Goal: Information Seeking & Learning: Learn about a topic

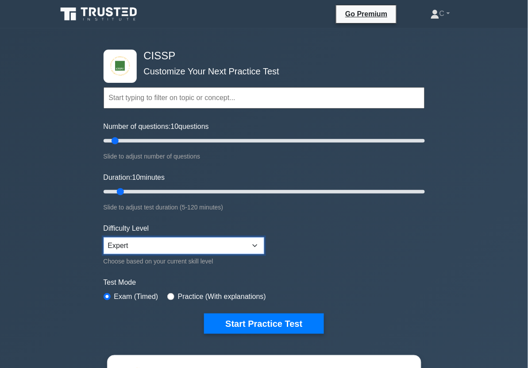
click at [196, 237] on select "Beginner Intermediate Expert" at bounding box center [184, 245] width 161 height 17
select select "beginner"
click at [104, 237] on select "Beginner Intermediate Expert" at bounding box center [184, 245] width 161 height 17
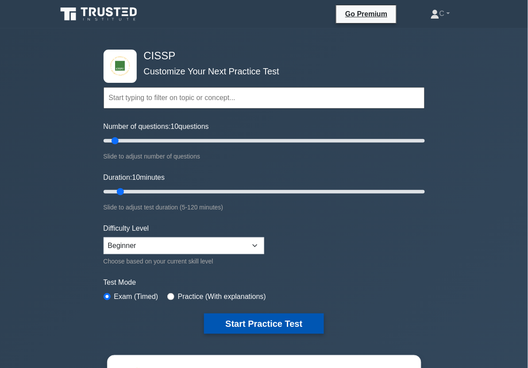
click at [228, 317] on button "Start Practice Test" at bounding box center [263, 323] width 119 height 20
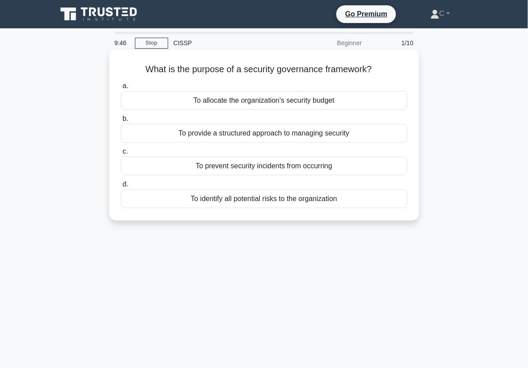
click at [297, 136] on div "To provide a structured approach to managing security" at bounding box center [264, 133] width 287 height 19
click at [121, 122] on input "b. To provide a structured approach to managing security" at bounding box center [121, 119] width 0 height 6
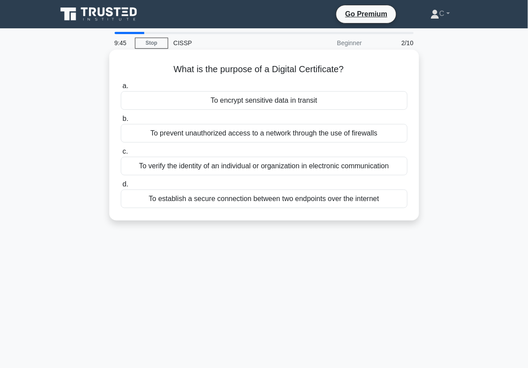
click at [313, 74] on h5 "What is the purpose of a Digital Certificate? .spinner_0XTQ{transform-origin:ce…" at bounding box center [264, 70] width 288 height 12
click at [300, 168] on div "To verify the identity of an individual or organization in electronic communica…" at bounding box center [264, 166] width 287 height 19
click at [121, 154] on input "c. To verify the identity of an individual or organization in electronic commun…" at bounding box center [121, 152] width 0 height 6
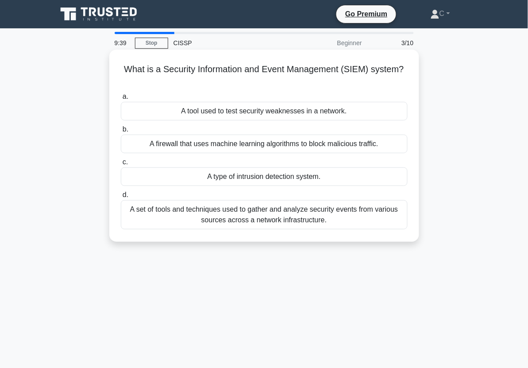
click at [313, 69] on h5 "What is a Security Information and Event Management (SIEM) system? .spinner_0XT…" at bounding box center [264, 75] width 288 height 22
click at [295, 218] on div "A set of tools and techniques used to gather and analyze security events from v…" at bounding box center [264, 214] width 287 height 29
click at [121, 198] on input "d. A set of tools and techniques used to gather and analyze security events fro…" at bounding box center [121, 195] width 0 height 6
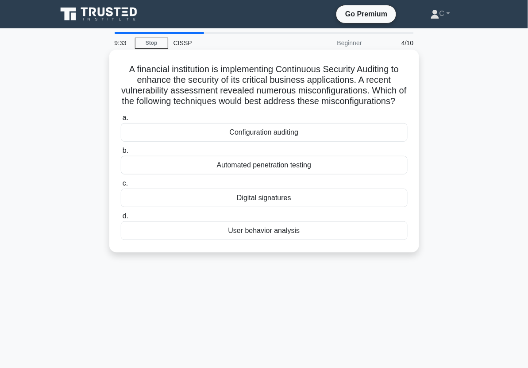
click at [277, 96] on h5 "A financial institution is implementing Continuous Security Auditing to enhance…" at bounding box center [264, 85] width 288 height 43
click at [273, 141] on div "Configuration auditing" at bounding box center [264, 132] width 287 height 19
click at [121, 121] on input "a. Configuration auditing" at bounding box center [121, 118] width 0 height 6
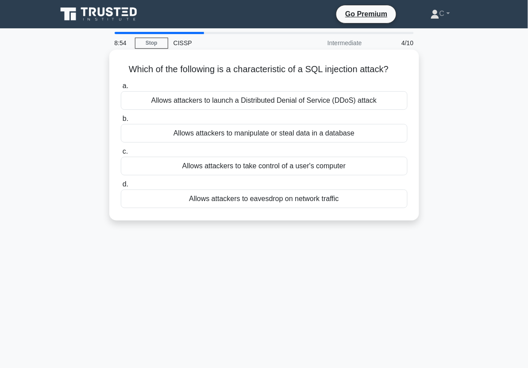
click at [298, 69] on h5 "Which of the following is a characteristic of a SQL injection attack? .spinner_…" at bounding box center [264, 70] width 288 height 12
click at [290, 135] on div "Allows attackers to manipulate or steal data in a database" at bounding box center [264, 133] width 287 height 19
click at [121, 122] on input "b. Allows attackers to manipulate or steal data in a database" at bounding box center [121, 119] width 0 height 6
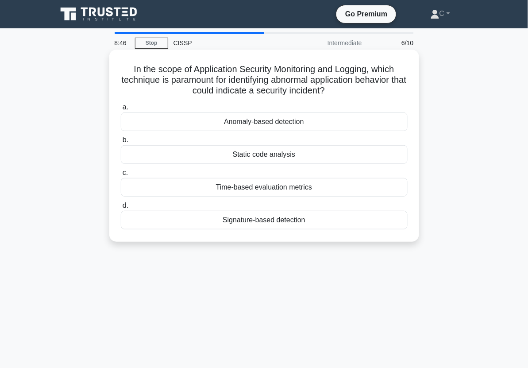
click at [305, 82] on h5 "In the scope of Application Security Monitoring and Logging, which technique is…" at bounding box center [264, 80] width 288 height 33
click at [296, 120] on div "Anomaly-based detection" at bounding box center [264, 121] width 287 height 19
click at [121, 110] on input "a. Anomaly-based detection" at bounding box center [121, 107] width 0 height 6
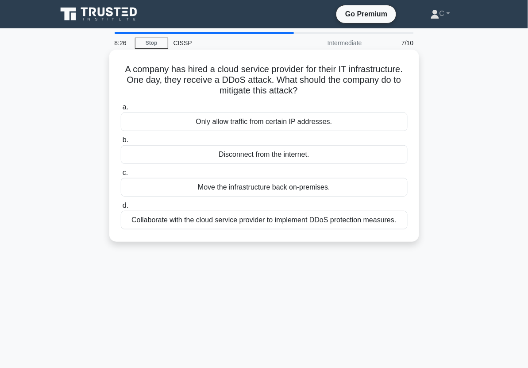
click at [304, 81] on h5 "A company has hired a cloud service provider for their IT infrastructure. One d…" at bounding box center [264, 80] width 288 height 33
click at [291, 217] on div "Collaborate with the cloud service provider to implement DDoS protection measur…" at bounding box center [264, 220] width 287 height 19
click at [121, 208] on input "d. Collaborate with the cloud service provider to implement DDoS protection mea…" at bounding box center [121, 206] width 0 height 6
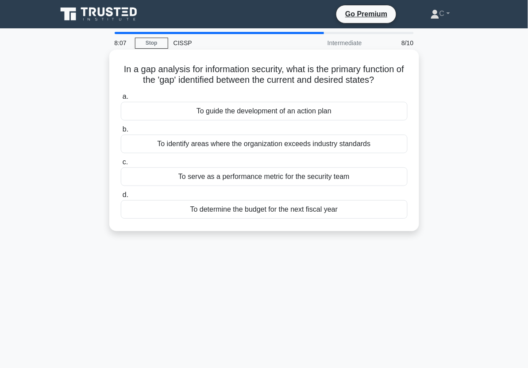
click at [339, 80] on h5 "In a gap analysis for information security, what is the primary function of the…" at bounding box center [264, 75] width 288 height 22
click at [331, 110] on div "To guide the development of an action plan" at bounding box center [264, 111] width 287 height 19
click at [121, 100] on input "a. To guide the development of an action plan" at bounding box center [121, 97] width 0 height 6
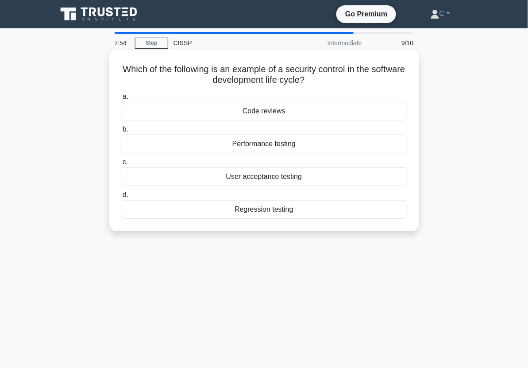
click at [338, 75] on h5 "Which of the following is an example of a security control in the software deve…" at bounding box center [264, 75] width 288 height 22
drag, startPoint x: 338, startPoint y: 75, endPoint x: 302, endPoint y: 72, distance: 36.4
click at [302, 72] on h5 "Which of the following is an example of a security control in the software deve…" at bounding box center [264, 75] width 288 height 22
click at [304, 110] on div "Code reviews" at bounding box center [264, 111] width 287 height 19
click at [121, 100] on input "a. Code reviews" at bounding box center [121, 97] width 0 height 6
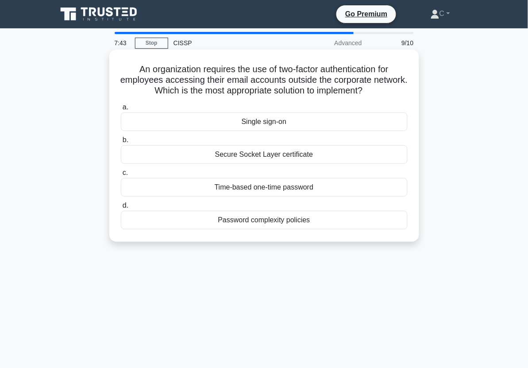
click at [322, 80] on h5 "An organization requires the use of two-factor authentication for employees acc…" at bounding box center [264, 80] width 288 height 33
click at [302, 187] on div "Time-based one-time password" at bounding box center [264, 187] width 287 height 19
click at [121, 176] on input "c. Time-based one-time password" at bounding box center [121, 173] width 0 height 6
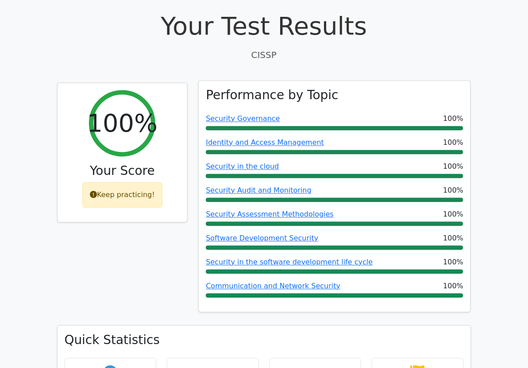
scroll to position [277, 0]
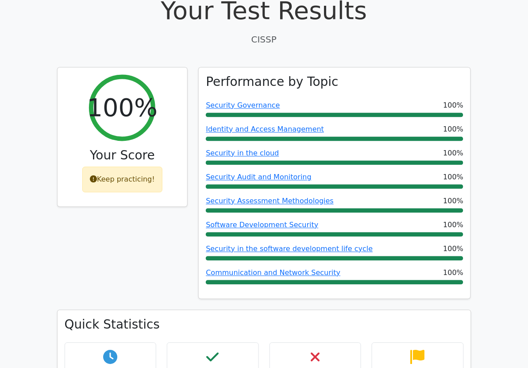
click at [332, 277] on div "Performance by Topic Security Governance 100% Identity and Access Management 10…" at bounding box center [334, 188] width 283 height 242
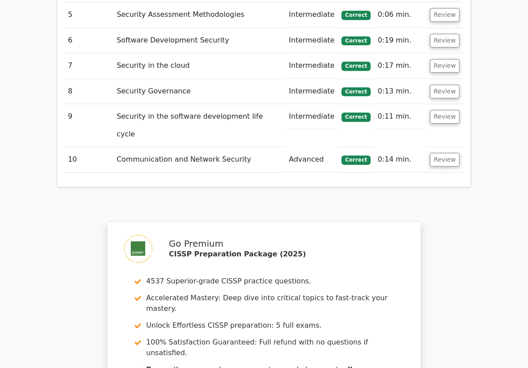
scroll to position [996, 0]
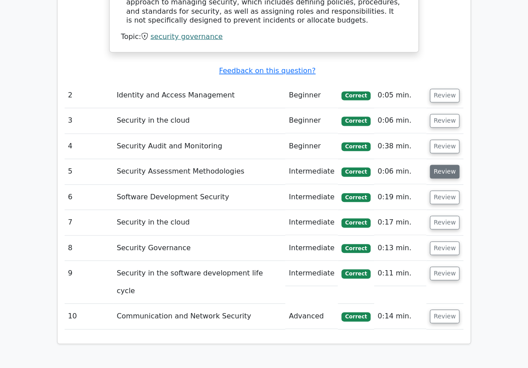
click at [460, 165] on button "Review" at bounding box center [445, 172] width 30 height 14
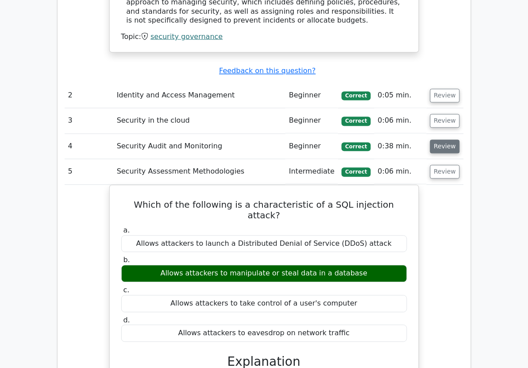
click at [460, 140] on button "Review" at bounding box center [445, 147] width 30 height 14
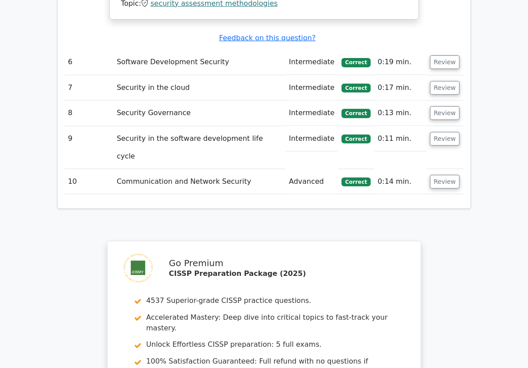
scroll to position [1597, 0]
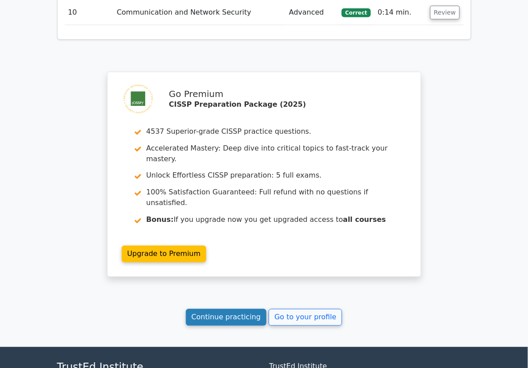
click at [254, 309] on link "Continue practicing" at bounding box center [226, 317] width 81 height 17
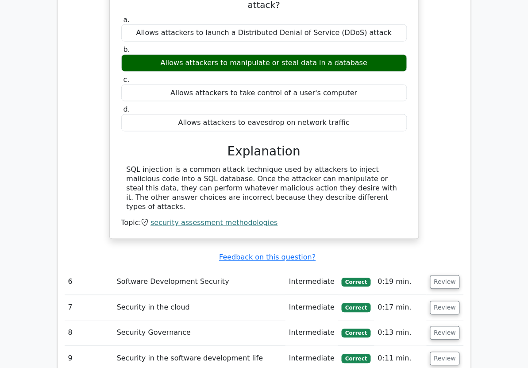
scroll to position [1987, 0]
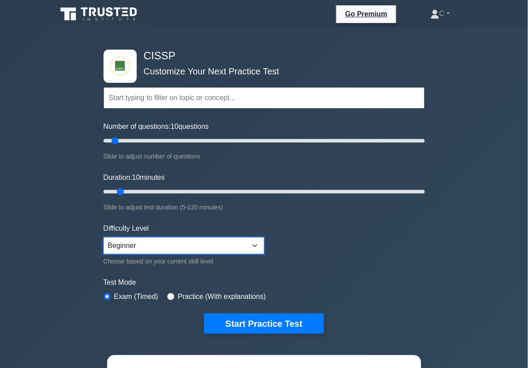
drag, startPoint x: 228, startPoint y: 238, endPoint x: 228, endPoint y: 246, distance: 7.5
click at [228, 238] on select "Beginner Intermediate Expert" at bounding box center [184, 245] width 161 height 17
select select "intermediate"
click at [104, 237] on select "Beginner Intermediate Expert" at bounding box center [184, 245] width 161 height 17
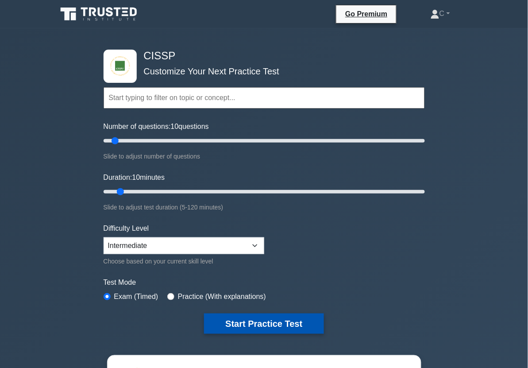
click at [246, 324] on button "Start Practice Test" at bounding box center [263, 323] width 119 height 20
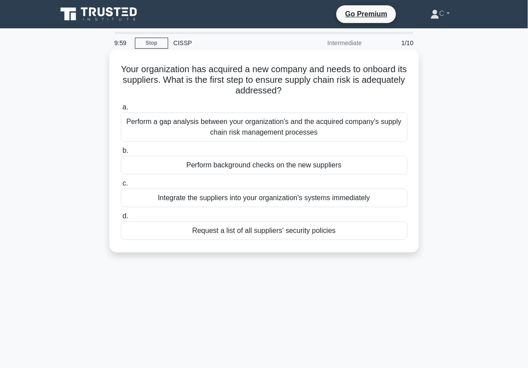
click at [266, 74] on h5 "Your organization has acquired a new company and needs to onboard its suppliers…" at bounding box center [264, 80] width 288 height 33
click at [375, 163] on div "Perform background checks on the new suppliers" at bounding box center [264, 165] width 287 height 19
click at [121, 154] on input "b. Perform background checks on the new suppliers" at bounding box center [121, 151] width 0 height 6
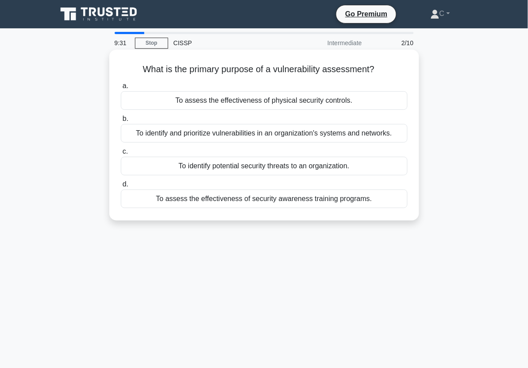
click at [315, 73] on h5 "What is the primary purpose of a vulnerability assessment? .spinner_0XTQ{transf…" at bounding box center [264, 70] width 288 height 12
click at [318, 133] on div "To identify and prioritize vulnerabilities in an organization's systems and net…" at bounding box center [264, 133] width 287 height 19
click at [121, 122] on input "b. To identify and prioritize vulnerabilities in an organization's systems and …" at bounding box center [121, 119] width 0 height 6
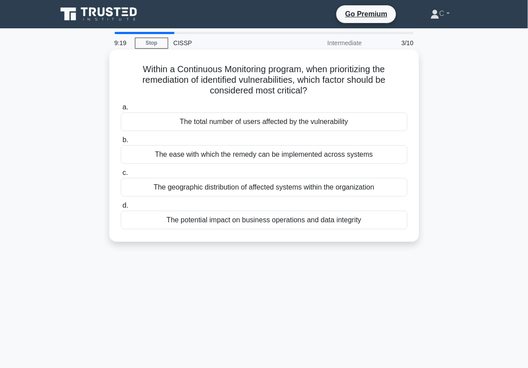
click at [330, 78] on h5 "Within a Continuous Monitoring program, when prioritizing the remediation of id…" at bounding box center [264, 80] width 288 height 33
click at [343, 228] on div "The potential impact on business operations and data integrity" at bounding box center [264, 220] width 287 height 19
click at [121, 208] on input "d. The potential impact on business operations and data integrity" at bounding box center [121, 206] width 0 height 6
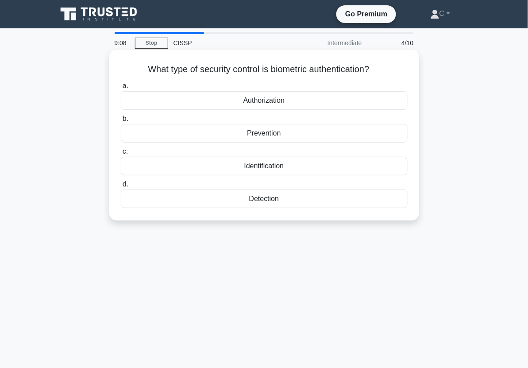
click at [308, 66] on h5 "What type of security control is biometric authentication? .spinner_0XTQ{transf…" at bounding box center [264, 70] width 288 height 12
click at [266, 135] on div "Prevention" at bounding box center [264, 133] width 287 height 19
click at [121, 122] on input "b. Prevention" at bounding box center [121, 119] width 0 height 6
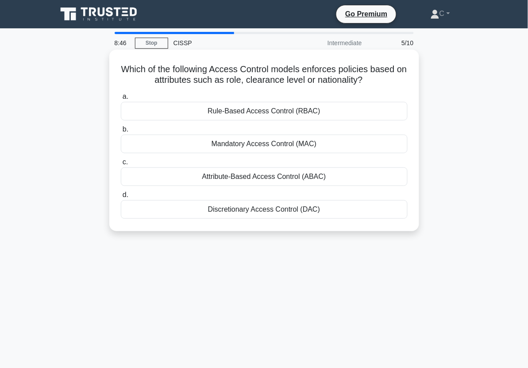
click at [297, 80] on h5 "Which of the following Access Control models enforces policies based on attribu…" at bounding box center [264, 75] width 288 height 22
click at [285, 175] on div "Attribute-Based Access Control (ABAC)" at bounding box center [264, 176] width 287 height 19
click at [121, 165] on input "c. Attribute-Based Access Control (ABAC)" at bounding box center [121, 162] width 0 height 6
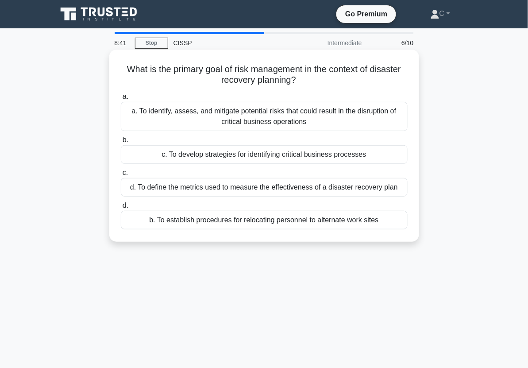
click at [310, 68] on h5 "What is the primary goal of risk management in the context of disaster recovery…" at bounding box center [264, 75] width 288 height 22
click at [294, 115] on div "a. To identify, assess, and mitigate potential risks that could result in the d…" at bounding box center [264, 116] width 287 height 29
click at [121, 100] on input "a. a. To identify, assess, and mitigate potential risks that could result in th…" at bounding box center [121, 97] width 0 height 6
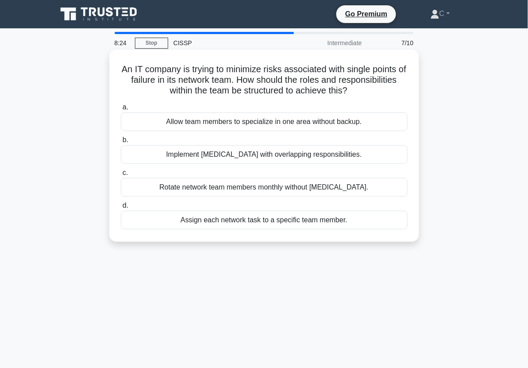
click at [306, 91] on h5 "An IT company is trying to minimize risks associated with single points of fail…" at bounding box center [264, 80] width 288 height 33
click at [277, 156] on div "Implement cross-training with overlapping responsibilities." at bounding box center [264, 154] width 287 height 19
click at [121, 143] on input "b. Implement cross-training with overlapping responsibilities." at bounding box center [121, 140] width 0 height 6
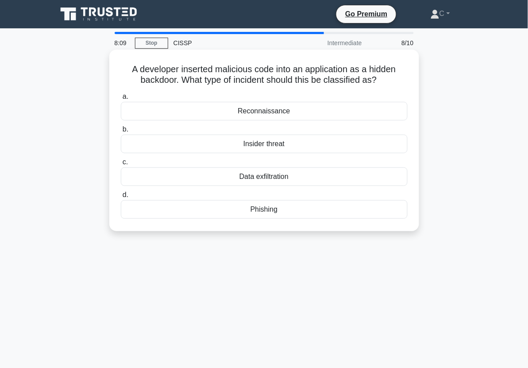
click at [299, 76] on h5 "A developer inserted malicious code into an application as a hidden backdoor. W…" at bounding box center [264, 75] width 288 height 22
click at [288, 144] on div "Insider threat" at bounding box center [264, 144] width 287 height 19
click at [121, 132] on input "b. Insider threat" at bounding box center [121, 130] width 0 height 6
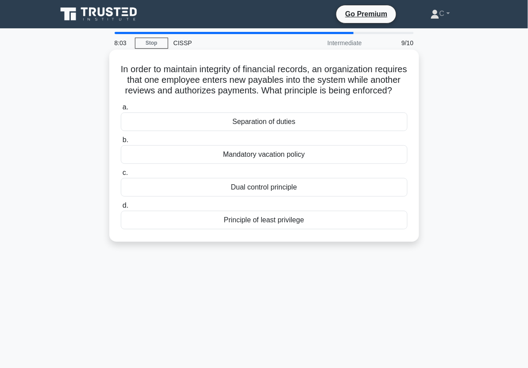
click at [299, 89] on h5 "In order to maintain integrity of financial records, an organization requires t…" at bounding box center [264, 80] width 288 height 33
click at [293, 131] on div "Separation of duties" at bounding box center [264, 121] width 287 height 19
click at [121, 110] on input "a. Separation of duties" at bounding box center [121, 107] width 0 height 6
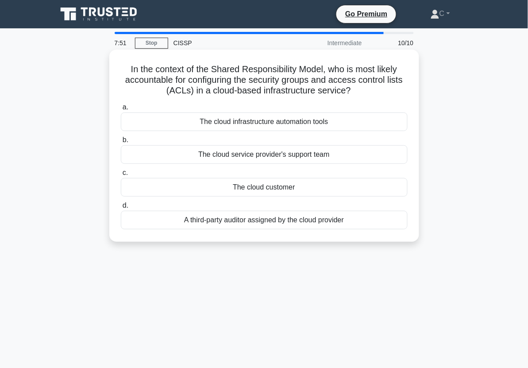
click at [301, 88] on h5 "In the context of the Shared Responsibility Model, who is most likely accountab…" at bounding box center [264, 80] width 288 height 33
click at [295, 188] on div "The cloud customer" at bounding box center [264, 187] width 287 height 19
click at [121, 176] on input "c. The cloud customer" at bounding box center [121, 173] width 0 height 6
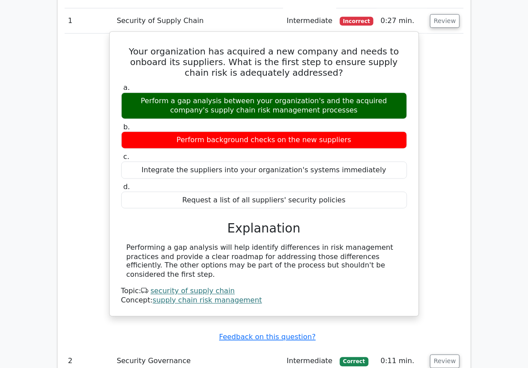
scroll to position [774, 0]
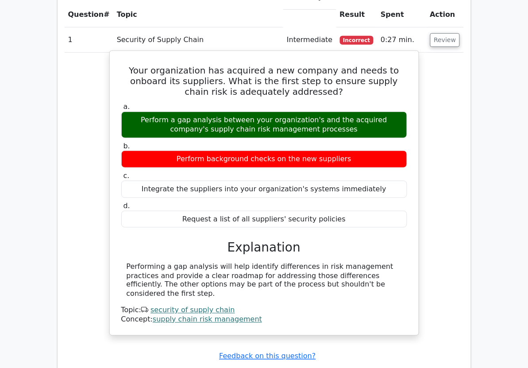
drag, startPoint x: 120, startPoint y: 32, endPoint x: 392, endPoint y: 248, distance: 347.3
click at [392, 248] on div "Your organization has acquired a new company and needs to onboard its suppliers…" at bounding box center [264, 192] width 302 height 277
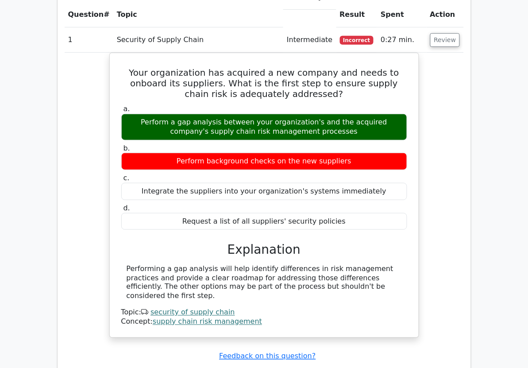
copy div "Your organization has acquired a new company and needs to onboard its suppliers…"
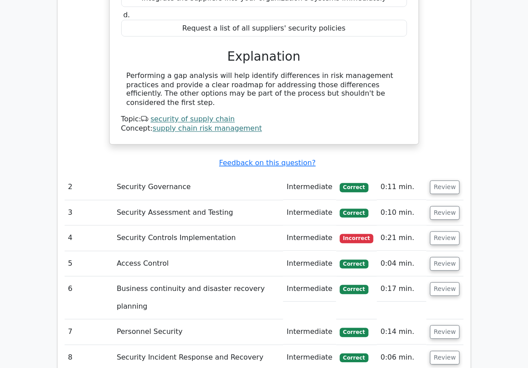
scroll to position [996, 0]
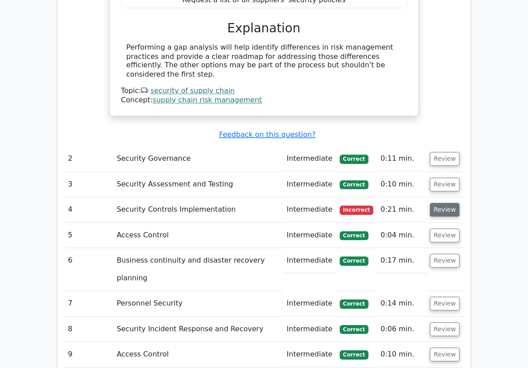
click at [460, 203] on button "Review" at bounding box center [445, 210] width 30 height 14
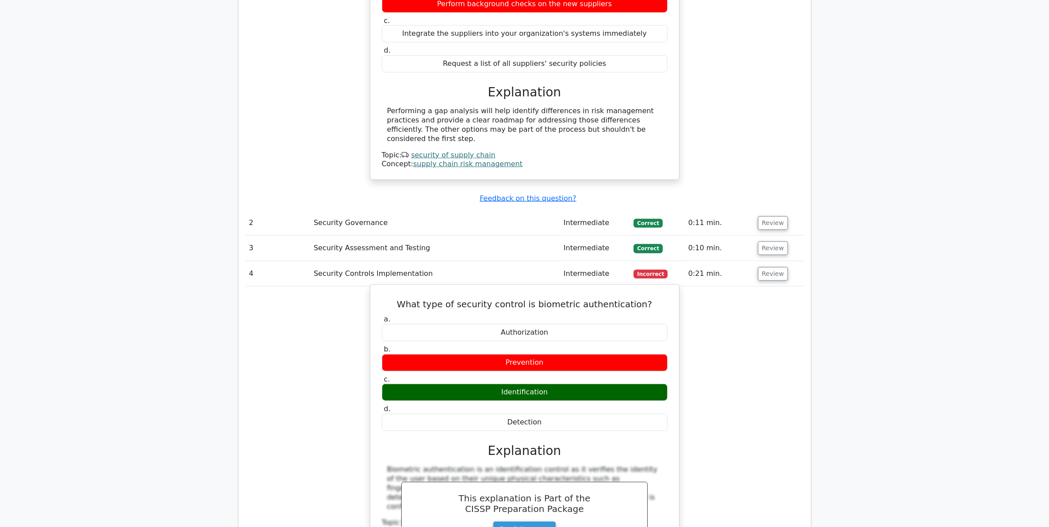
scroll to position [954, 0]
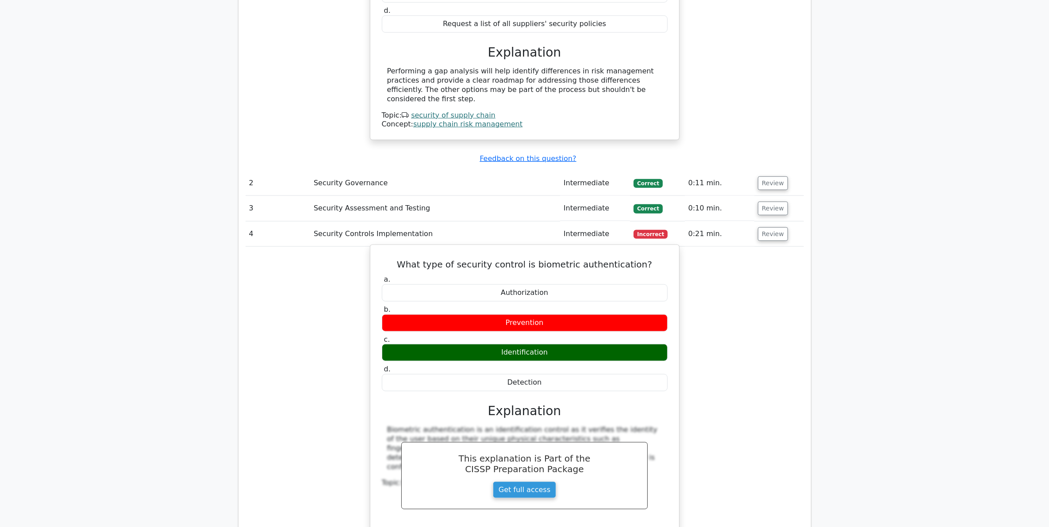
drag, startPoint x: 309, startPoint y: 204, endPoint x: 622, endPoint y: 354, distance: 347.1
click at [527, 354] on tbody "1 Security of Supply Chain Intermediate Incorrect 0:27 min. Review a. b." at bounding box center [525, 288] width 558 height 916
click at [474, 259] on h5 "What type of security control is biometric authentication?" at bounding box center [525, 264] width 288 height 11
drag, startPoint x: 407, startPoint y: 238, endPoint x: 559, endPoint y: 354, distance: 191.2
click at [527, 354] on div "What type of security control is biometric authentication? a. Authorization b. …" at bounding box center [525, 403] width 302 height 308
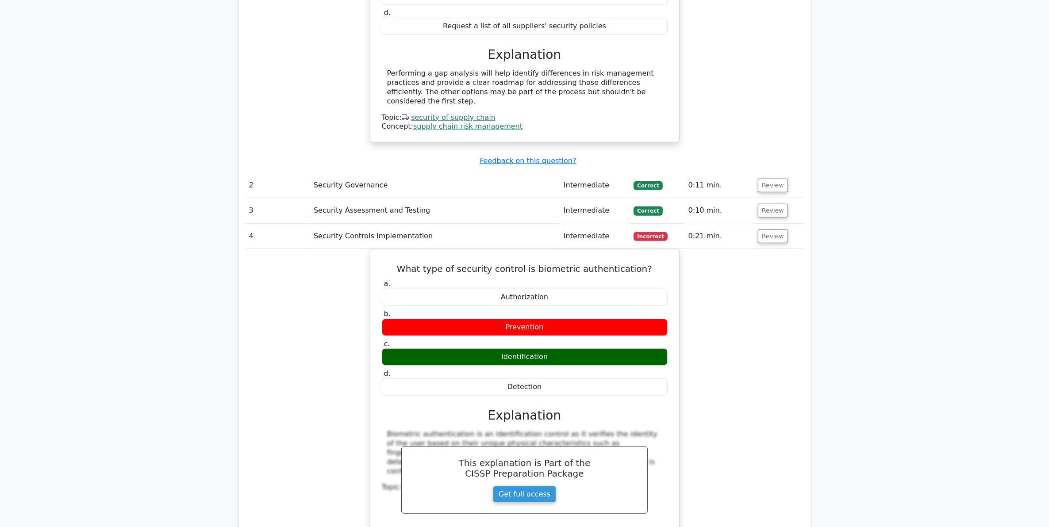
copy div "What type of security control is biometric authentication? a. Authorization b. …"
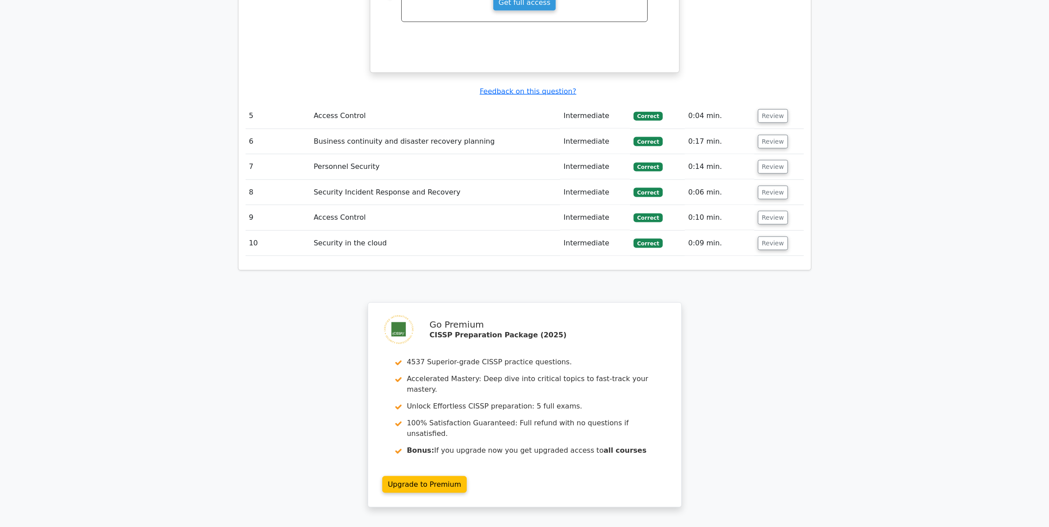
scroll to position [1507, 0]
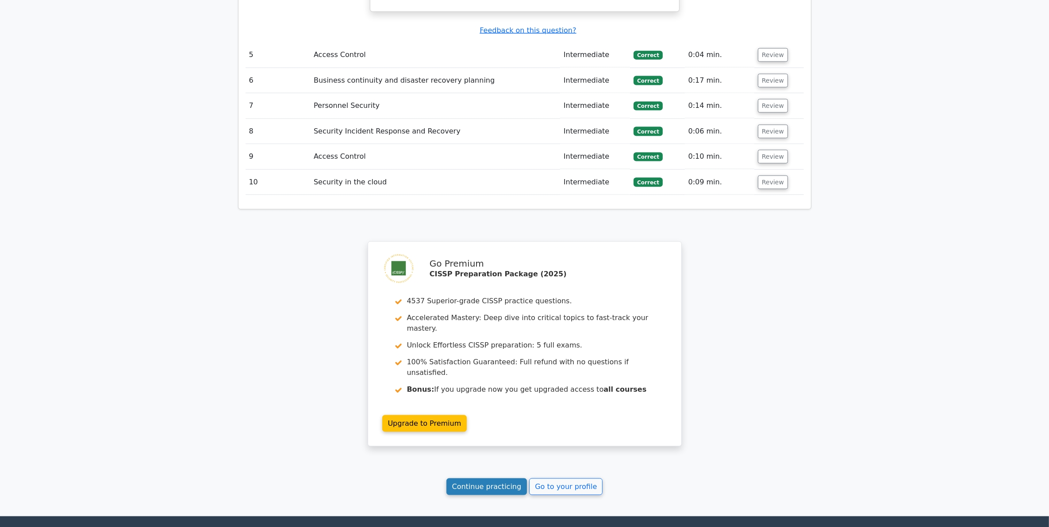
click at [509, 367] on link "Continue practicing" at bounding box center [486, 487] width 81 height 17
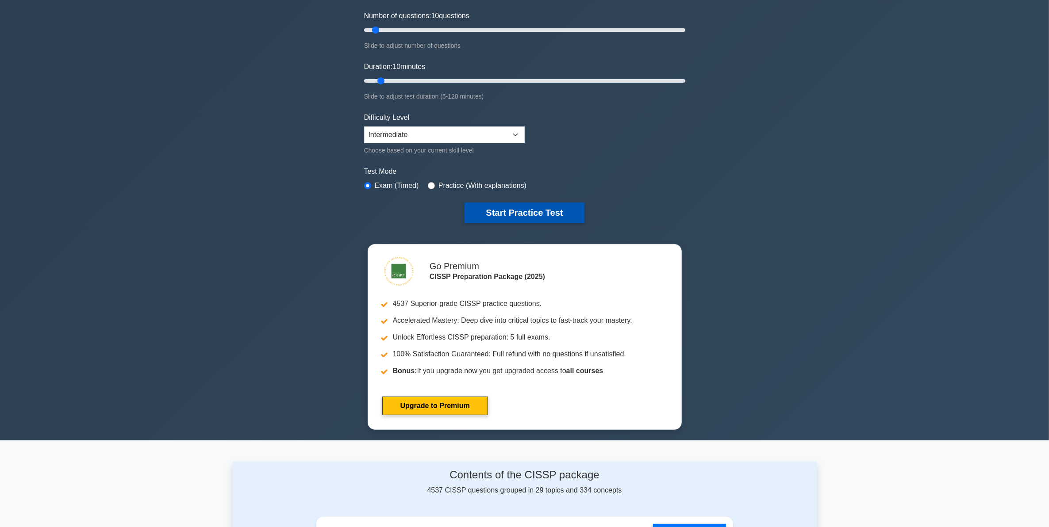
click at [501, 213] on button "Start Practice Test" at bounding box center [524, 213] width 119 height 20
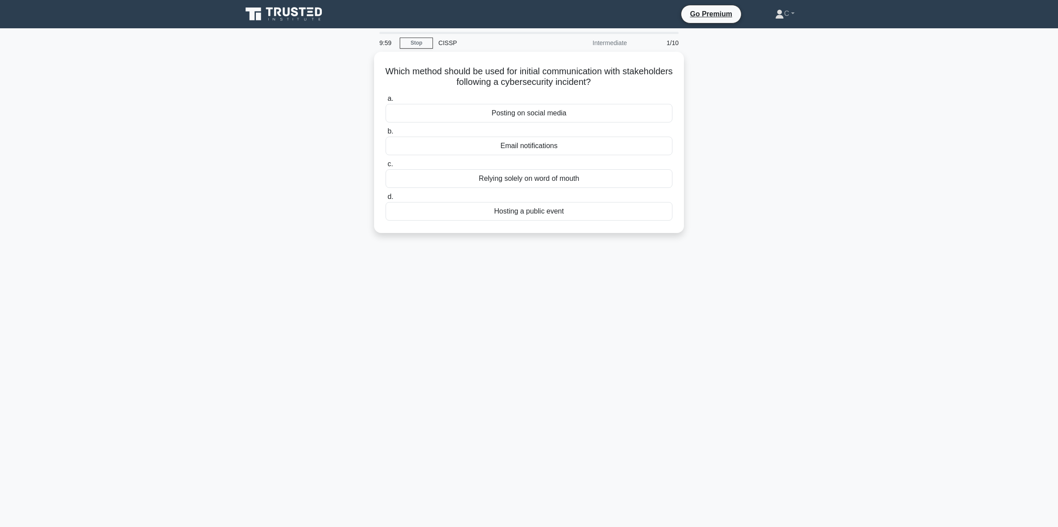
click at [166, 235] on main "9:59 Stop CISSP Intermediate 1/10 Which method should be used for initial commu…" at bounding box center [529, 277] width 1058 height 499
click at [492, 138] on div "Email notifications" at bounding box center [528, 144] width 287 height 19
click at [385, 132] on input "b. Email notifications" at bounding box center [385, 130] width 0 height 6
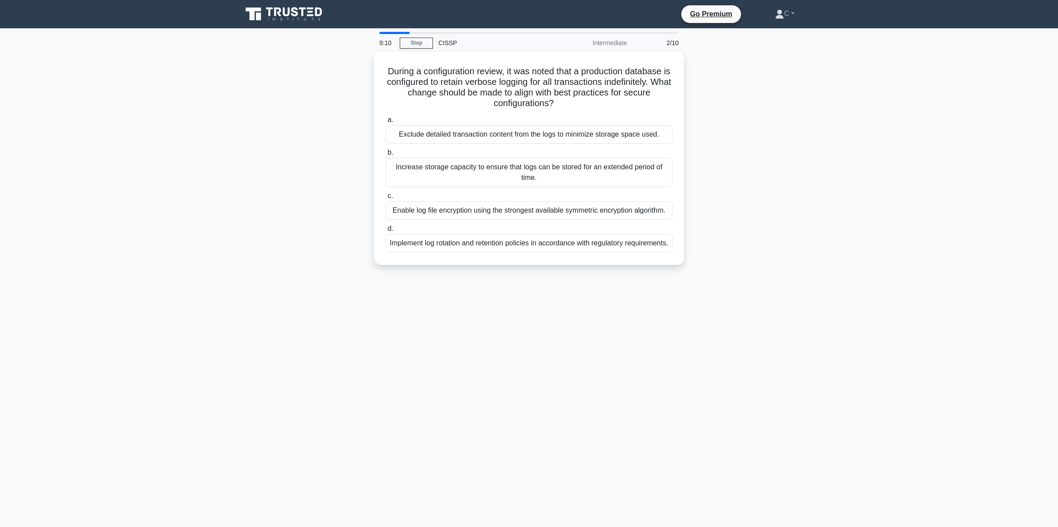
click at [293, 119] on div "During a configuration review, it was noted that a production database is confi…" at bounding box center [529, 164] width 584 height 224
click at [434, 242] on div "Implement log rotation and retention policies in accordance with regulatory req…" at bounding box center [528, 241] width 287 height 19
click at [385, 230] on input "d. Implement log rotation and retention policies in accordance with regulatory …" at bounding box center [385, 227] width 0 height 6
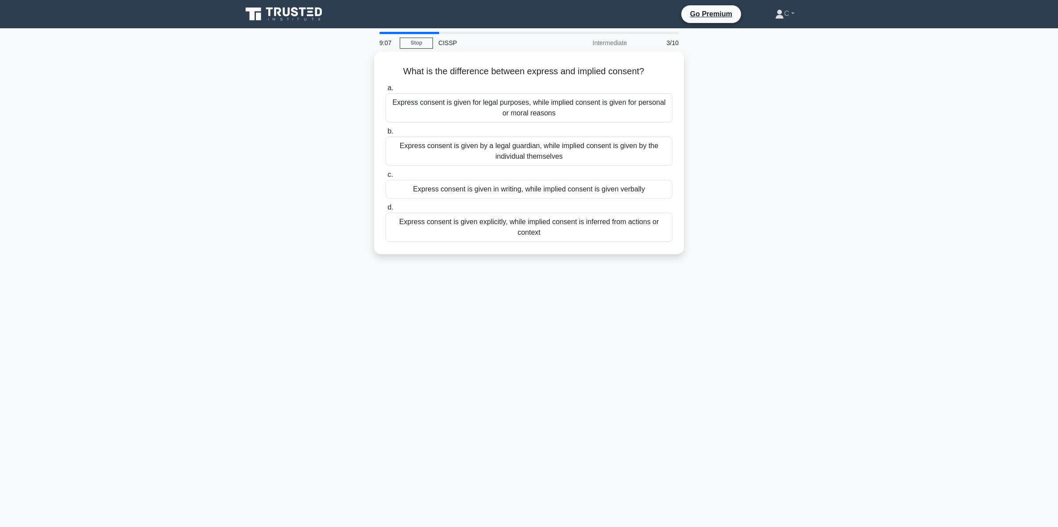
click at [286, 172] on div "What is the difference between express and implied consent? .spinner_0XTQ{trans…" at bounding box center [529, 158] width 584 height 213
click at [459, 224] on div "Express consent is given explicitly, while implied consent is inferred from act…" at bounding box center [528, 225] width 287 height 29
click at [385, 208] on input "d. Express consent is given explicitly, while implied consent is inferred from …" at bounding box center [385, 206] width 0 height 6
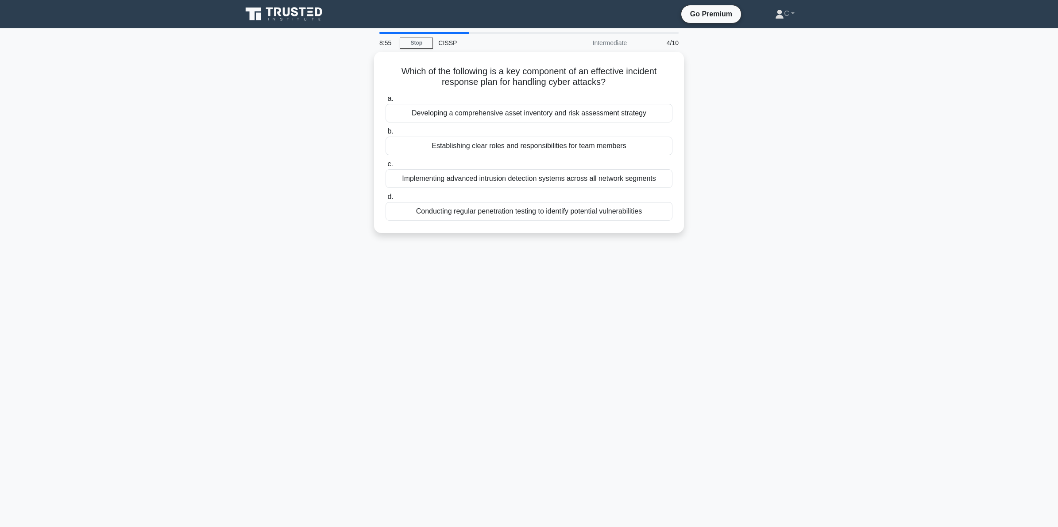
click at [251, 109] on div "Which of the following is a key component of an effective incident response pla…" at bounding box center [529, 148] width 584 height 192
click at [419, 143] on div "Establishing clear roles and responsibilities for team members" at bounding box center [528, 144] width 287 height 19
click at [385, 132] on input "b. Establishing clear roles and responsibilities for team members" at bounding box center [385, 130] width 0 height 6
click at [288, 103] on div "When developing a new mobile application, which process would best ensure users…" at bounding box center [529, 148] width 584 height 192
click at [424, 176] on div "Embedding privacy settings in the application design" at bounding box center [528, 176] width 287 height 19
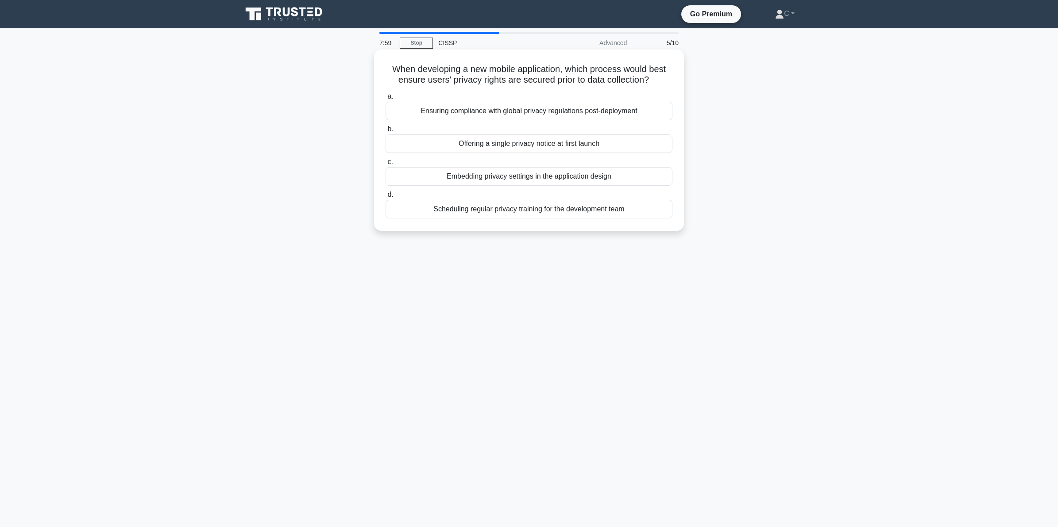
click at [385, 165] on input "c. Embedding privacy settings in the application design" at bounding box center [385, 162] width 0 height 6
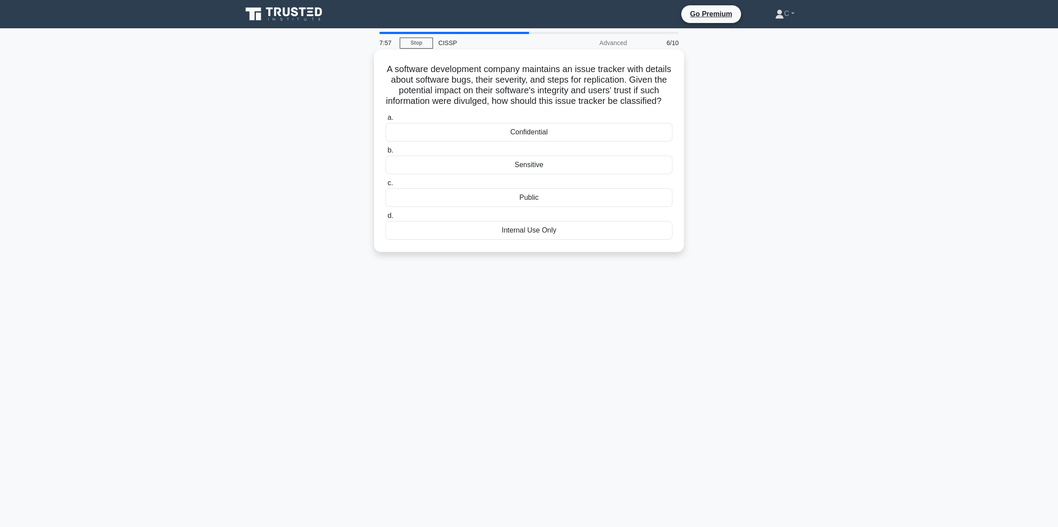
click at [477, 93] on h5 "A software development company maintains an issue tracker with details about so…" at bounding box center [529, 85] width 288 height 43
click at [461, 174] on div "Sensitive" at bounding box center [528, 165] width 287 height 19
click at [385, 154] on input "b. Sensitive" at bounding box center [385, 151] width 0 height 6
click at [512, 89] on h5 "A network administrator receives reports of multiple users experiencing similar…" at bounding box center [529, 85] width 288 height 43
click at [496, 165] on div "Unusual CPU usage" at bounding box center [528, 165] width 287 height 19
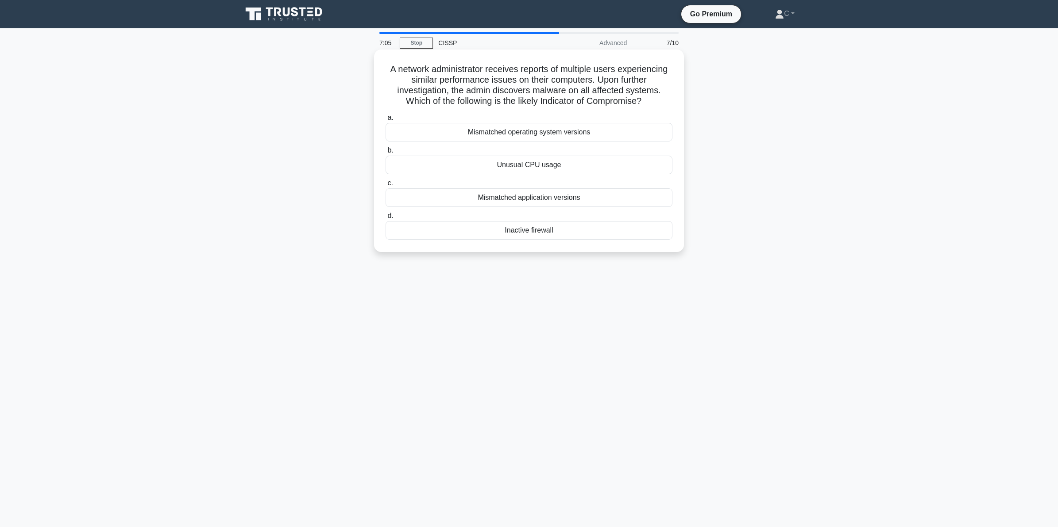
click at [385, 154] on input "b. Unusual CPU usage" at bounding box center [385, 151] width 0 height 6
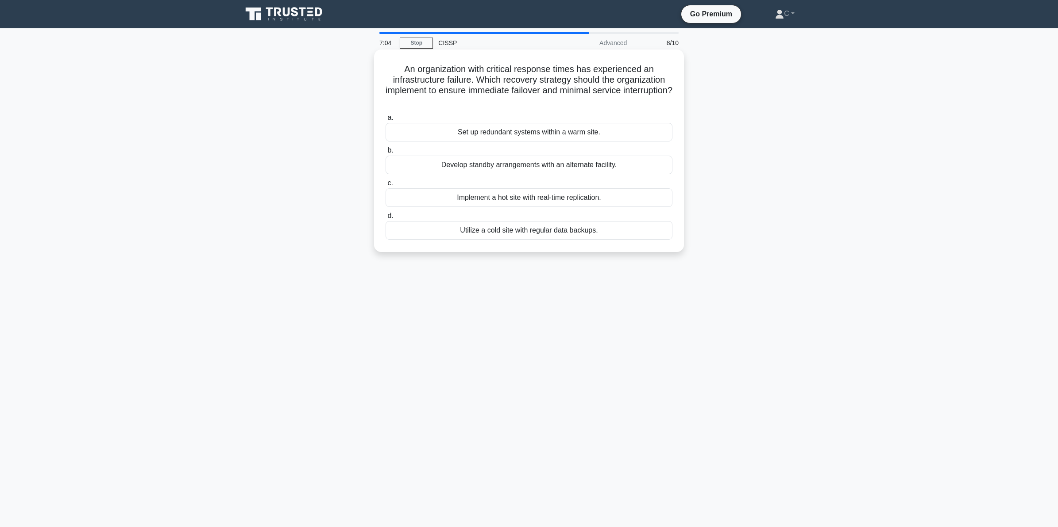
click at [518, 90] on h5 "An organization with critical response times has experienced an infrastructure …" at bounding box center [529, 85] width 288 height 43
click at [488, 197] on div "Implement a hot site with real-time replication." at bounding box center [528, 197] width 287 height 19
click at [385, 186] on input "c. Implement a hot site with real-time replication." at bounding box center [385, 184] width 0 height 6
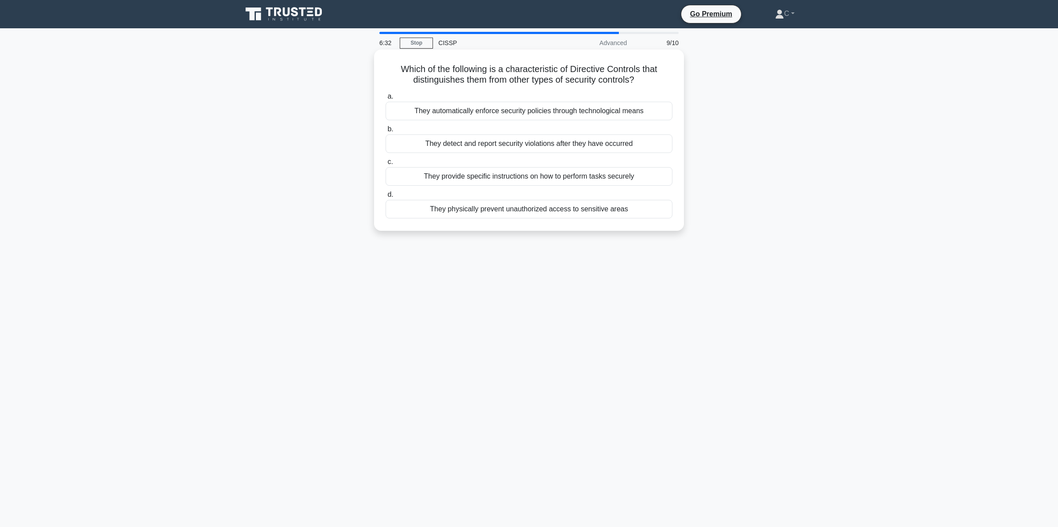
click at [527, 71] on h5 "Which of the following is a characteristic of Directive Controls that distingui…" at bounding box center [529, 75] width 288 height 22
click at [499, 177] on div "They provide specific instructions on how to perform tasks securely" at bounding box center [528, 176] width 287 height 19
click at [385, 165] on input "c. They provide specific instructions on how to perform tasks securely" at bounding box center [385, 162] width 0 height 6
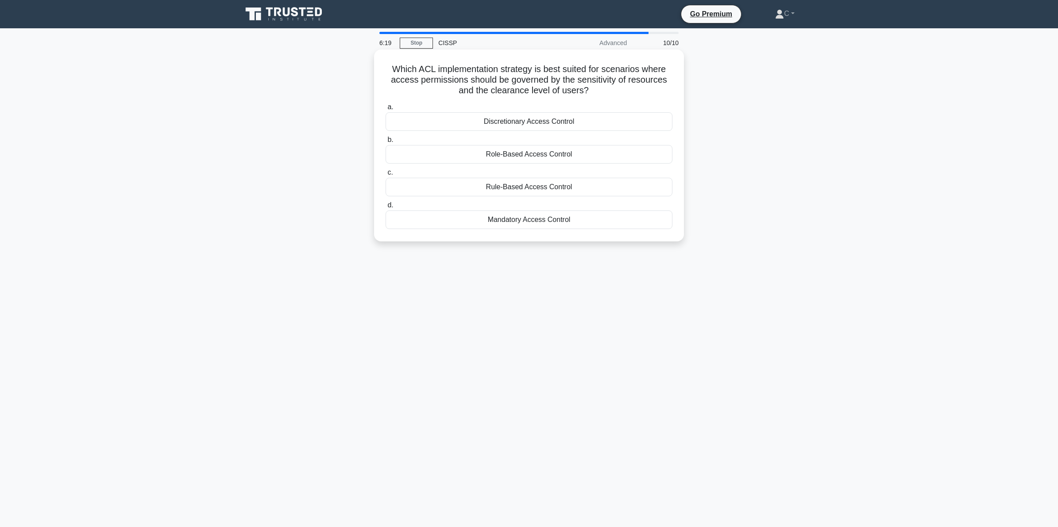
click at [553, 81] on h5 "Which ACL implementation strategy is best suited for scenarios where access per…" at bounding box center [529, 80] width 288 height 33
click at [504, 221] on div "Mandatory Access Control" at bounding box center [528, 220] width 287 height 19
click at [385, 208] on input "d. Mandatory Access Control" at bounding box center [385, 206] width 0 height 6
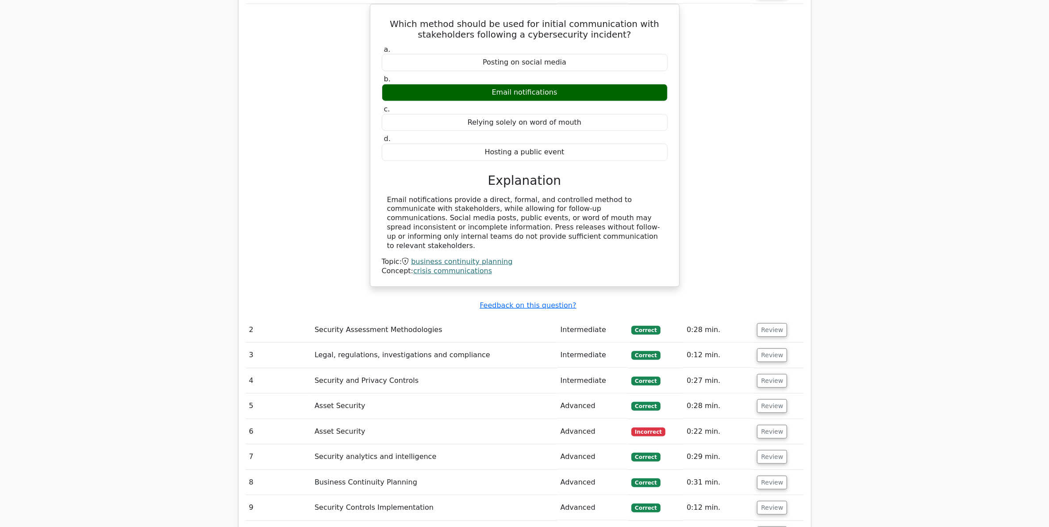
scroll to position [830, 0]
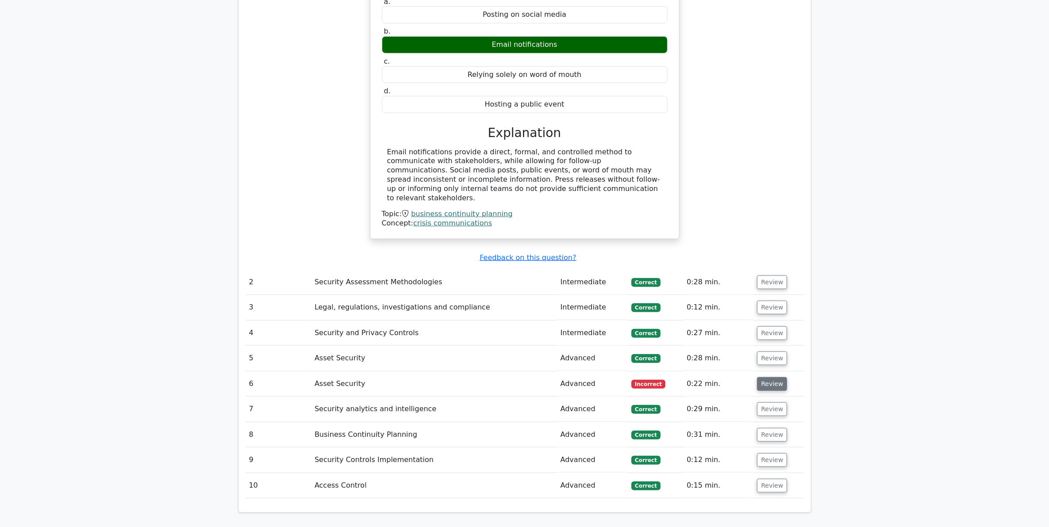
click at [758, 377] on button "Review" at bounding box center [772, 384] width 30 height 14
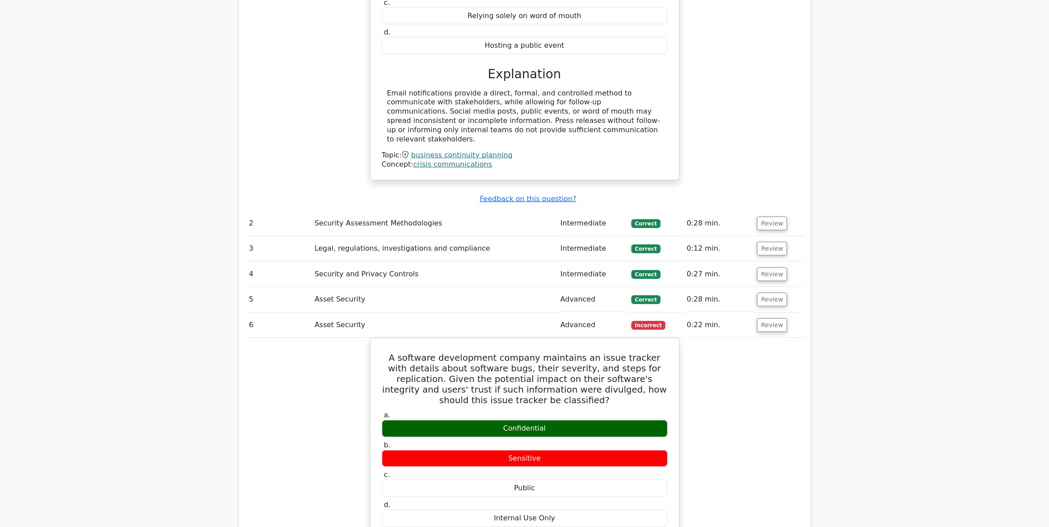
scroll to position [940, 0]
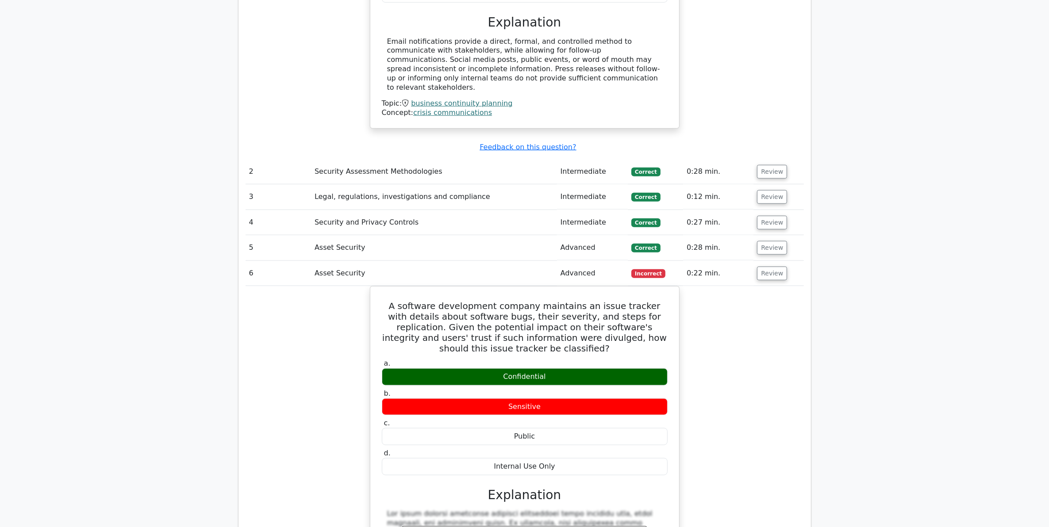
click at [758, 355] on div "A software development company maintains an issue tracker with details about so…" at bounding box center [525, 499] width 558 height 427
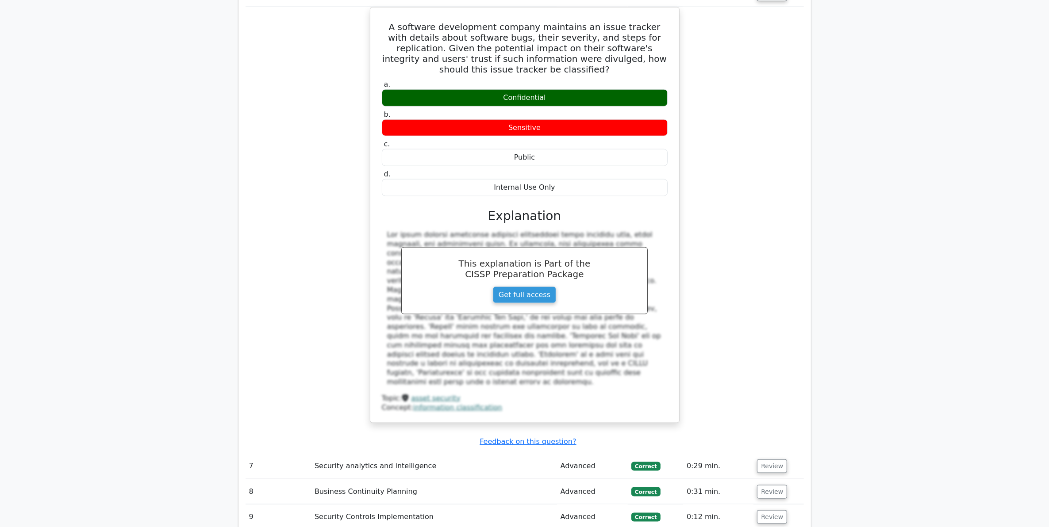
scroll to position [1051, 0]
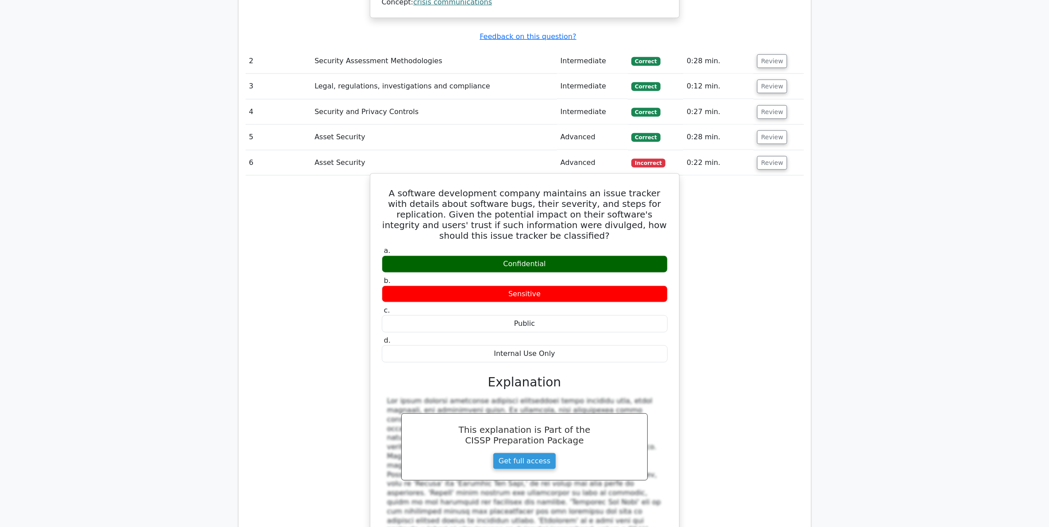
drag, startPoint x: 394, startPoint y: 166, endPoint x: 576, endPoint y: 331, distance: 245.6
click at [576, 331] on div "A software development company maintains an issue tracker with details about so…" at bounding box center [525, 381] width 302 height 408
drag, startPoint x: 576, startPoint y: 331, endPoint x: 523, endPoint y: 296, distance: 63.4
copy div "A software development company maintains an issue tracker with details about so…"
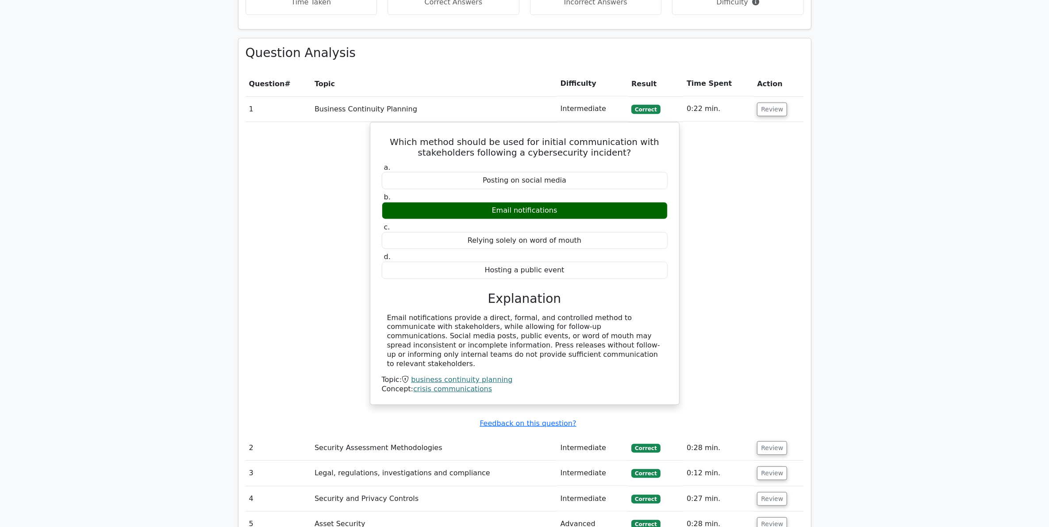
scroll to position [830, 0]
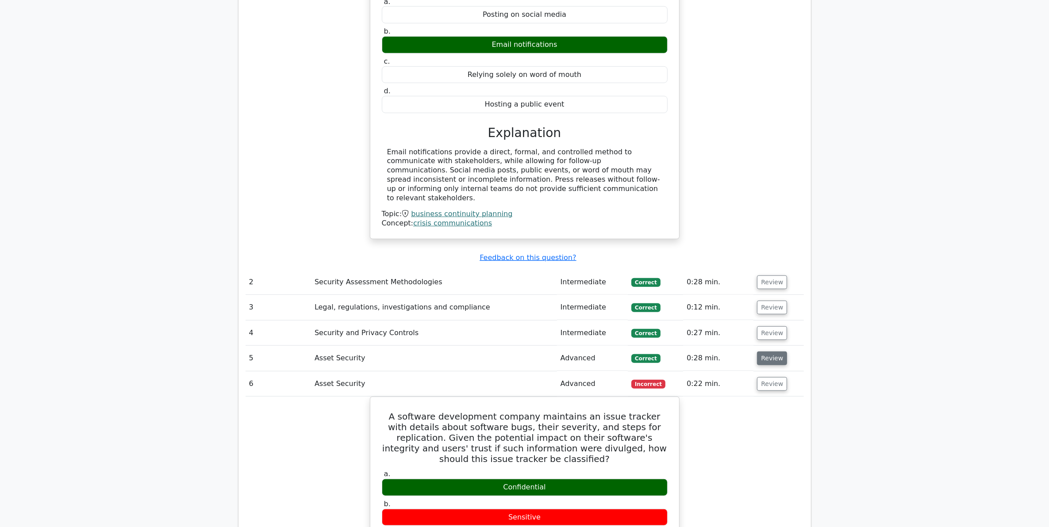
click at [775, 352] on button "Review" at bounding box center [772, 359] width 30 height 14
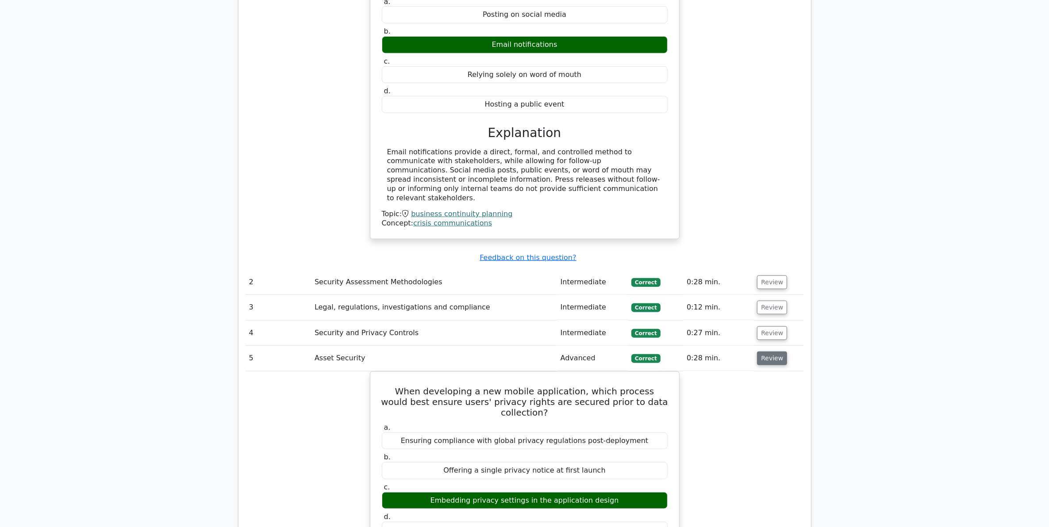
click at [772, 352] on button "Review" at bounding box center [772, 359] width 30 height 14
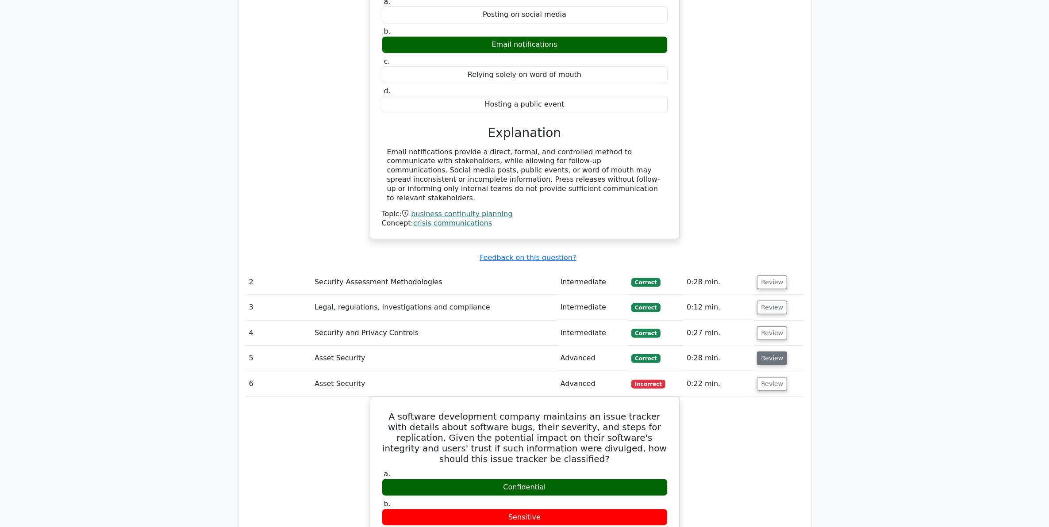
click at [773, 352] on button "Review" at bounding box center [772, 359] width 30 height 14
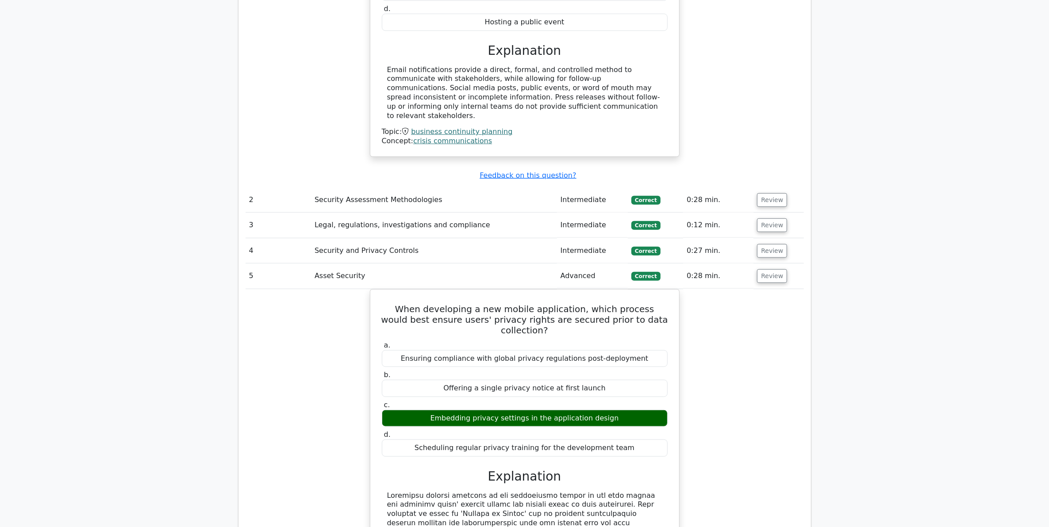
scroll to position [940, 0]
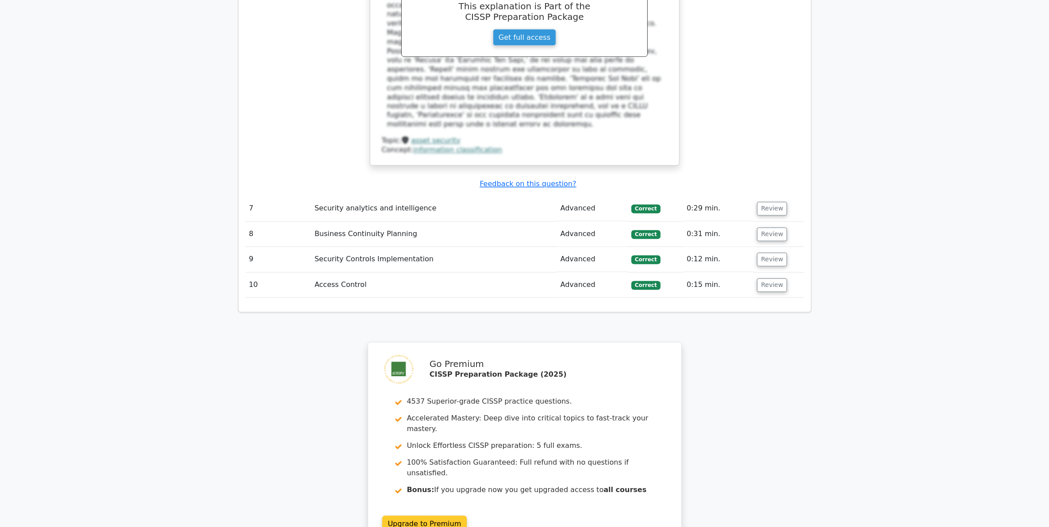
scroll to position [2081, 0]
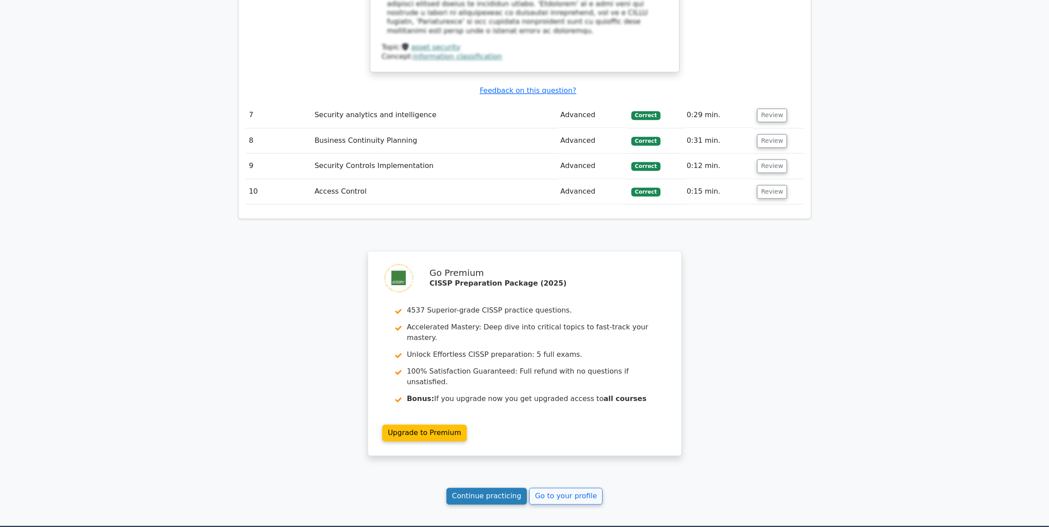
click at [466, 488] on link "Continue practicing" at bounding box center [486, 496] width 81 height 17
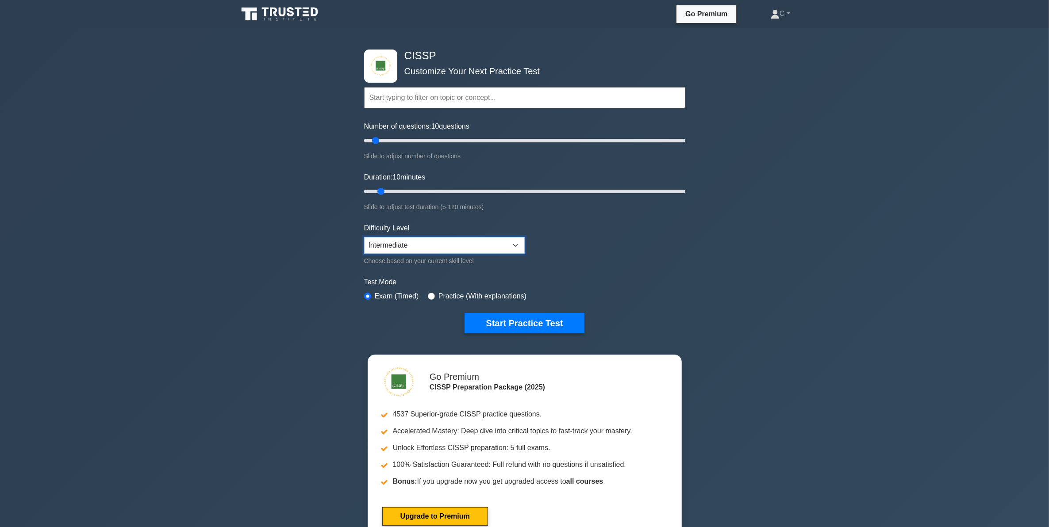
click at [446, 238] on select "Beginner Intermediate Expert" at bounding box center [444, 245] width 161 height 17
select select "expert"
click at [364, 237] on select "Beginner Intermediate Expert" at bounding box center [444, 245] width 161 height 17
click at [513, 318] on button "Start Practice Test" at bounding box center [524, 323] width 119 height 20
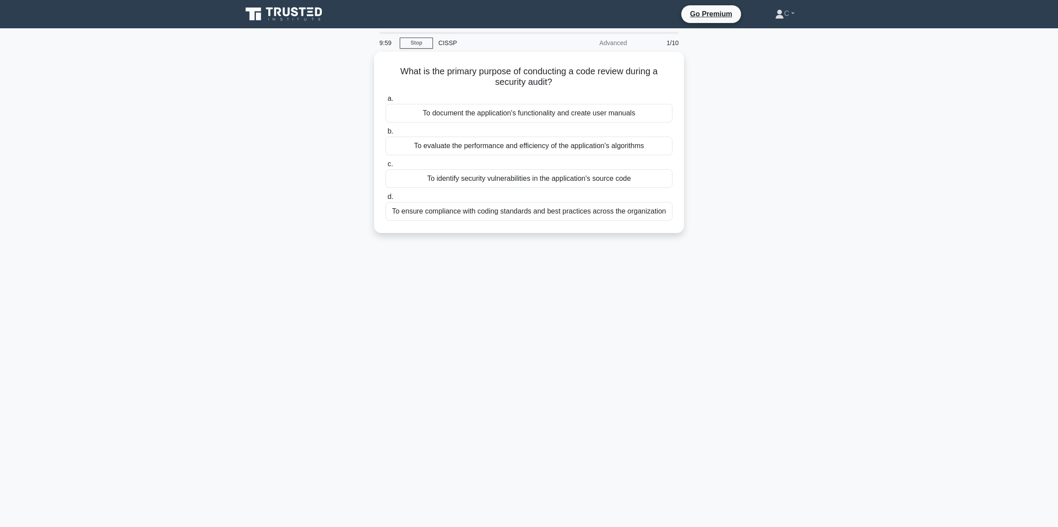
click at [127, 218] on main "9:59 Stop CISSP Advanced 1/10 What is the primary purpose of conducting a code …" at bounding box center [529, 277] width 1058 height 499
click at [509, 70] on h5 "What is the primary purpose of conducting a code review during a security audit…" at bounding box center [529, 75] width 288 height 22
click at [581, 178] on div "To identify security vulnerabilities in the application's source code" at bounding box center [528, 176] width 287 height 19
click at [385, 165] on input "c. To identify security vulnerabilities in the application's source code" at bounding box center [385, 162] width 0 height 6
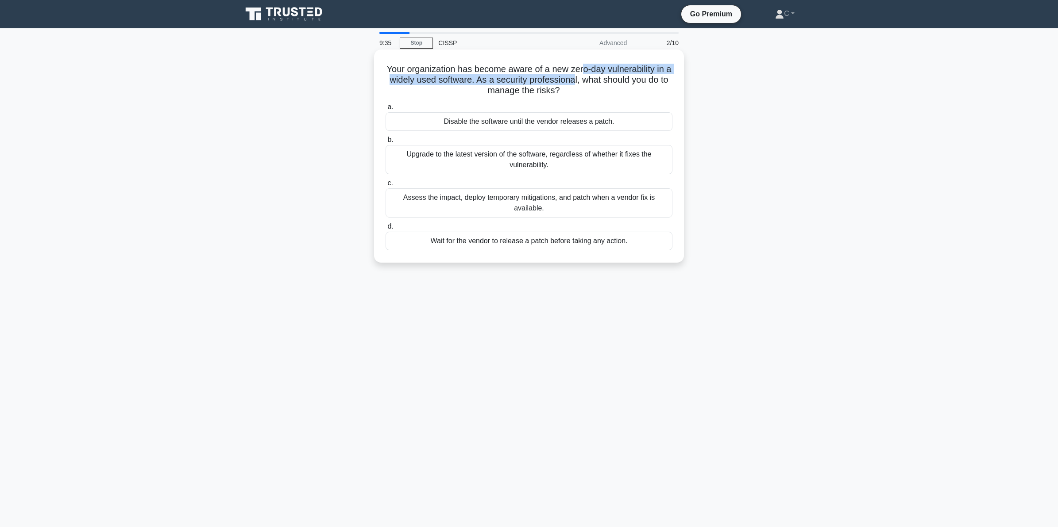
click at [584, 75] on h5 "Your organization has become aware of a new zero-day vulnerability in a widely …" at bounding box center [529, 80] width 288 height 33
click at [665, 79] on h5 "Your organization has become aware of a new zero-day vulnerability in a widely …" at bounding box center [529, 80] width 288 height 33
click at [560, 64] on h5 "Your organization has become aware of a new zero-day vulnerability in a widely …" at bounding box center [529, 80] width 288 height 33
click at [564, 200] on div "Assess the impact, deploy temporary mitigations, and patch when a vendor fix is…" at bounding box center [528, 202] width 287 height 29
click at [385, 186] on input "c. Assess the impact, deploy temporary mitigations, and patch when a vendor fix…" at bounding box center [385, 184] width 0 height 6
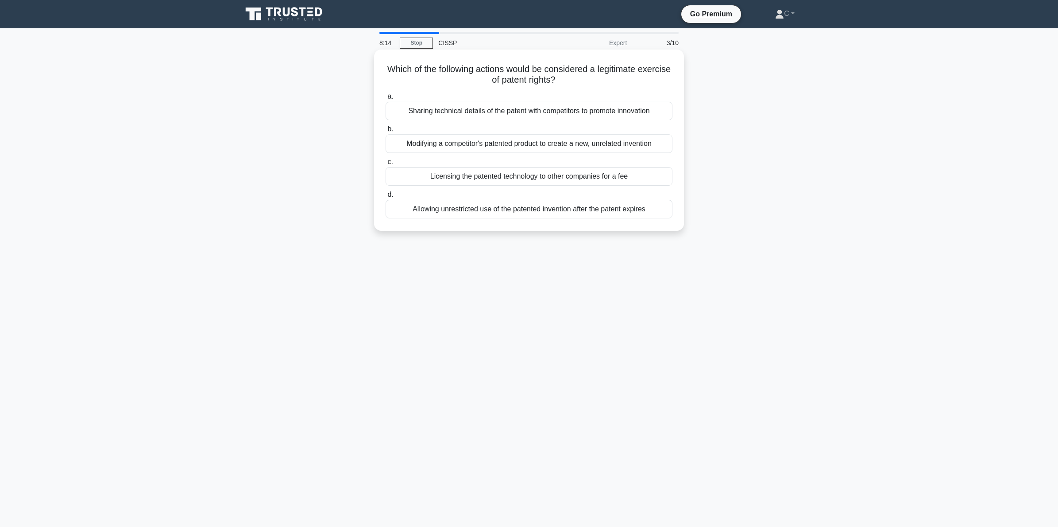
click at [541, 66] on h5 "Which of the following actions would be considered a legitimate exercise of pat…" at bounding box center [529, 75] width 288 height 22
click at [545, 177] on div "Licensing the patented technology to other companies for a fee" at bounding box center [528, 176] width 287 height 19
click at [385, 165] on input "c. Licensing the patented technology to other companies for a fee" at bounding box center [385, 162] width 0 height 6
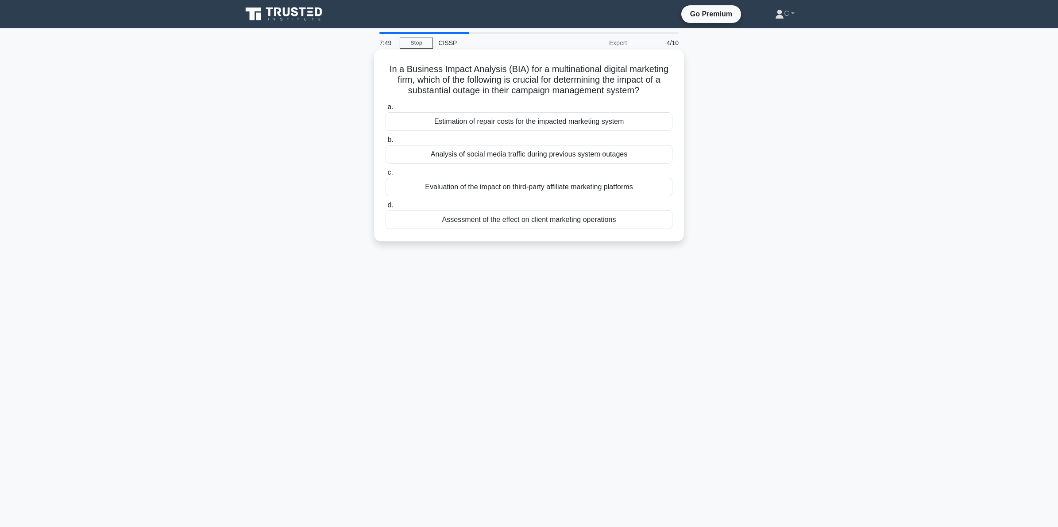
click at [510, 72] on h5 "In a Business Impact Analysis (BIA) for a multinational digital marketing firm,…" at bounding box center [529, 80] width 288 height 33
click at [452, 223] on div "Assessment of the effect on client marketing operations" at bounding box center [528, 220] width 287 height 19
click at [385, 208] on input "d. Assessment of the effect on client marketing operations" at bounding box center [385, 206] width 0 height 6
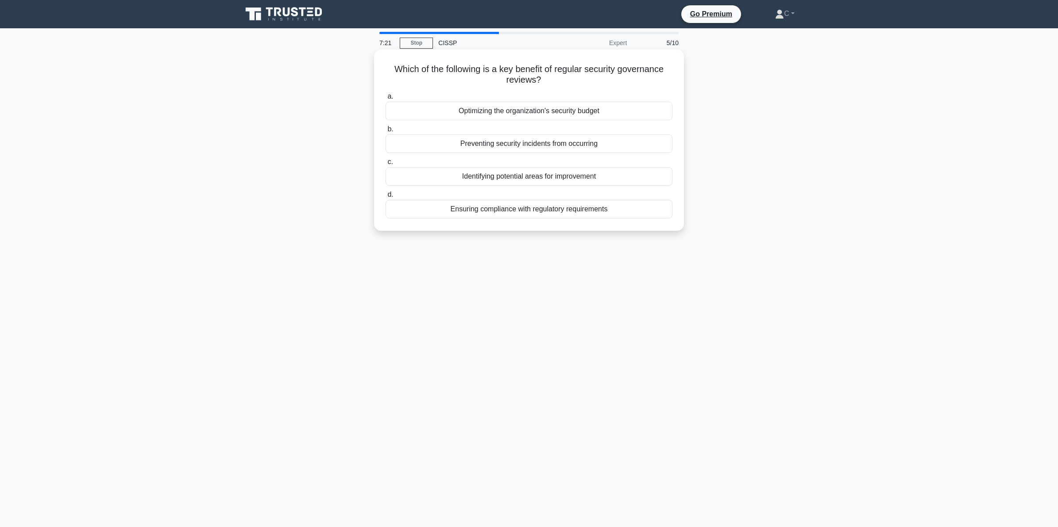
click at [519, 69] on h5 "Which of the following is a key benefit of regular security governance reviews?…" at bounding box center [529, 75] width 288 height 22
click at [556, 178] on div "Identifying potential areas for improvement" at bounding box center [528, 176] width 287 height 19
click at [385, 165] on input "c. Identifying potential areas for improvement" at bounding box center [385, 162] width 0 height 6
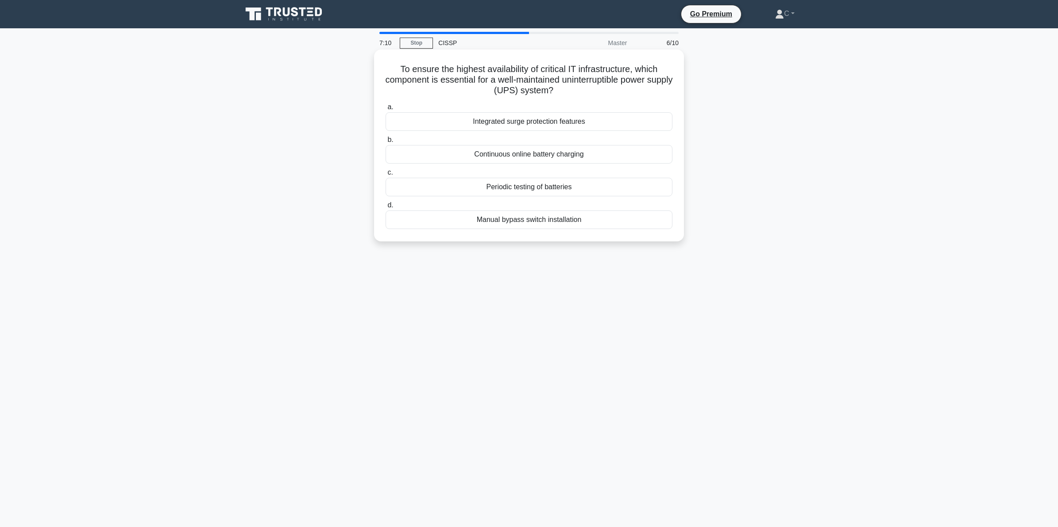
click at [540, 82] on h5 "To ensure the highest availability of critical IT infrastructure, which compone…" at bounding box center [529, 80] width 288 height 33
click at [545, 187] on div "Periodic testing of batteries" at bounding box center [528, 187] width 287 height 19
click at [385, 176] on input "c. Periodic testing of batteries" at bounding box center [385, 173] width 0 height 6
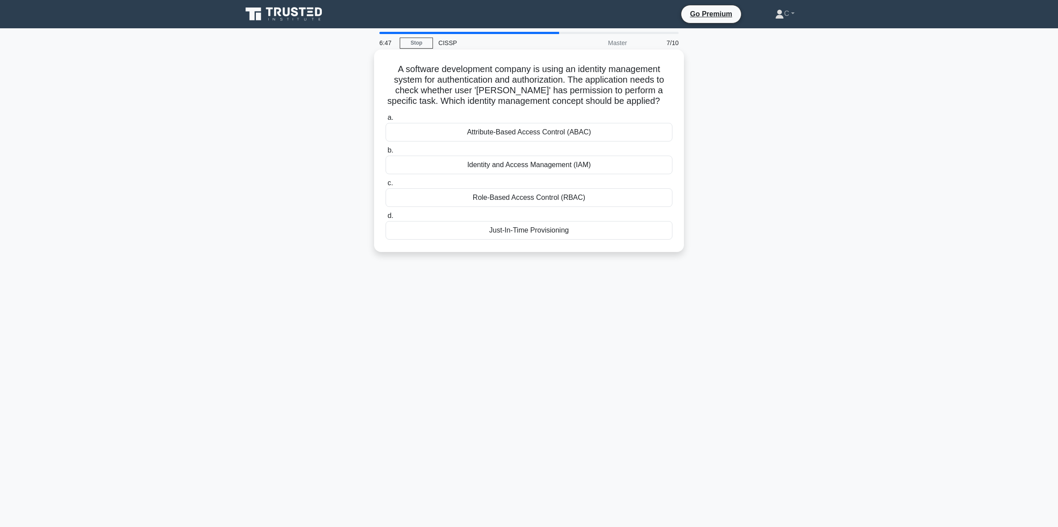
click at [581, 78] on h5 "A software development company is using an identity management system for authe…" at bounding box center [529, 85] width 288 height 43
click at [534, 231] on div "Just-In-Time Provisioning" at bounding box center [528, 230] width 287 height 19
click at [385, 219] on input "d. Just-In-Time Provisioning" at bounding box center [385, 216] width 0 height 6
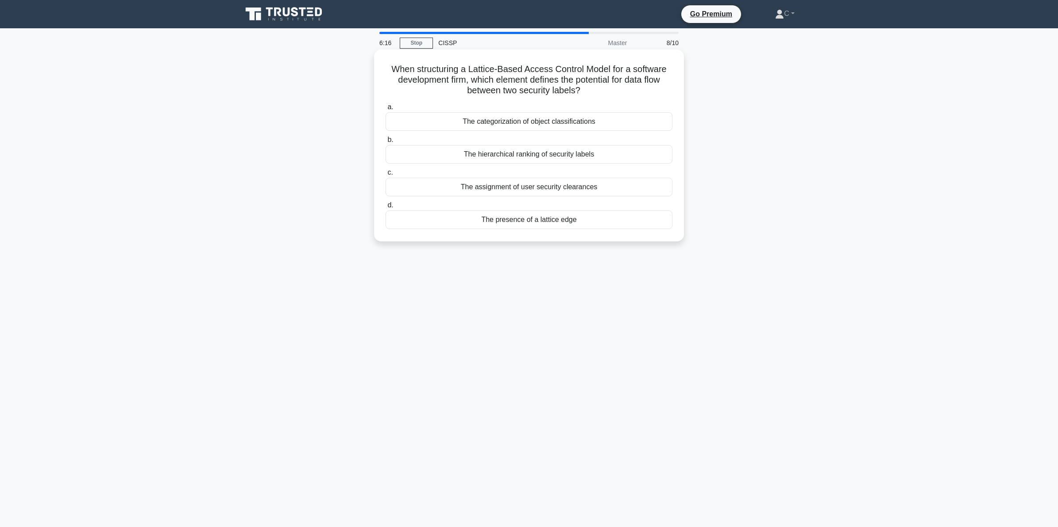
click at [565, 81] on h5 "When structuring a Lattice-Based Access Control Model for a software developmen…" at bounding box center [529, 80] width 288 height 33
drag, startPoint x: 467, startPoint y: 69, endPoint x: 583, endPoint y: 71, distance: 115.5
click at [583, 71] on h5 "When structuring a Lattice-Based Access Control Model for a software developmen…" at bounding box center [529, 80] width 288 height 33
drag, startPoint x: 583, startPoint y: 71, endPoint x: 540, endPoint y: 88, distance: 46.0
click at [540, 88] on h5 "When structuring a Lattice-Based Access Control Model for a software developmen…" at bounding box center [529, 80] width 288 height 33
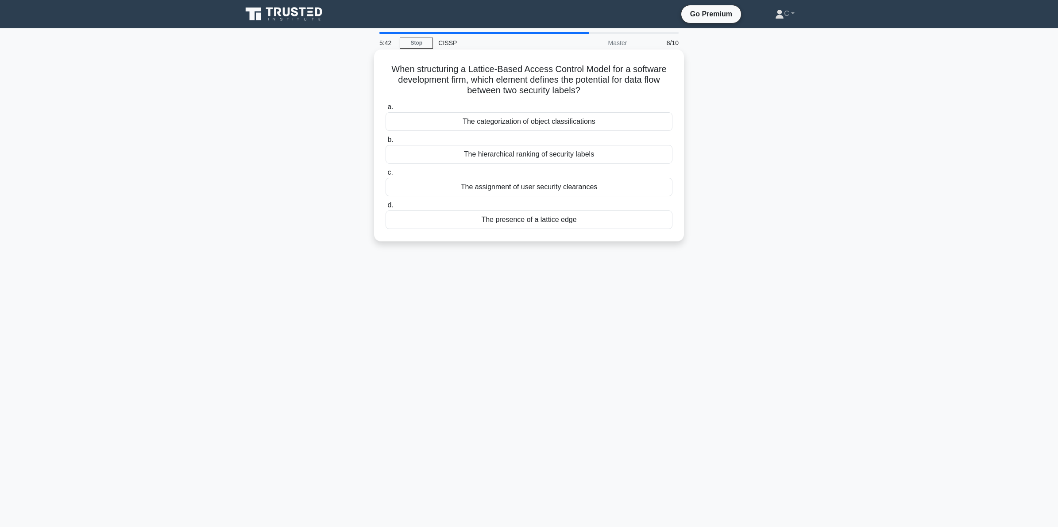
click at [552, 155] on div "The hierarchical ranking of security labels" at bounding box center [528, 154] width 287 height 19
click at [385, 143] on input "b. The hierarchical ranking of security labels" at bounding box center [385, 140] width 0 height 6
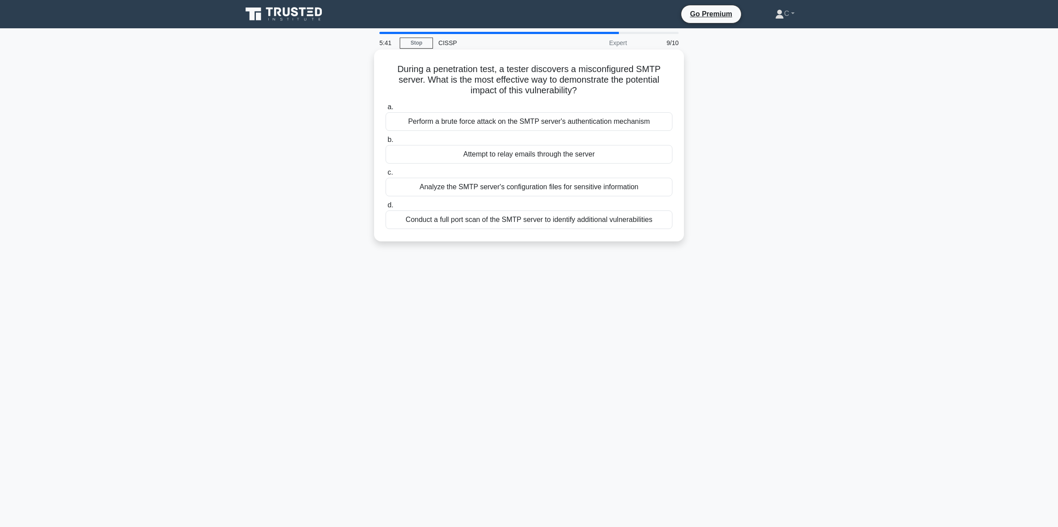
click at [594, 83] on h5 "During a penetration test, a tester discovers a misconfigured SMTP server. What…" at bounding box center [529, 80] width 288 height 33
click at [578, 76] on h5 "During a penetration test, a tester discovers a misconfigured SMTP server. What…" at bounding box center [529, 80] width 288 height 33
click at [558, 153] on div "Attempt to relay emails through the server" at bounding box center [528, 154] width 287 height 19
click at [385, 143] on input "b. Attempt to relay emails through the server" at bounding box center [385, 140] width 0 height 6
click at [581, 73] on h5 "When developing an internal policy aimed at aligning with the Sarbanes-Oxley Ac…" at bounding box center [529, 80] width 288 height 33
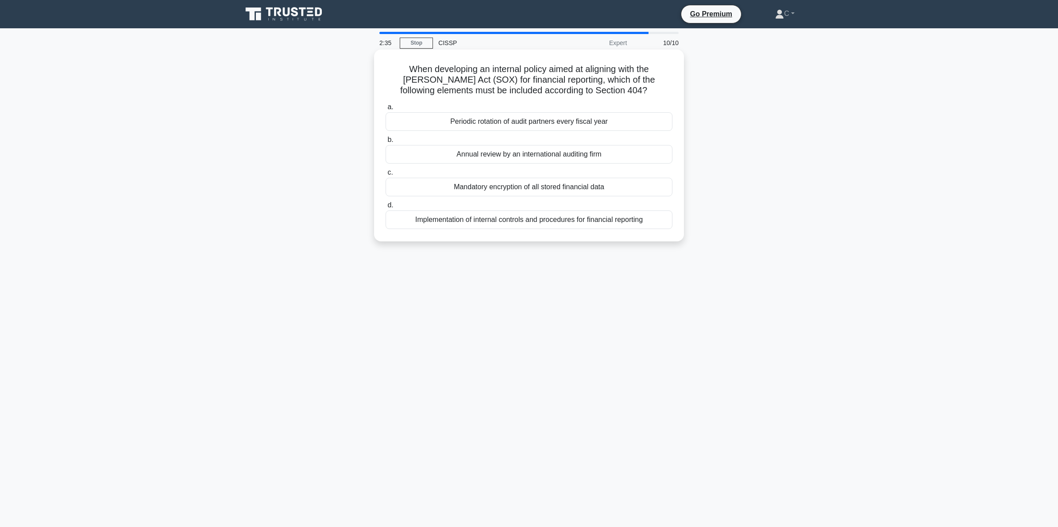
click at [608, 219] on div "Implementation of internal controls and procedures for financial reporting" at bounding box center [528, 220] width 287 height 19
click at [385, 208] on input "d. Implementation of internal controls and procedures for financial reporting" at bounding box center [385, 206] width 0 height 6
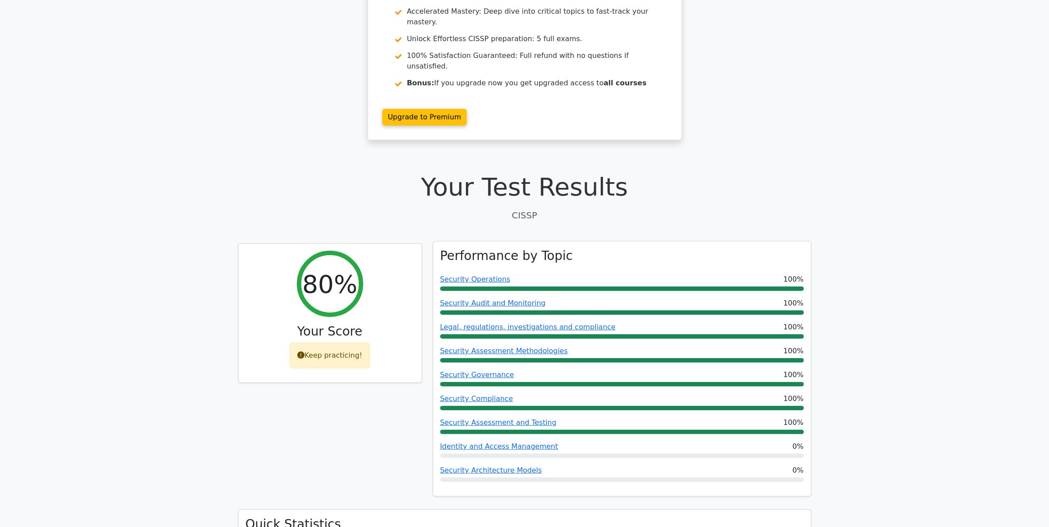
scroll to position [166, 0]
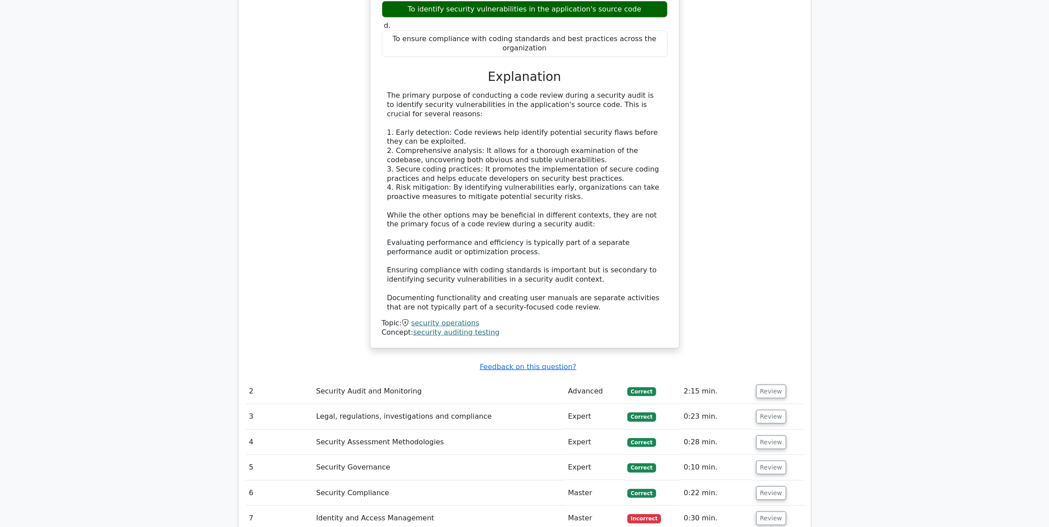
scroll to position [996, 0]
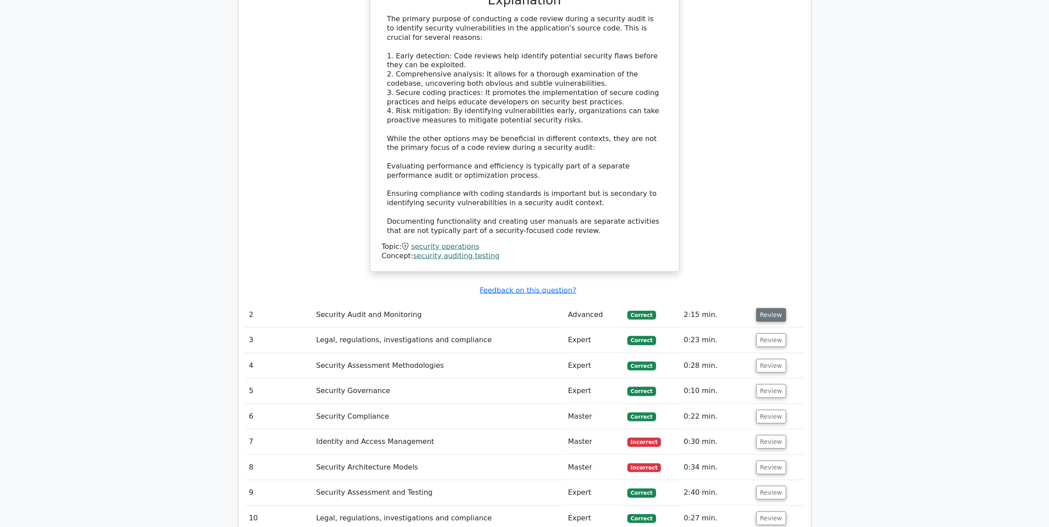
click at [766, 308] on button "Review" at bounding box center [771, 315] width 30 height 14
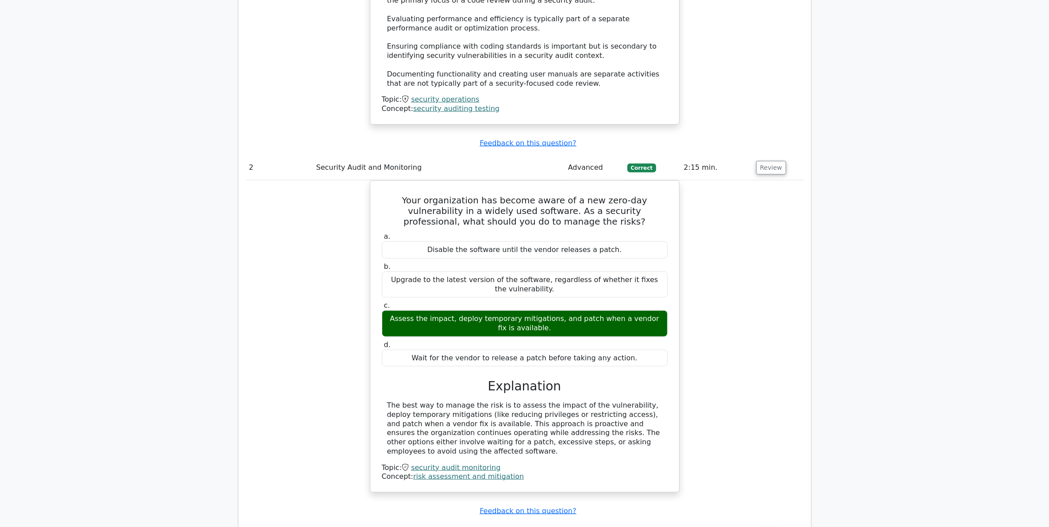
scroll to position [1161, 0]
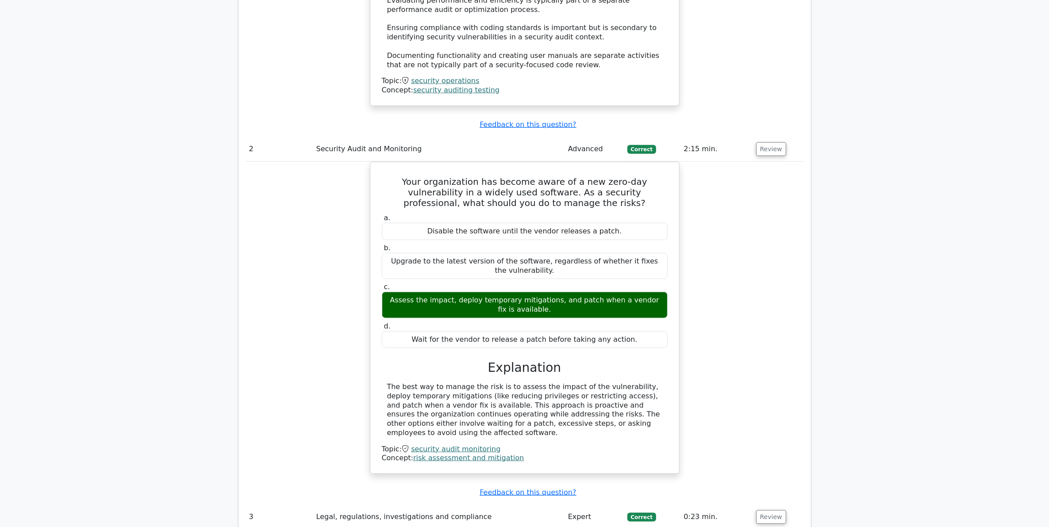
click at [764, 281] on div "Your organization has become aware of a new zero-day vulnerability in a widely …" at bounding box center [525, 323] width 558 height 323
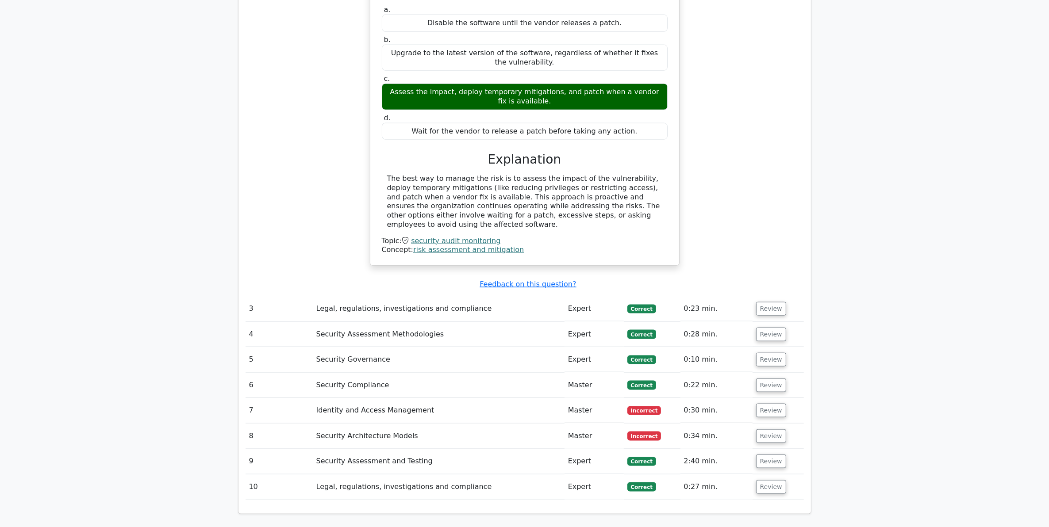
scroll to position [1383, 0]
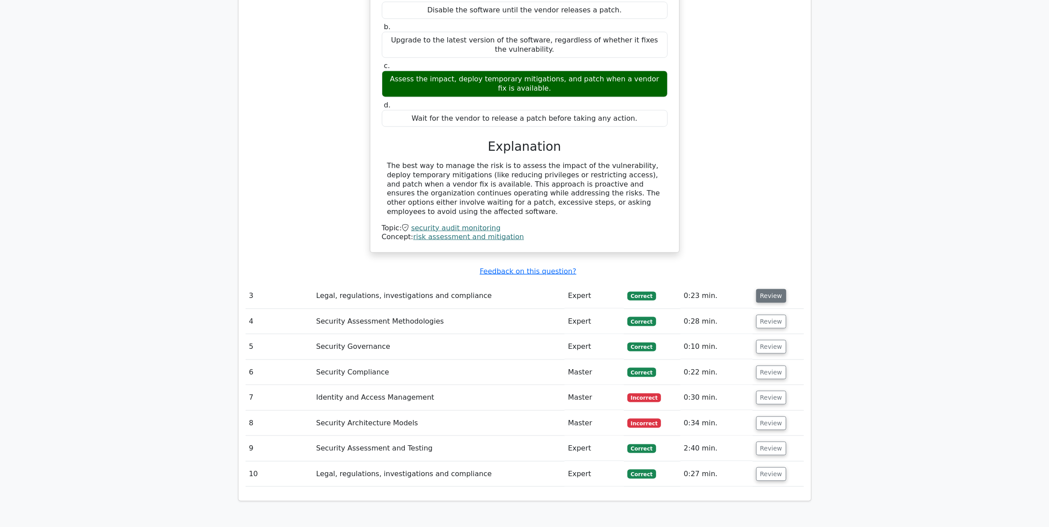
click at [765, 289] on button "Review" at bounding box center [771, 296] width 30 height 14
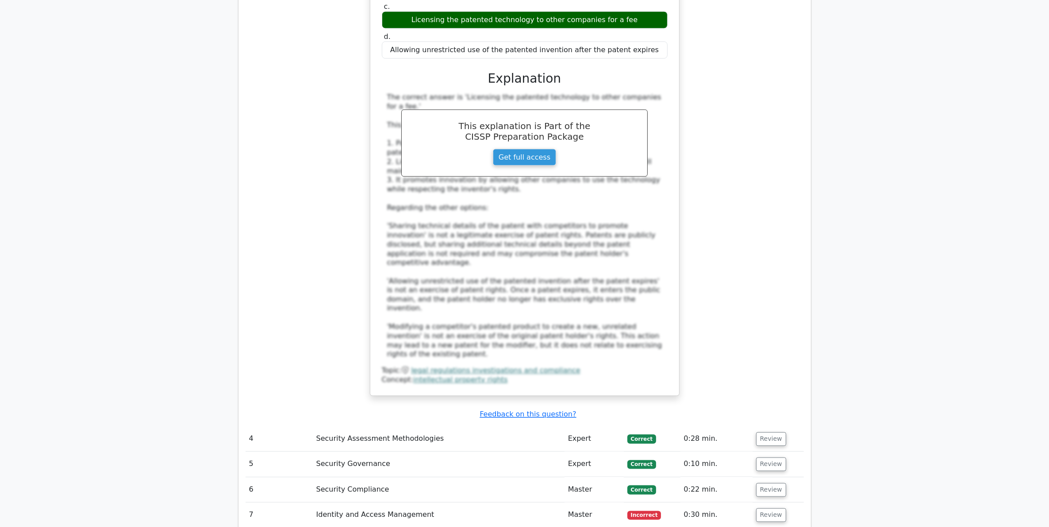
scroll to position [1825, 0]
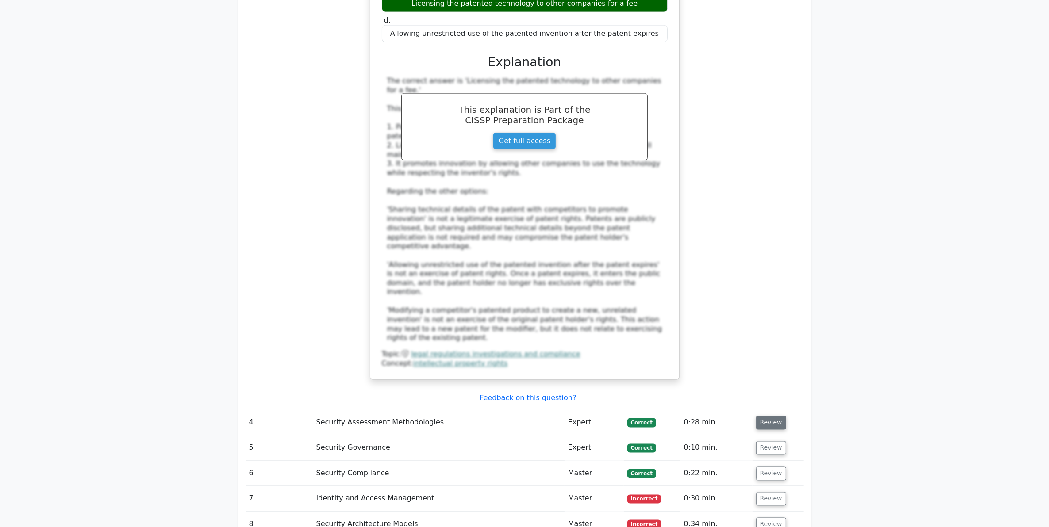
click at [768, 416] on button "Review" at bounding box center [771, 423] width 30 height 14
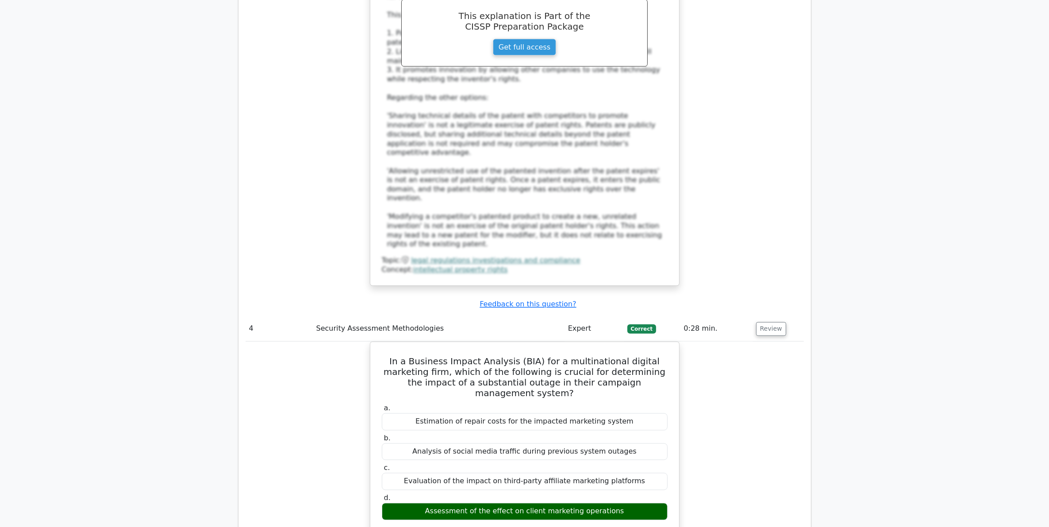
scroll to position [1991, 0]
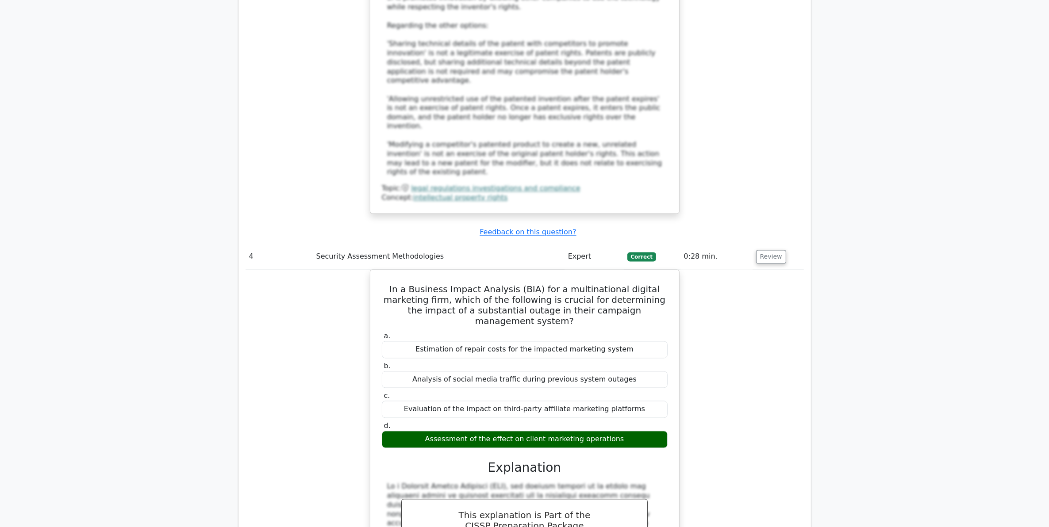
click at [751, 306] on div "In a Business Impact Analysis (BIA) for a multinational digital marketing firm,…" at bounding box center [525, 487] width 558 height 435
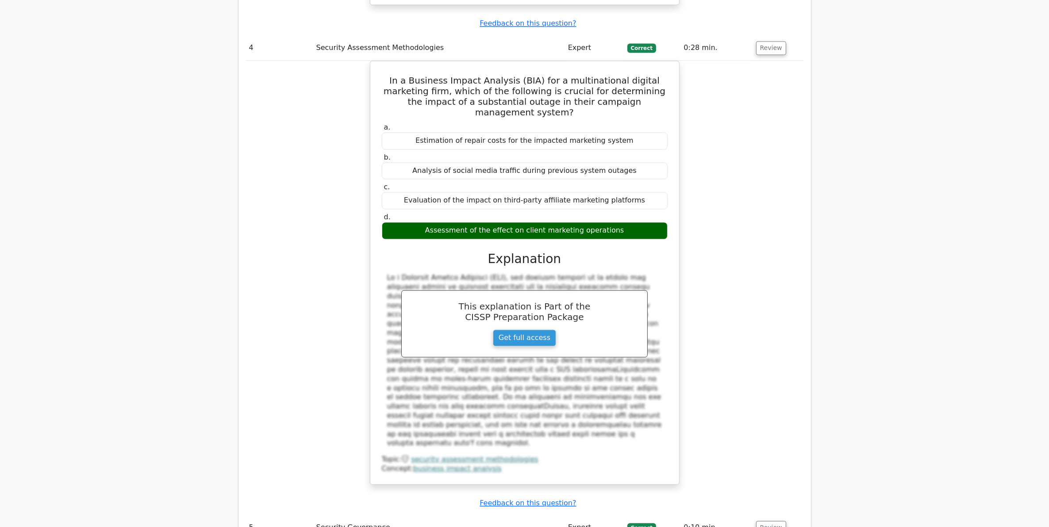
scroll to position [2268, 0]
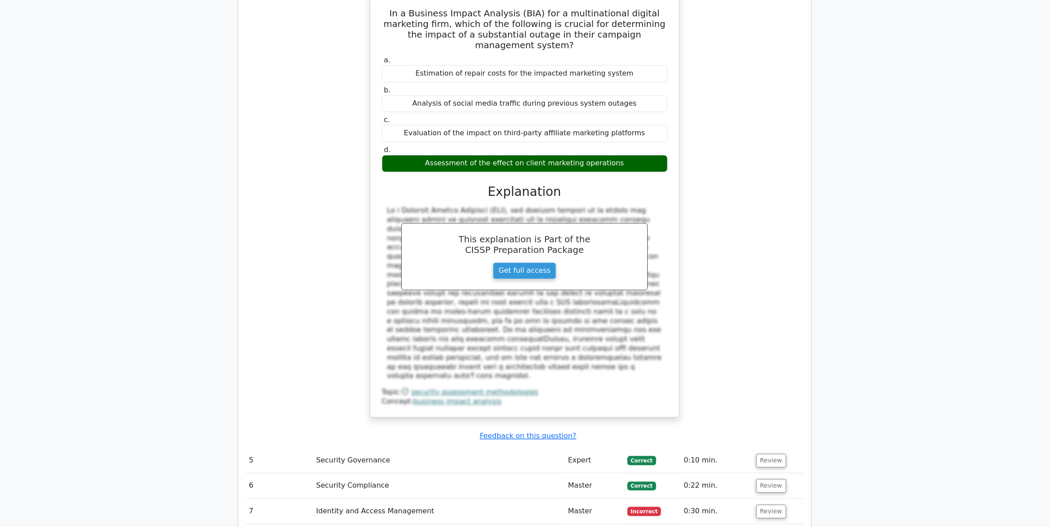
click at [765, 448] on td "Review" at bounding box center [778, 460] width 51 height 25
click at [765, 454] on button "Review" at bounding box center [771, 461] width 30 height 14
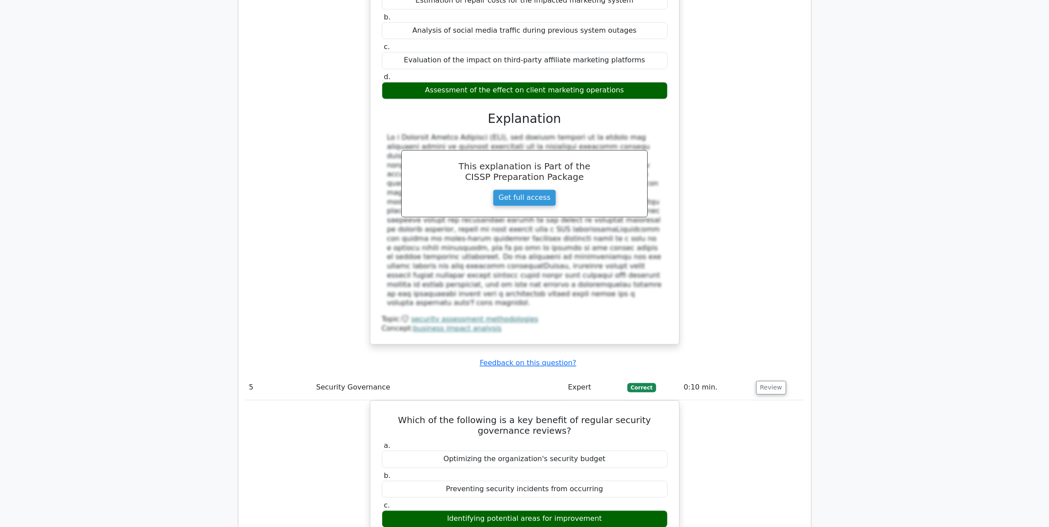
scroll to position [2434, 0]
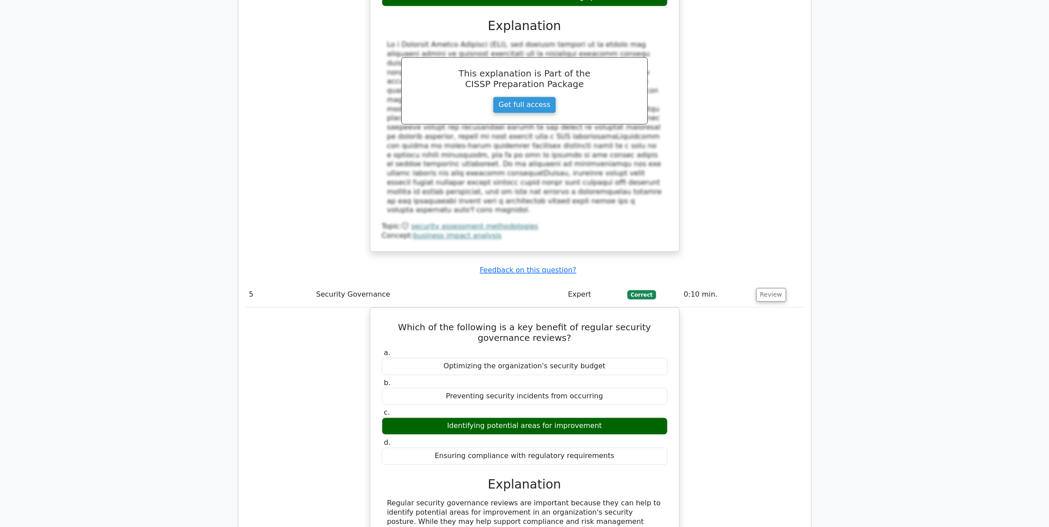
click at [748, 314] on div "Which of the following is a key benefit of regular security governance reviews?…" at bounding box center [525, 446] width 558 height 276
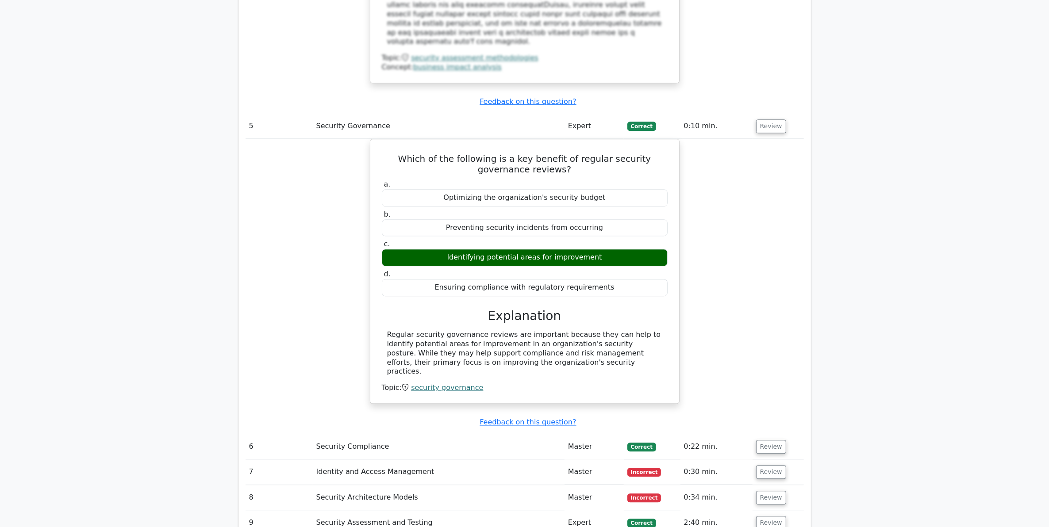
scroll to position [2655, 0]
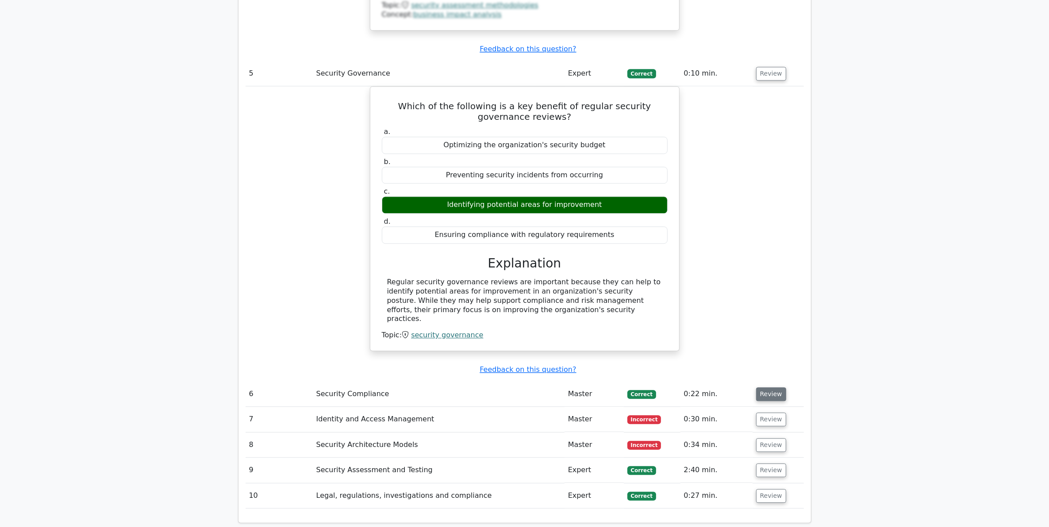
click at [764, 388] on button "Review" at bounding box center [771, 395] width 30 height 14
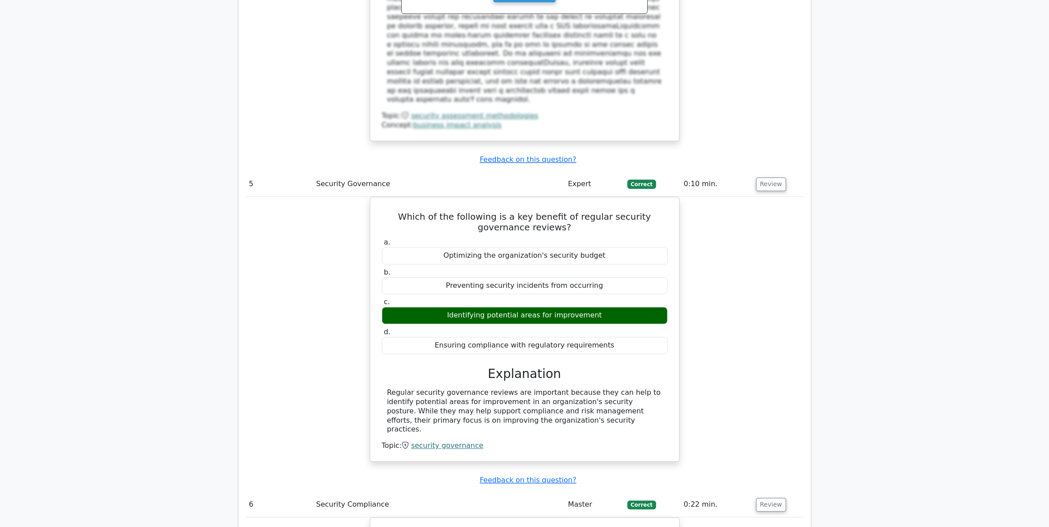
scroll to position [2765, 0]
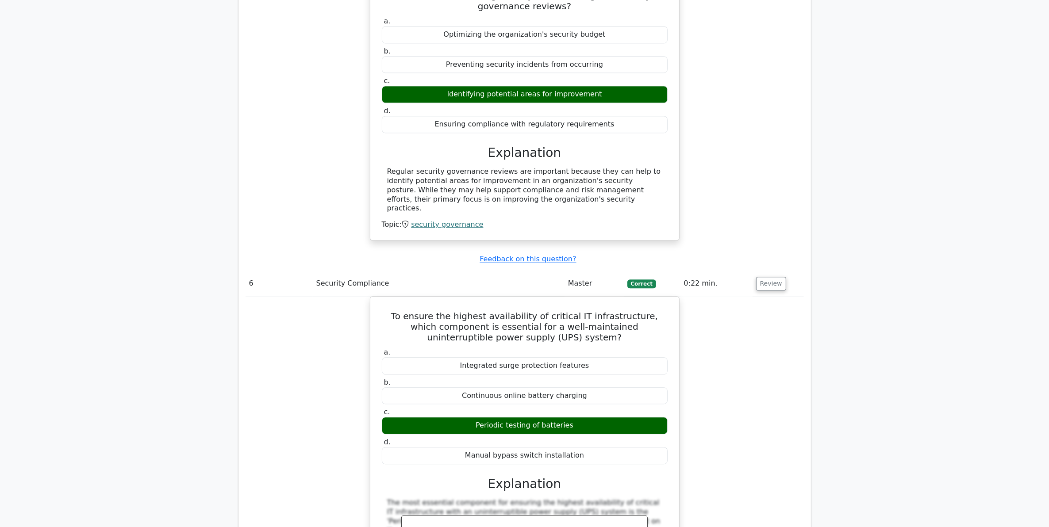
click at [761, 296] on div "To ensure the highest availability of critical IT infrastructure, which compone…" at bounding box center [525, 503] width 558 height 415
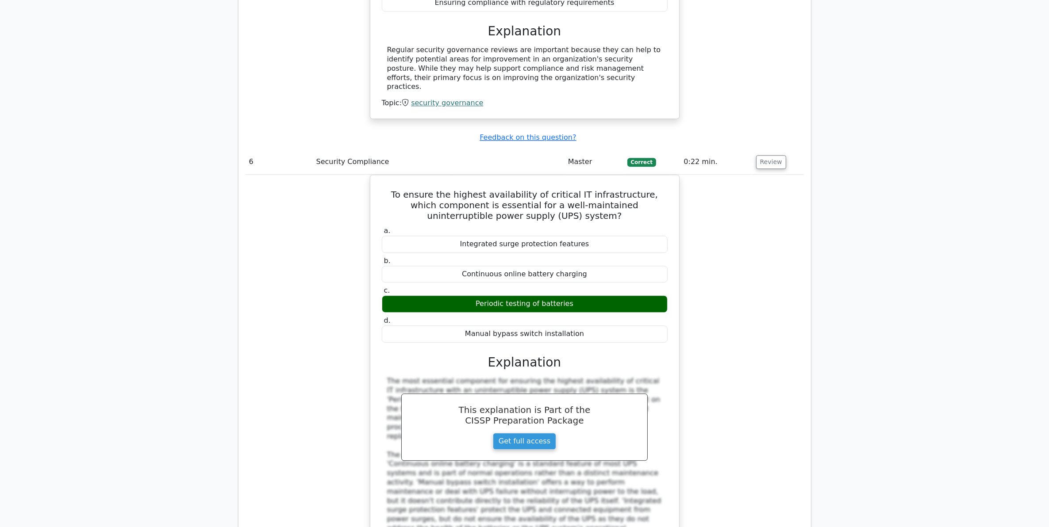
scroll to position [2987, 0]
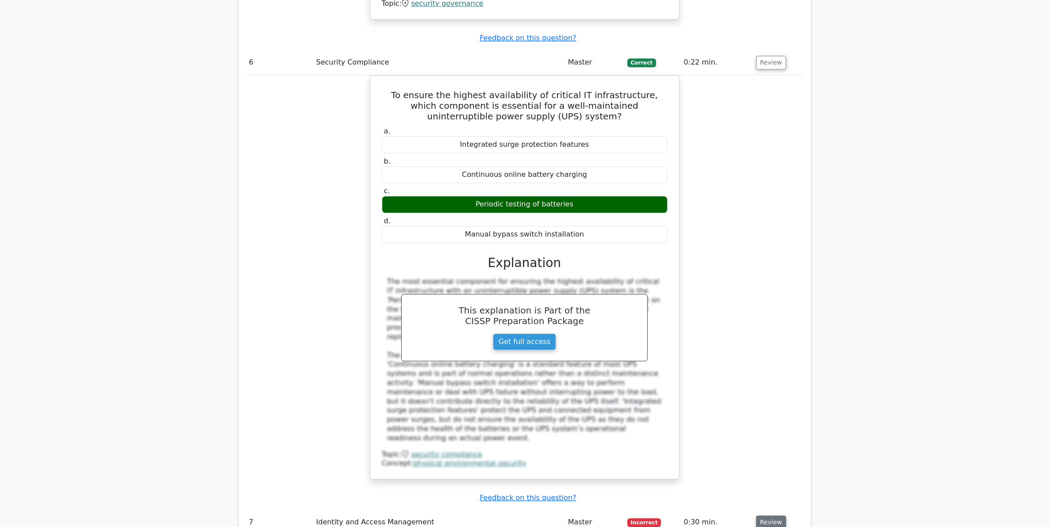
click at [774, 516] on button "Review" at bounding box center [771, 523] width 30 height 14
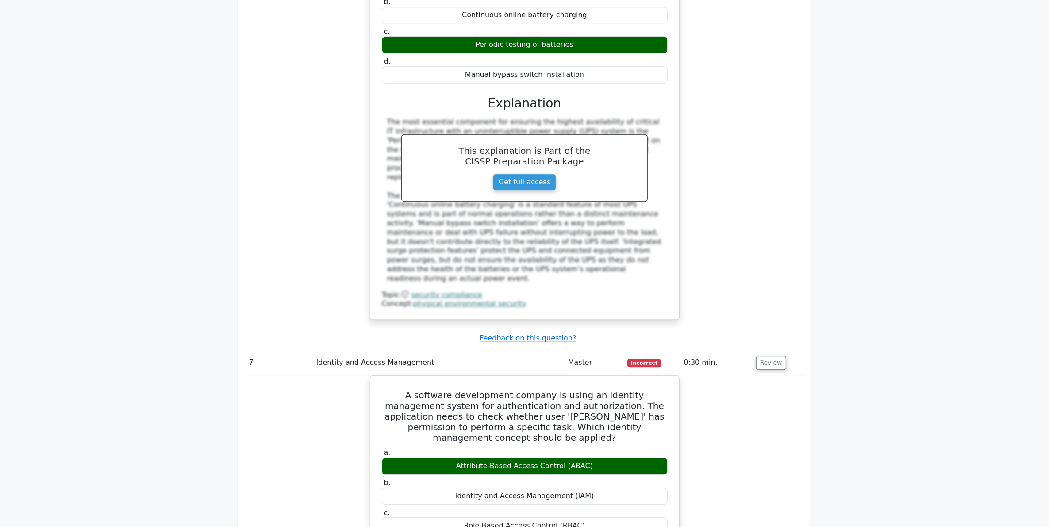
scroll to position [3153, 0]
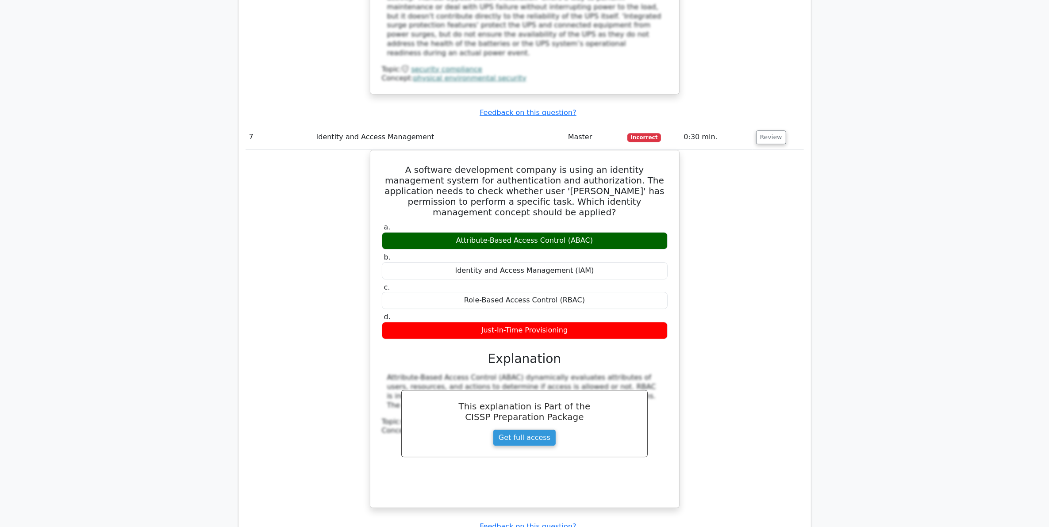
scroll to position [3374, 0]
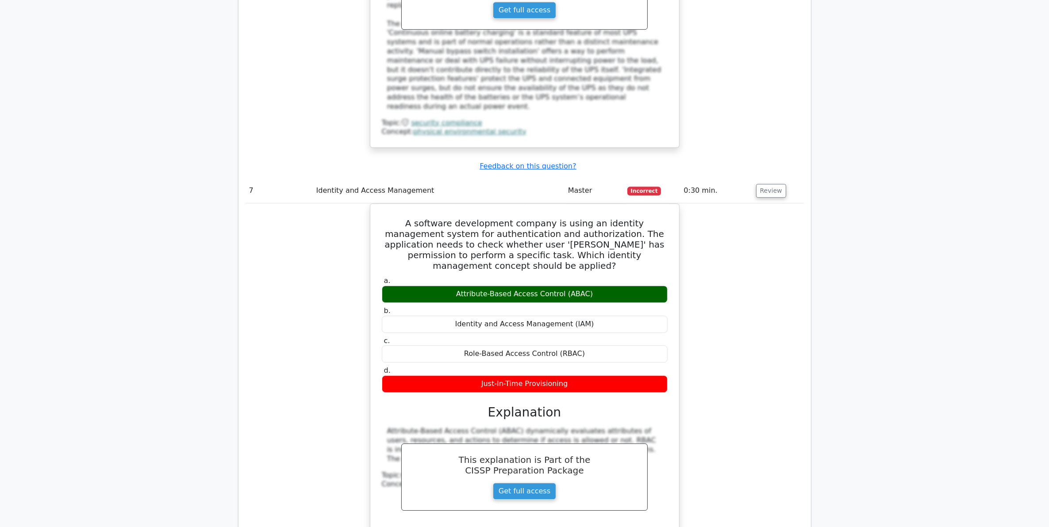
scroll to position [3484, 0]
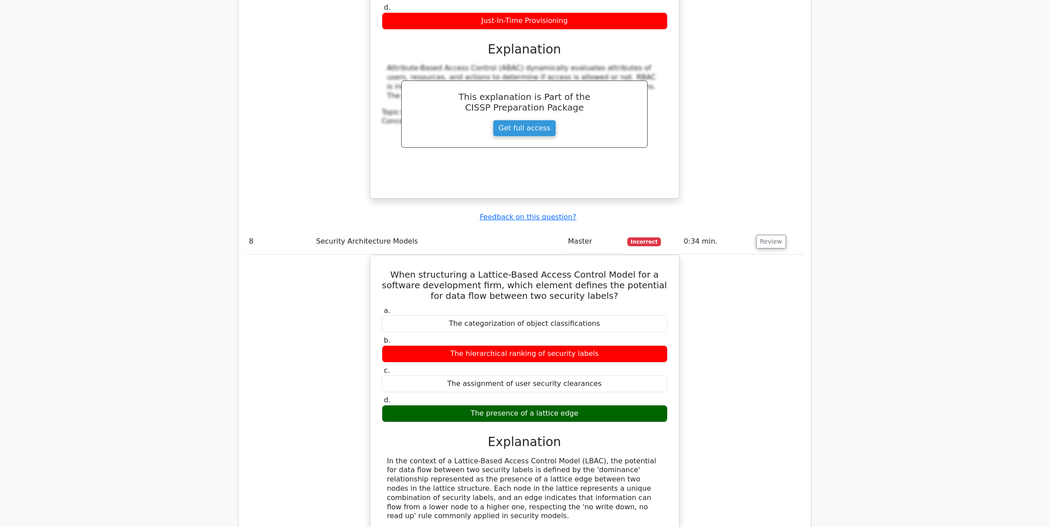
scroll to position [3706, 0]
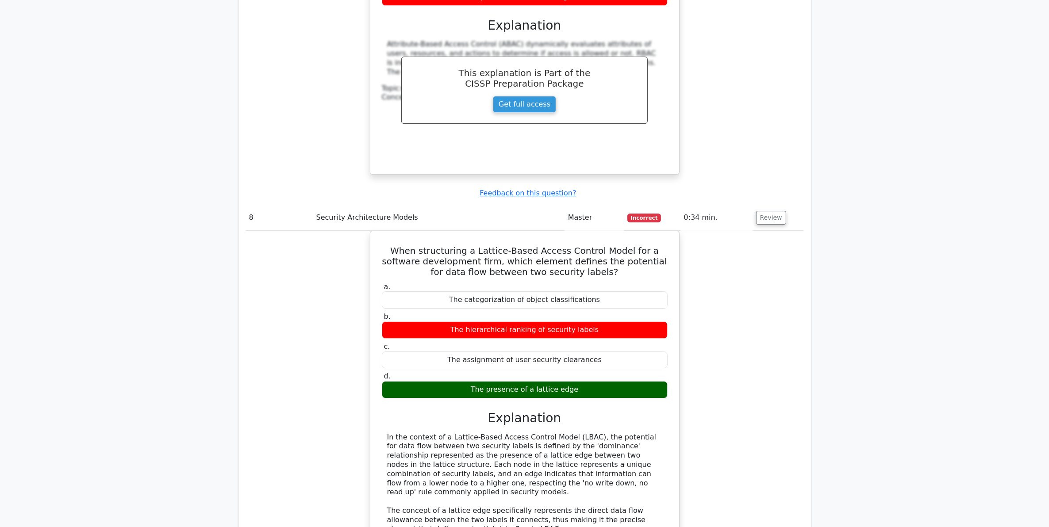
click at [785, 338] on div "When structuring a Lattice-Based Access Control Model for a software developmen…" at bounding box center [525, 443] width 558 height 424
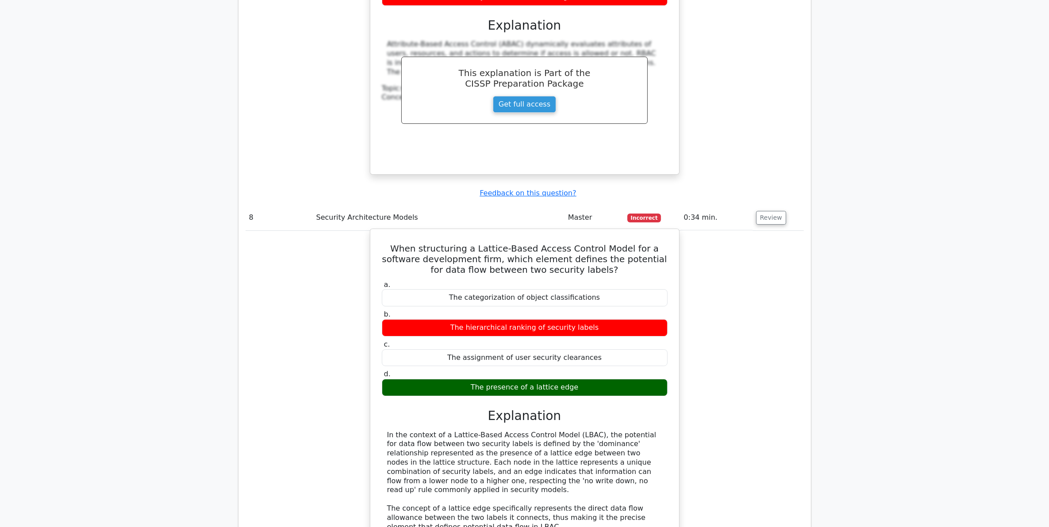
click at [487, 431] on div "In the context of a Lattice-Based Access Control Model (LBAC), the potential fo…" at bounding box center [524, 518] width 275 height 175
click at [448, 431] on div "In the context of a Lattice-Based Access Control Model (LBAC), the potential fo…" at bounding box center [524, 518] width 275 height 175
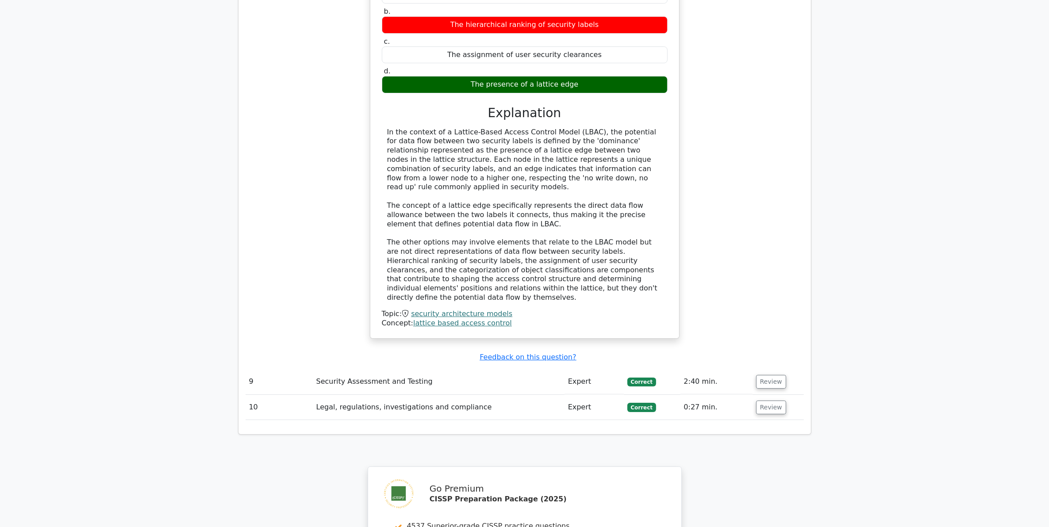
scroll to position [4140, 0]
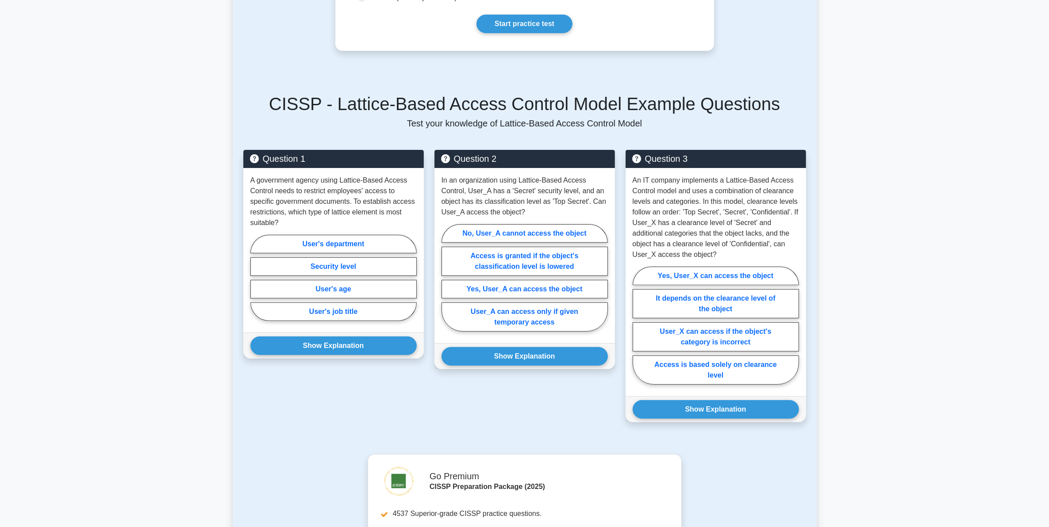
scroll to position [277, 0]
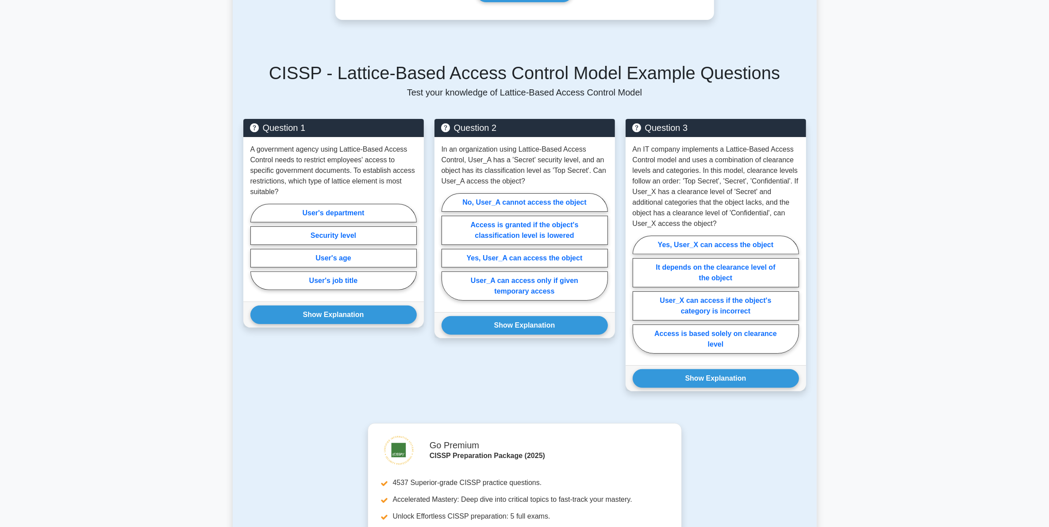
click at [158, 273] on main "Back to Security Architecture Models Lattice-Based Access Control Model 5 minut…" at bounding box center [524, 252] width 1049 height 1000
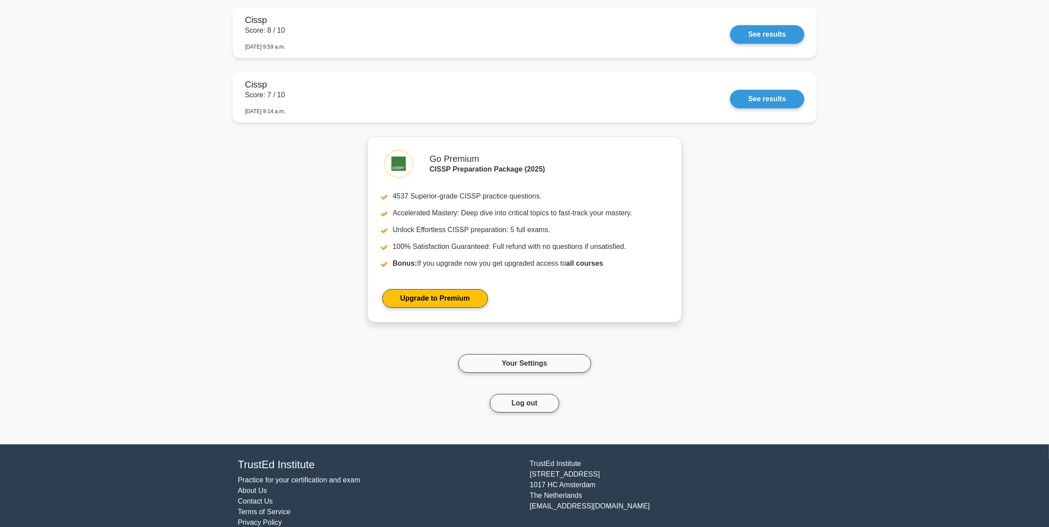
scroll to position [3816, 0]
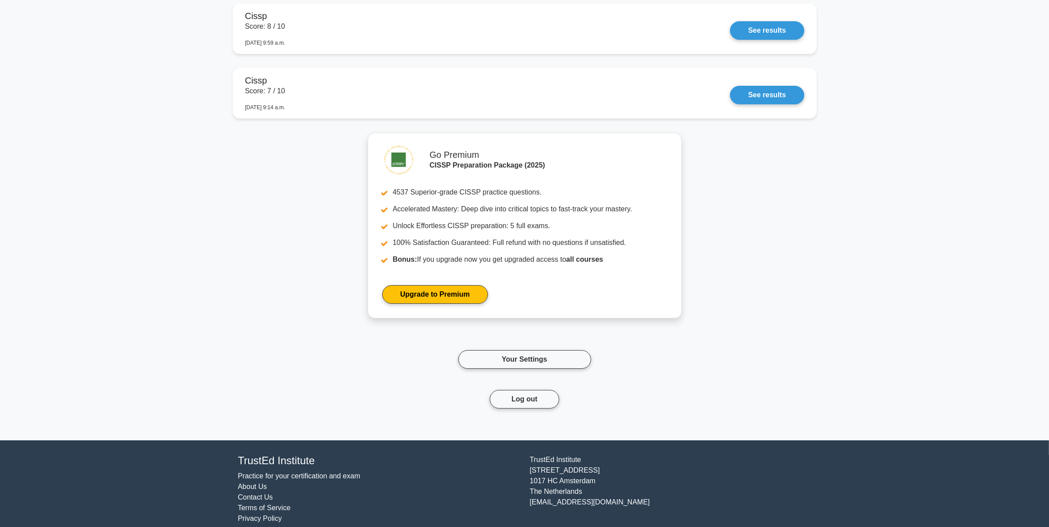
click at [779, 293] on div "Go Premium CISSP Preparation Package (2025) 4537 Superior-grade CISSP practice …" at bounding box center [525, 281] width 584 height 297
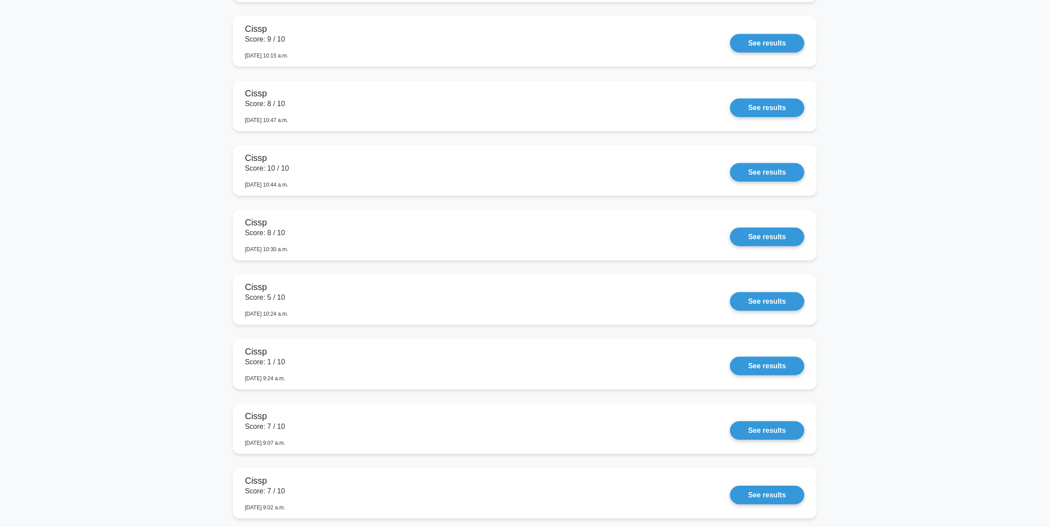
scroll to position [0, 0]
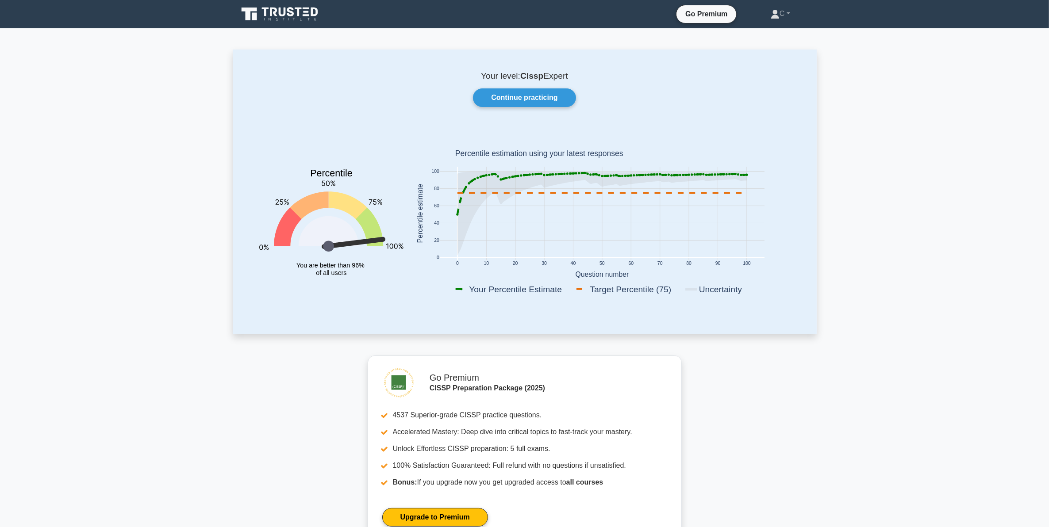
drag, startPoint x: 791, startPoint y: 304, endPoint x: 776, endPoint y: 54, distance: 250.4
click at [509, 100] on link "Continue practicing" at bounding box center [524, 97] width 103 height 19
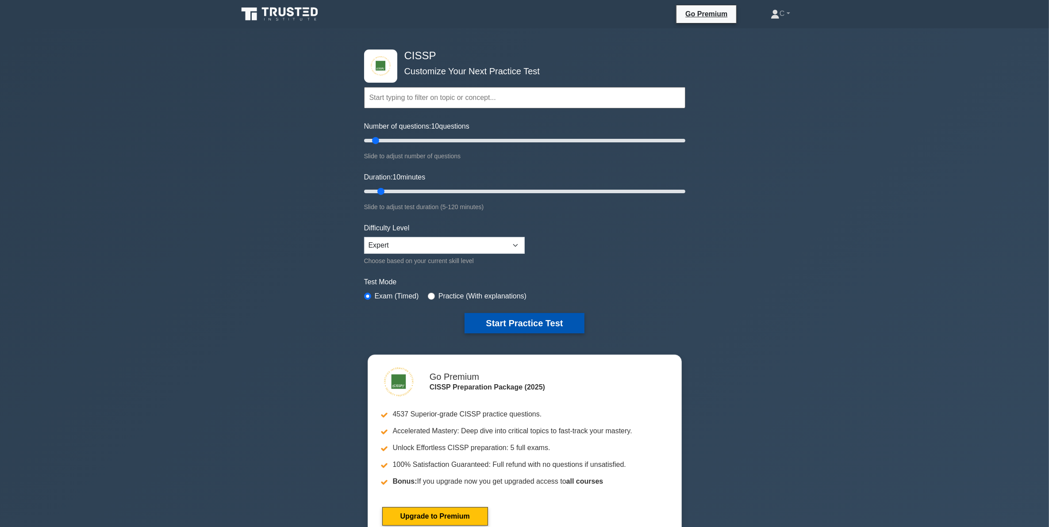
click at [502, 317] on button "Start Practice Test" at bounding box center [524, 323] width 119 height 20
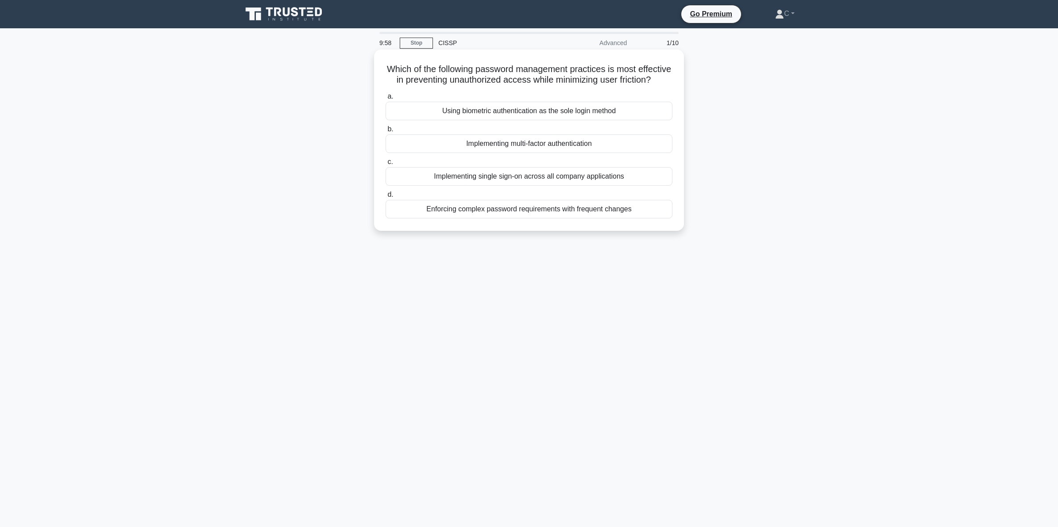
click at [543, 74] on h5 "Which of the following password management practices is most effective in preve…" at bounding box center [529, 75] width 288 height 22
click at [604, 186] on div "Implementing single sign-on across all company applications" at bounding box center [528, 176] width 287 height 19
click at [385, 165] on input "c. Implementing single sign-on across all company applications" at bounding box center [385, 162] width 0 height 6
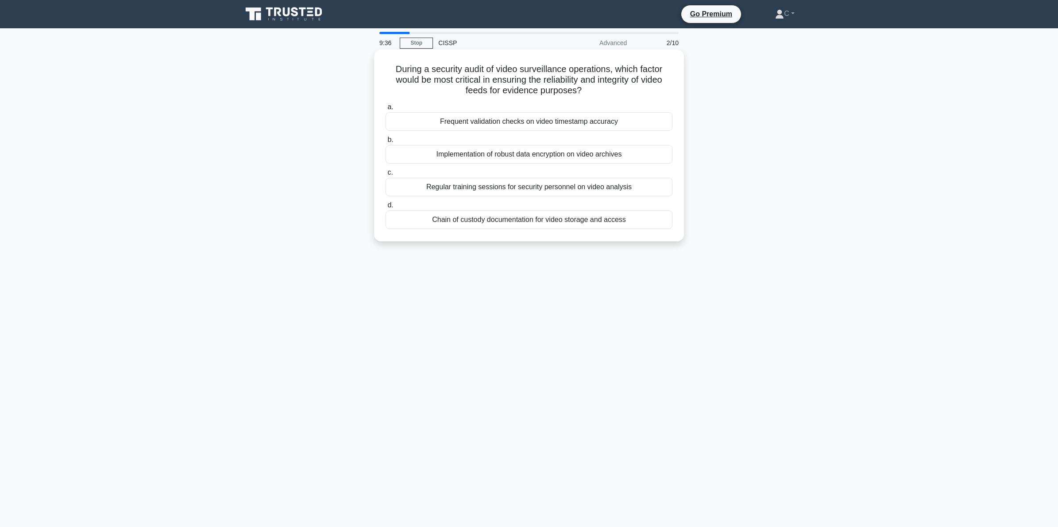
click at [597, 73] on h5 "During a security audit of video surveillance operations, which factor would be…" at bounding box center [529, 80] width 288 height 33
click at [561, 224] on div "Chain of custody documentation for video storage and access" at bounding box center [528, 220] width 287 height 19
click at [385, 208] on input "d. Chain of custody documentation for video storage and access" at bounding box center [385, 206] width 0 height 6
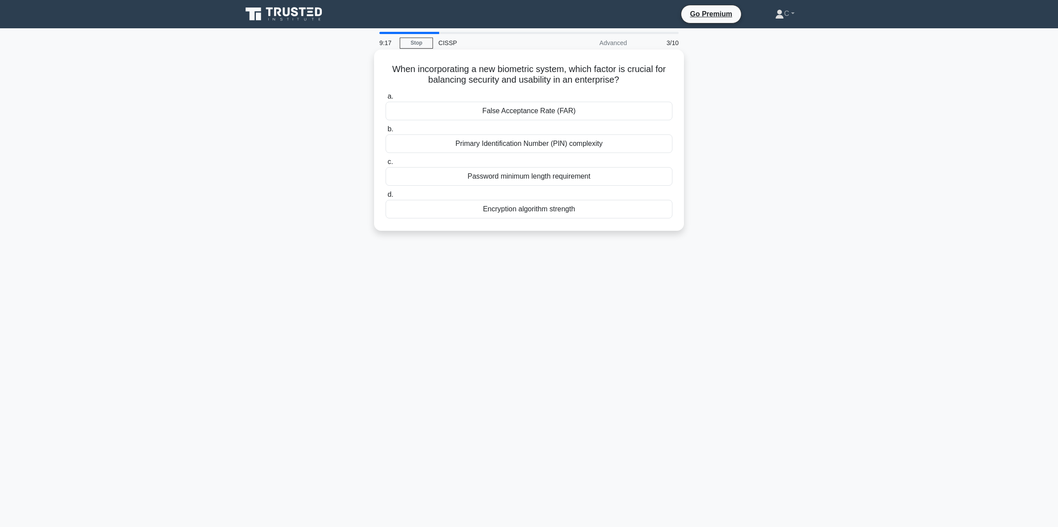
click at [580, 79] on h5 "When incorporating a new biometric system, which factor is crucial for balancin…" at bounding box center [529, 75] width 288 height 22
click at [573, 110] on div "False Acceptance Rate (FAR)" at bounding box center [528, 111] width 287 height 19
click at [385, 100] on input "a. False Acceptance Rate (FAR)" at bounding box center [385, 97] width 0 height 6
click at [577, 77] on h5 "Which access control model is characterized by subjects having clearance levels…" at bounding box center [529, 75] width 288 height 22
click at [558, 175] on div "Bell-LaPadula Model" at bounding box center [528, 176] width 287 height 19
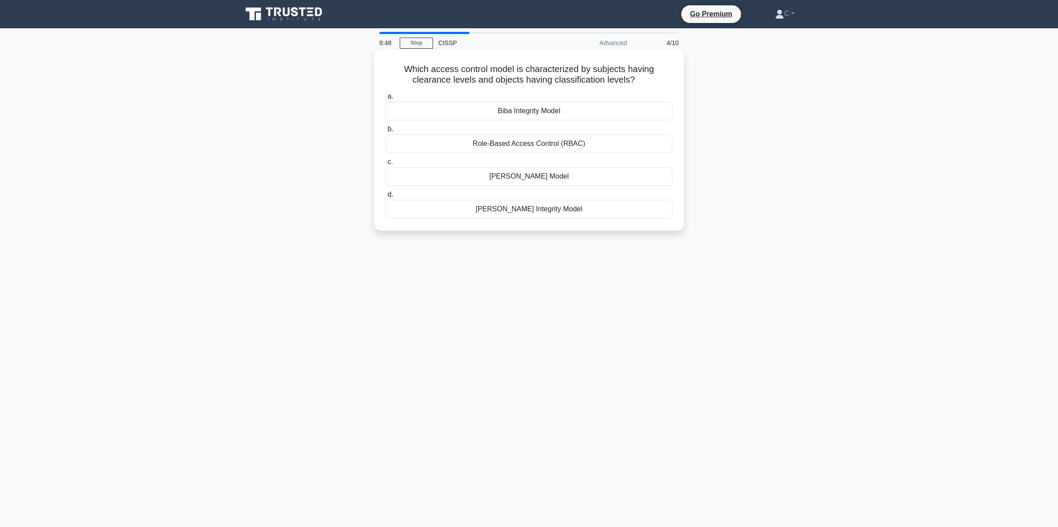
click at [385, 165] on input "c. Bell-LaPadula Model" at bounding box center [385, 162] width 0 height 6
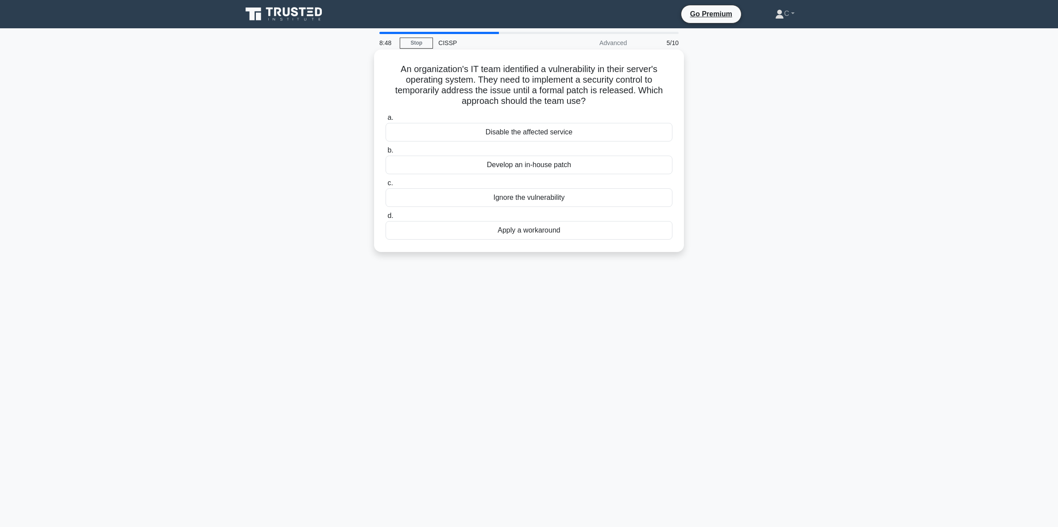
click at [556, 88] on h5 "An organization's IT team identified a vulnerability in their server's operatin…" at bounding box center [529, 85] width 288 height 43
click at [570, 229] on div "Apply a workaround" at bounding box center [528, 230] width 287 height 19
click at [385, 219] on input "d. Apply a workaround" at bounding box center [385, 216] width 0 height 6
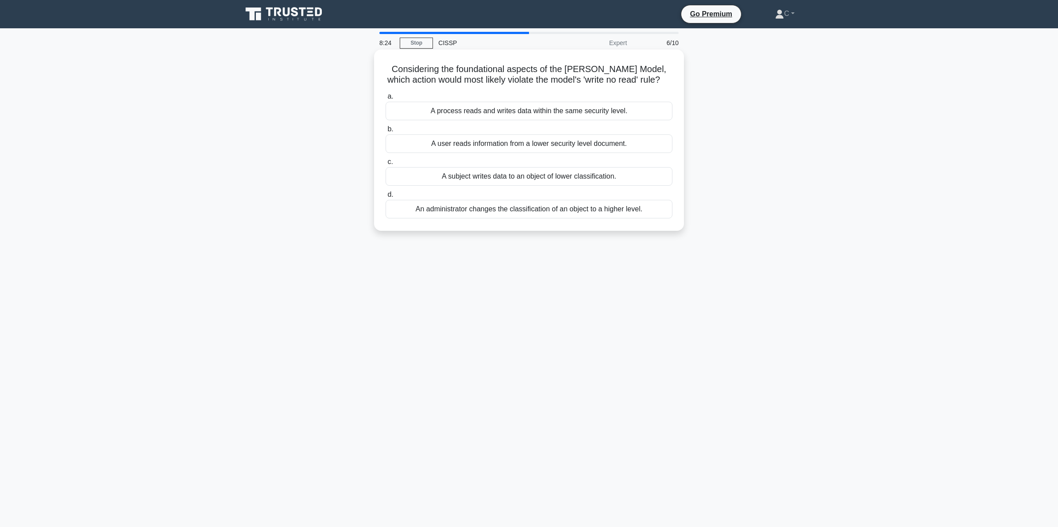
click at [554, 76] on h5 "Considering the foundational aspects of the Bell-LaPadula Model, which action w…" at bounding box center [529, 75] width 288 height 22
click at [490, 186] on div "A subject writes data to an object of lower classification." at bounding box center [528, 176] width 287 height 19
click at [385, 165] on input "c. A subject writes data to an object of lower classification." at bounding box center [385, 162] width 0 height 6
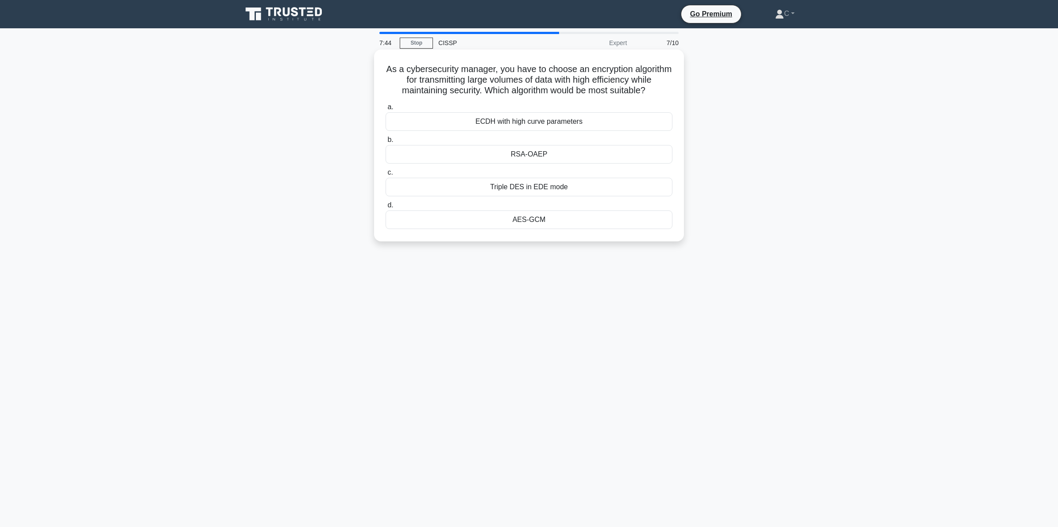
click at [595, 68] on h5 "As a cybersecurity manager, you have to choose an encryption algorithm for tran…" at bounding box center [529, 80] width 288 height 33
click at [543, 229] on div "AES-GCM" at bounding box center [528, 220] width 287 height 19
click at [385, 208] on input "d. AES-GCM" at bounding box center [385, 206] width 0 height 6
click at [580, 73] on h5 "Which cloud security mechanism is most effective for protecting against unautho…" at bounding box center [529, 80] width 288 height 33
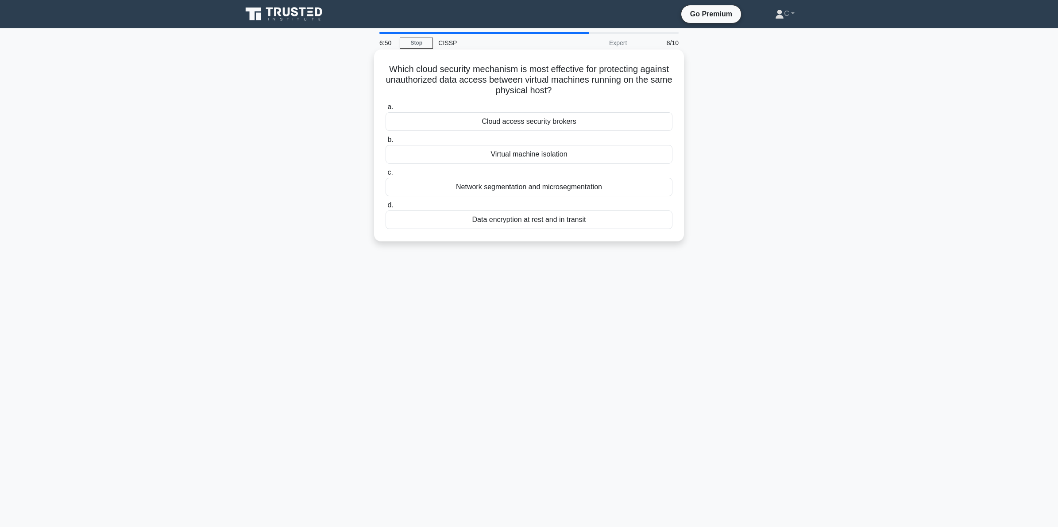
click at [578, 120] on div "Cloud access security brokers" at bounding box center [528, 121] width 287 height 19
click at [385, 110] on input "a. Cloud access security brokers" at bounding box center [385, 107] width 0 height 6
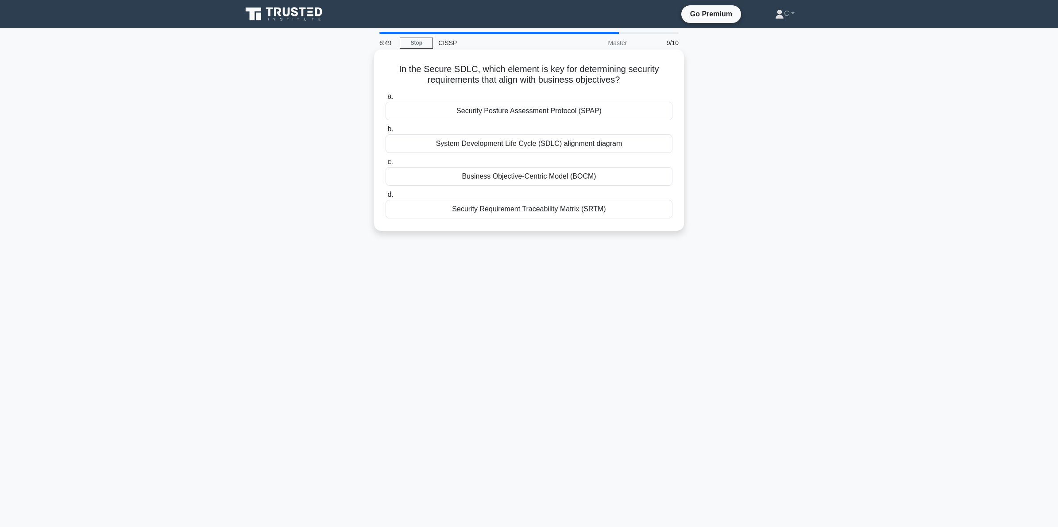
click at [577, 65] on h5 "In the Secure SDLC, which element is key for determining security requirements …" at bounding box center [529, 75] width 288 height 22
click at [523, 173] on div "Business Objective-Centric Model (BOCM)" at bounding box center [528, 176] width 287 height 19
click at [385, 165] on input "c. Business Objective-Centric Model (BOCM)" at bounding box center [385, 162] width 0 height 6
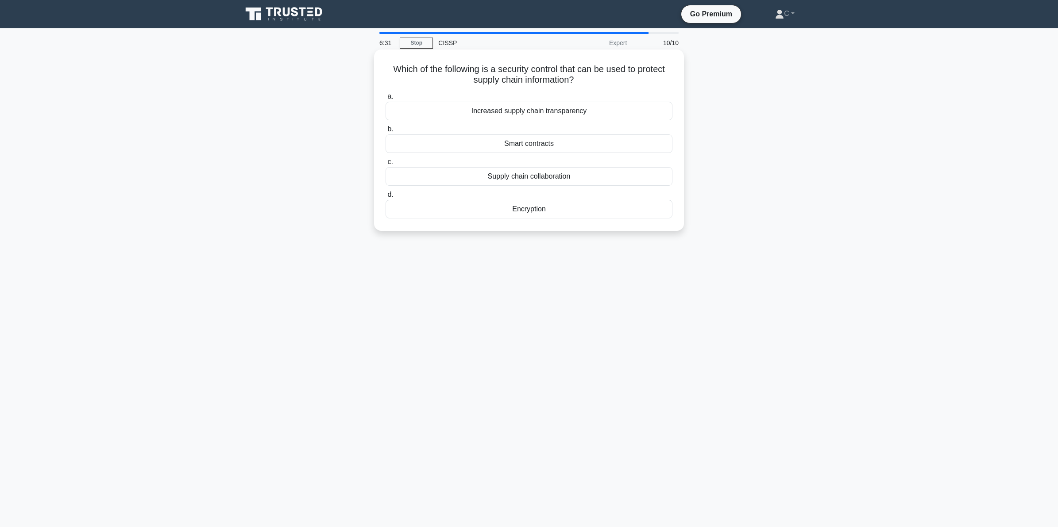
click at [572, 65] on h5 "Which of the following is a security control that can be used to protect supply…" at bounding box center [529, 75] width 288 height 22
click at [538, 212] on div "Encryption" at bounding box center [528, 209] width 287 height 19
click at [385, 198] on input "d. Encryption" at bounding box center [385, 195] width 0 height 6
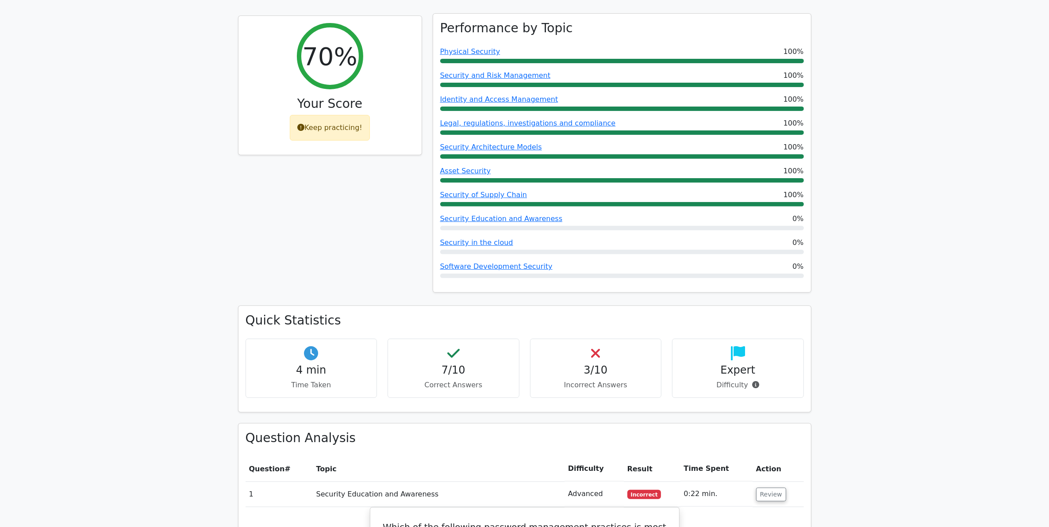
scroll to position [332, 0]
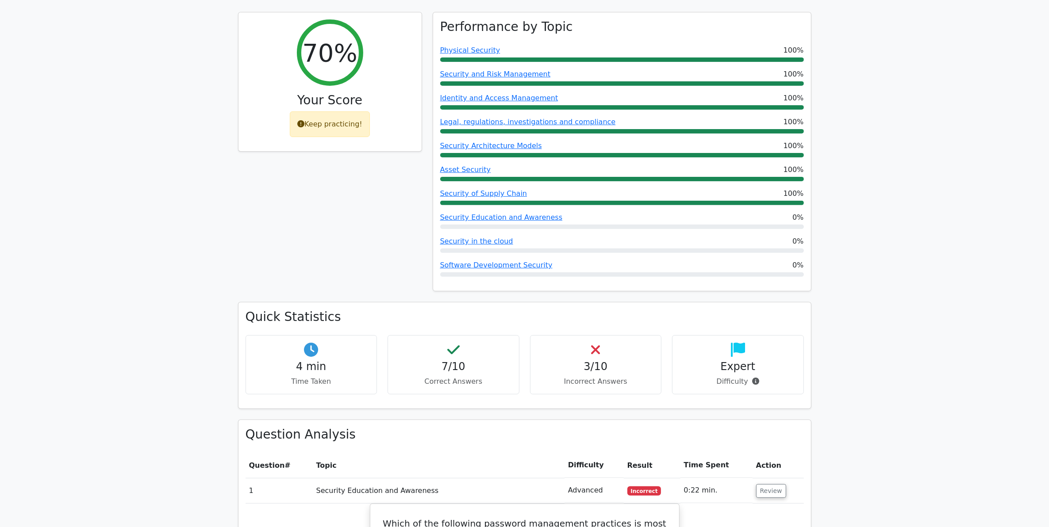
click at [348, 198] on div "70% Your Score Keep practicing!" at bounding box center [330, 157] width 195 height 290
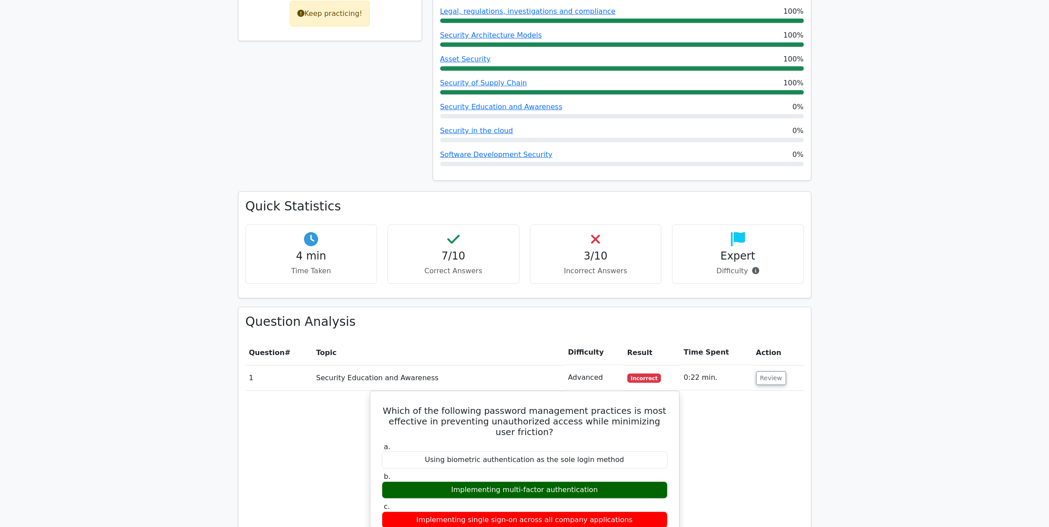
scroll to position [608, 0]
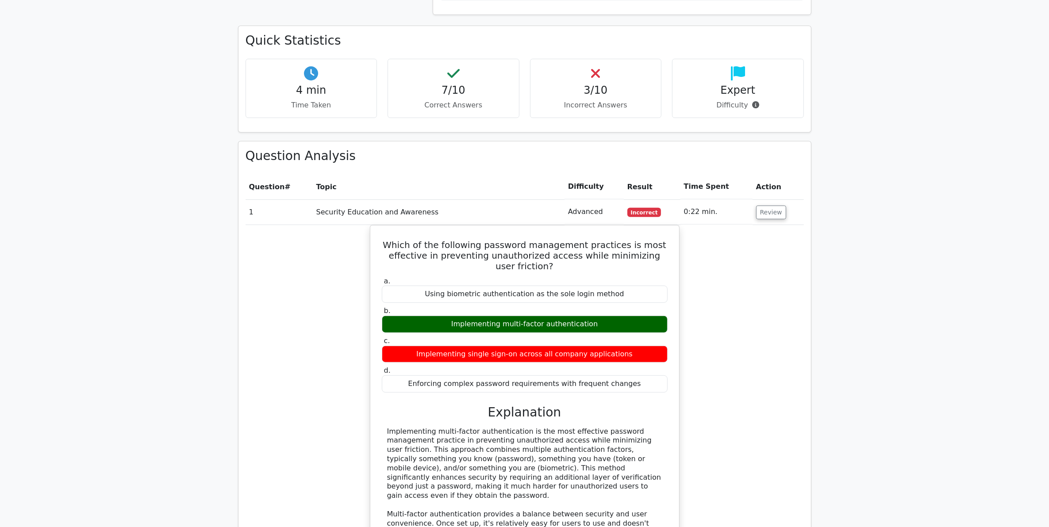
click at [726, 236] on div "Which of the following password management practices is most effective in preve…" at bounding box center [525, 478] width 558 height 507
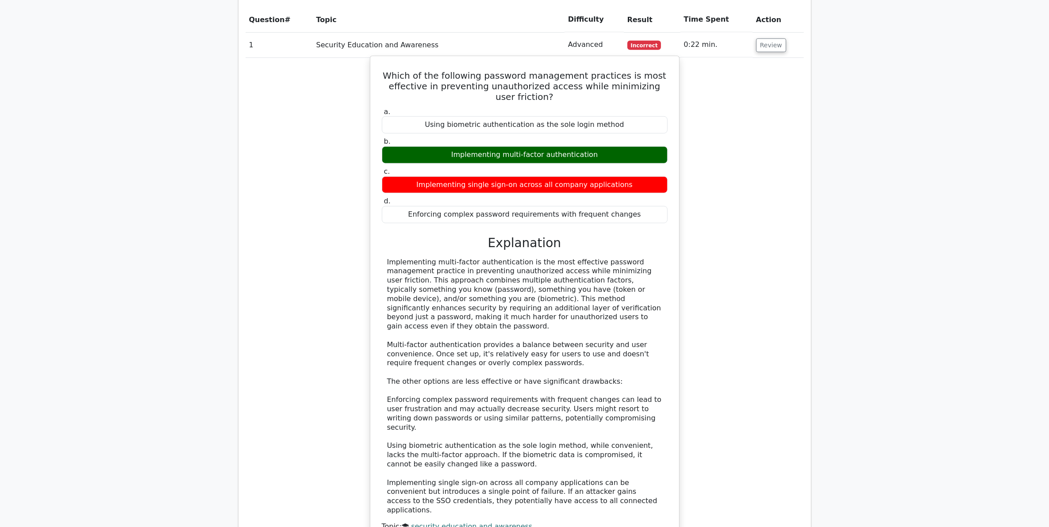
scroll to position [830, 0]
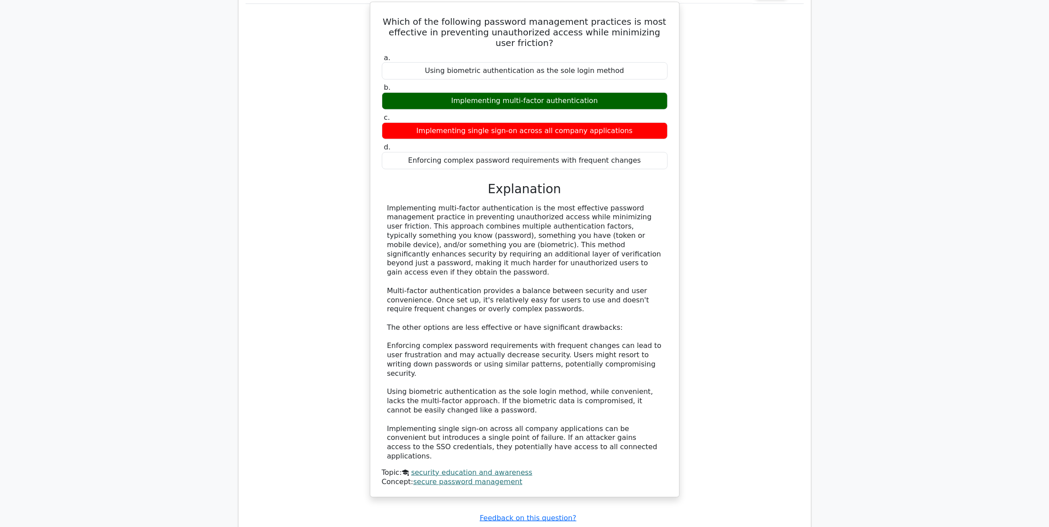
click at [597, 228] on div "Implementing multi-factor authentication is the most effective password managem…" at bounding box center [524, 333] width 275 height 258
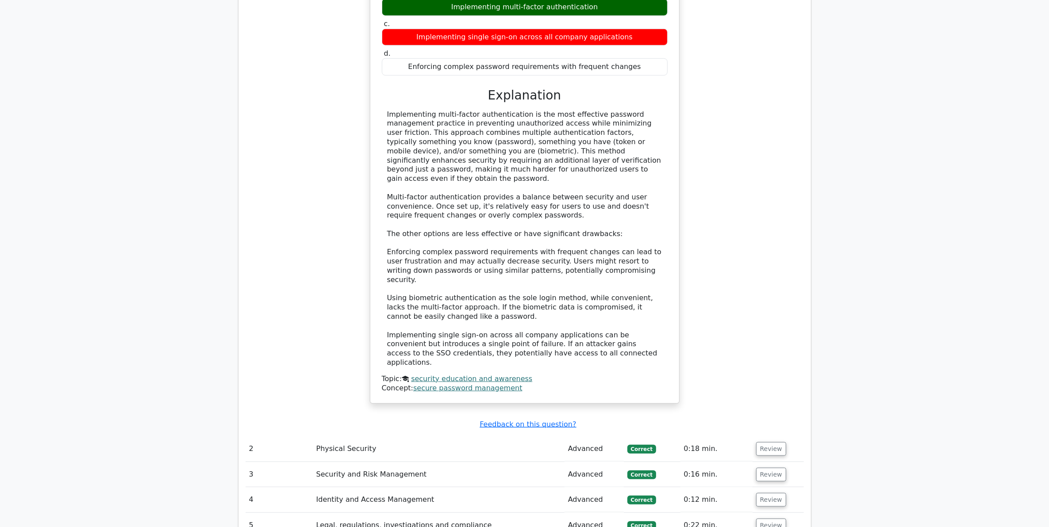
scroll to position [940, 0]
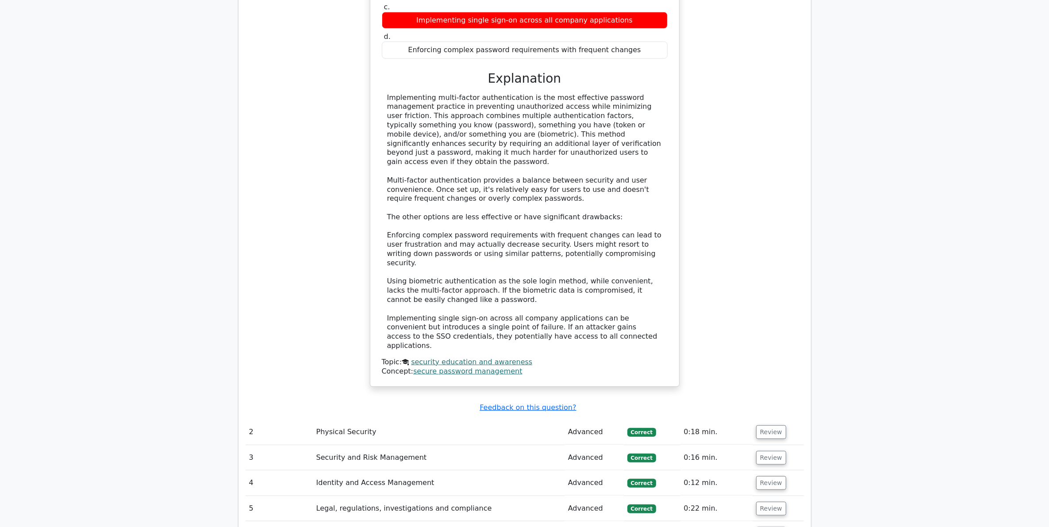
click at [442, 290] on div "Implementing multi-factor authentication is the most effective password managem…" at bounding box center [524, 222] width 275 height 258
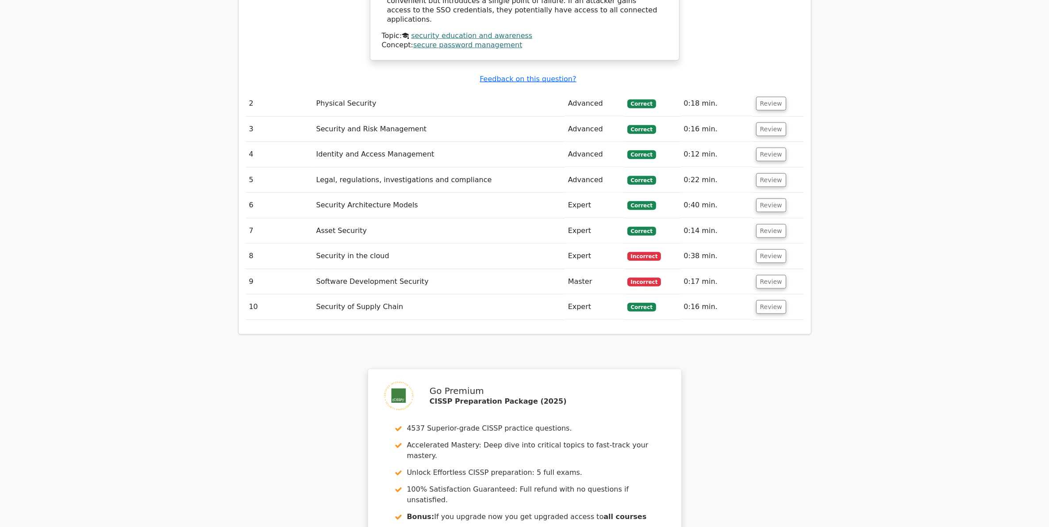
scroll to position [1272, 0]
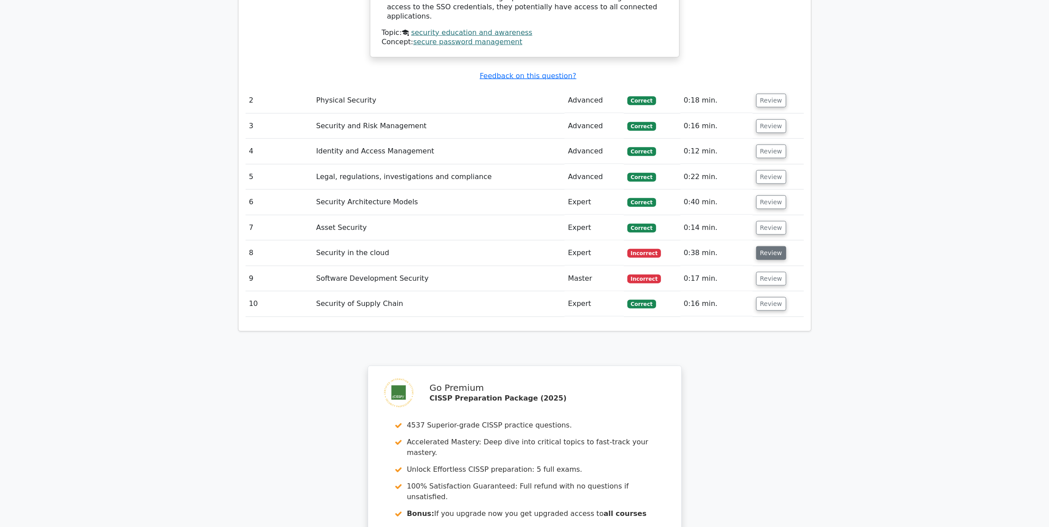
click at [761, 246] on button "Review" at bounding box center [771, 253] width 30 height 14
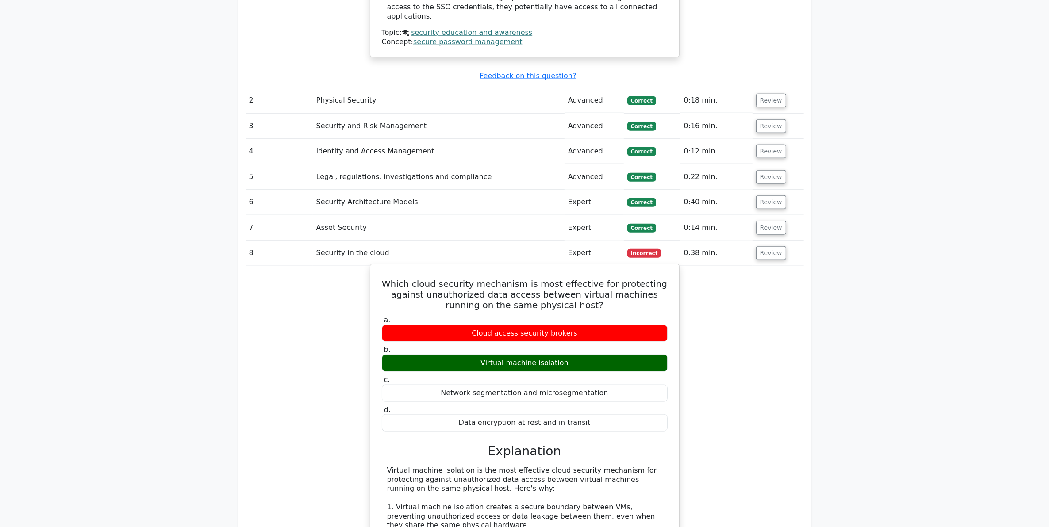
scroll to position [1383, 0]
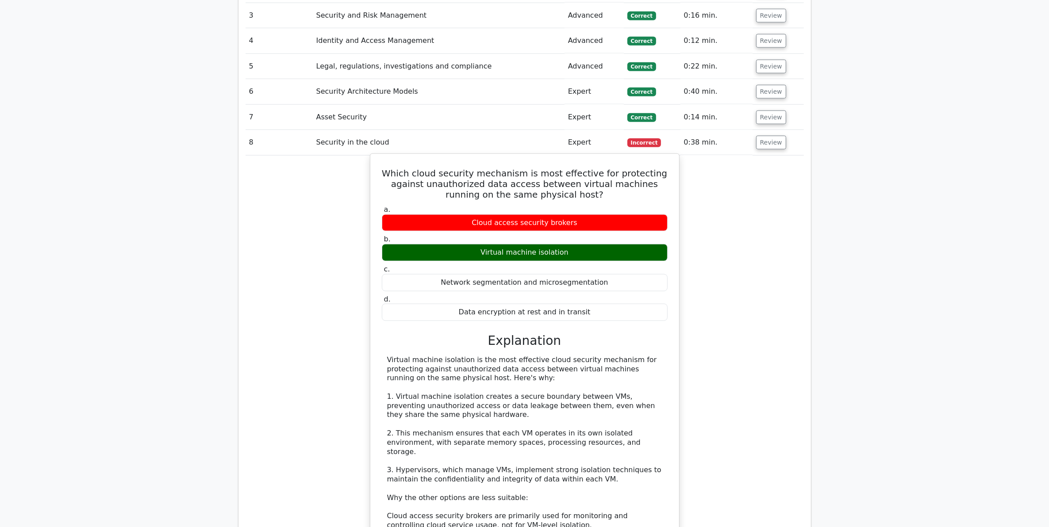
click at [666, 295] on label "d. Data encryption at rest and in transit" at bounding box center [525, 308] width 286 height 27
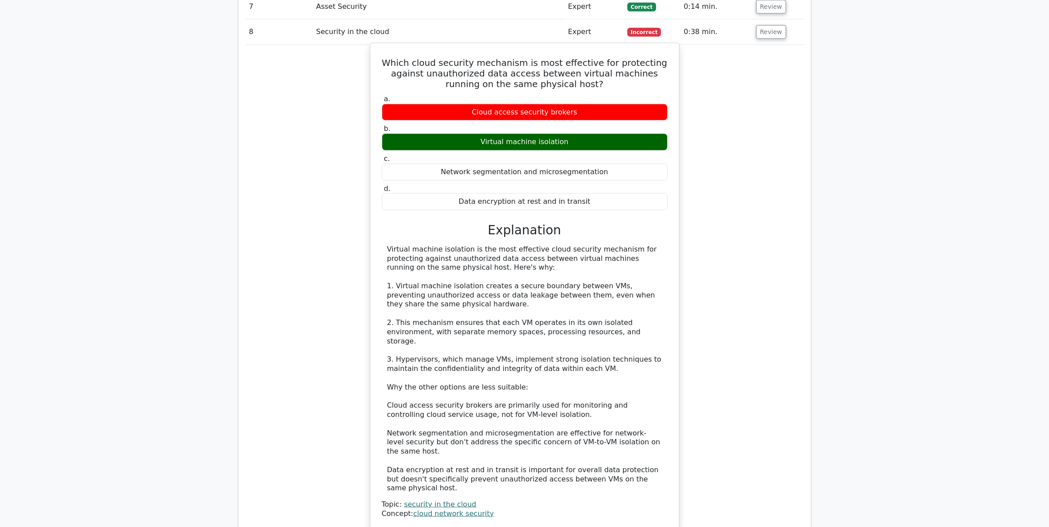
click at [588, 245] on div "Virtual machine isolation is the most effective cloud security mechanism for pr…" at bounding box center [524, 369] width 275 height 249
click at [537, 301] on div "Virtual machine isolation is the most effective cloud security mechanism for pr…" at bounding box center [524, 369] width 275 height 249
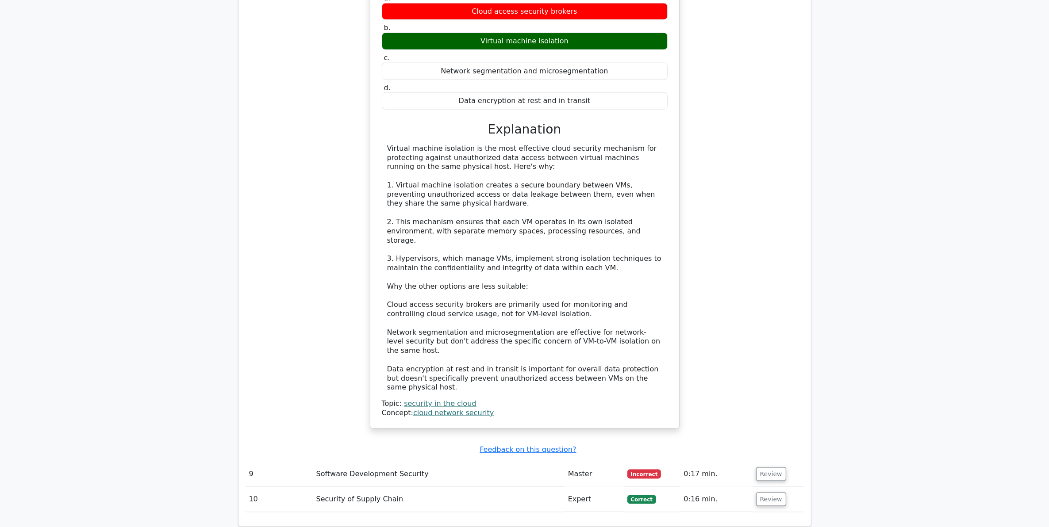
scroll to position [1604, 0]
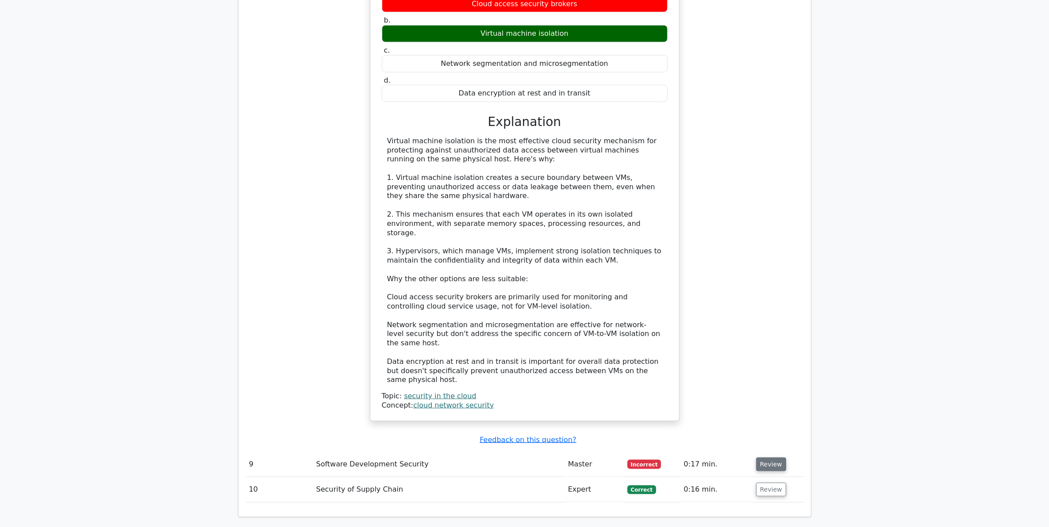
click at [771, 458] on button "Review" at bounding box center [771, 465] width 30 height 14
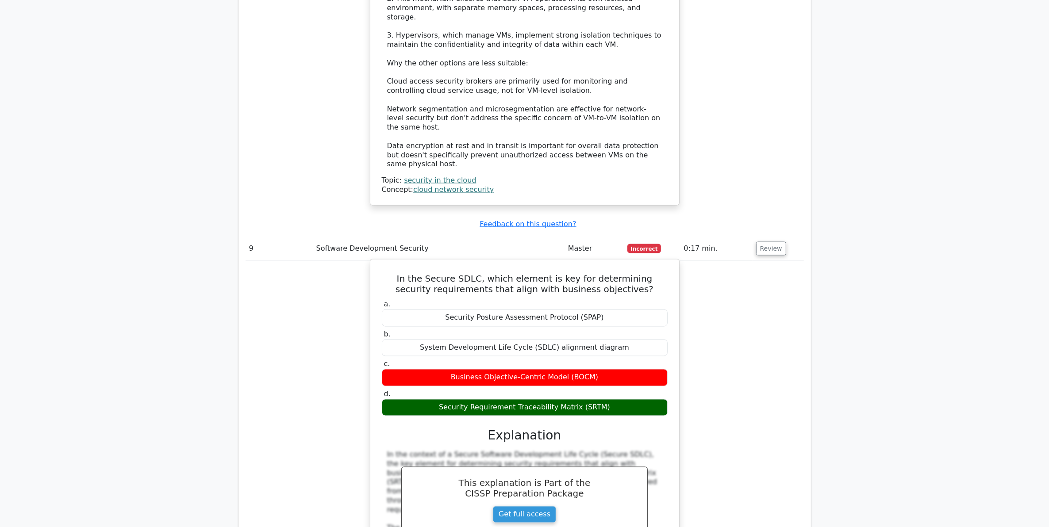
scroll to position [1825, 0]
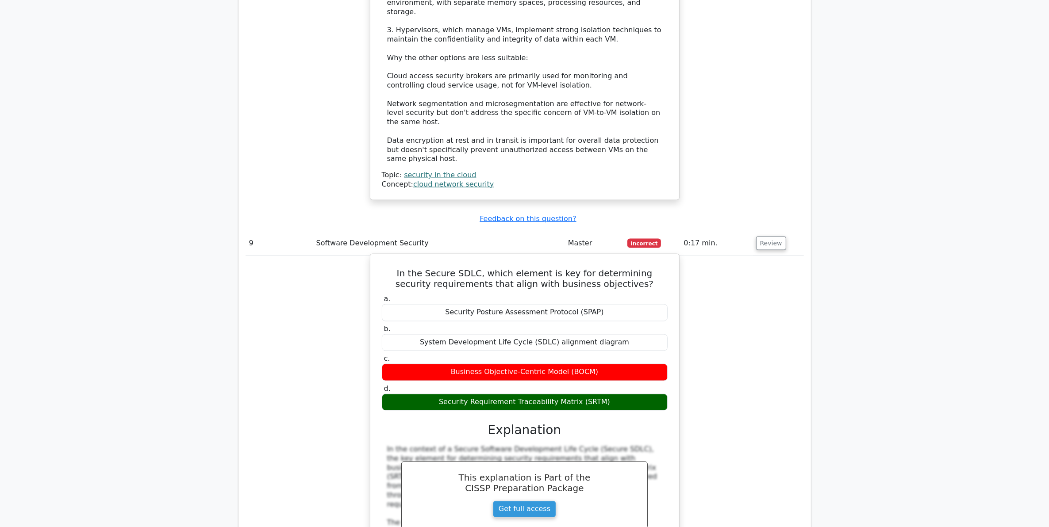
click at [569, 364] on div "Business Objective-Centric Model (BOCM)" at bounding box center [525, 372] width 286 height 17
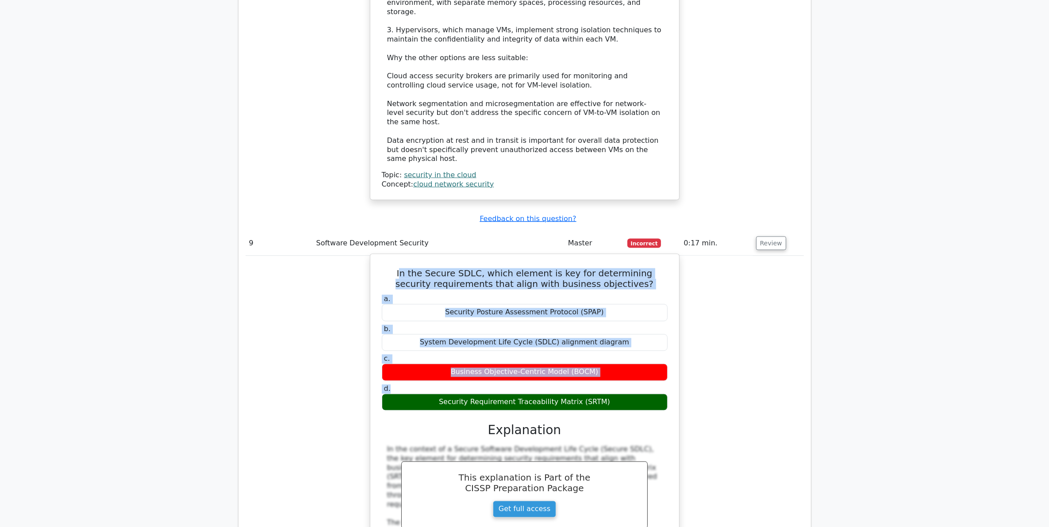
drag, startPoint x: 396, startPoint y: 198, endPoint x: 605, endPoint y: 321, distance: 242.8
click at [605, 321] on div "In the Secure SDLC, which element is key for determining security requirements …" at bounding box center [525, 487] width 302 height 459
click at [432, 269] on h5 "In the Secure SDLC, which element is key for determining security requirements …" at bounding box center [525, 279] width 288 height 21
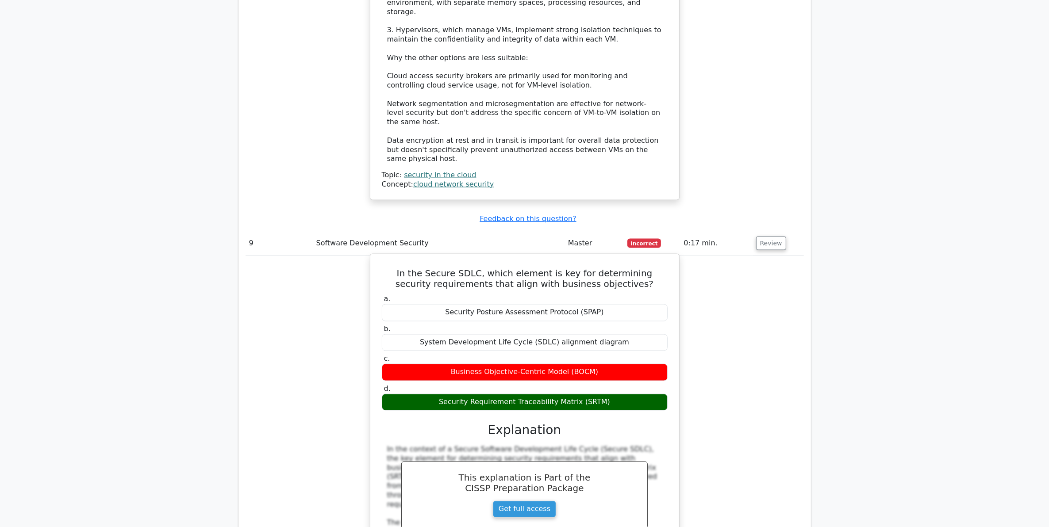
drag, startPoint x: 386, startPoint y: 203, endPoint x: 629, endPoint y: 328, distance: 272.9
click at [629, 328] on div "In the Secure SDLC, which element is key for determining security requirements …" at bounding box center [525, 487] width 302 height 459
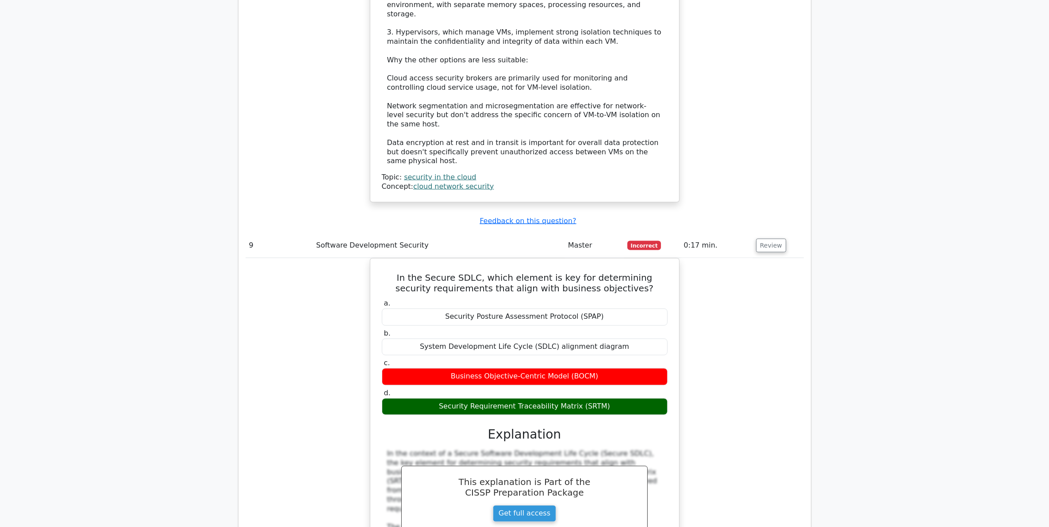
copy div "In the Secure SDLC, which element is key for determining security requirements …"
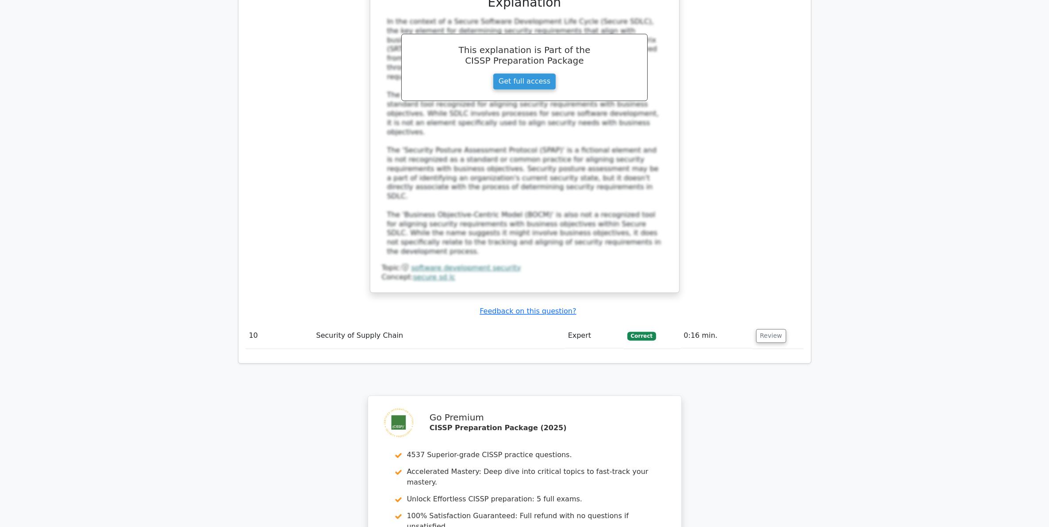
scroll to position [2395, 0]
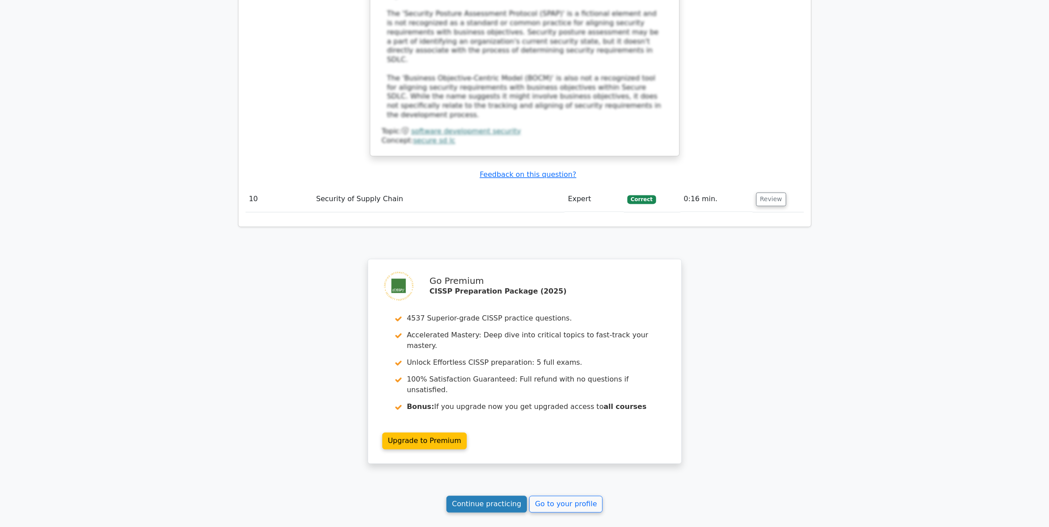
click at [494, 496] on link "Continue practicing" at bounding box center [486, 504] width 81 height 17
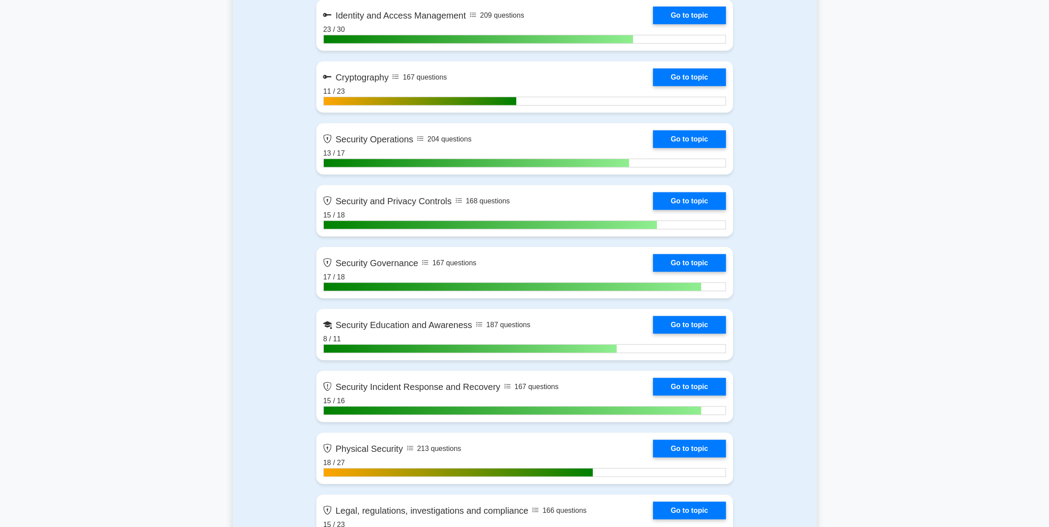
scroll to position [996, 0]
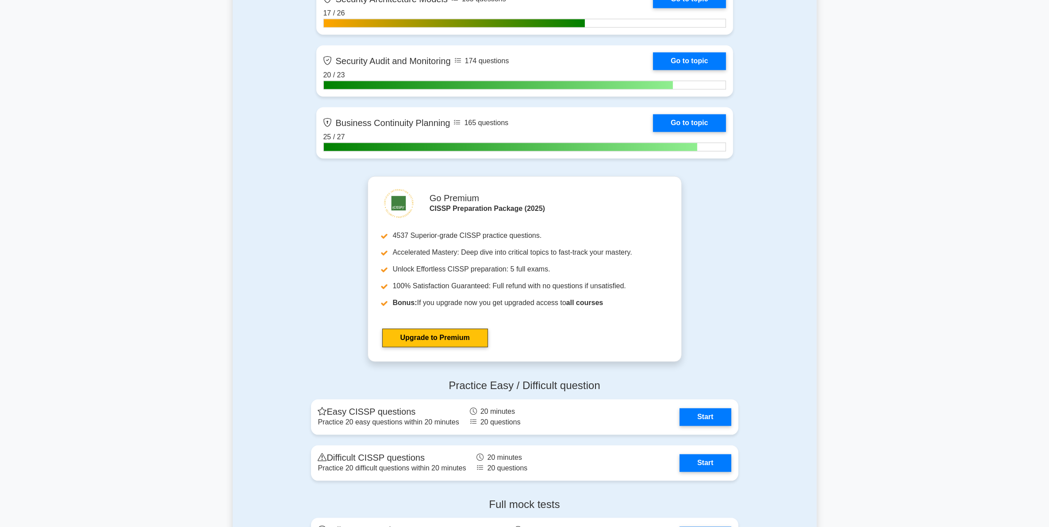
scroll to position [2378, 0]
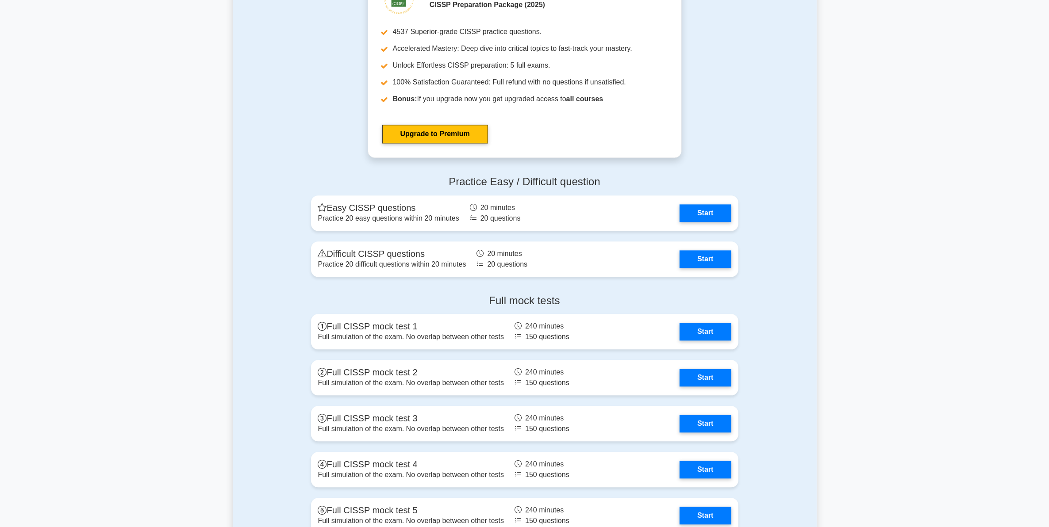
scroll to position [2600, 0]
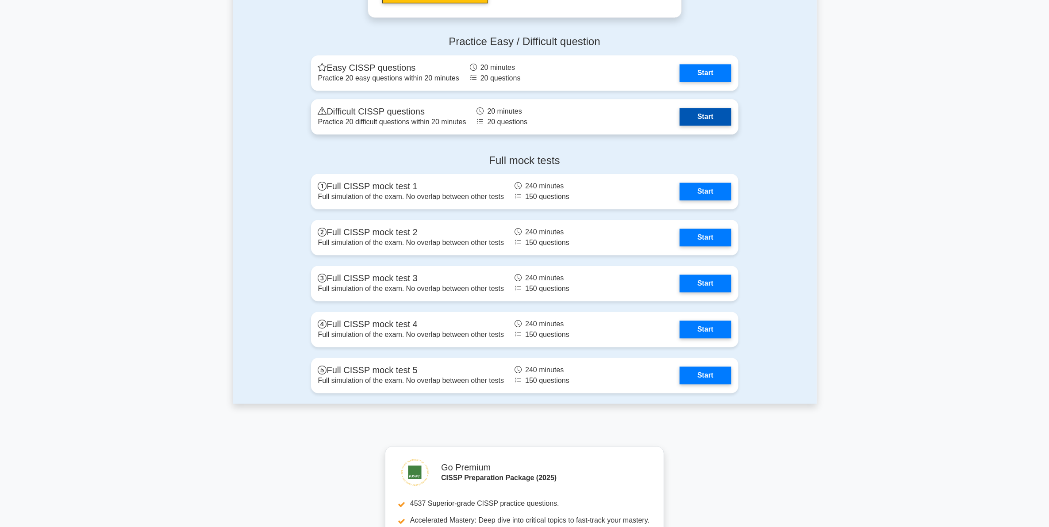
click at [698, 108] on link "Start" at bounding box center [705, 117] width 51 height 18
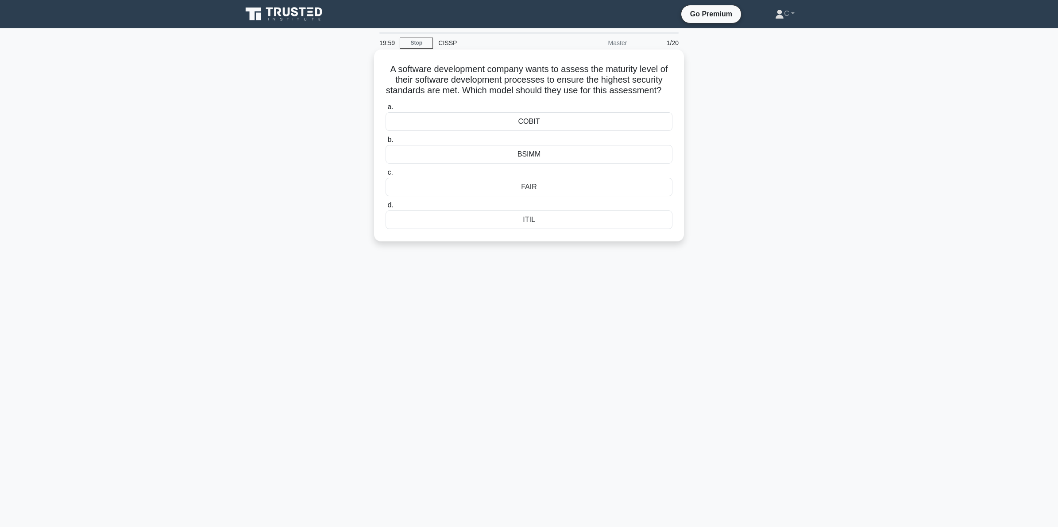
click at [567, 73] on h5 "A software development company wants to assess the maturity level of their soft…" at bounding box center [529, 80] width 288 height 33
drag, startPoint x: 387, startPoint y: 67, endPoint x: 687, endPoint y: 239, distance: 346.1
click at [687, 239] on div "A software development company wants to assess the maturity level of their soft…" at bounding box center [529, 153] width 584 height 203
copy div "A software development company wants to assess the maturity level of their soft…"
click at [570, 162] on div "BSIMM" at bounding box center [528, 154] width 287 height 19
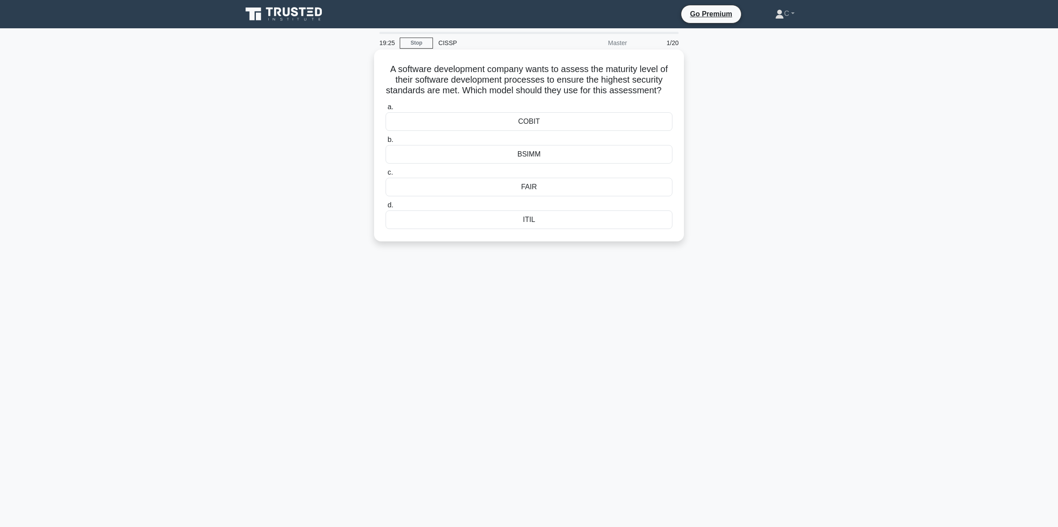
click at [385, 143] on input "b. BSIMM" at bounding box center [385, 140] width 0 height 6
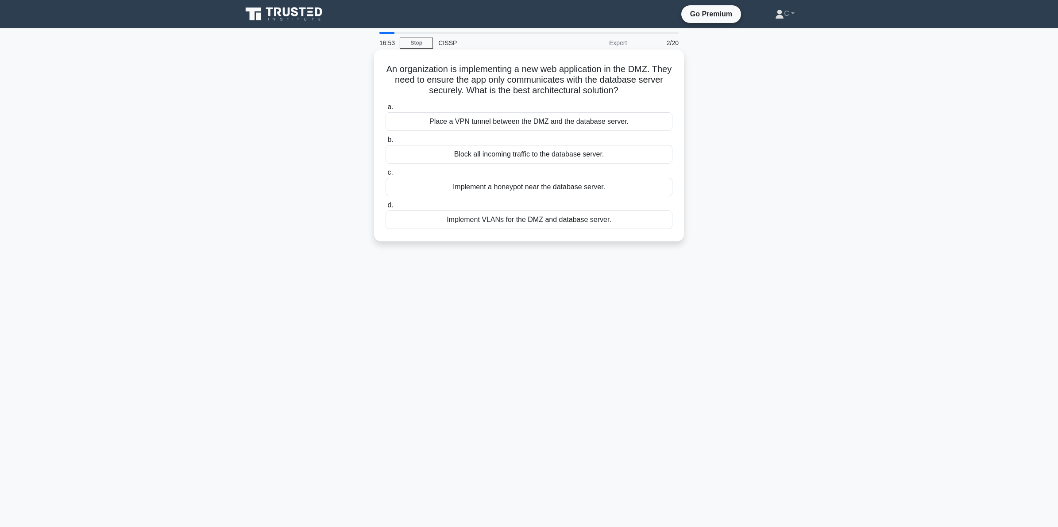
click at [551, 73] on h5 "An organization is implementing a new web application in the DMZ. They need to …" at bounding box center [529, 80] width 288 height 33
drag, startPoint x: 393, startPoint y: 73, endPoint x: 706, endPoint y: 222, distance: 346.9
click at [706, 222] on div "An organization is implementing a new web application in the DMZ. They need to …" at bounding box center [529, 153] width 584 height 203
copy div "An organization is implementing a new web application in the DMZ. They need to …"
click at [410, 218] on div "Implement VLANs for the DMZ and database server." at bounding box center [528, 220] width 287 height 19
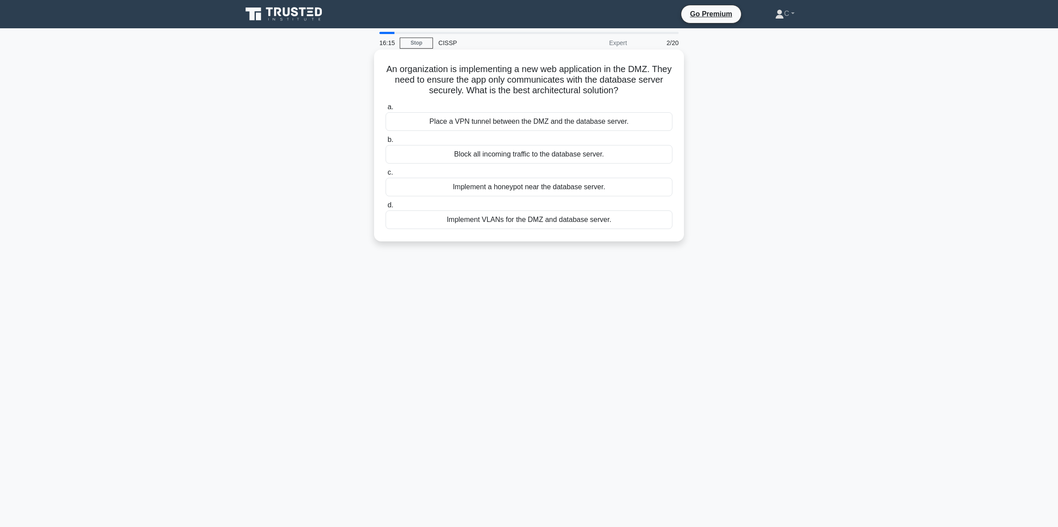
click at [385, 208] on input "d. Implement VLANs for the DMZ and database server." at bounding box center [385, 206] width 0 height 6
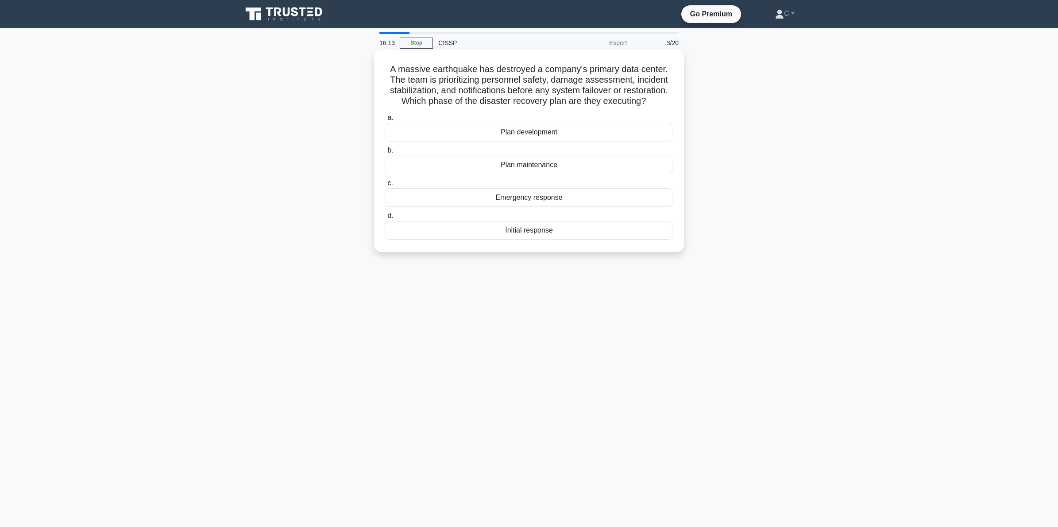
click at [604, 72] on h5 "A massive earthquake has destroyed a company's primary data center. The team is…" at bounding box center [529, 85] width 288 height 43
click at [550, 233] on div "Initial response" at bounding box center [528, 230] width 287 height 19
click at [385, 219] on input "d. Initial response" at bounding box center [385, 216] width 0 height 6
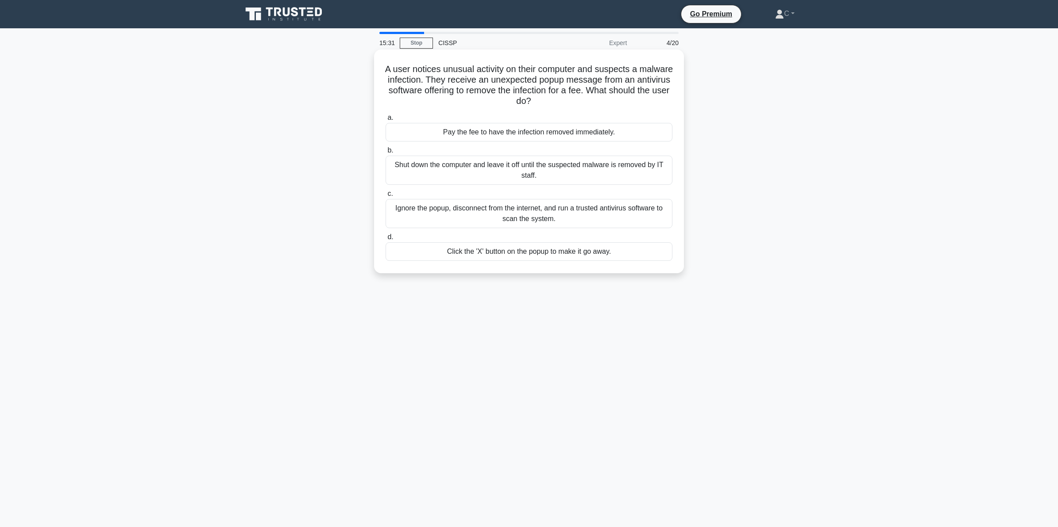
click at [535, 87] on h5 "A user notices unusual activity on their computer and suspects a malware infect…" at bounding box center [529, 85] width 288 height 43
click at [511, 165] on div "Shut down the computer and leave it off until the suspected malware is removed …" at bounding box center [528, 170] width 287 height 29
click at [385, 154] on input "b. Shut down the computer and leave it off until the suspected malware is remov…" at bounding box center [385, 151] width 0 height 6
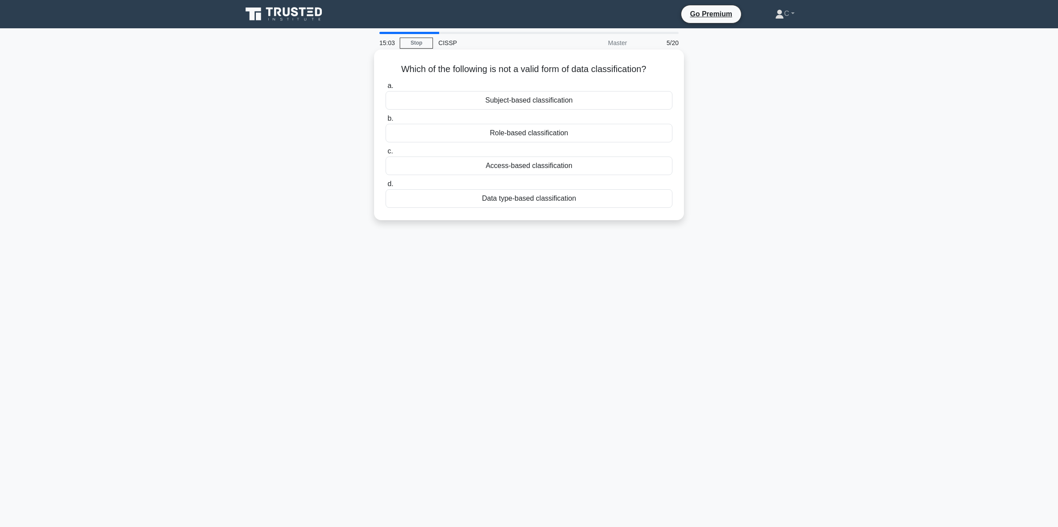
click at [556, 67] on h5 "Which of the following is not a valid form of data classification? .spinner_0XT…" at bounding box center [529, 70] width 288 height 12
click at [541, 135] on div "Role-based classification" at bounding box center [528, 133] width 287 height 19
click at [385, 122] on input "b. Role-based classification" at bounding box center [385, 119] width 0 height 6
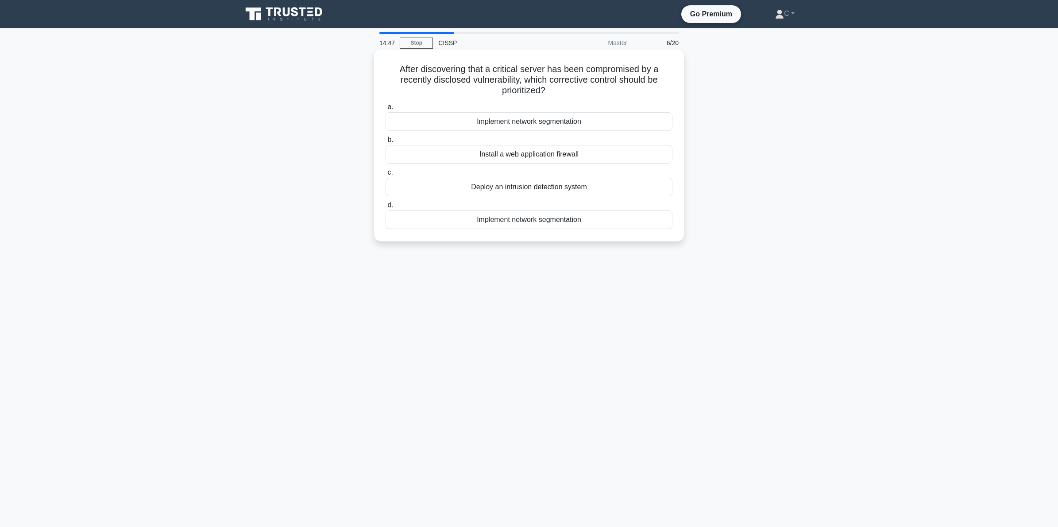
click at [535, 71] on h5 "After discovering that a critical server has been compromised by a recently dis…" at bounding box center [529, 80] width 288 height 33
click at [552, 187] on div "Deploy an intrusion detection system" at bounding box center [528, 187] width 287 height 19
click at [385, 176] on input "c. Deploy an intrusion detection system" at bounding box center [385, 173] width 0 height 6
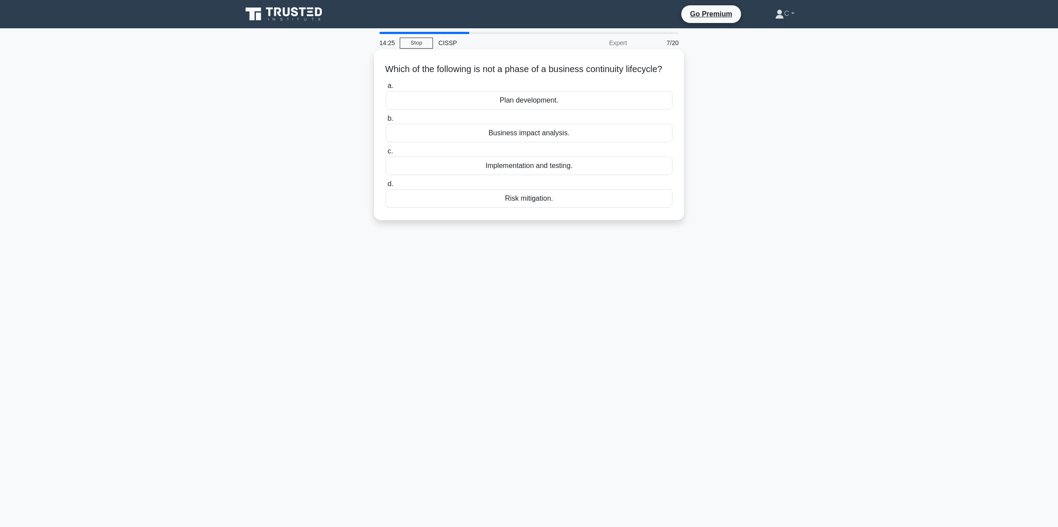
click at [523, 68] on h5 "Which of the following is not a phase of a business continuity lifecycle? .spin…" at bounding box center [529, 70] width 288 height 12
click at [563, 208] on div "Risk mitigation." at bounding box center [528, 198] width 287 height 19
click at [385, 187] on input "d. Risk mitigation." at bounding box center [385, 184] width 0 height 6
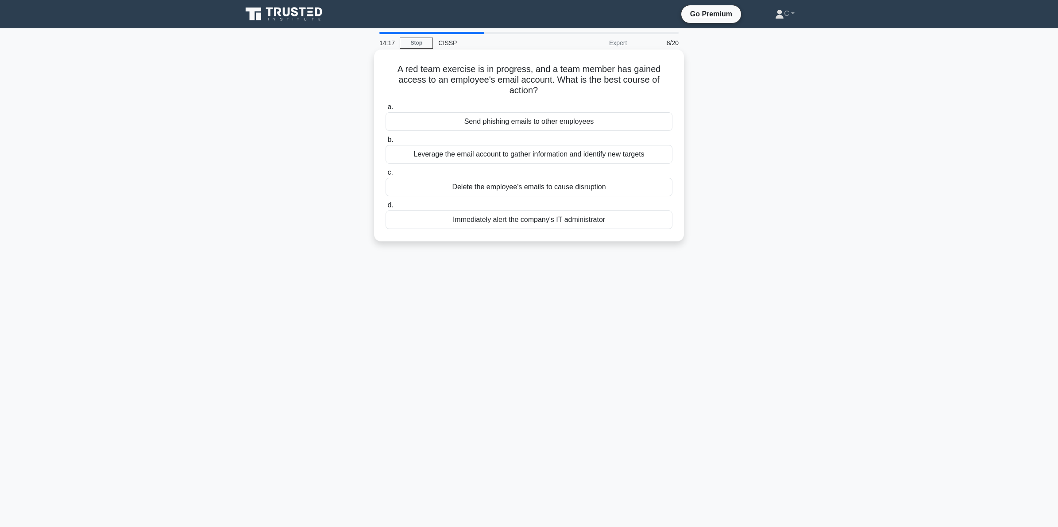
click at [538, 76] on h5 "A red team exercise is in progress, and a team member has gained access to an e…" at bounding box center [529, 80] width 288 height 33
click at [554, 155] on div "Leverage the email account to gather information and identify new targets" at bounding box center [528, 154] width 287 height 19
click at [385, 143] on input "b. Leverage the email account to gather information and identify new targets" at bounding box center [385, 140] width 0 height 6
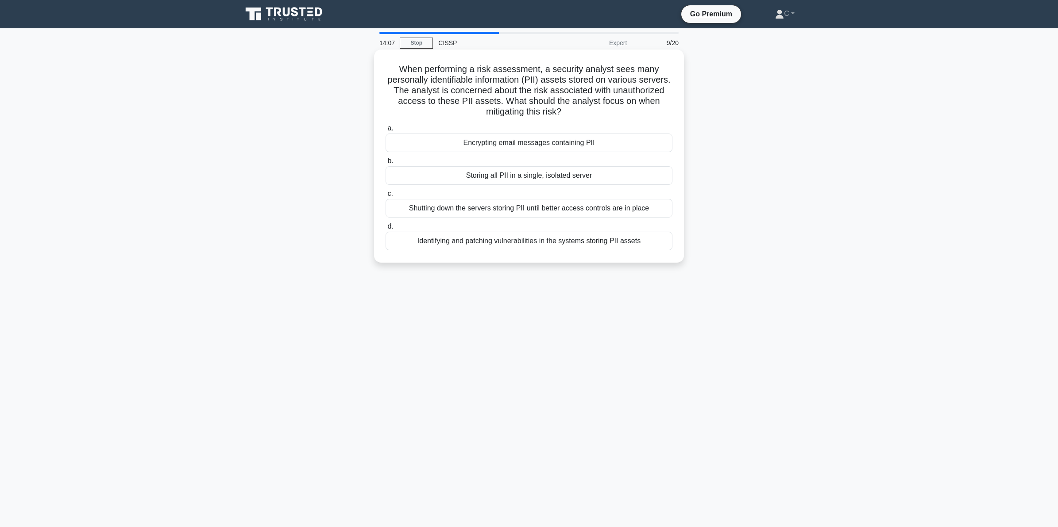
click at [526, 91] on h5 "When performing a risk assessment, a security analyst sees many personally iden…" at bounding box center [529, 91] width 288 height 54
click at [570, 246] on div "Identifying and patching vulnerabilities in the systems storing PII assets" at bounding box center [528, 241] width 287 height 19
click at [385, 230] on input "d. Identifying and patching vulnerabilities in the systems storing PII assets" at bounding box center [385, 227] width 0 height 6
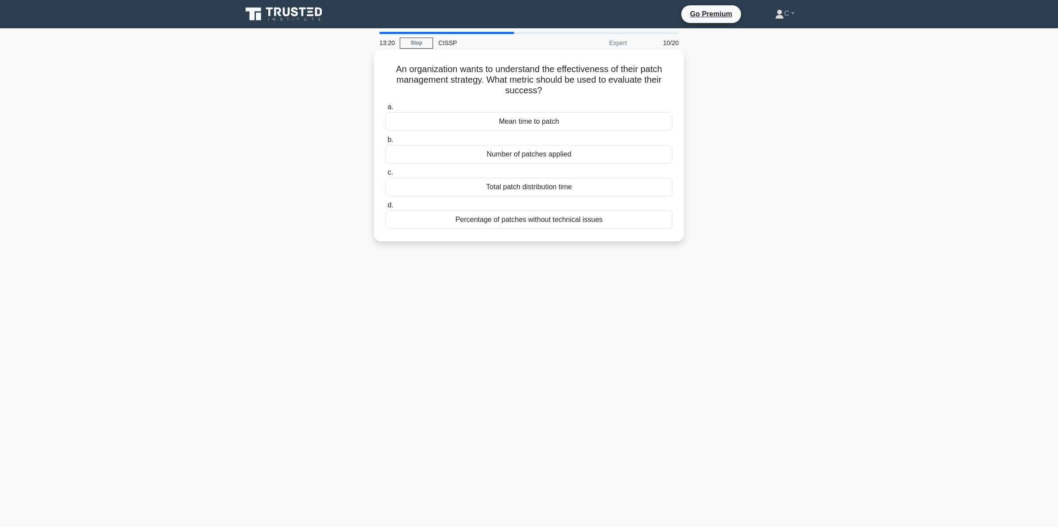
click at [523, 89] on h5 "An organization wants to understand the effectiveness of their patch management…" at bounding box center [529, 80] width 288 height 33
click at [532, 121] on div "Mean time to patch" at bounding box center [528, 121] width 287 height 19
click at [385, 110] on input "a. Mean time to patch" at bounding box center [385, 107] width 0 height 6
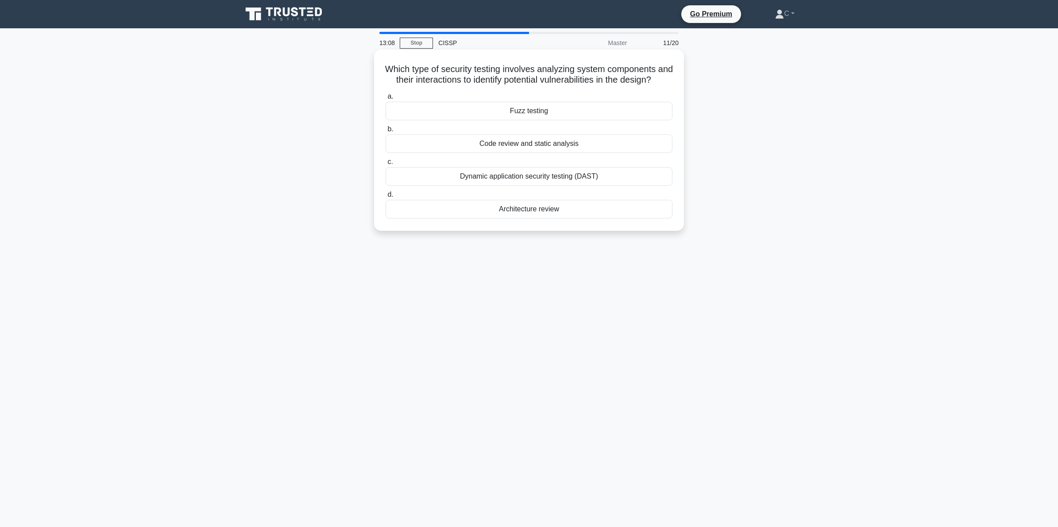
click at [538, 82] on h5 "Which type of security testing involves analyzing system components and their i…" at bounding box center [529, 75] width 288 height 22
click at [565, 186] on div "Dynamic application security testing (DAST)" at bounding box center [528, 176] width 287 height 19
click at [385, 165] on input "c. Dynamic application security testing (DAST)" at bounding box center [385, 162] width 0 height 6
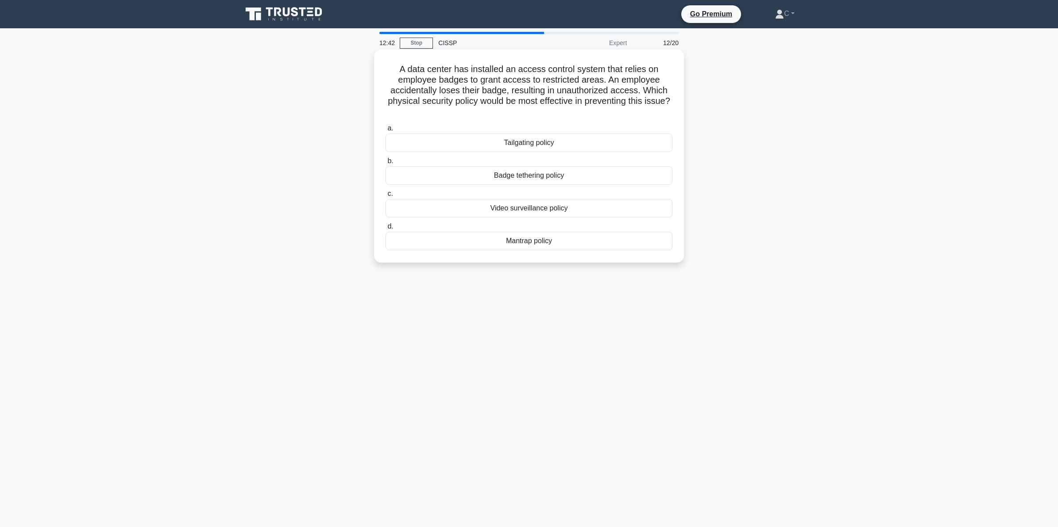
click at [565, 104] on h5 "A data center has installed an access control system that relies on employee ba…" at bounding box center [529, 91] width 288 height 54
click at [502, 80] on h5 "A data center has installed an access control system that relies on employee ba…" at bounding box center [529, 91] width 288 height 54
click at [487, 177] on div "Badge tethering policy" at bounding box center [528, 175] width 287 height 19
click at [385, 164] on input "b. Badge tethering policy" at bounding box center [385, 161] width 0 height 6
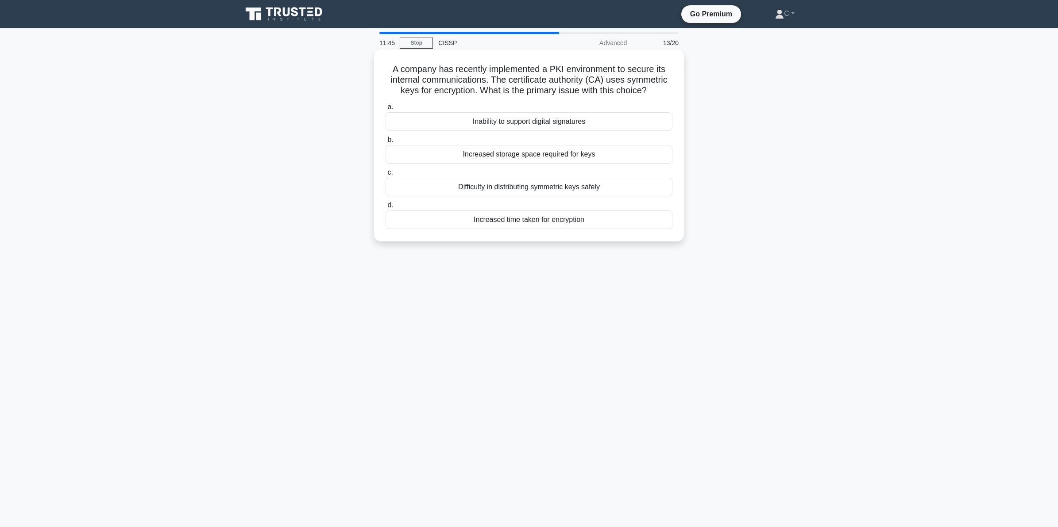
click at [544, 77] on h5 "A company has recently implemented a PKI environment to secure its internal com…" at bounding box center [529, 80] width 288 height 33
drag, startPoint x: 249, startPoint y: 285, endPoint x: 249, endPoint y: 290, distance: 5.3
click at [249, 285] on div "11:17 Stop CISSP Advanced 13/20 A company has recently implemented a PKI enviro…" at bounding box center [529, 253] width 584 height 442
drag, startPoint x: 381, startPoint y: 67, endPoint x: 602, endPoint y: 224, distance: 271.0
click at [602, 224] on div "A company has recently implemented a PKI environment to secure its internal com…" at bounding box center [528, 145] width 303 height 185
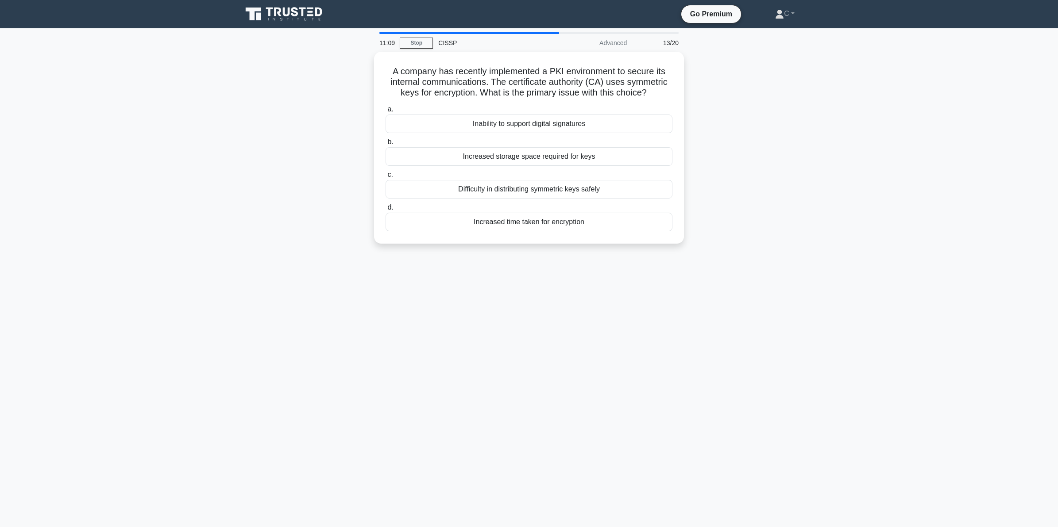
copy div "A company has recently implemented a PKI environment to secure its internal com…"
click at [178, 332] on main "11:08 Stop CISSP Advanced 13/20 A company has recently implemented a PKI enviro…" at bounding box center [529, 277] width 1058 height 499
click at [484, 222] on div "Increased time taken for encryption" at bounding box center [528, 220] width 287 height 19
click at [385, 208] on input "d. Increased time taken for encryption" at bounding box center [385, 206] width 0 height 6
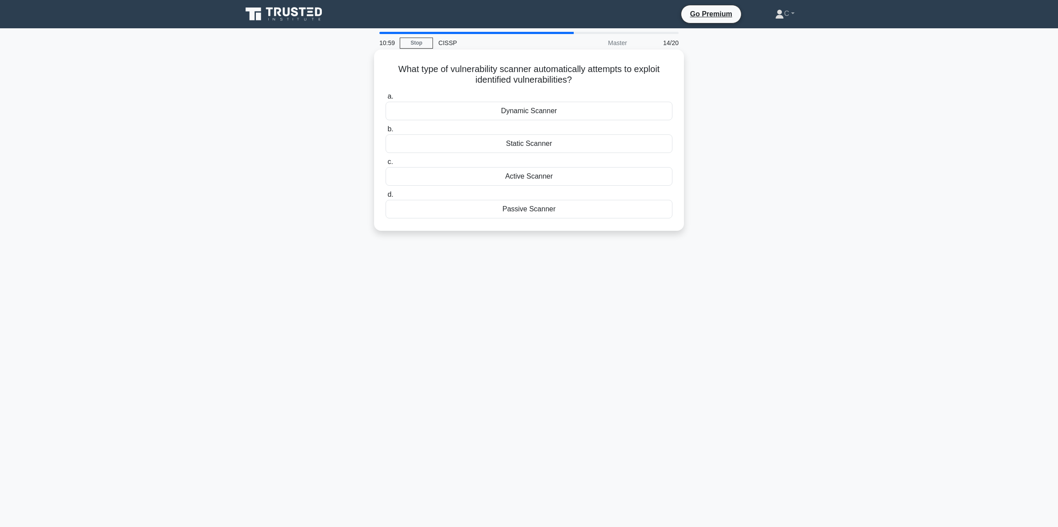
click at [436, 67] on h5 "What type of vulnerability scanner automatically attempts to exploit identified…" at bounding box center [529, 75] width 288 height 22
click at [504, 175] on div "Active Scanner" at bounding box center [528, 176] width 287 height 19
click at [385, 165] on input "c. Active Scanner" at bounding box center [385, 162] width 0 height 6
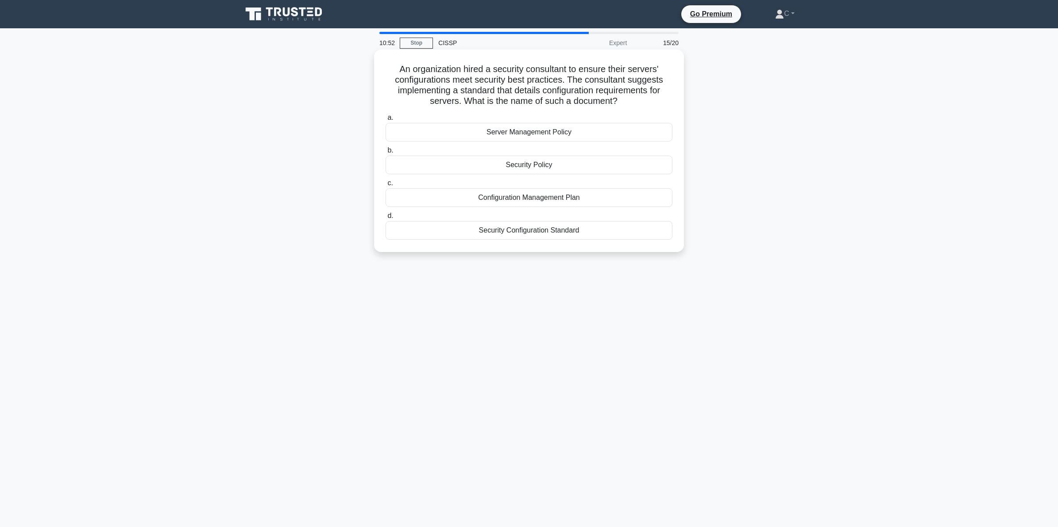
click at [474, 72] on h5 "An organization hired a security consultant to ensure their servers' configurat…" at bounding box center [529, 85] width 288 height 43
click at [506, 236] on div "Security Configuration Standard" at bounding box center [528, 230] width 287 height 19
click at [385, 219] on input "d. Security Configuration Standard" at bounding box center [385, 216] width 0 height 6
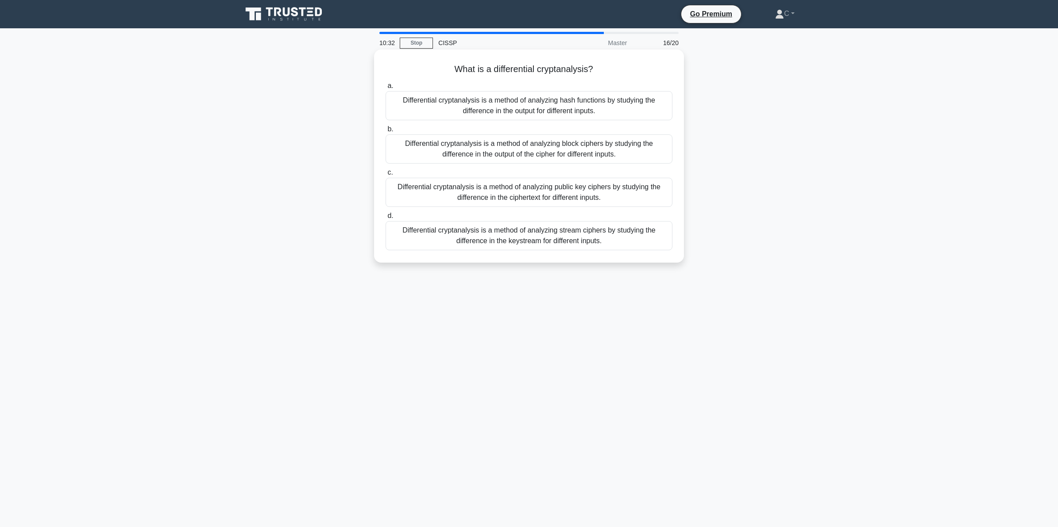
click at [503, 72] on h5 "What is a differential cryptanalysis? .spinner_0XTQ{transform-origin:center;ani…" at bounding box center [529, 70] width 288 height 12
click at [511, 241] on div "Differential cryptanalysis is a method of analyzing stream ciphers by studying …" at bounding box center [528, 235] width 287 height 29
click at [385, 219] on input "d. Differential cryptanalysis is a method of analyzing stream ciphers by studyi…" at bounding box center [385, 216] width 0 height 6
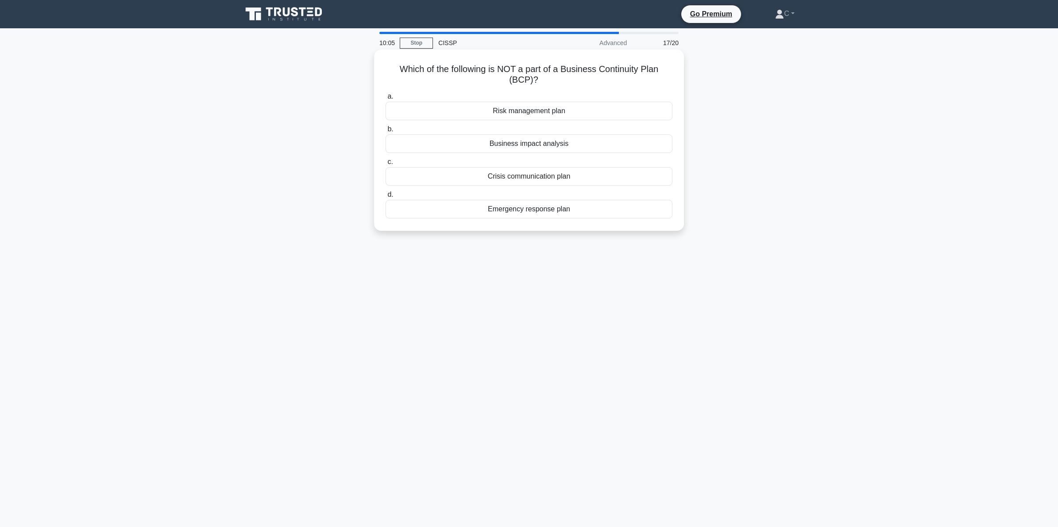
click at [535, 67] on h5 "Which of the following is NOT a part of a Business Continuity Plan (BCP)? .spin…" at bounding box center [529, 75] width 288 height 22
click at [518, 111] on div "Risk management plan" at bounding box center [528, 111] width 287 height 19
click at [385, 100] on input "a. Risk management plan" at bounding box center [385, 97] width 0 height 6
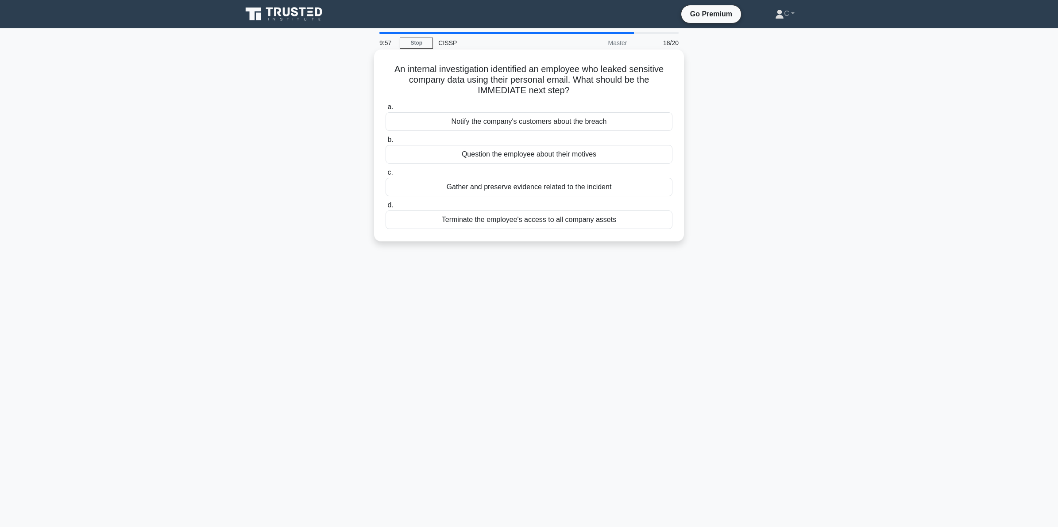
click at [515, 76] on h5 "An internal investigation identified an employee who leaked sensitive company d…" at bounding box center [529, 80] width 288 height 33
click at [447, 188] on div "Gather and preserve evidence related to the incident" at bounding box center [528, 187] width 287 height 19
click at [385, 176] on input "c. Gather and preserve evidence related to the incident" at bounding box center [385, 173] width 0 height 6
click at [522, 77] on h5 "A company is hit by a large scale data breach due to an insider threat. What is…" at bounding box center [529, 80] width 288 height 33
click at [450, 79] on h5 "A company is hit by a large scale data breach due to an insider threat. What is…" at bounding box center [529, 80] width 288 height 33
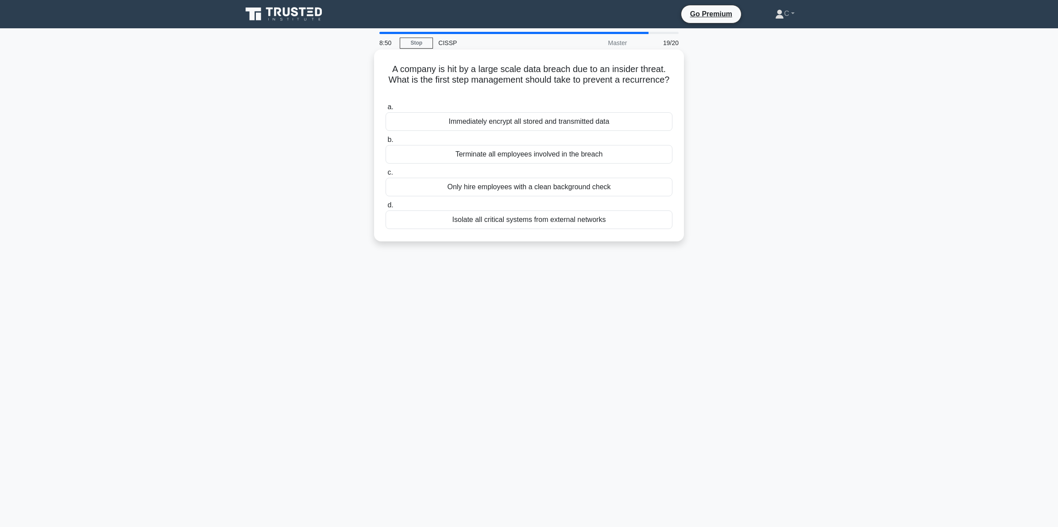
click at [549, 187] on div "Only hire employees with a clean background check" at bounding box center [528, 187] width 287 height 19
click at [385, 176] on input "c. Only hire employees with a clean background check" at bounding box center [385, 173] width 0 height 6
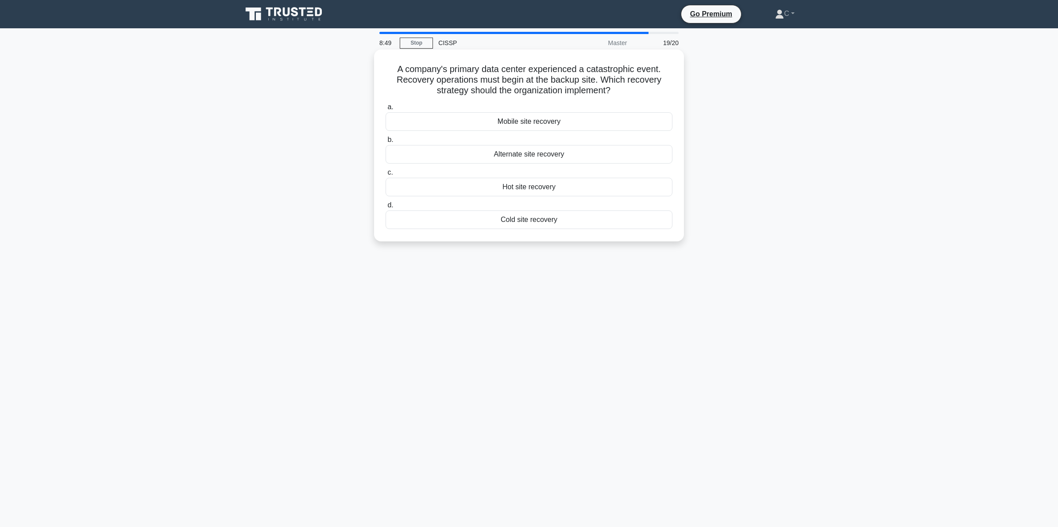
click at [529, 65] on h5 "A company's primary data center experienced a catastrophic event. Recovery oper…" at bounding box center [529, 80] width 288 height 33
click at [553, 94] on h5 "A company's primary data center experienced a catastrophic event. Recovery oper…" at bounding box center [529, 80] width 288 height 33
click at [440, 86] on h5 "A company's primary data center experienced a catastrophic event. Recovery oper…" at bounding box center [529, 80] width 288 height 33
click at [518, 65] on h5 "A company's primary data center experienced a catastrophic event. Recovery oper…" at bounding box center [529, 80] width 288 height 33
click at [531, 155] on div "Alternate site recovery" at bounding box center [528, 154] width 287 height 19
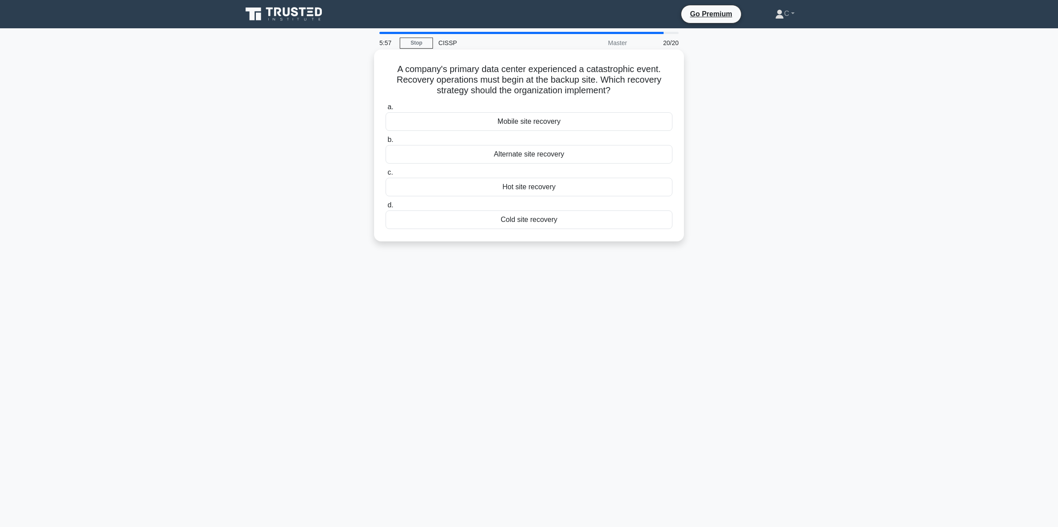
click at [385, 143] on input "b. Alternate site recovery" at bounding box center [385, 140] width 0 height 6
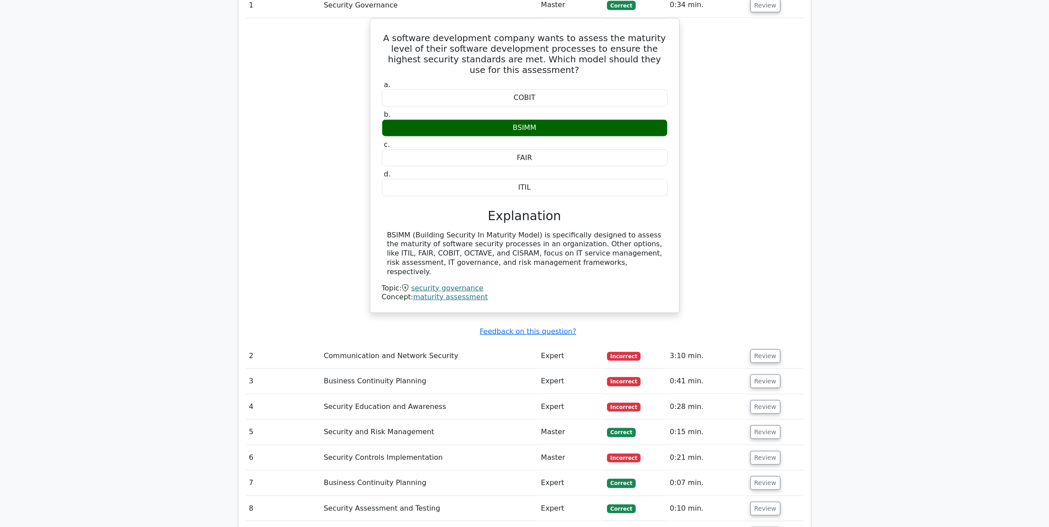
scroll to position [940, 0]
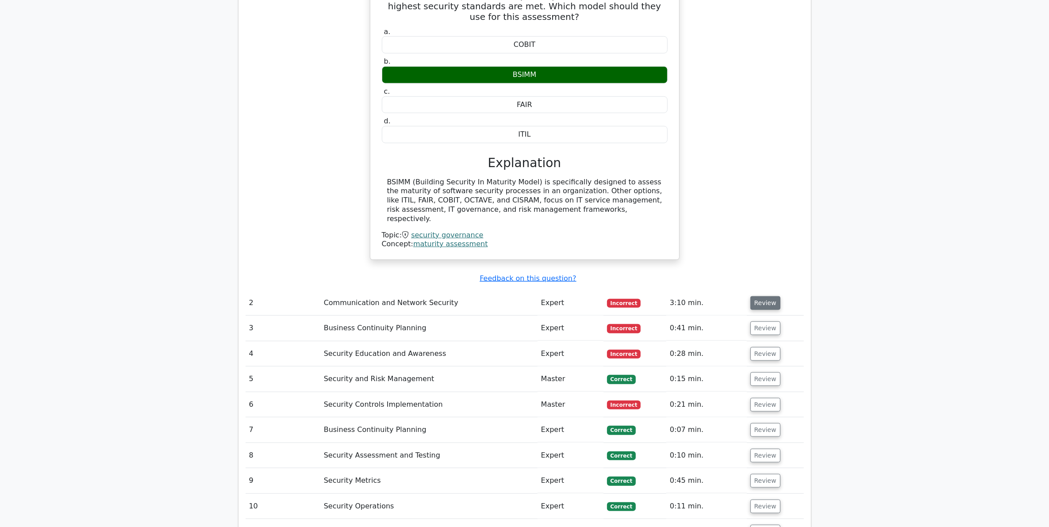
click at [769, 296] on button "Review" at bounding box center [765, 303] width 30 height 14
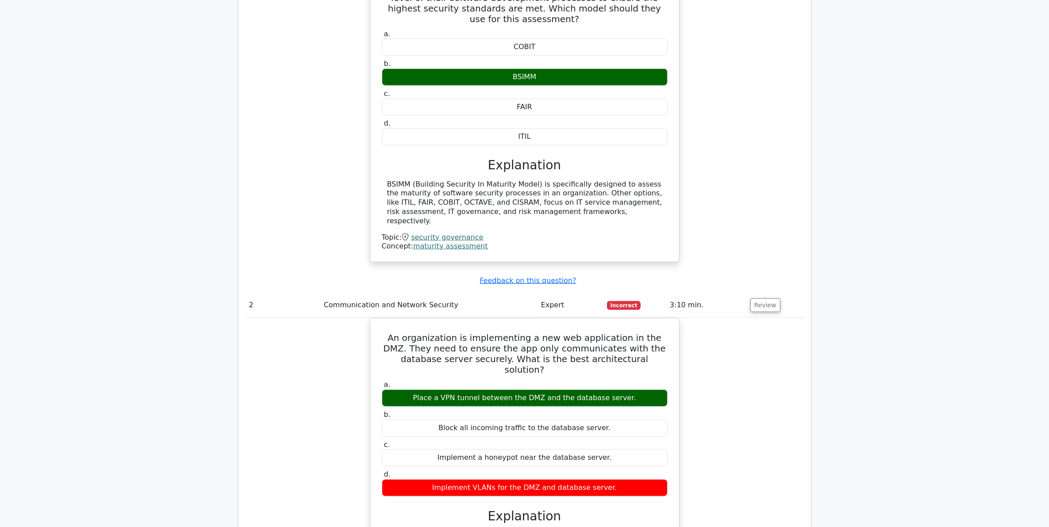
click at [928, 206] on main "Go Premium CISSP Preparation Package (2025) 4537 Superior-grade CISSP practice …" at bounding box center [524, 292] width 1049 height 2409
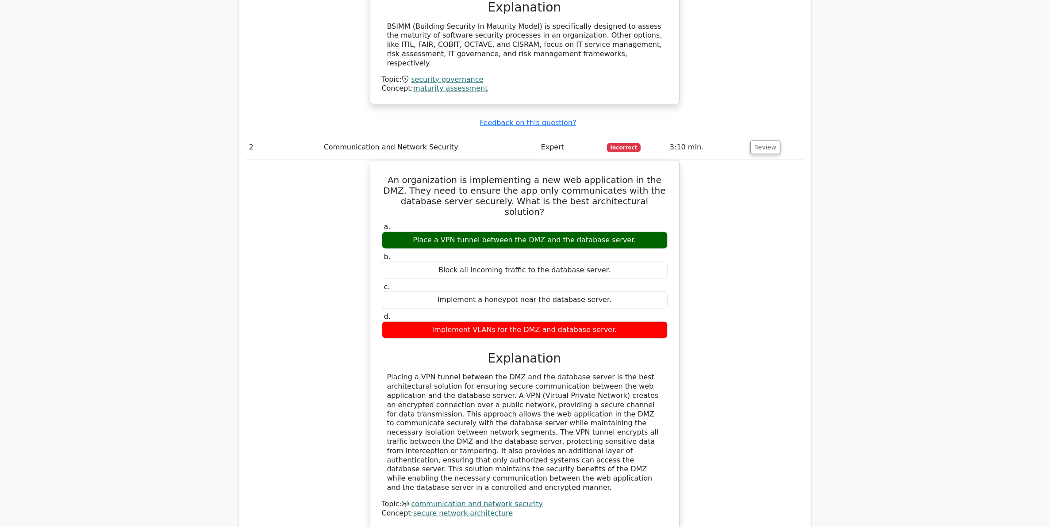
scroll to position [1106, 0]
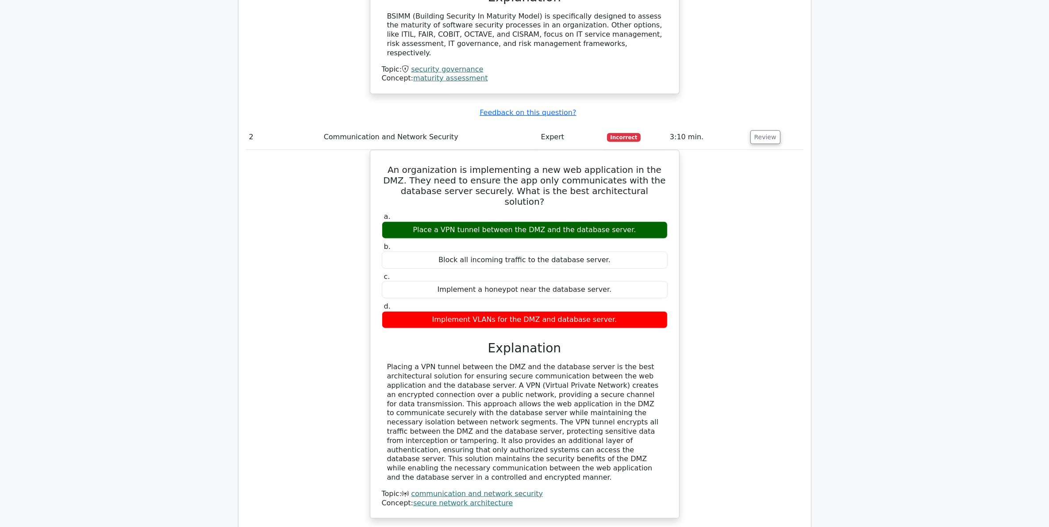
click at [740, 295] on div "An organization is implementing a new web application in the DMZ. They need to …" at bounding box center [525, 340] width 558 height 380
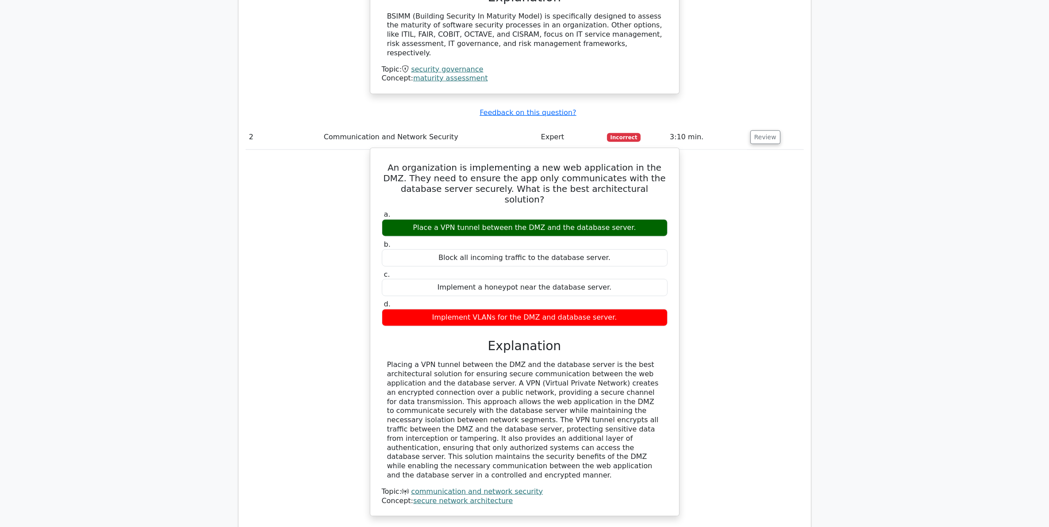
click at [611, 361] on div "Placing a VPN tunnel between the DMZ and the database server is the best archit…" at bounding box center [524, 420] width 275 height 119
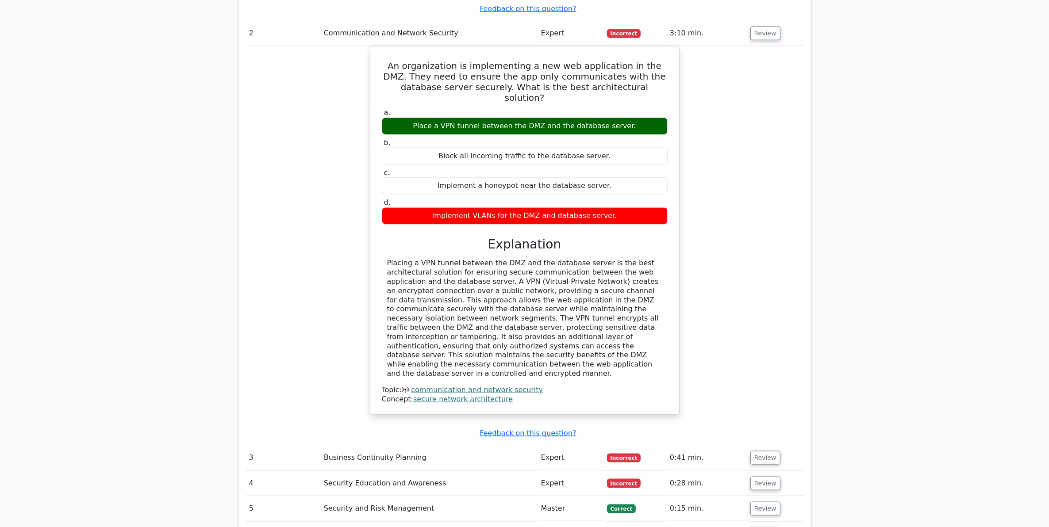
scroll to position [1217, 0]
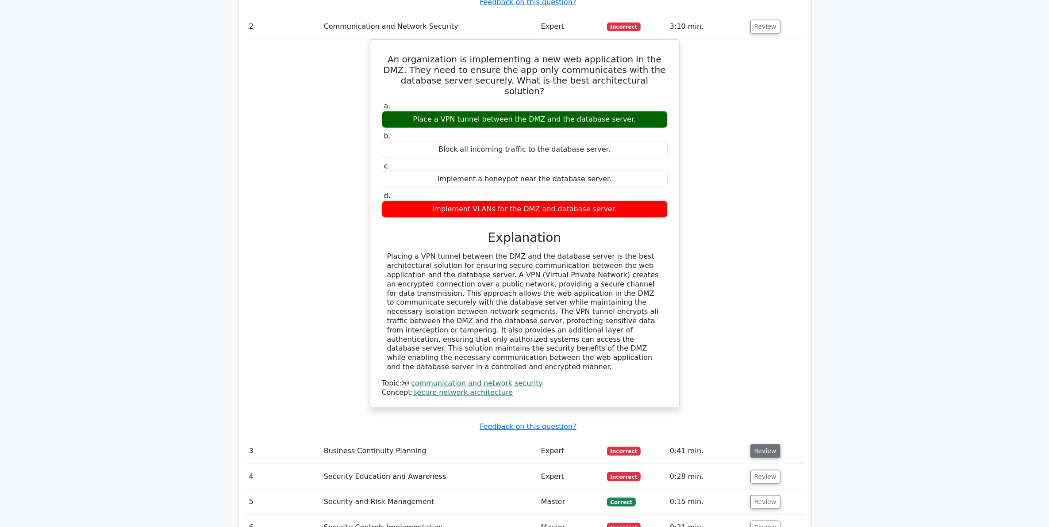
click at [760, 445] on button "Review" at bounding box center [765, 452] width 30 height 14
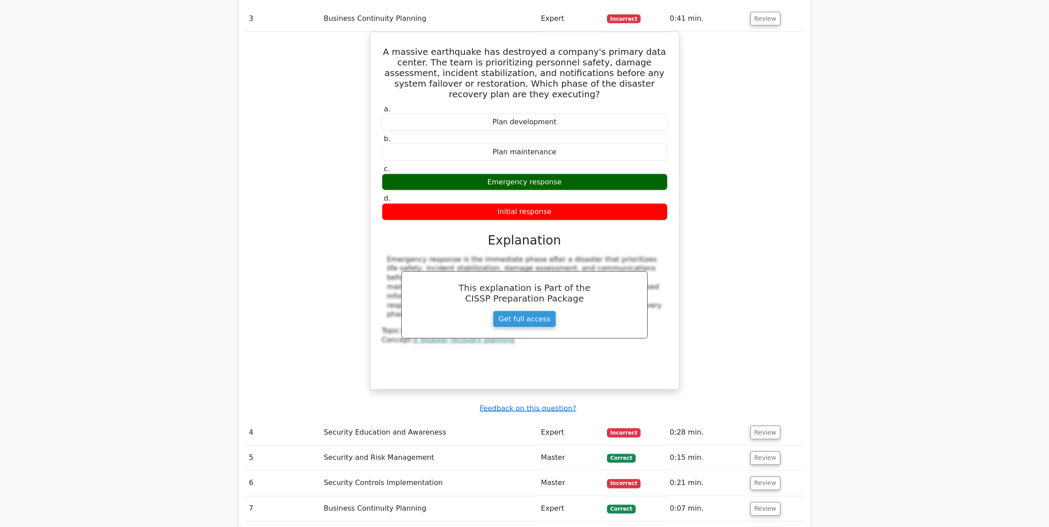
scroll to position [1659, 0]
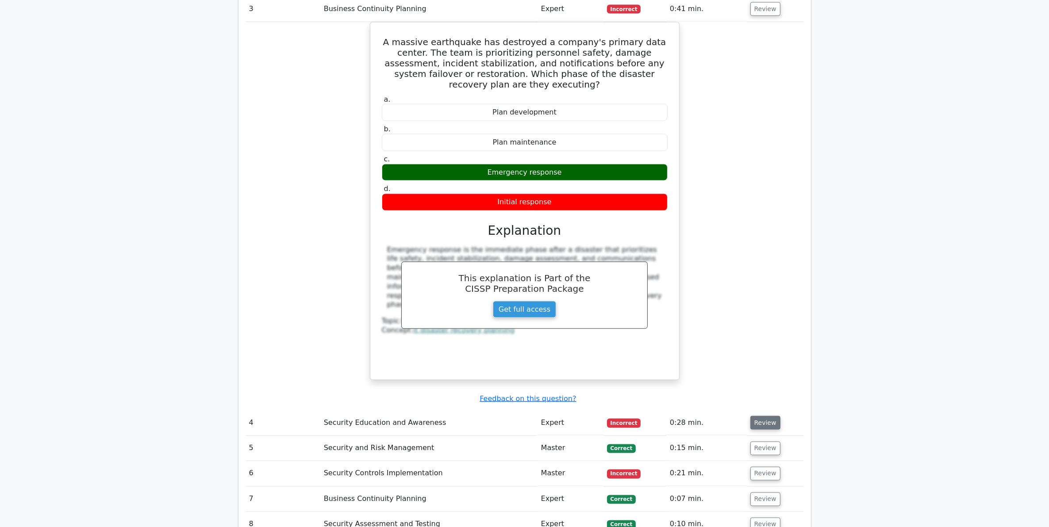
click at [763, 416] on button "Review" at bounding box center [765, 423] width 30 height 14
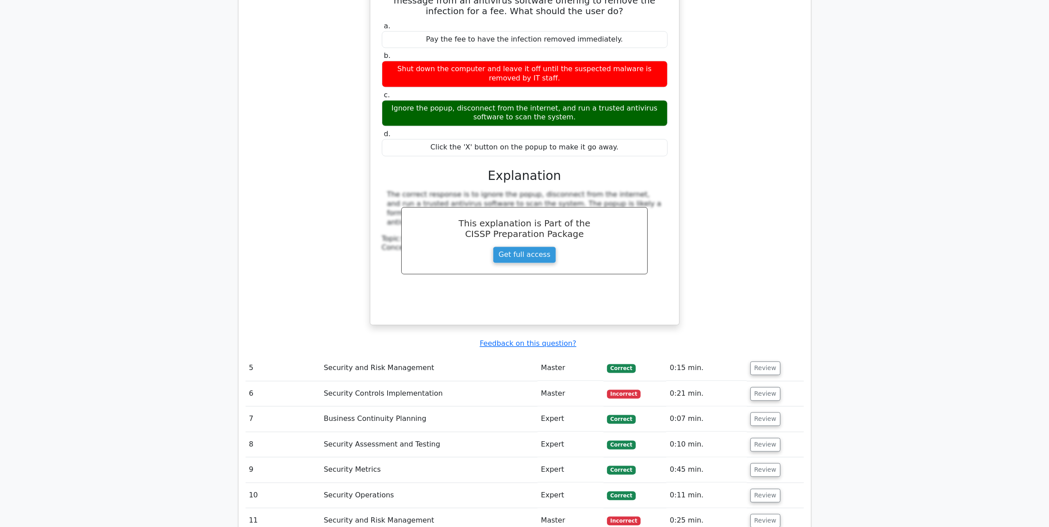
scroll to position [2157, 0]
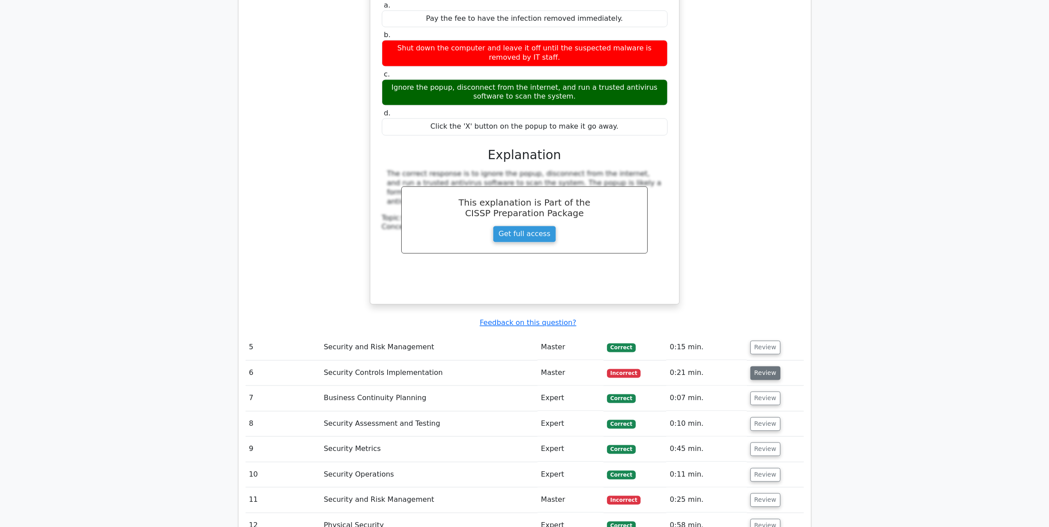
click at [751, 366] on button "Review" at bounding box center [765, 373] width 30 height 14
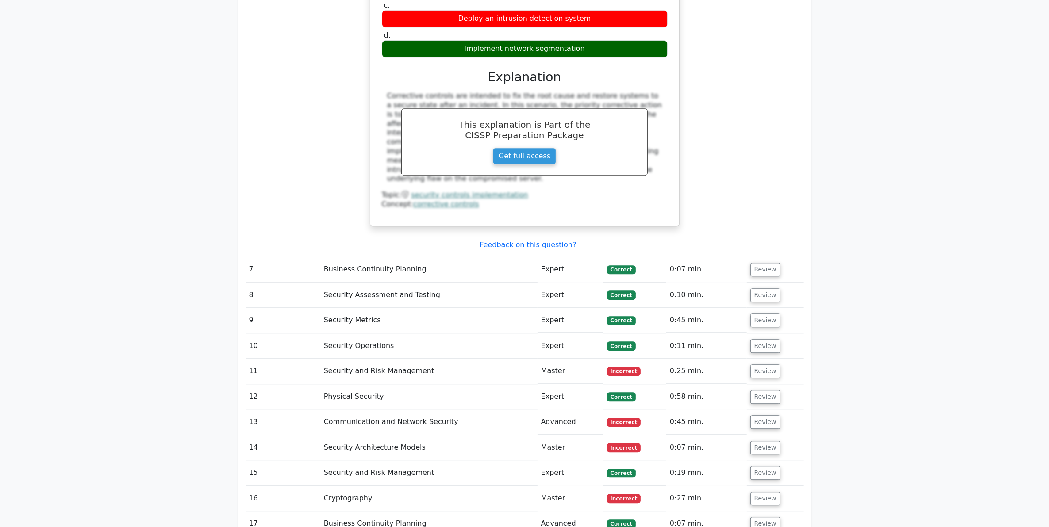
scroll to position [2655, 0]
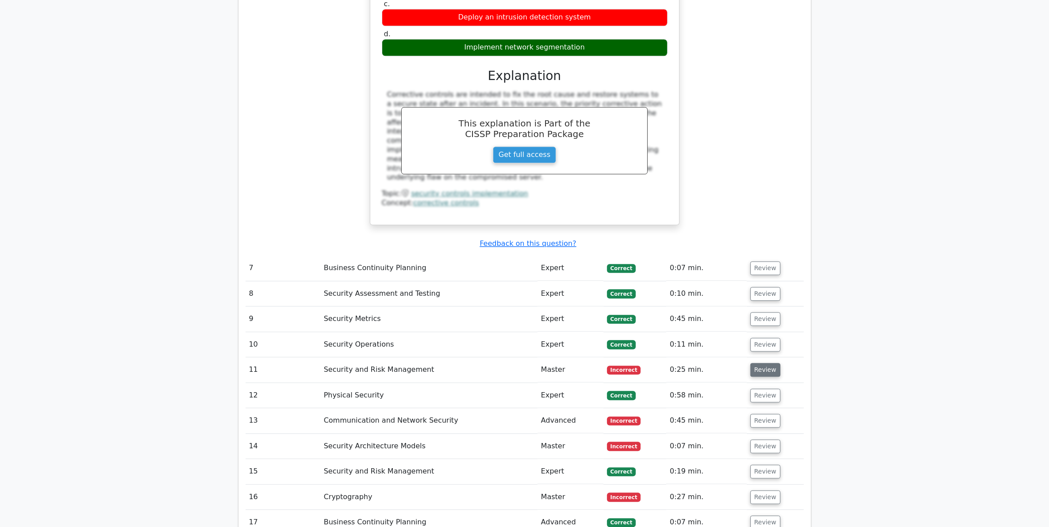
click at [750, 363] on button "Review" at bounding box center [765, 370] width 30 height 14
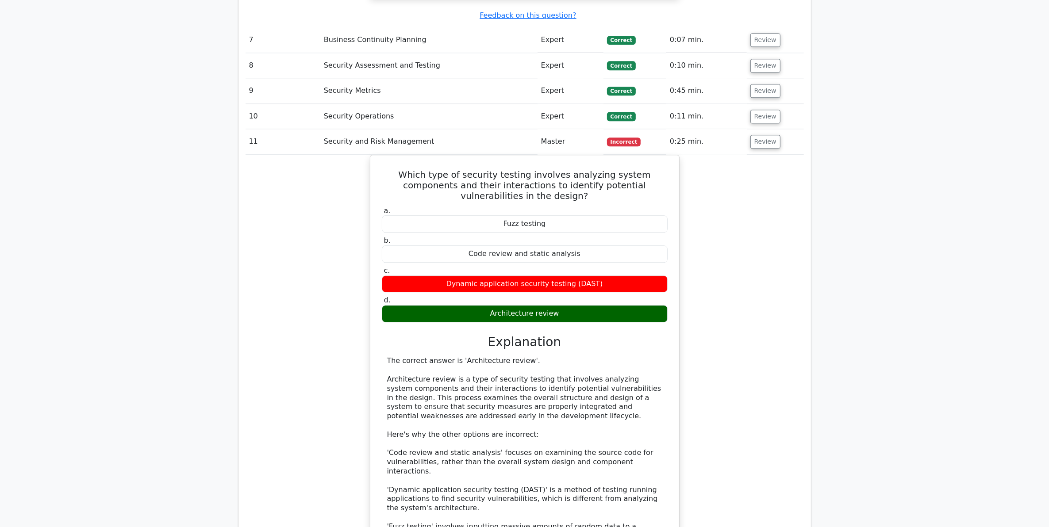
scroll to position [2931, 0]
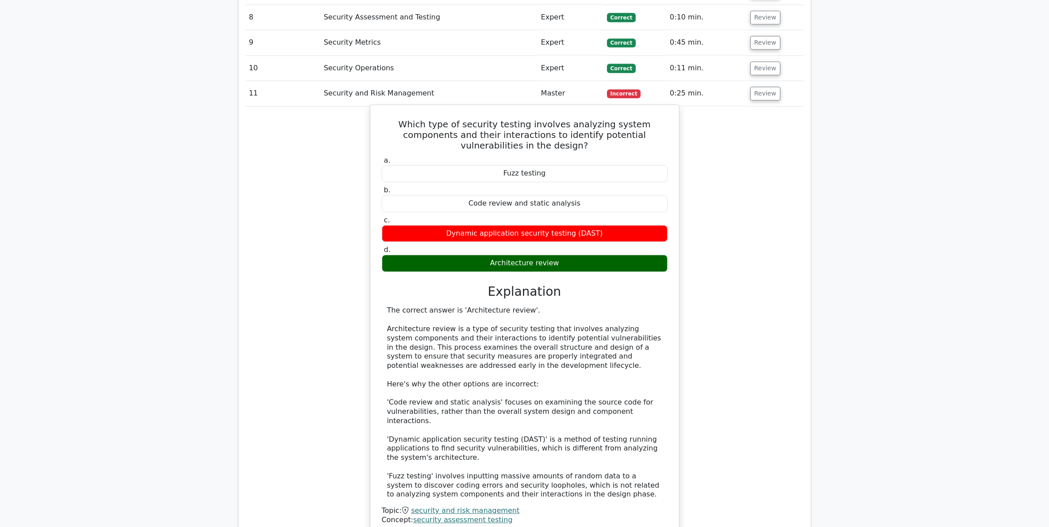
click at [578, 306] on div "The correct answer is 'Architecture review'. Architecture review is a type of s…" at bounding box center [524, 402] width 275 height 193
click at [594, 314] on div "The correct answer is 'Architecture review'. Architecture review is a type of s…" at bounding box center [524, 402] width 275 height 193
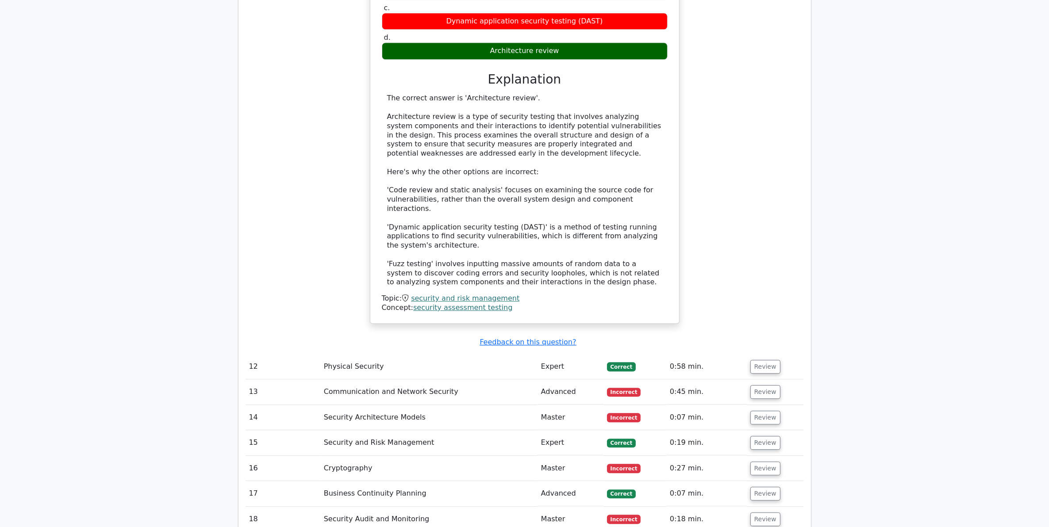
scroll to position [3153, 0]
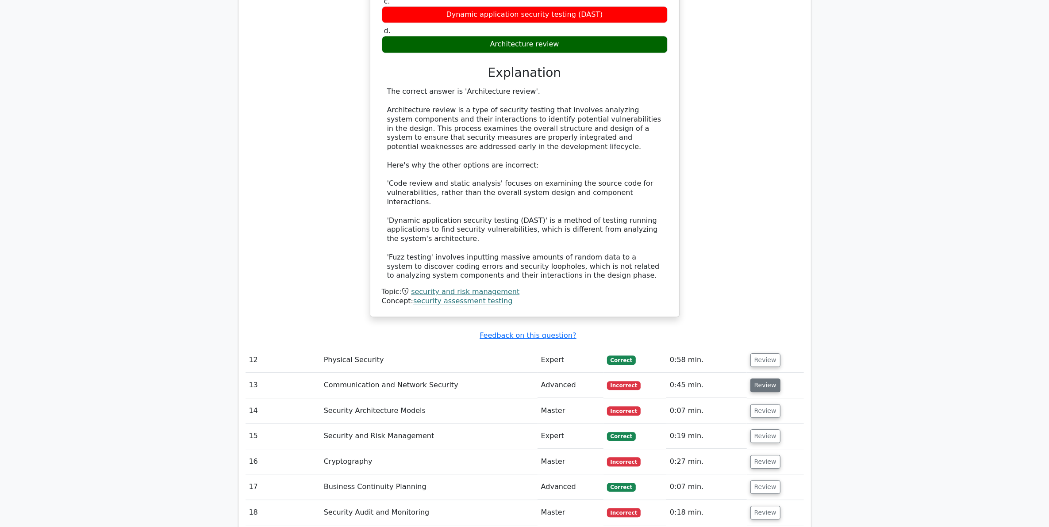
click at [765, 379] on button "Review" at bounding box center [765, 386] width 30 height 14
click at [696, 224] on div "Which type of security testing involves analyzing system components and their i…" at bounding box center [525, 106] width 558 height 442
click at [759, 379] on button "Review" at bounding box center [765, 386] width 30 height 14
click at [756, 404] on button "Review" at bounding box center [765, 411] width 30 height 14
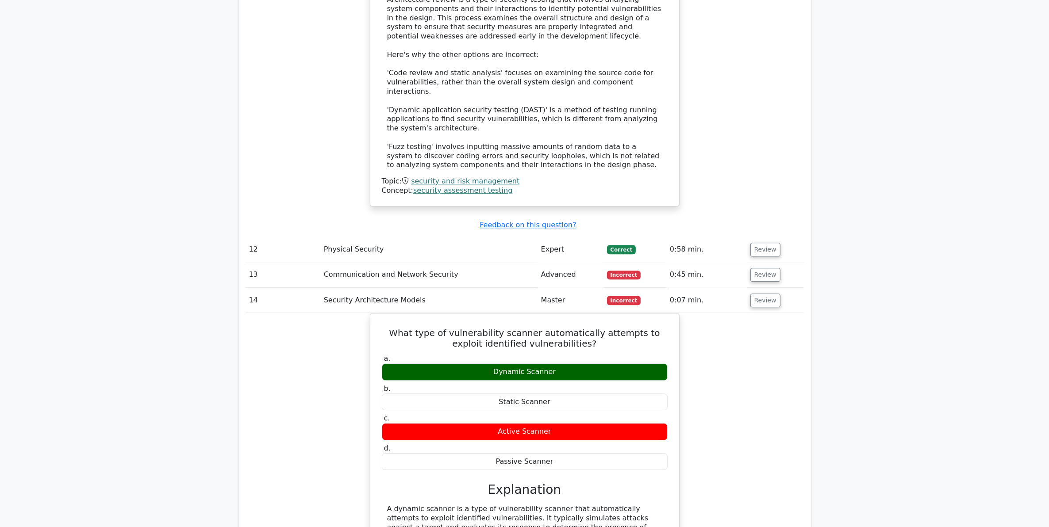
click at [731, 352] on div "What type of vulnerability scanner automatically attempts to exploit identified…" at bounding box center [525, 446] width 558 height 266
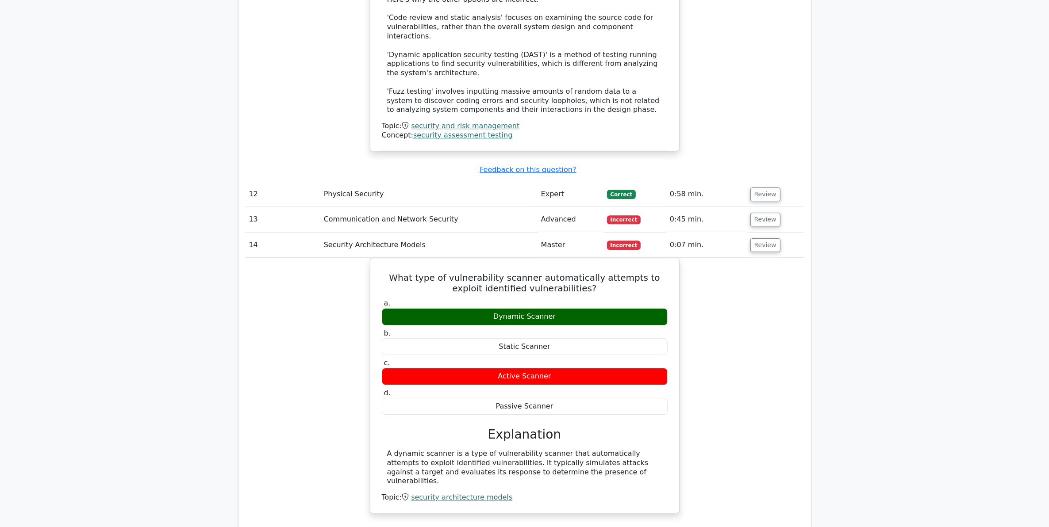
scroll to position [3429, 0]
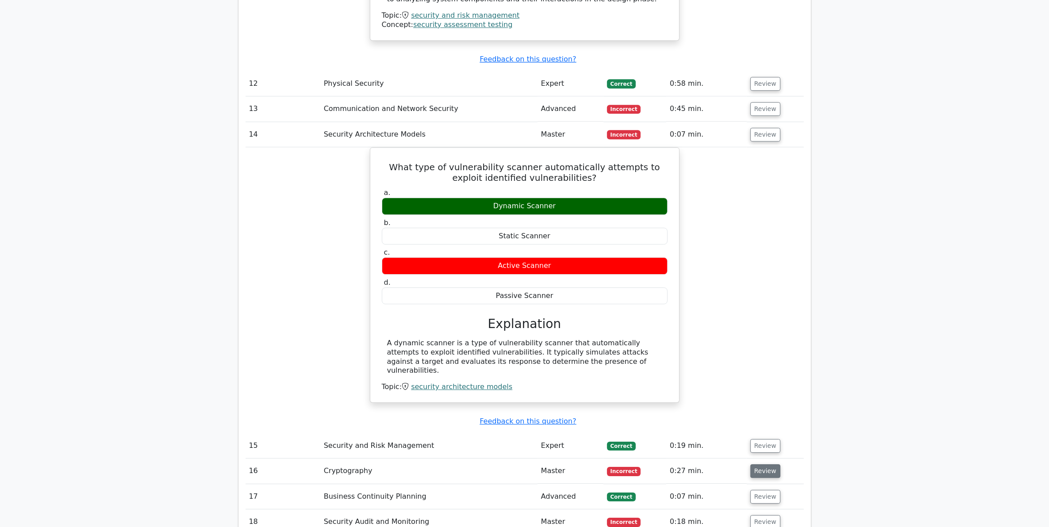
click at [758, 465] on button "Review" at bounding box center [765, 472] width 30 height 14
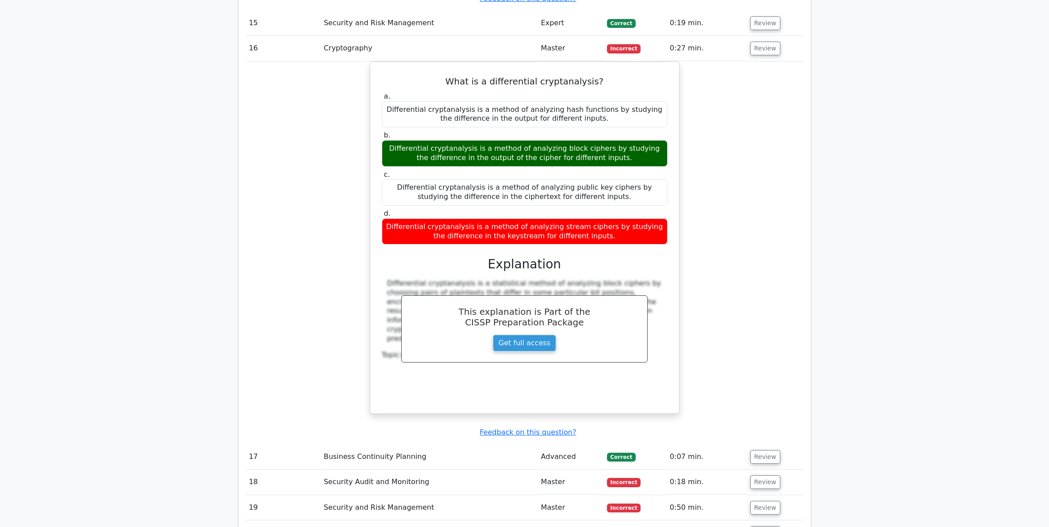
scroll to position [3872, 0]
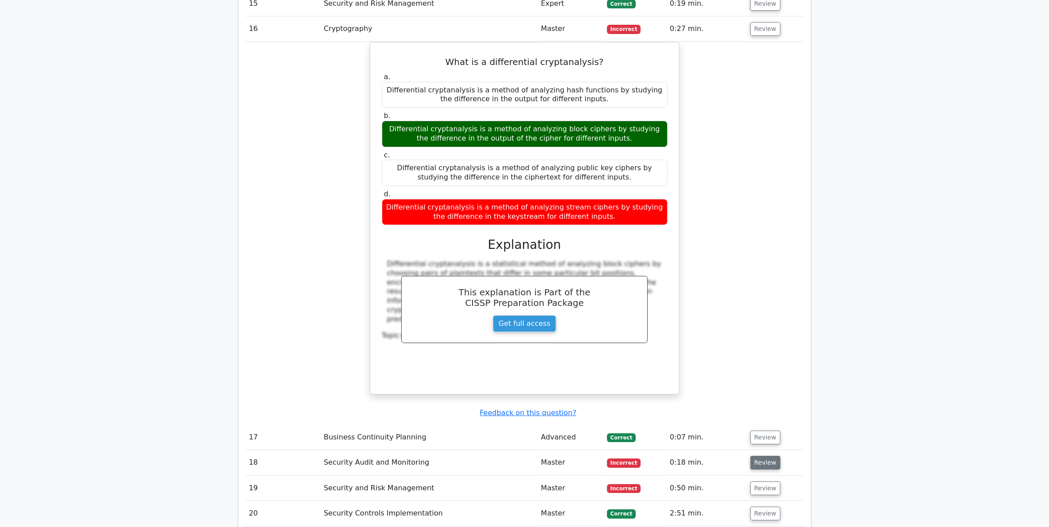
click at [758, 456] on button "Review" at bounding box center [765, 463] width 30 height 14
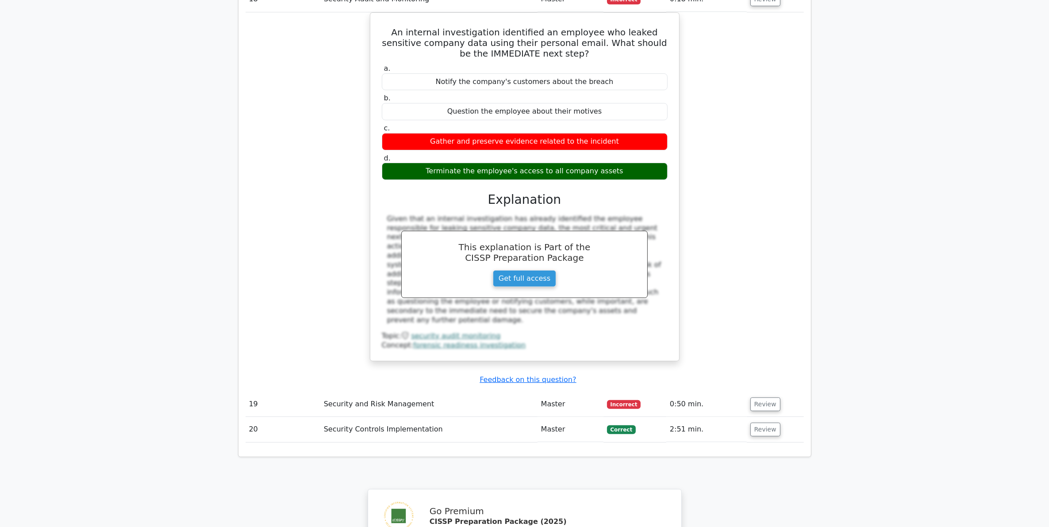
scroll to position [4369, 0]
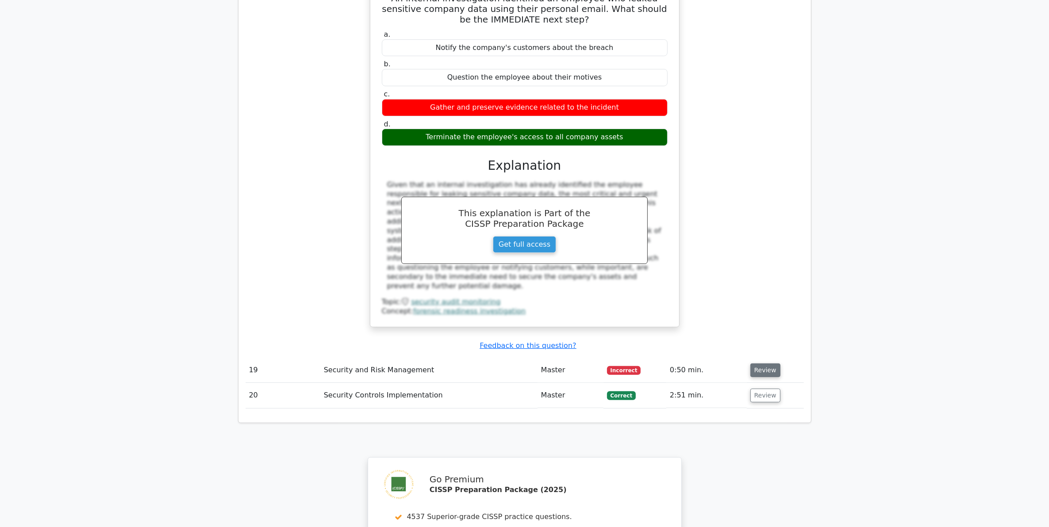
click at [761, 364] on button "Review" at bounding box center [765, 371] width 30 height 14
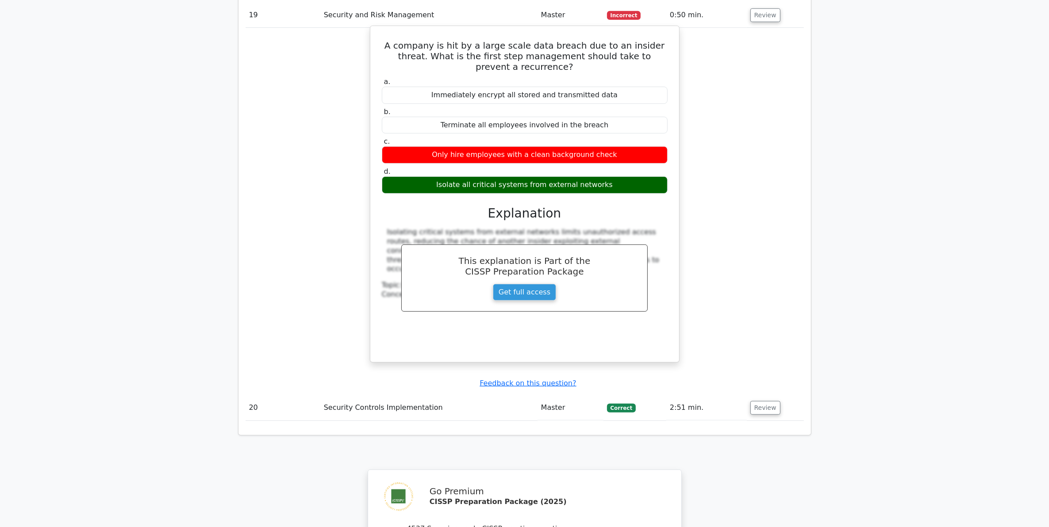
scroll to position [4448, 0]
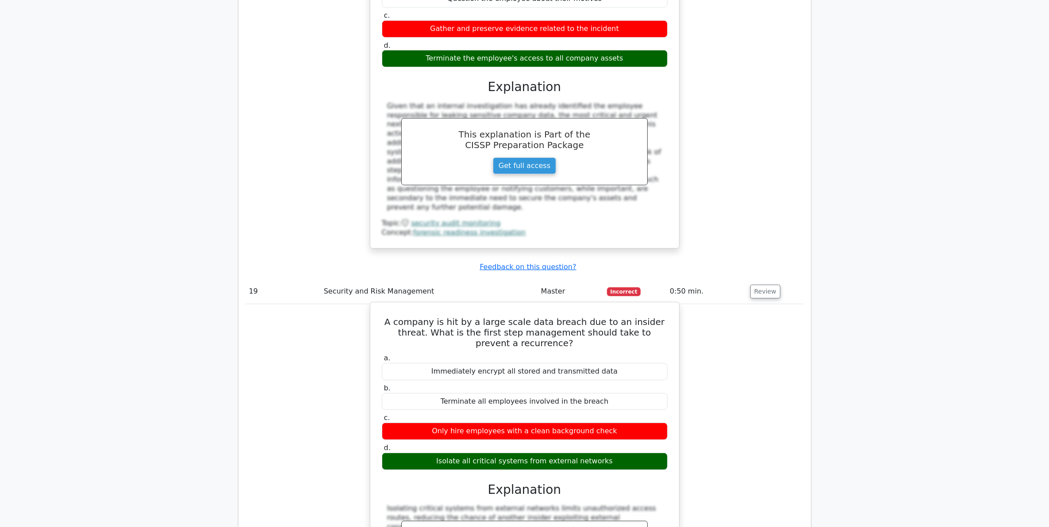
drag, startPoint x: 380, startPoint y: 230, endPoint x: 613, endPoint y: 370, distance: 272.3
click at [613, 370] on div "A company is hit by a large scale data breach due to an insider threat. What is…" at bounding box center [525, 470] width 302 height 329
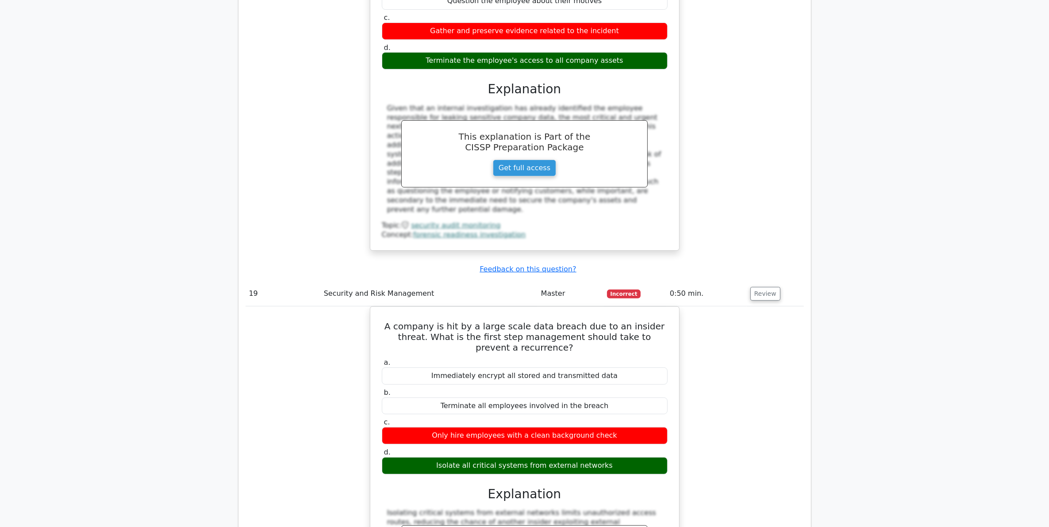
copy div "A company is hit by a large scale data breach due to an insider threat. What is…"
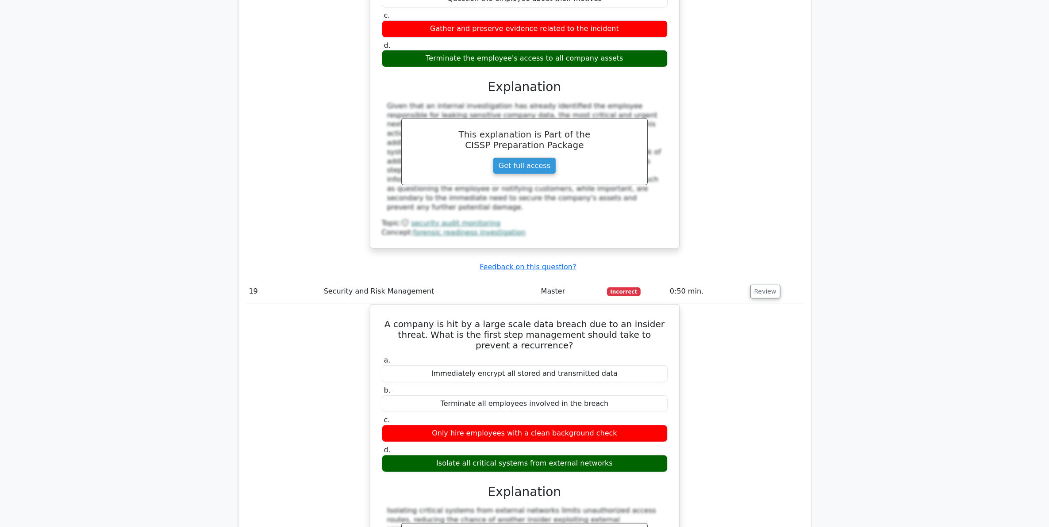
click at [302, 311] on div "A company is hit by a large scale data breach due to an insider threat. What is…" at bounding box center [525, 478] width 558 height 348
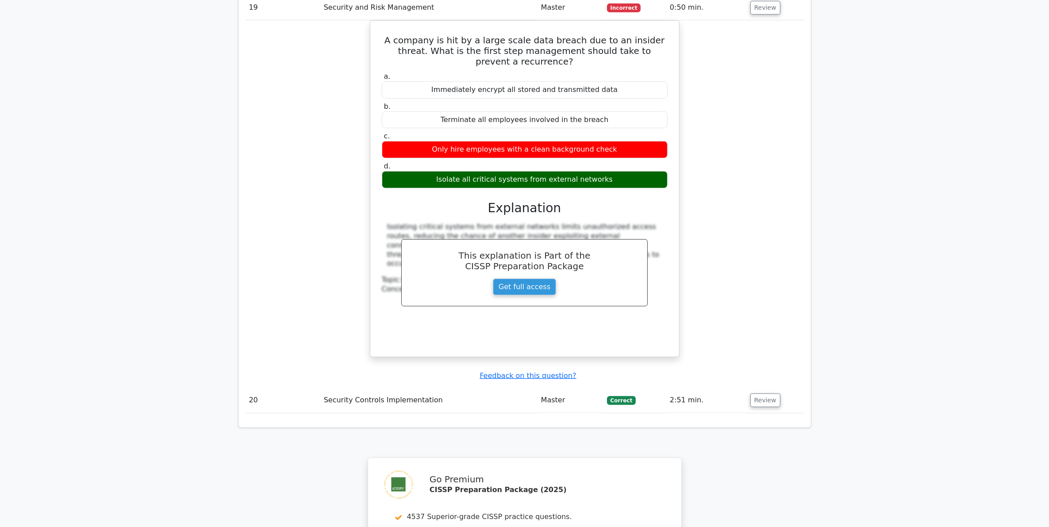
scroll to position [4946, 0]
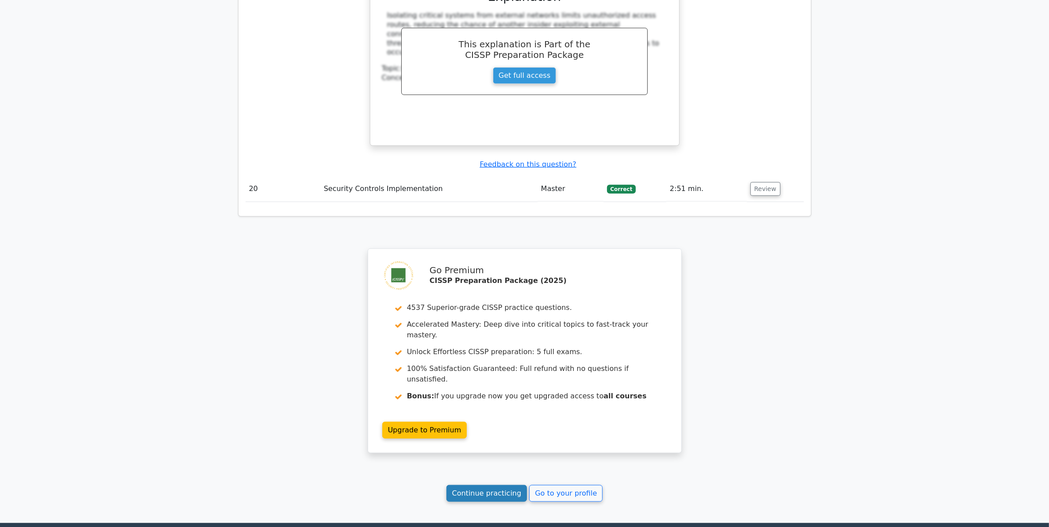
click at [500, 485] on link "Continue practicing" at bounding box center [486, 493] width 81 height 17
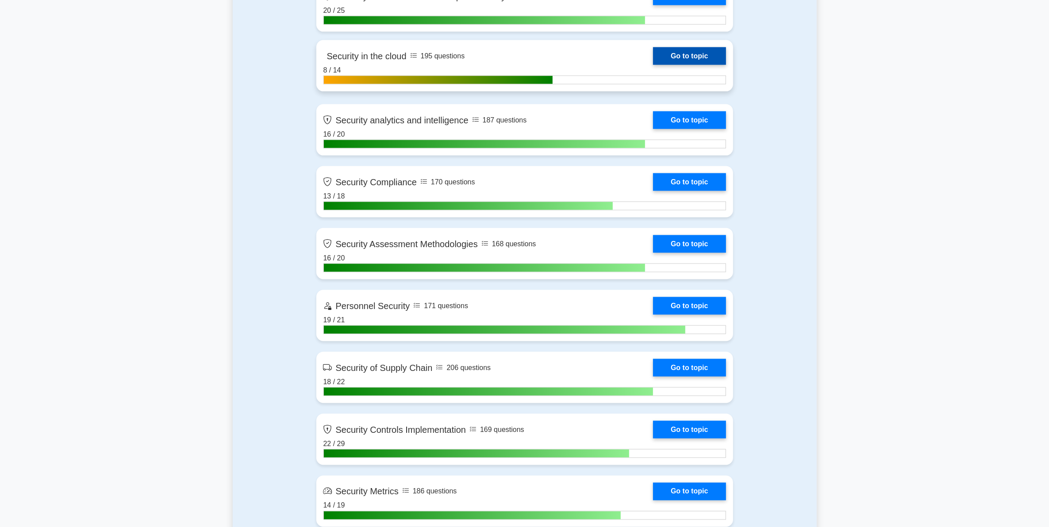
scroll to position [2434, 0]
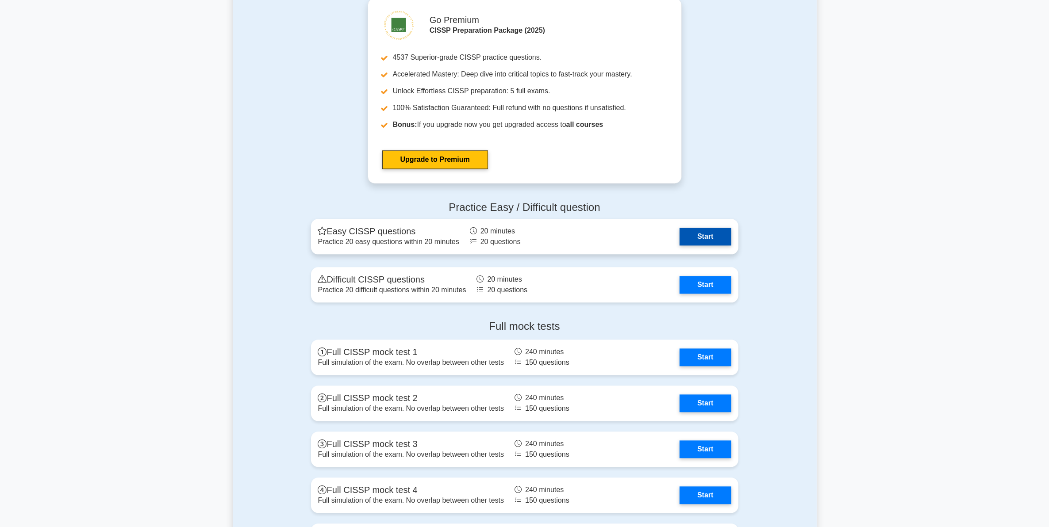
click at [704, 239] on link "Start" at bounding box center [705, 237] width 51 height 18
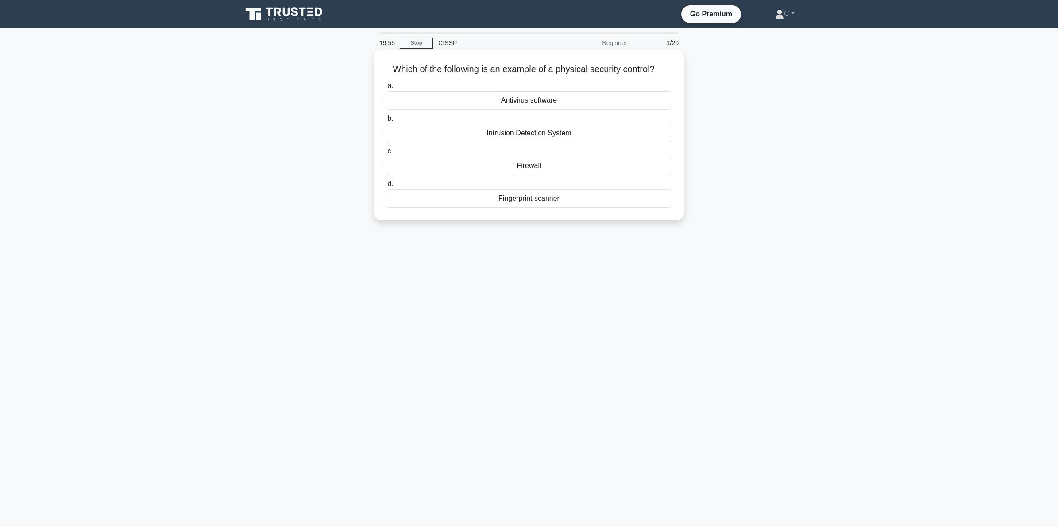
click at [609, 200] on div "Fingerprint scanner" at bounding box center [528, 198] width 287 height 19
click at [385, 187] on input "d. Fingerprint scanner" at bounding box center [385, 184] width 0 height 6
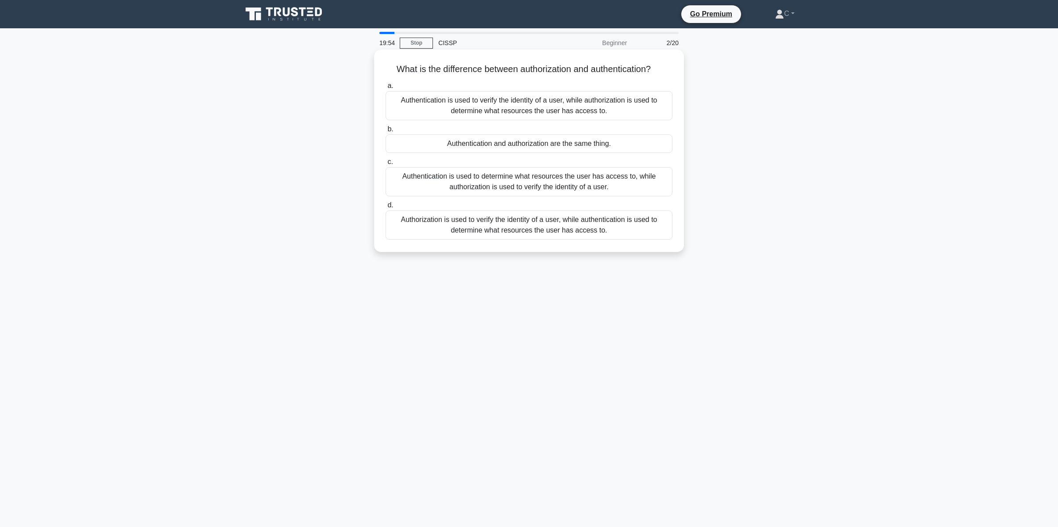
click at [617, 69] on h5 "What is the difference between authorization and authentication? .spinner_0XTQ{…" at bounding box center [529, 70] width 288 height 12
click at [604, 98] on div "Authentication is used to verify the identity of a user, while authorization is…" at bounding box center [528, 105] width 287 height 29
click at [385, 89] on input "a. Authentication is used to verify the identity of a user, while authorization…" at bounding box center [385, 86] width 0 height 6
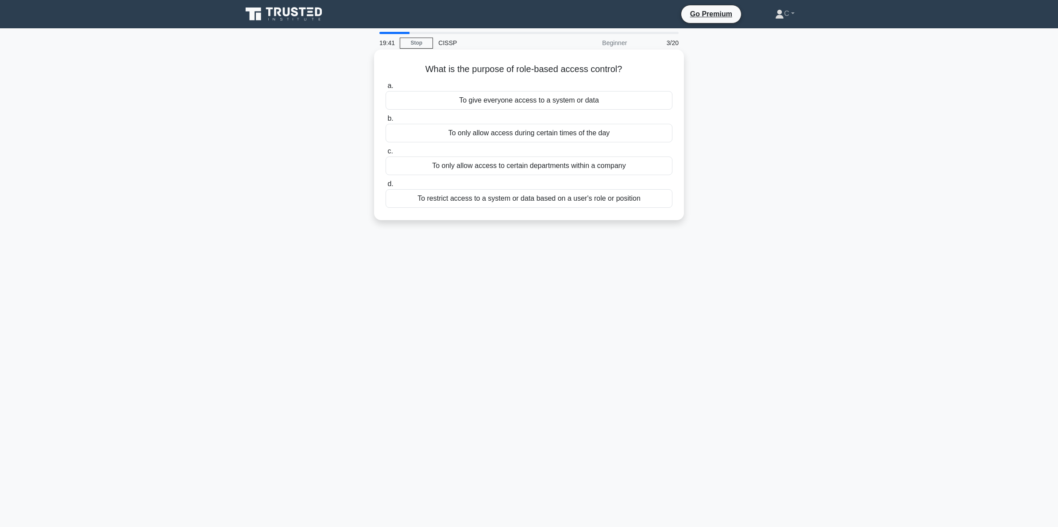
click at [596, 70] on h5 "What is the purpose of role-based access control? .spinner_0XTQ{transform-origi…" at bounding box center [529, 70] width 288 height 12
click at [509, 202] on div "To restrict access to a system or data based on a user's role or position" at bounding box center [528, 198] width 287 height 19
click at [385, 187] on input "d. To restrict access to a system or data based on a user's role or position" at bounding box center [385, 184] width 0 height 6
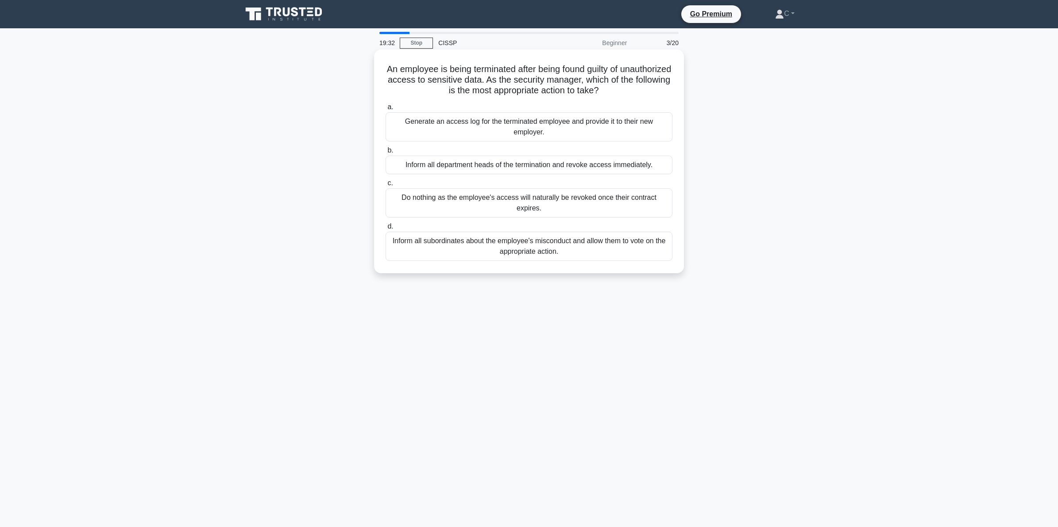
click at [609, 65] on h5 "An employee is being terminated after being found guilty of unauthorized access…" at bounding box center [529, 80] width 288 height 33
click at [610, 69] on h5 "An employee is being terminated after being found guilty of unauthorized access…" at bounding box center [529, 80] width 288 height 33
click at [615, 66] on h5 "An employee is being terminated after being found guilty of unauthorized access…" at bounding box center [529, 80] width 288 height 33
click at [605, 164] on div "Inform all department heads of the termination and revoke access immediately." at bounding box center [528, 165] width 287 height 19
click at [385, 154] on input "b. Inform all department heads of the termination and revoke access immediately." at bounding box center [385, 151] width 0 height 6
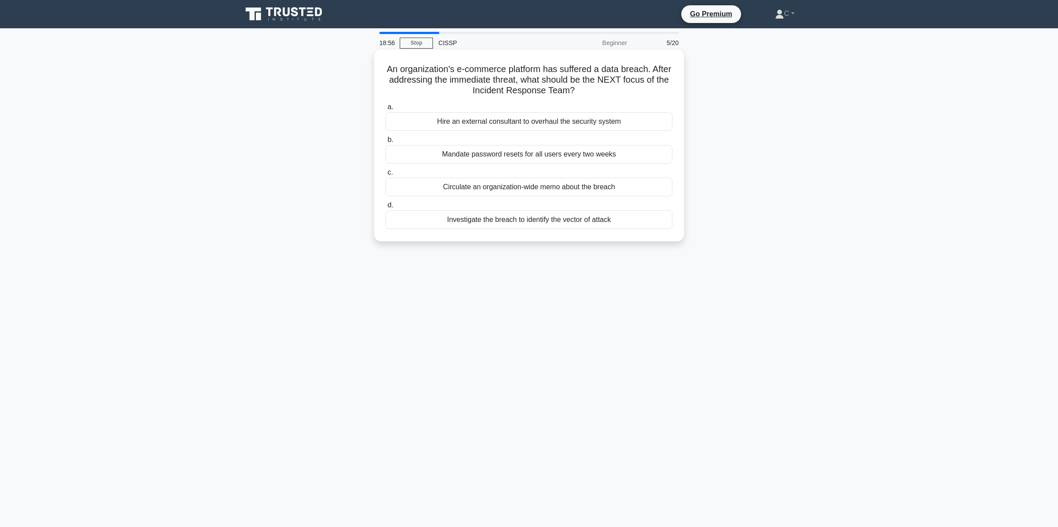
click at [596, 74] on h5 "An organization's e-commerce platform has suffered a data breach. After address…" at bounding box center [529, 80] width 288 height 33
click at [554, 225] on div "Investigate the breach to identify the vector of attack" at bounding box center [528, 220] width 287 height 19
click at [385, 208] on input "d. Investigate the breach to identify the vector of attack" at bounding box center [385, 206] width 0 height 6
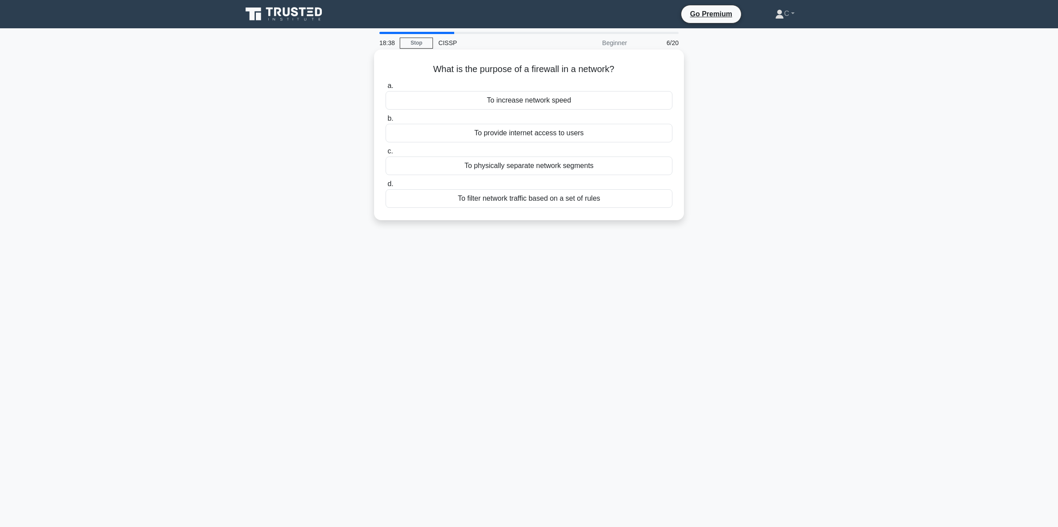
click at [580, 67] on h5 "What is the purpose of a firewall in a network? .spinner_0XTQ{transform-origin:…" at bounding box center [529, 70] width 288 height 12
click at [561, 196] on div "To filter network traffic based on a set of rules" at bounding box center [528, 198] width 287 height 19
click at [385, 187] on input "d. To filter network traffic based on a set of rules" at bounding box center [385, 184] width 0 height 6
click at [587, 71] on h5 "What is the purpose of a digital signature in communication security? .spinner_…" at bounding box center [529, 70] width 288 height 12
click at [563, 110] on div "To ensure authenticity, integrity and non-repudiation of the message" at bounding box center [528, 100] width 287 height 19
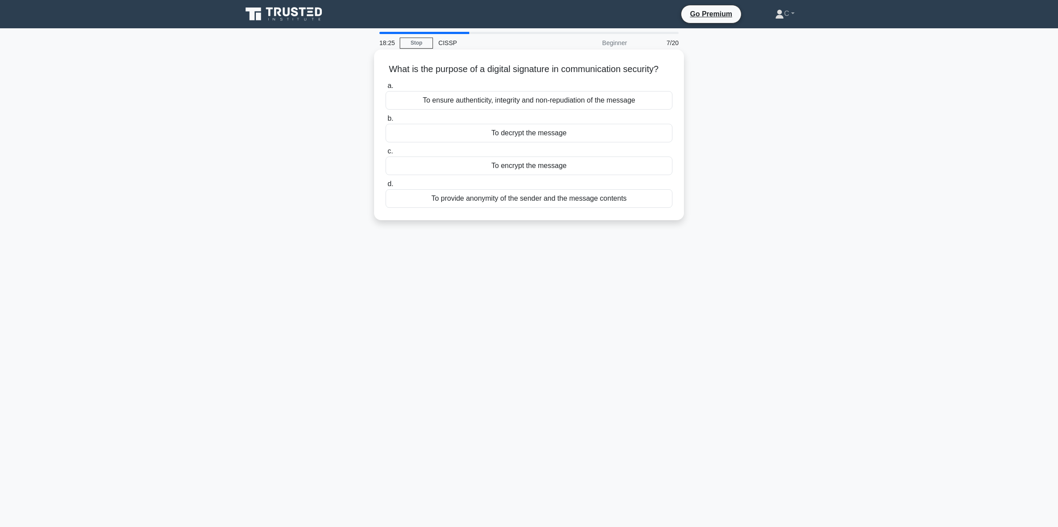
click at [385, 89] on input "a. To ensure authenticity, integrity and non-repudiation of the message" at bounding box center [385, 86] width 0 height 6
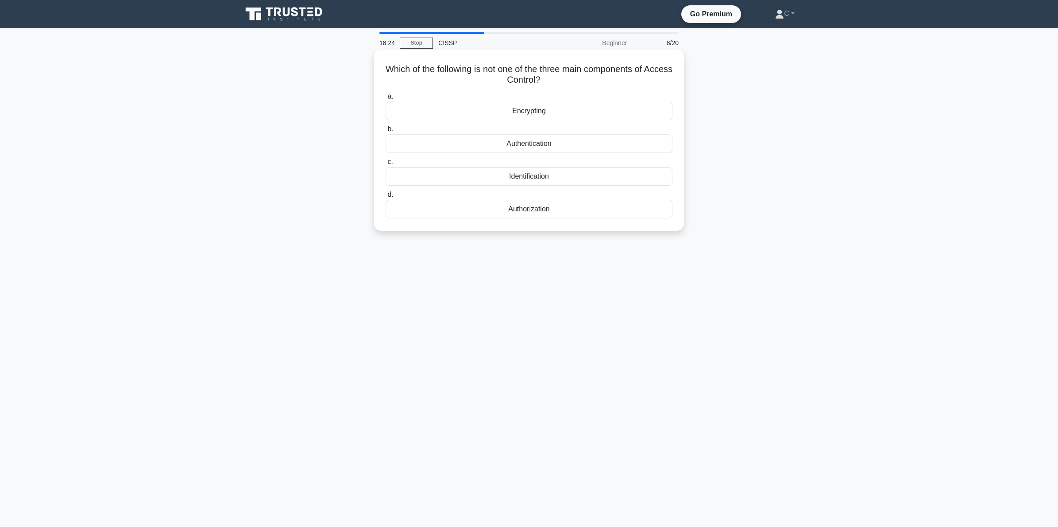
click at [583, 71] on h5 "Which of the following is not one of the three main components of Access Contro…" at bounding box center [529, 75] width 288 height 22
click at [566, 111] on div "Encrypting" at bounding box center [528, 111] width 287 height 19
click at [385, 100] on input "a. Encrypting" at bounding box center [385, 97] width 0 height 6
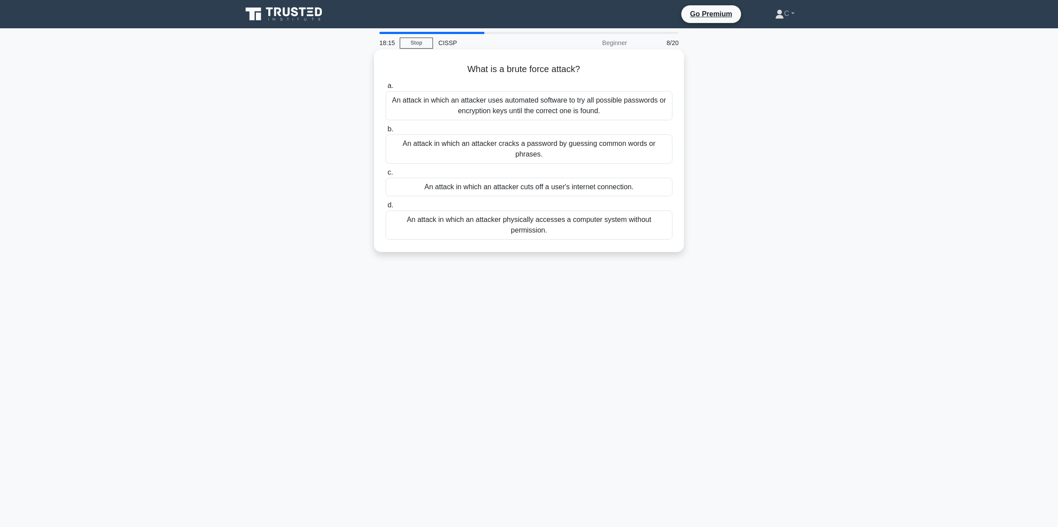
click at [572, 69] on h5 "What is a brute force attack? .spinner_0XTQ{transform-origin:center;animation:s…" at bounding box center [529, 70] width 288 height 12
click at [571, 98] on div "An attack in which an attacker uses automated software to try all possible pass…" at bounding box center [528, 105] width 287 height 29
click at [385, 89] on input "a. An attack in which an attacker uses automated software to try all possible p…" at bounding box center [385, 86] width 0 height 6
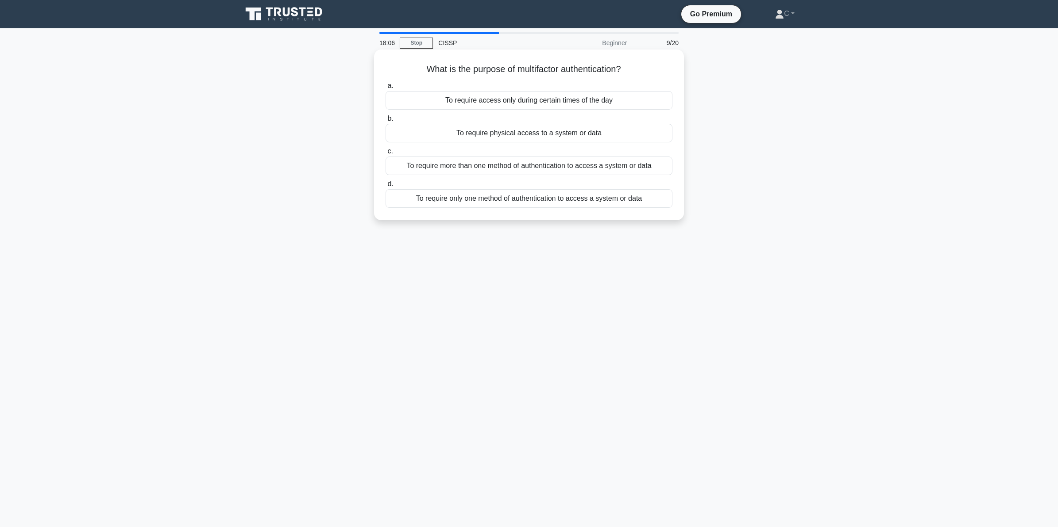
click at [572, 68] on h5 "What is the purpose of multifactor authentication? .spinner_0XTQ{transform-orig…" at bounding box center [529, 70] width 288 height 12
click at [589, 164] on div "To require more than one method of authentication to access a system or data" at bounding box center [528, 166] width 287 height 19
click at [385, 154] on input "c. To require more than one method of authentication to access a system or data" at bounding box center [385, 152] width 0 height 6
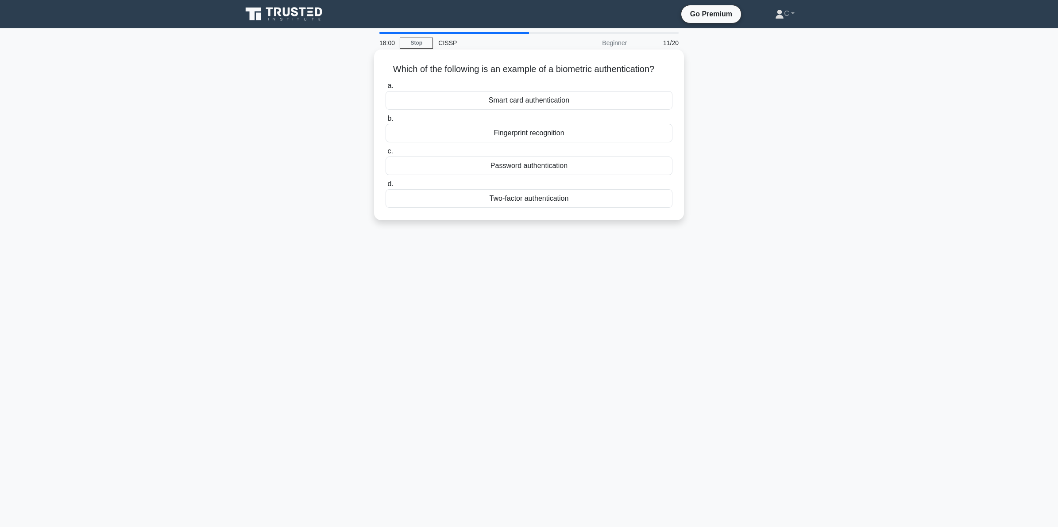
click at [583, 72] on h5 "Which of the following is an example of a biometric authentication? .spinner_0X…" at bounding box center [529, 70] width 288 height 12
click at [565, 135] on div "Fingerprint recognition" at bounding box center [528, 133] width 287 height 19
click at [385, 122] on input "b. Fingerprint recognition" at bounding box center [385, 119] width 0 height 6
click at [556, 71] on h5 "What is the purpose of a password policy? .spinner_0XTQ{transform-origin:center…" at bounding box center [529, 70] width 288 height 12
click at [550, 204] on div "To establish rules regarding password creation and management" at bounding box center [528, 198] width 287 height 19
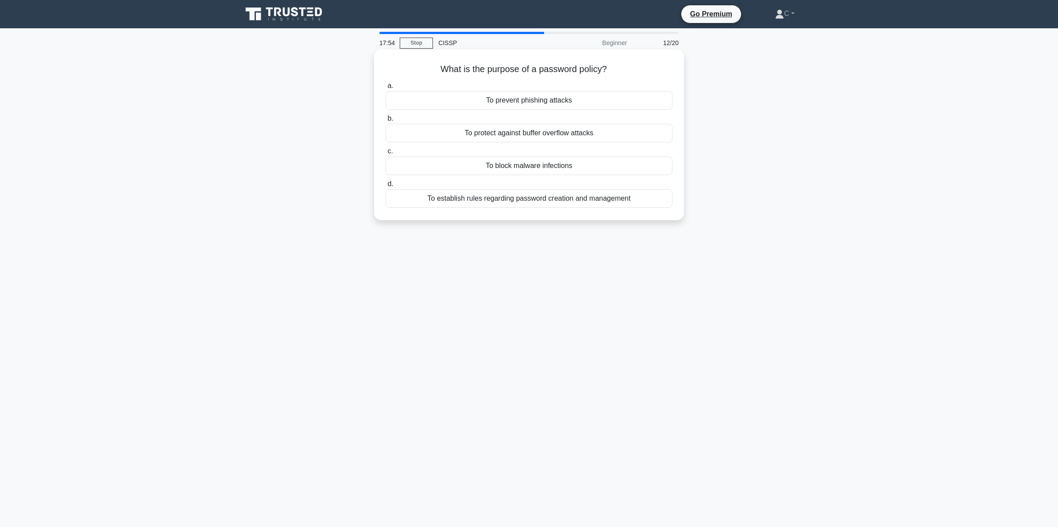
click at [385, 187] on input "d. To establish rules regarding password creation and management" at bounding box center [385, 184] width 0 height 6
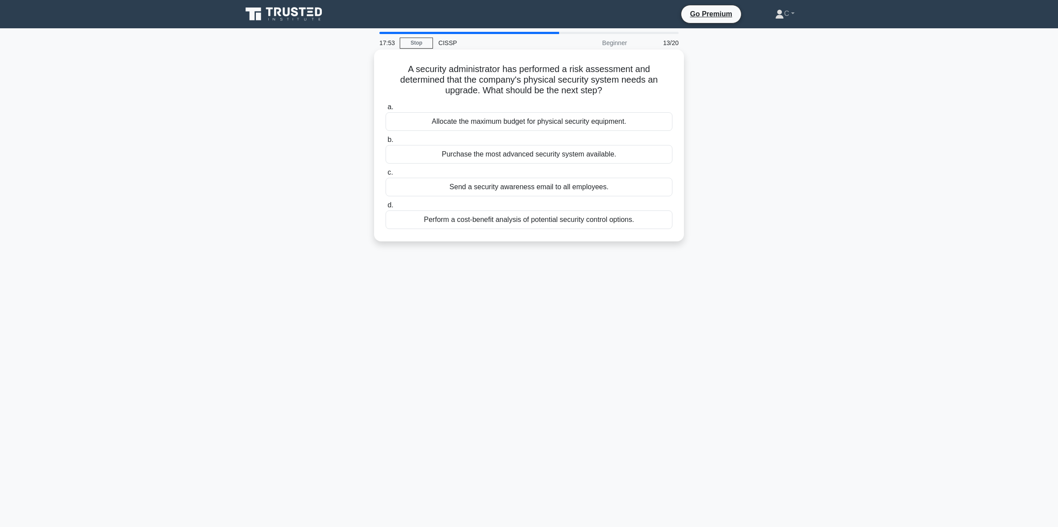
click at [557, 69] on h5 "A security administrator has performed a risk assessment and determined that th…" at bounding box center [529, 80] width 288 height 33
click at [543, 222] on div "Perform a cost-benefit analysis of potential security control options." at bounding box center [528, 220] width 287 height 19
click at [385, 208] on input "d. Perform a cost-benefit analysis of potential security control options." at bounding box center [385, 206] width 0 height 6
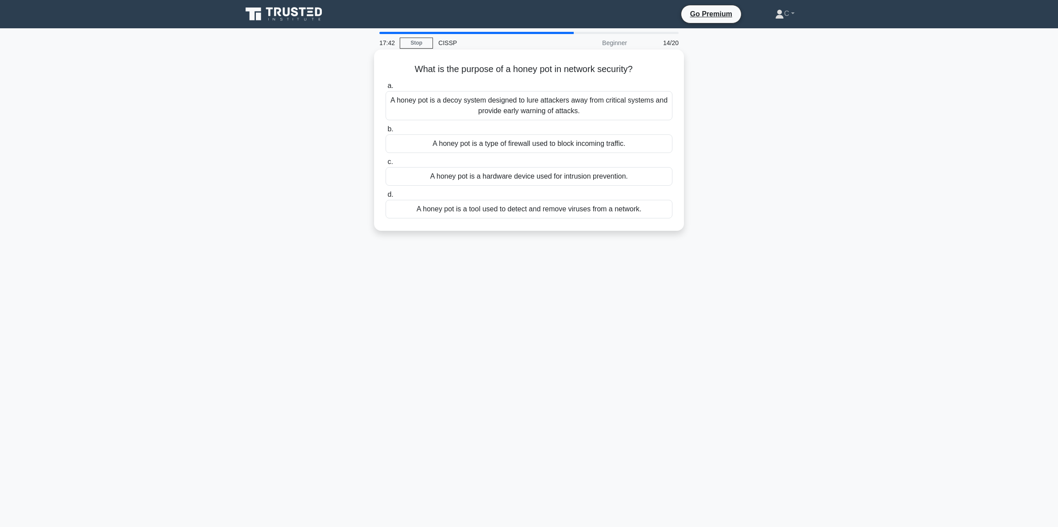
click at [556, 67] on h5 "What is the purpose of a honey pot in network security? .spinner_0XTQ{transform…" at bounding box center [529, 70] width 288 height 12
click at [550, 97] on div "A honey pot is a decoy system designed to lure attackers away from critical sys…" at bounding box center [528, 105] width 287 height 29
click at [385, 89] on input "a. A honey pot is a decoy system designed to lure attackers away from critical …" at bounding box center [385, 86] width 0 height 6
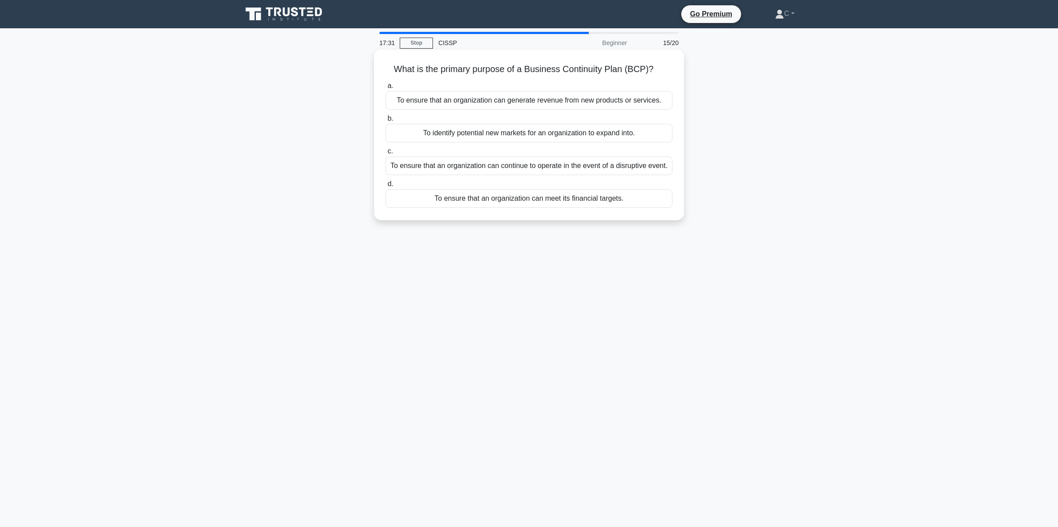
click at [587, 67] on h5 "What is the primary purpose of a Business Continuity Plan (BCP)? .spinner_0XTQ{…" at bounding box center [529, 70] width 288 height 12
click at [511, 167] on div "To ensure that an organization can continue to operate in the event of a disrup…" at bounding box center [528, 166] width 287 height 19
click at [385, 154] on input "c. To ensure that an organization can continue to operate in the event of a dis…" at bounding box center [385, 152] width 0 height 6
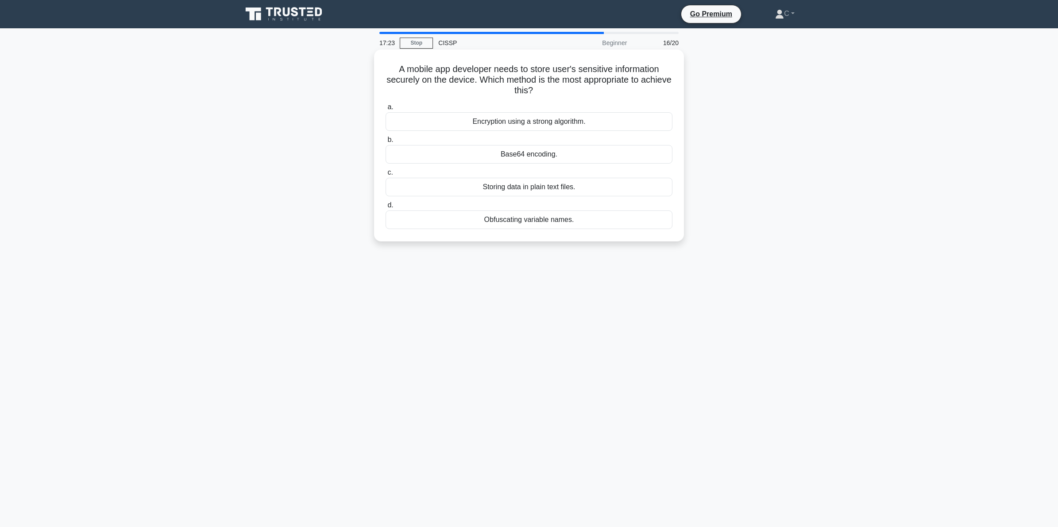
click at [542, 73] on h5 "A mobile app developer needs to store user's sensitive information securely on …" at bounding box center [529, 80] width 288 height 33
click div "Encryption using a strong algorithm."
click input "a. Encryption using a strong algorithm."
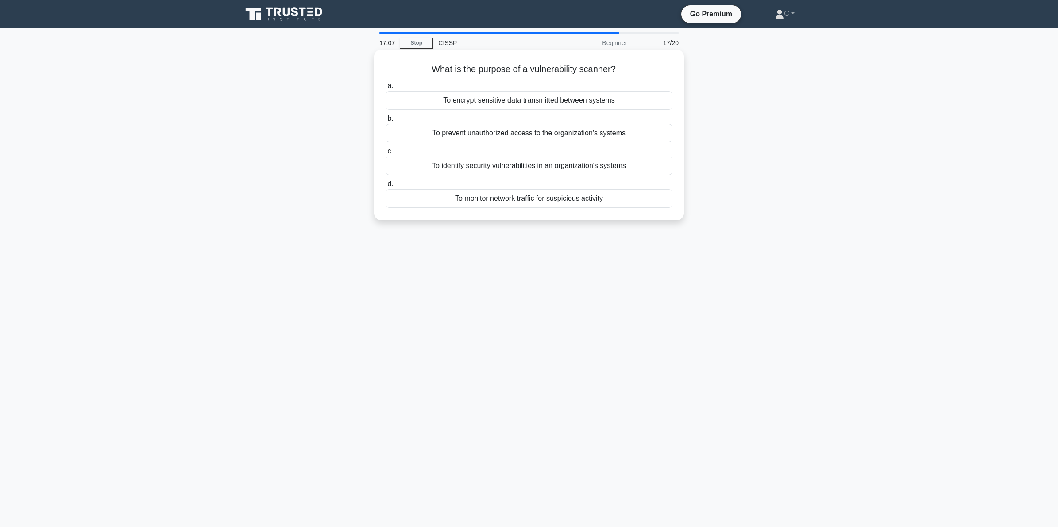
click h5 "What is the purpose of a vulnerability scanner? .spinner_0XTQ{transform-origin:…"
click div "To identify security vulnerabilities in an organization's systems"
click input "c. To identify security vulnerabilities in an organization's systems"
click h5 "What is the purpose of data classification in information security? .spinner_0X…"
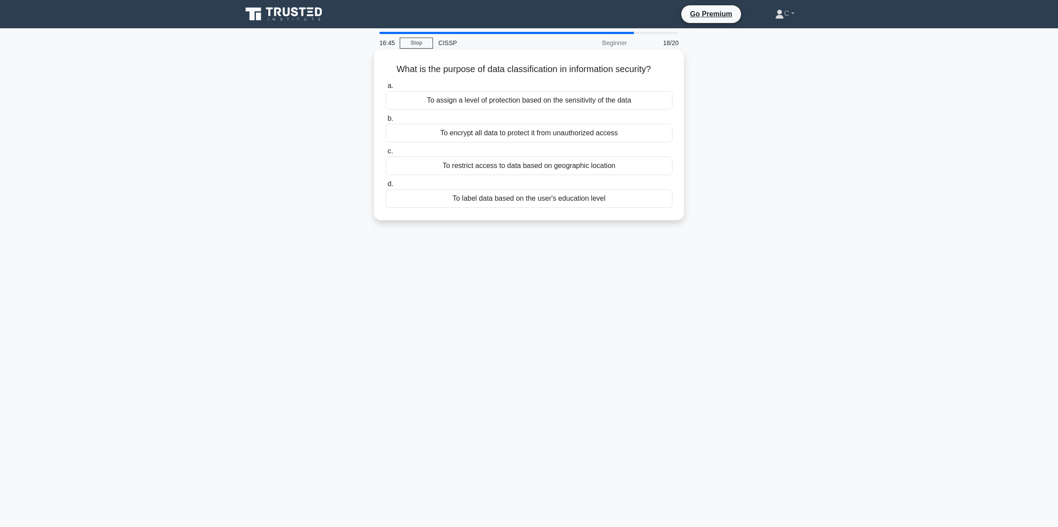
click div "To assign a level of protection based on the sensitivity of the data"
click input "a. To assign a level of protection based on the sensitivity of the data"
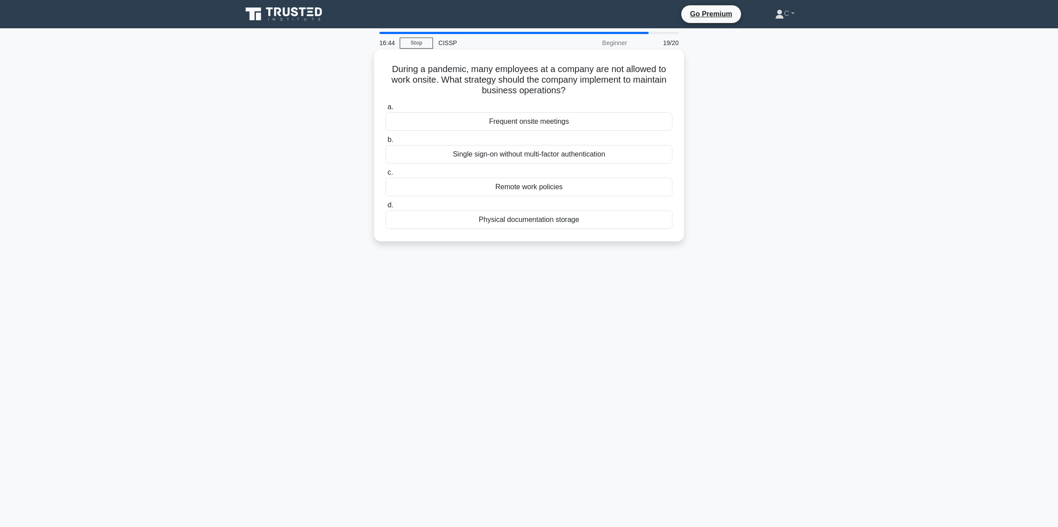
click h5 "During a pandemic, many employees at a company are not allowed to work onsite. …"
click div "Remote work policies"
click input "c. Remote work policies"
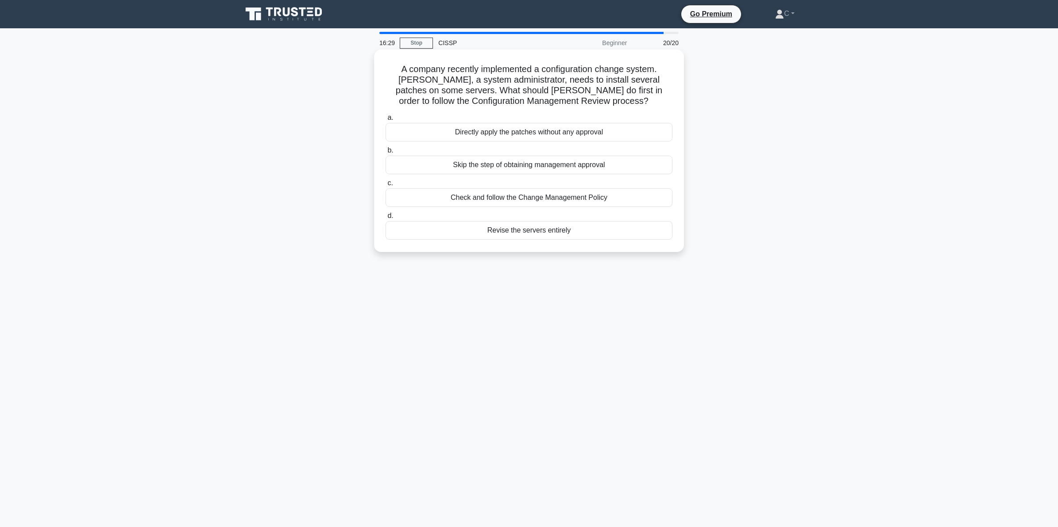
click h5 "A company recently implemented a configuration change system. Jeff, a system ad…"
drag, startPoint x: 527, startPoint y: 87, endPoint x: 474, endPoint y: 64, distance: 57.3
click h5 "A company recently implemented a configuration change system. Jeff, a system ad…"
click div "Check and follow the Change Management Policy"
click input "c. Check and follow the Change Management Policy"
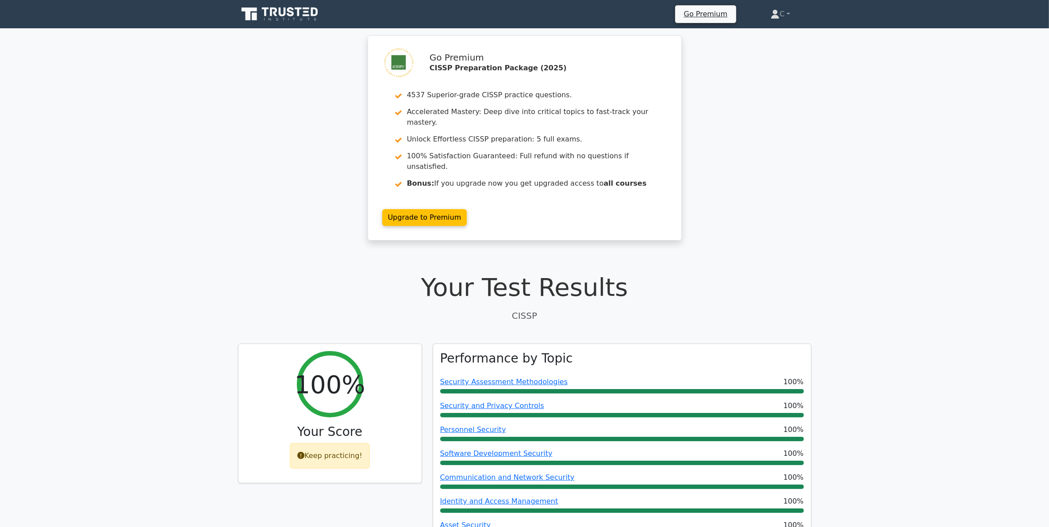
click at [855, 215] on div "Go Premium CISSP Preparation Package (2025) 4537 Superior-grade CISSP practice …" at bounding box center [524, 143] width 1049 height 216
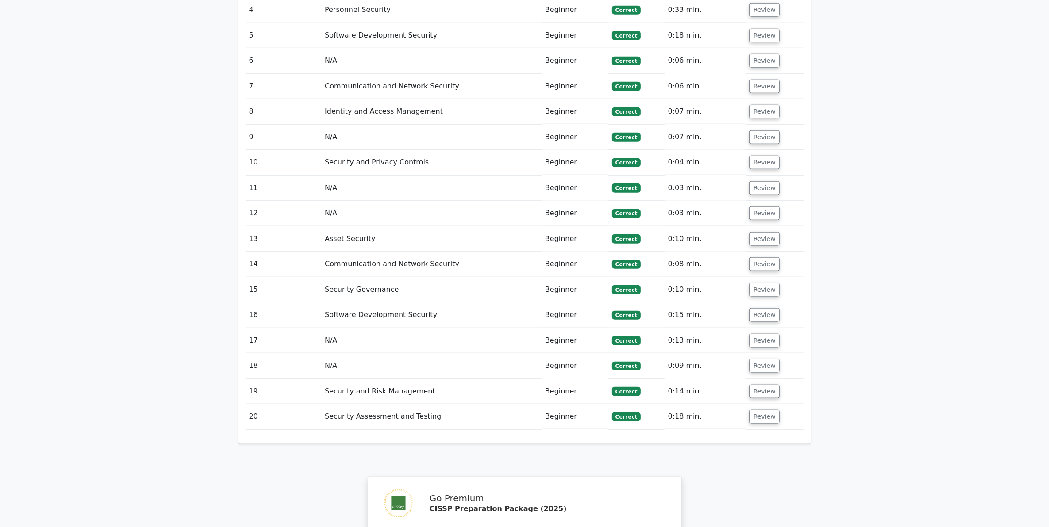
scroll to position [1465, 0]
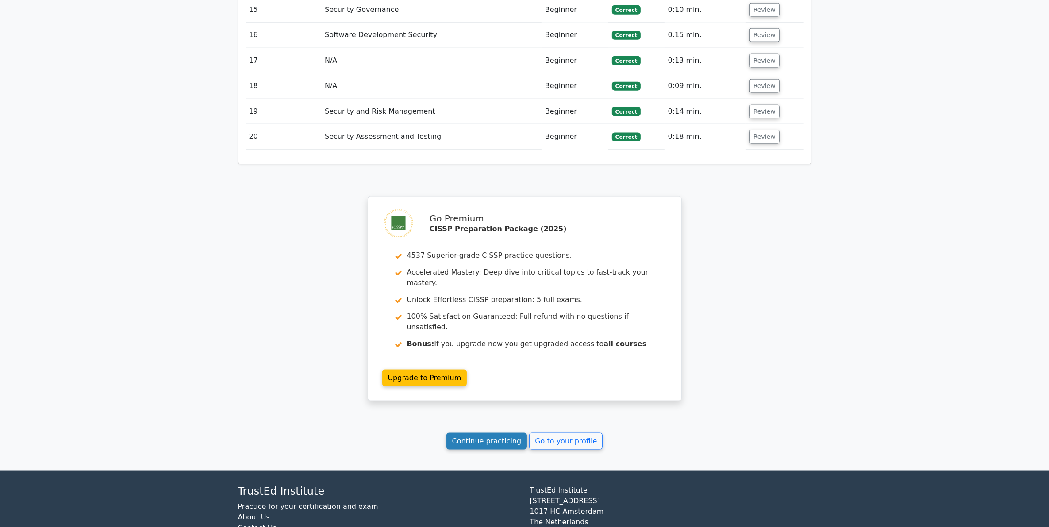
click at [507, 433] on link "Continue practicing" at bounding box center [486, 441] width 81 height 17
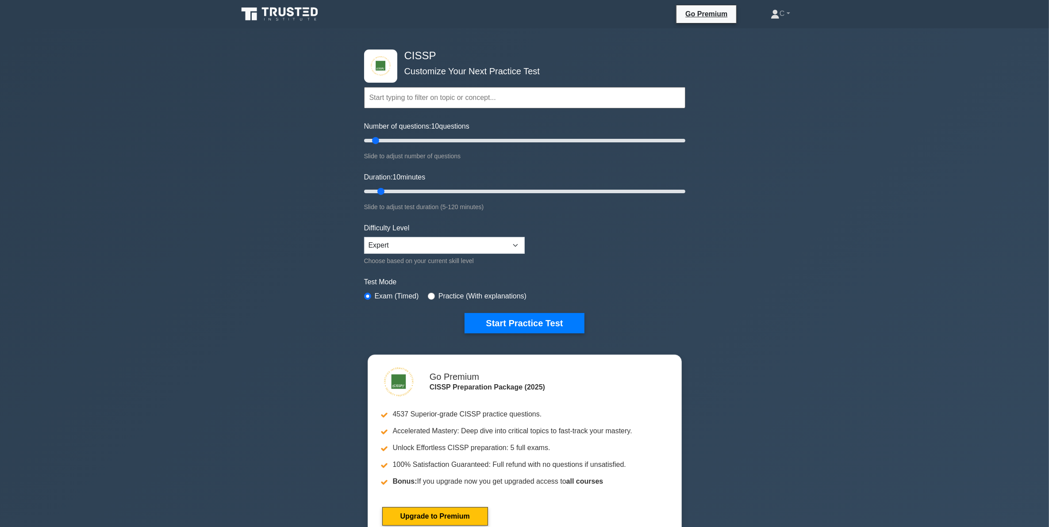
click at [692, 228] on div "CISSP Customize Your Next Practice Test Topics Security and Risk Management Ass…" at bounding box center [524, 289] width 1049 height 523
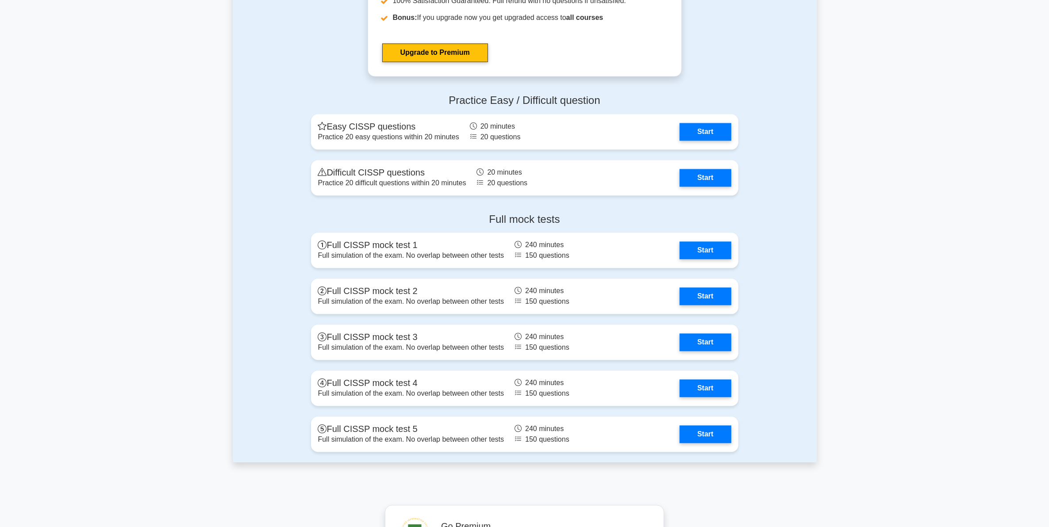
scroll to position [2600, 0]
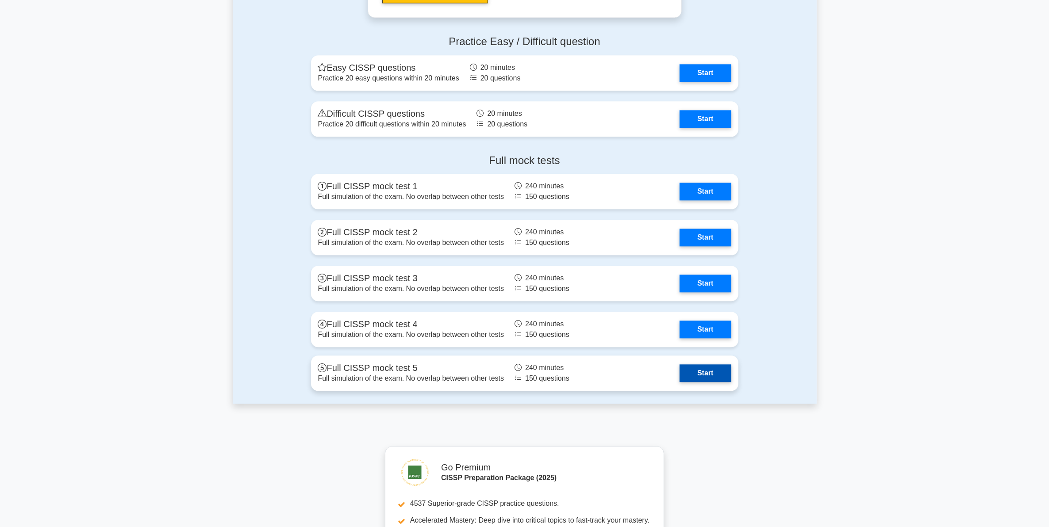
click at [711, 369] on link "Start" at bounding box center [705, 374] width 51 height 18
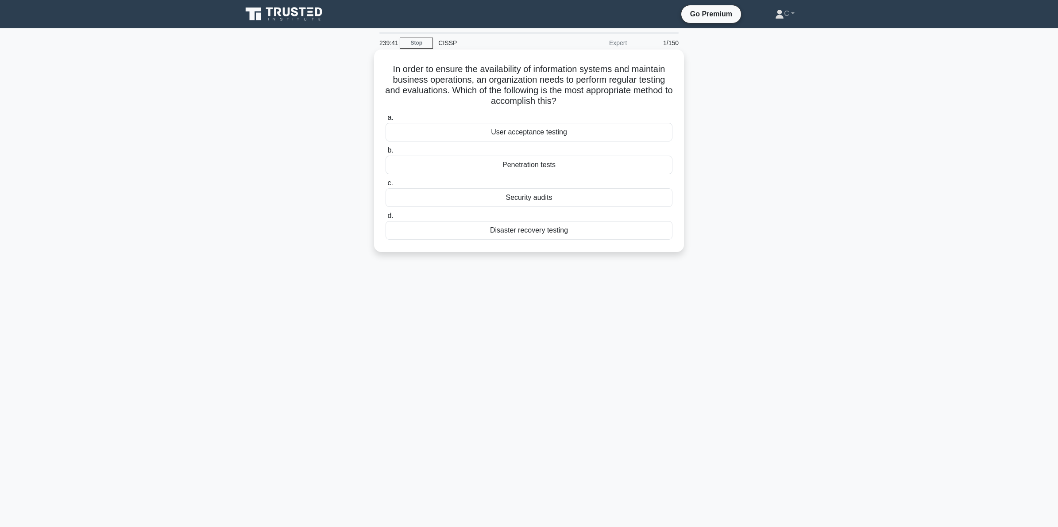
click at [554, 233] on div "Disaster recovery testing" at bounding box center [528, 230] width 287 height 19
click at [385, 219] on input "d. Disaster recovery testing" at bounding box center [385, 216] width 0 height 6
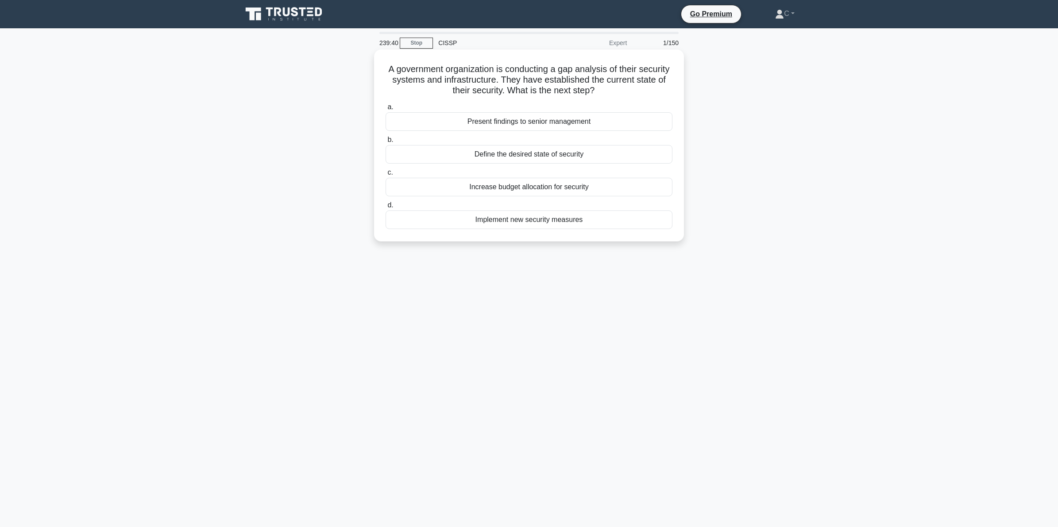
click at [523, 85] on h5 "A government organization is conducting a gap analysis of their security system…" at bounding box center [529, 80] width 288 height 33
click at [554, 155] on div "Define the desired state of security" at bounding box center [528, 154] width 287 height 19
click at [385, 143] on input "b. Define the desired state of security" at bounding box center [385, 140] width 0 height 6
click at [544, 85] on h5 "During a security architecture review, you discover that sensitive emails are b…" at bounding box center [529, 80] width 288 height 33
click at [540, 154] on div "Implement end-to-end encryption" at bounding box center [528, 154] width 287 height 19
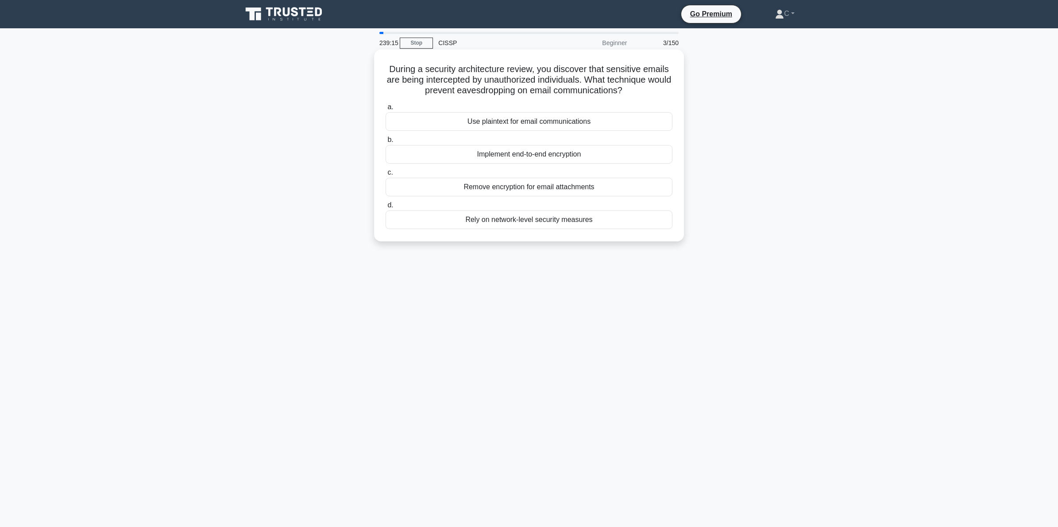
click at [385, 143] on input "b. Implement end-to-end encryption" at bounding box center [385, 140] width 0 height 6
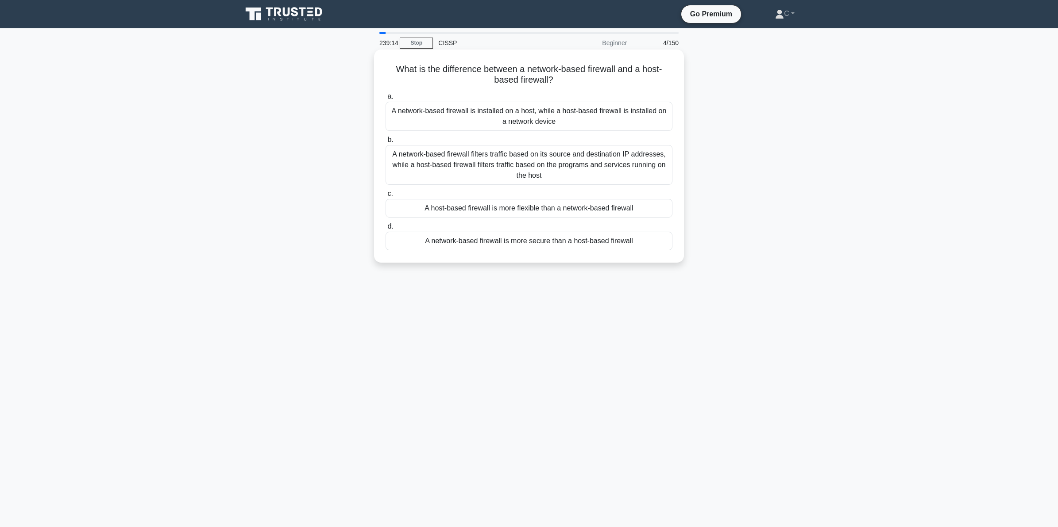
click at [543, 73] on h5 "What is the difference between a network-based firewall and a host-based firewa…" at bounding box center [529, 75] width 288 height 22
drag, startPoint x: 386, startPoint y: 70, endPoint x: 711, endPoint y: 246, distance: 369.6
click at [711, 246] on div "What is the difference between a network-based firewall and a host-based firewa…" at bounding box center [529, 164] width 584 height 224
copy div "What is the difference between a network-based firewall and a host-based firewa…"
click at [624, 78] on h5 "What is the difference between a network-based firewall and a host-based firewa…" at bounding box center [529, 75] width 288 height 22
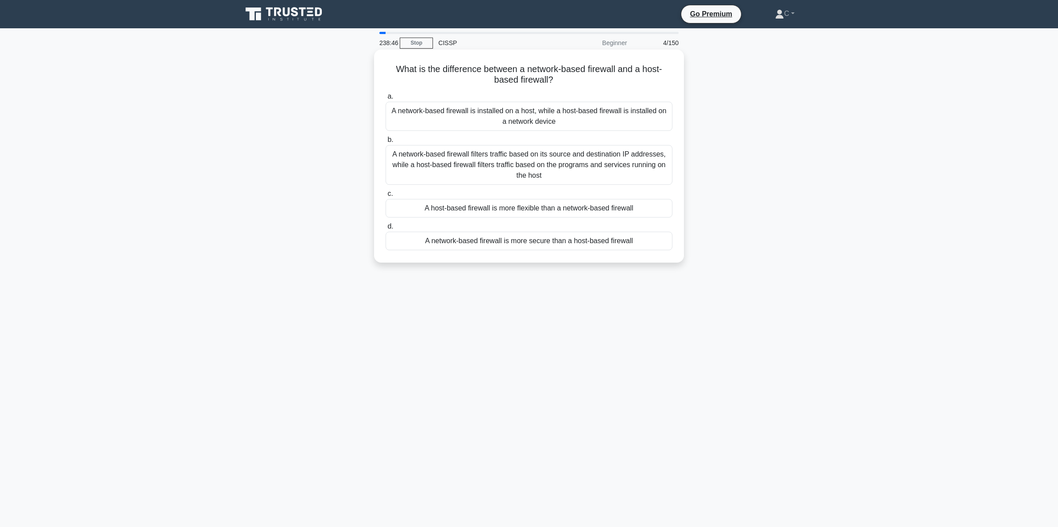
click at [607, 166] on div "A network-based firewall filters traffic based on its source and destination IP…" at bounding box center [528, 165] width 287 height 40
click at [385, 143] on input "b. A network-based firewall filters traffic based on its source and destination…" at bounding box center [385, 140] width 0 height 6
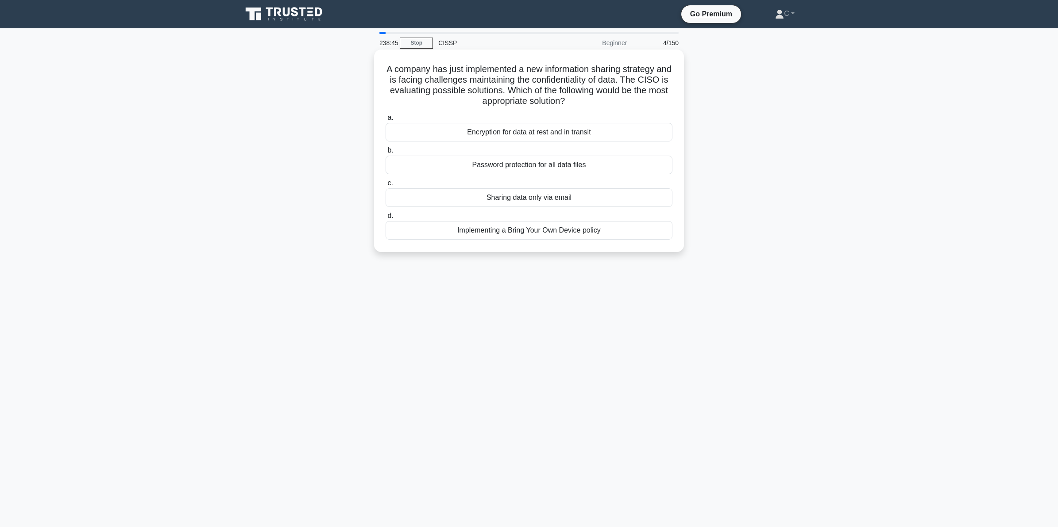
click at [570, 80] on h5 "A company has just implemented a new information sharing strategy and is facing…" at bounding box center [529, 85] width 288 height 43
click at [562, 73] on h5 "A company has just implemented a new information sharing strategy and is facing…" at bounding box center [529, 85] width 288 height 43
click at [554, 132] on div "Encryption for data at rest and in transit" at bounding box center [528, 132] width 287 height 19
click at [385, 121] on input "a. Encryption for data at rest and in transit" at bounding box center [385, 118] width 0 height 6
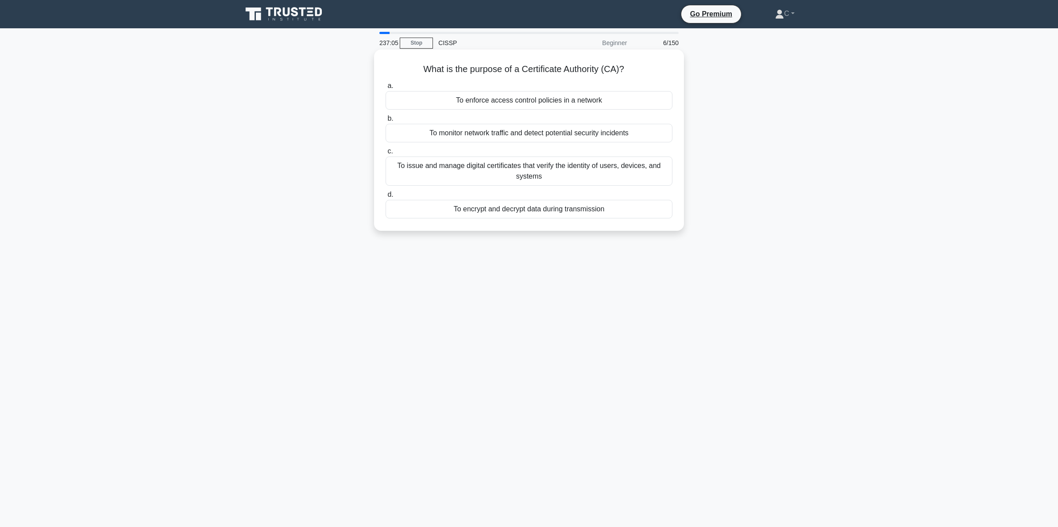
click at [583, 173] on div "To issue and manage digital certificates that verify the identity of users, dev…" at bounding box center [528, 171] width 287 height 29
click at [385, 154] on input "c. To issue and manage digital certificates that verify the identity of users, …" at bounding box center [385, 152] width 0 height 6
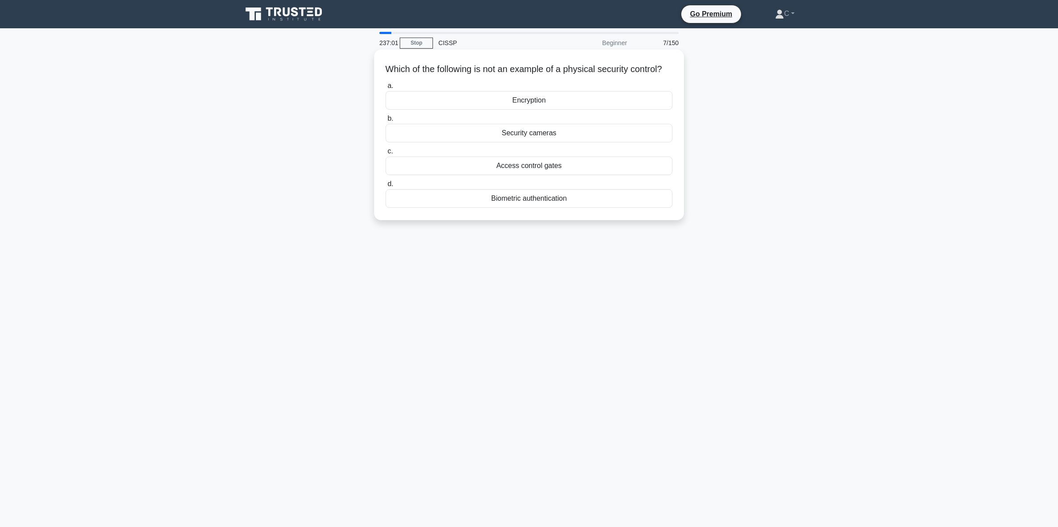
click at [578, 109] on div "Encryption" at bounding box center [528, 100] width 287 height 19
click at [385, 89] on input "a. Encryption" at bounding box center [385, 86] width 0 height 6
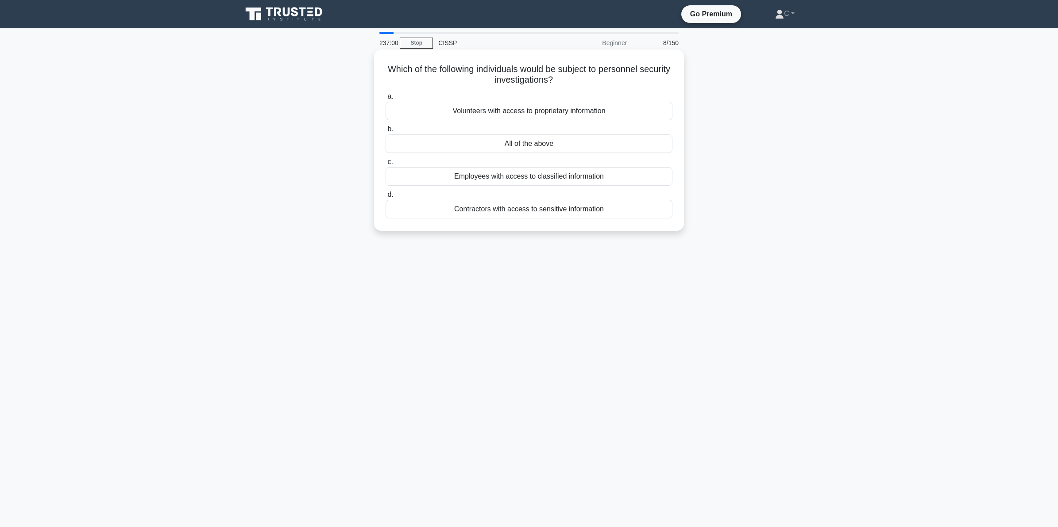
click at [585, 71] on h5 "Which of the following individuals would be subject to personnel security inves…" at bounding box center [529, 75] width 288 height 22
click at [555, 142] on div "All of the above" at bounding box center [528, 144] width 287 height 19
click at [385, 132] on input "b. All of the above" at bounding box center [385, 130] width 0 height 6
click at [566, 65] on h5 "What is the purpose of positive personnel actions in personnel security? .spinn…" at bounding box center [529, 75] width 288 height 22
click at [563, 108] on div "To encourage compliant behavior and good performance" at bounding box center [528, 111] width 287 height 19
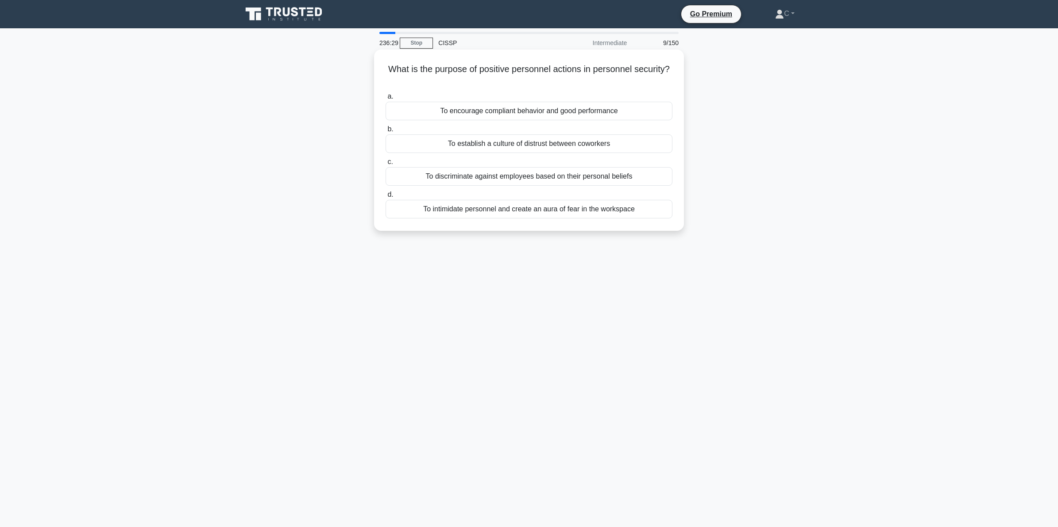
click at [385, 100] on input "a. To encourage compliant behavior and good performance" at bounding box center [385, 97] width 0 height 6
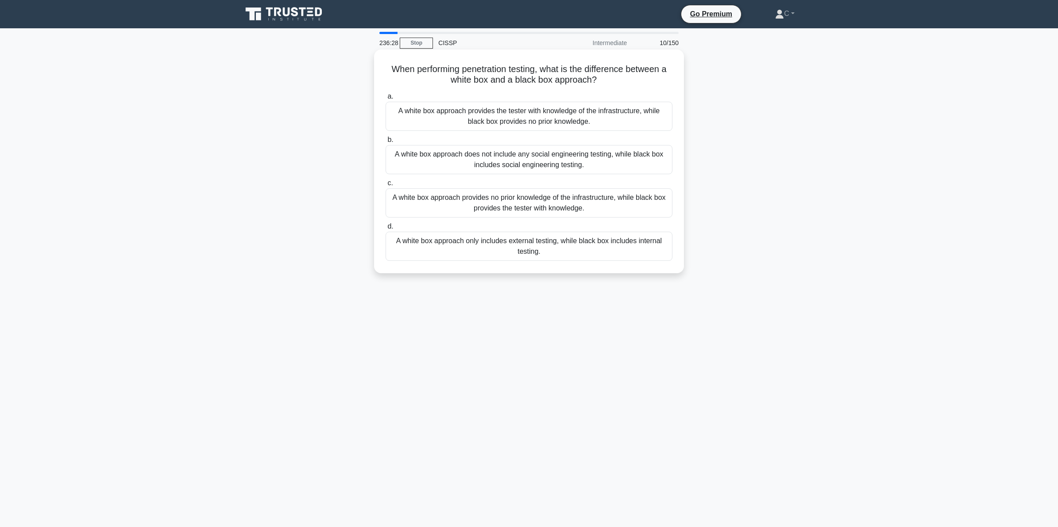
click at [571, 72] on h5 "When performing penetration testing, what is the difference between a white box…" at bounding box center [529, 75] width 288 height 22
click at [563, 106] on div "A white box approach provides the tester with knowledge of the infrastructure, …" at bounding box center [528, 116] width 287 height 29
click at [385, 100] on input "a. A white box approach provides the tester with knowledge of the infrastructur…" at bounding box center [385, 97] width 0 height 6
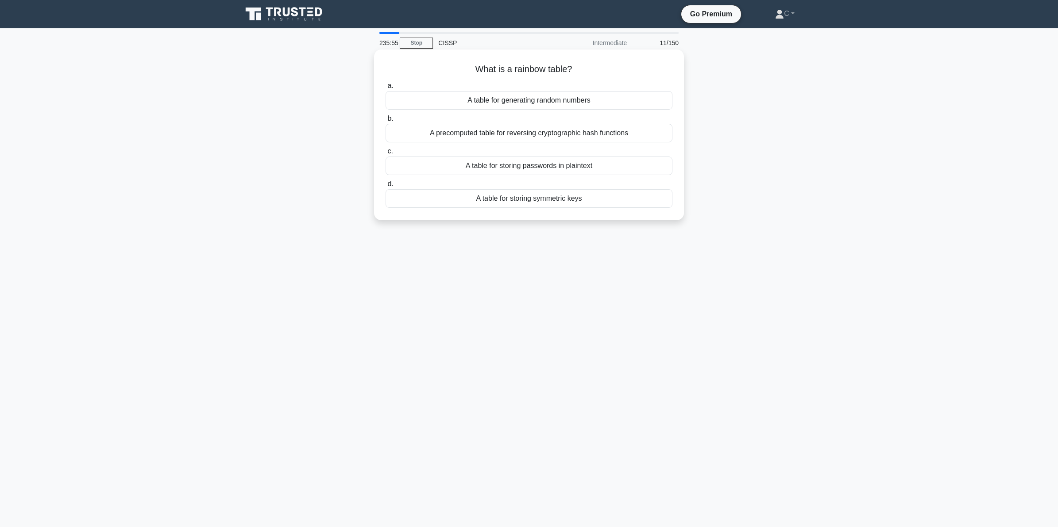
click at [547, 133] on div "A precomputed table for reversing cryptographic hash functions" at bounding box center [528, 133] width 287 height 19
click at [385, 122] on input "b. A precomputed table for reversing cryptographic hash functions" at bounding box center [385, 119] width 0 height 6
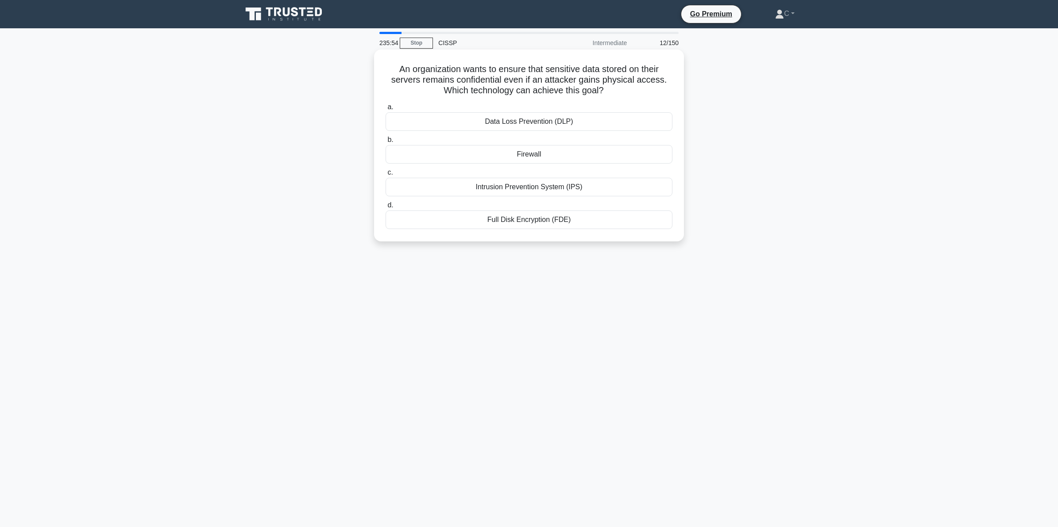
click at [538, 80] on h5 "An organization wants to ensure that sensitive data stored on their servers rem…" at bounding box center [529, 80] width 288 height 33
click at [569, 224] on div "Full Disk Encryption (FDE)" at bounding box center [528, 220] width 287 height 19
click at [385, 208] on input "d. Full Disk Encryption (FDE)" at bounding box center [385, 206] width 0 height 6
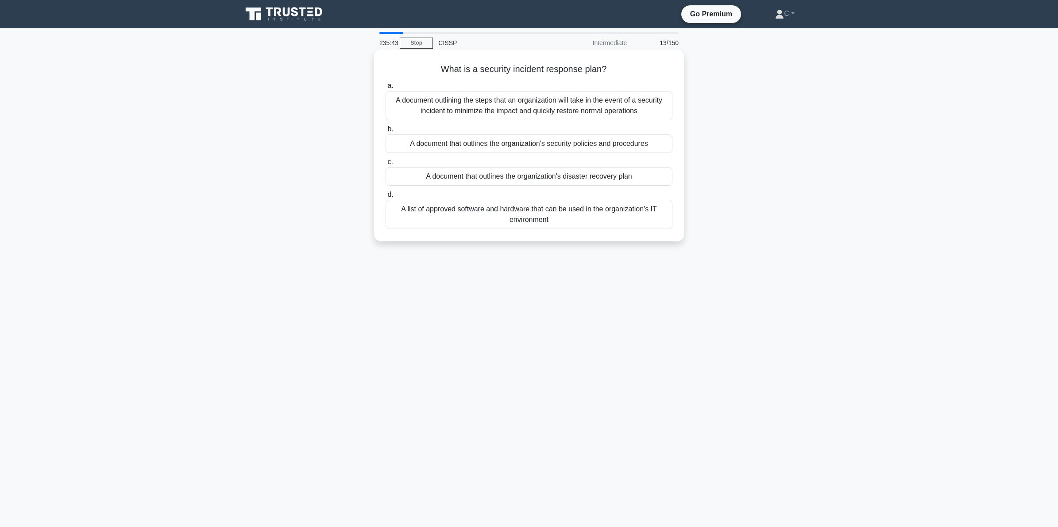
click at [554, 67] on h5 "What is a security incident response plan? .spinner_0XTQ{transform-origin:cente…" at bounding box center [529, 70] width 288 height 12
click at [541, 106] on div "A document outlining the steps that an organization will take in the event of a…" at bounding box center [528, 105] width 287 height 29
click at [385, 89] on input "a. A document outlining the steps that an organization will take in the event o…" at bounding box center [385, 86] width 0 height 6
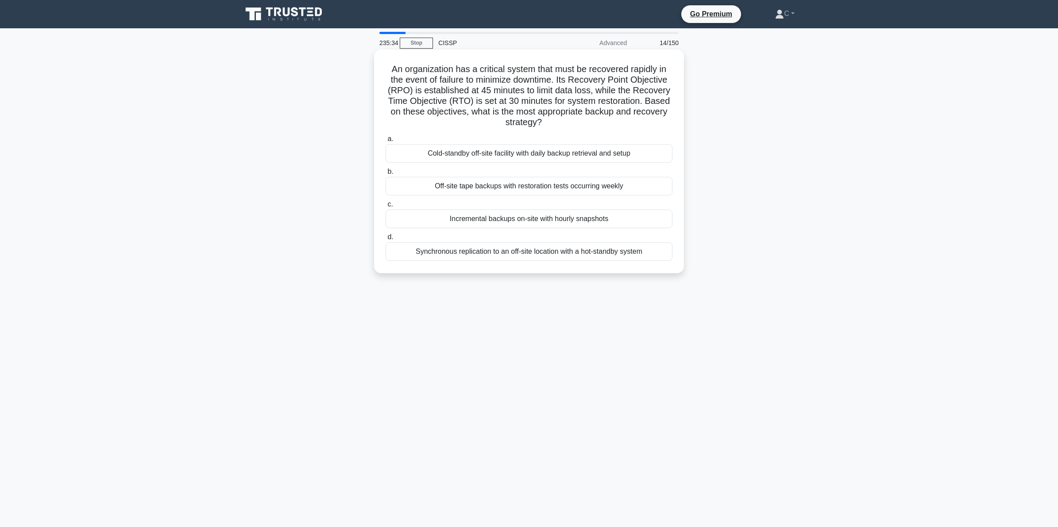
click at [542, 85] on h5 "An organization has a critical system that must be recovered rapidly in the eve…" at bounding box center [529, 96] width 288 height 65
click at [492, 255] on div "Synchronous replication to an off-site location with a hot-standby system" at bounding box center [528, 251] width 287 height 19
click at [385, 240] on input "d. Synchronous replication to an off-site location with a hot-standby system" at bounding box center [385, 238] width 0 height 6
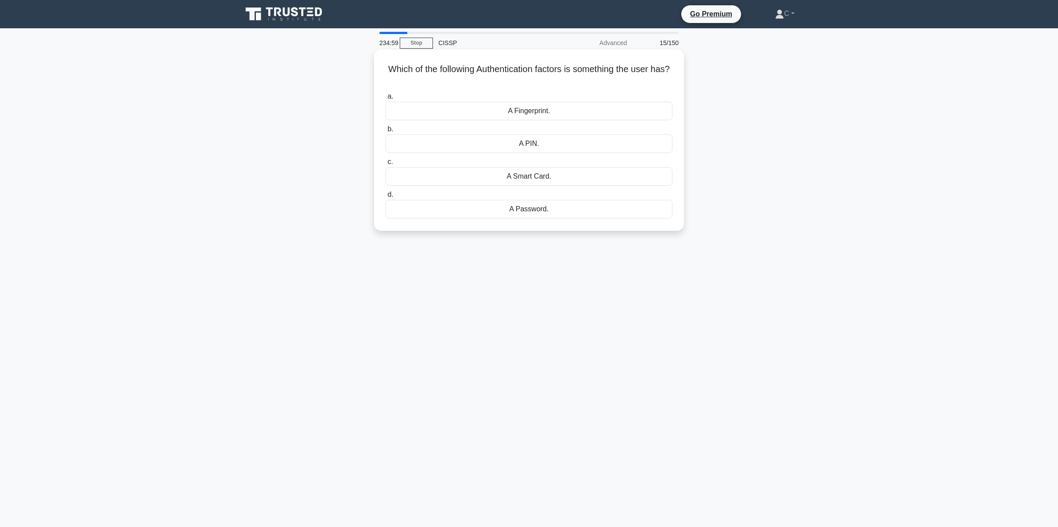
click at [533, 111] on div "A Fingerprint." at bounding box center [528, 111] width 287 height 19
click at [385, 100] on input "a. A Fingerprint." at bounding box center [385, 97] width 0 height 6
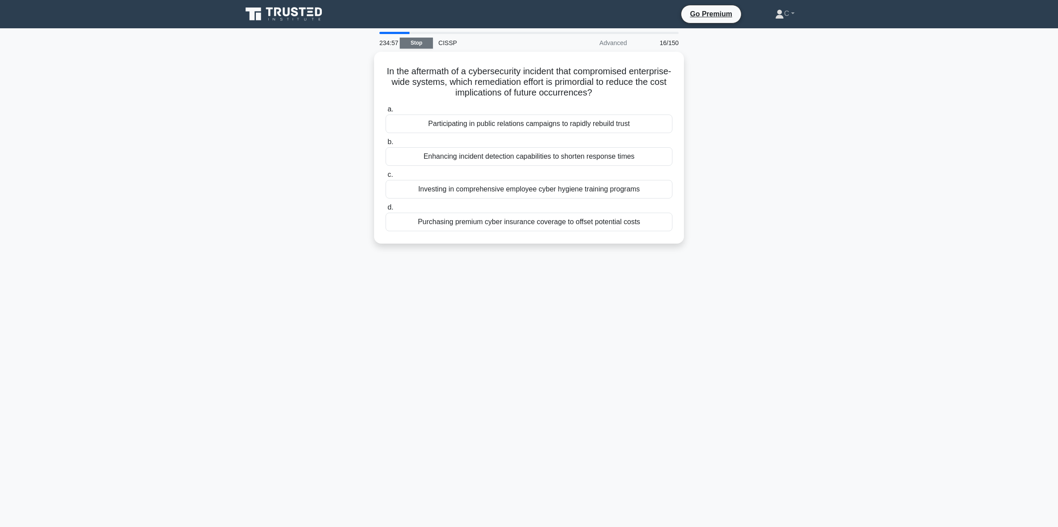
click at [414, 45] on link "Stop" at bounding box center [416, 43] width 33 height 11
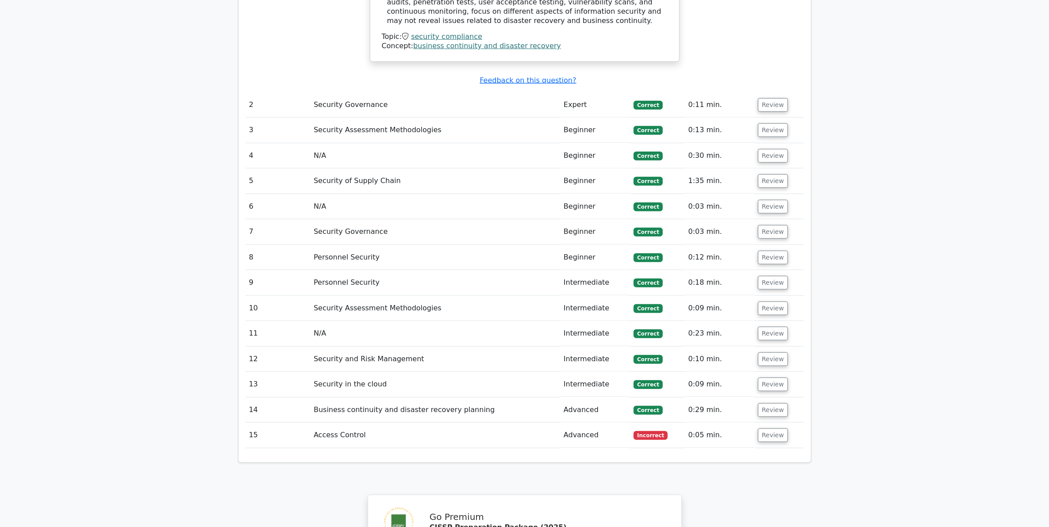
scroll to position [1106, 0]
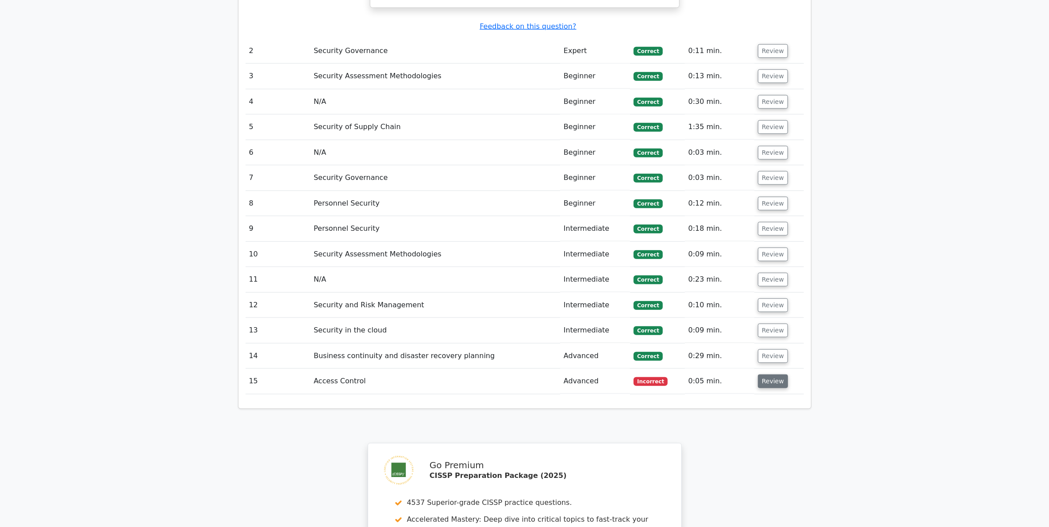
click at [775, 375] on button "Review" at bounding box center [773, 382] width 30 height 14
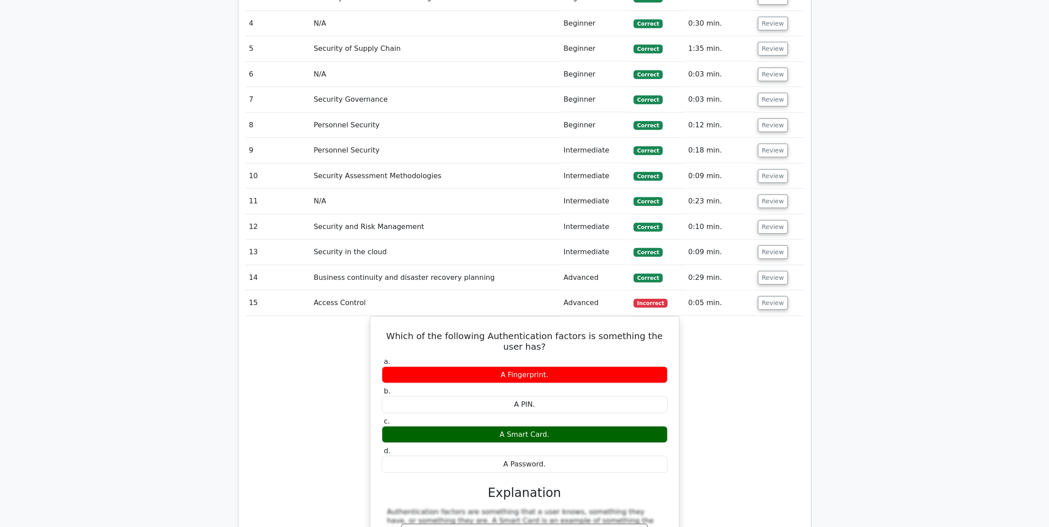
scroll to position [1217, 0]
